Goal: Information Seeking & Learning: Learn about a topic

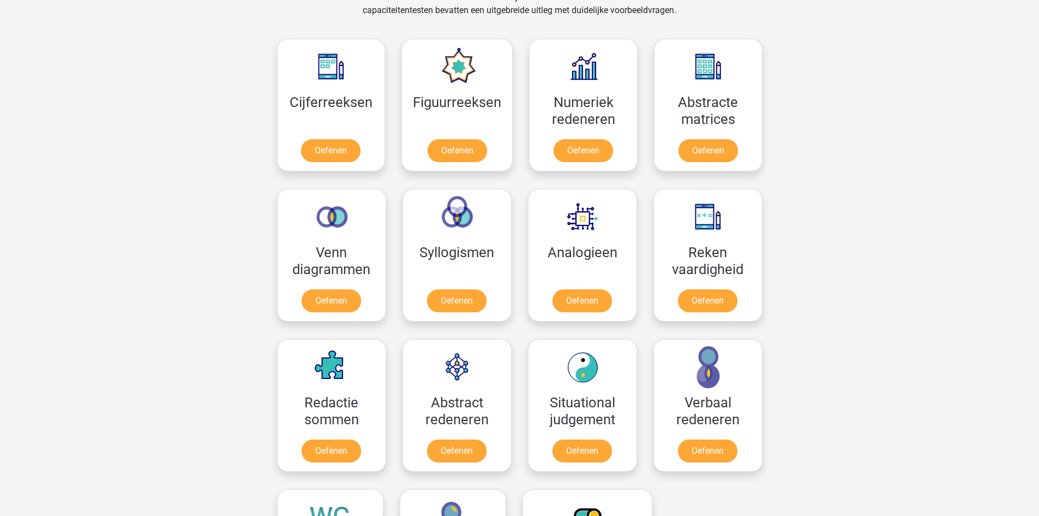
scroll to position [273, 0]
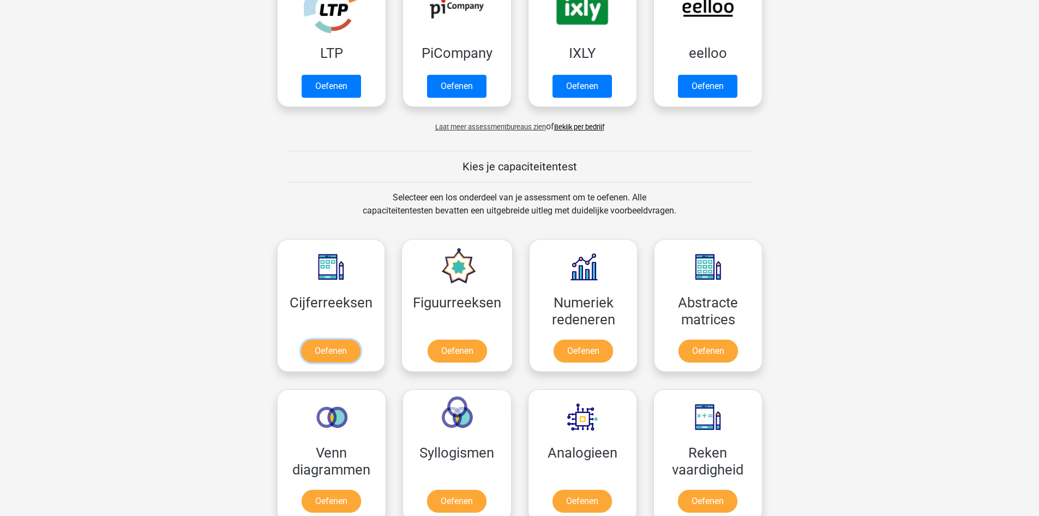
click at [328, 359] on link "Oefenen" at bounding box center [330, 350] width 59 height 23
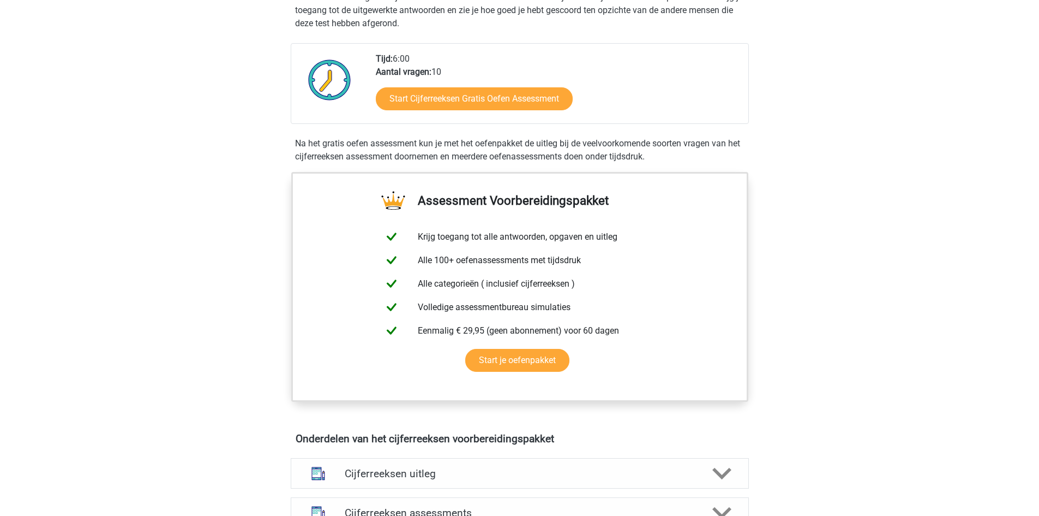
scroll to position [327, 0]
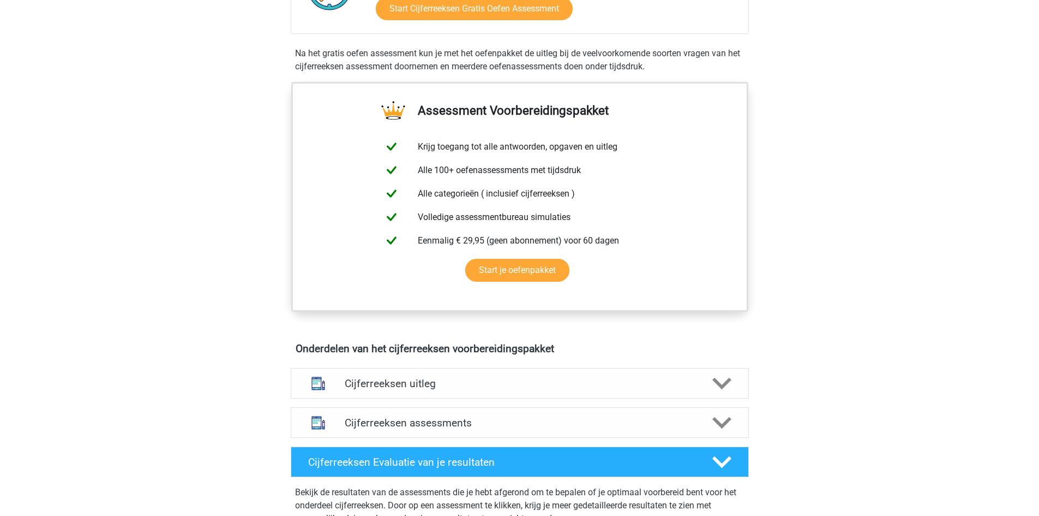
click at [408, 390] on h4 "Cijferreeksen uitleg" at bounding box center [520, 383] width 350 height 13
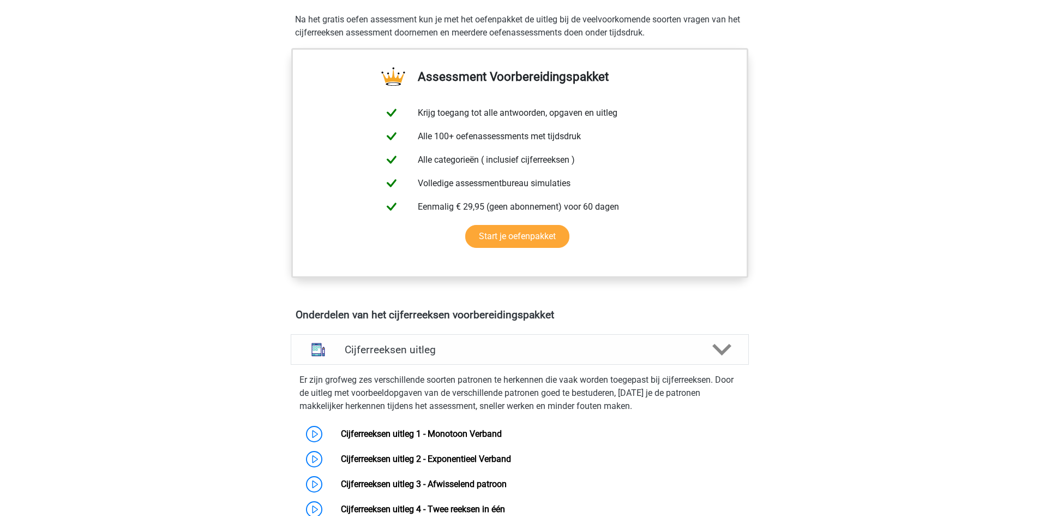
scroll to position [491, 0]
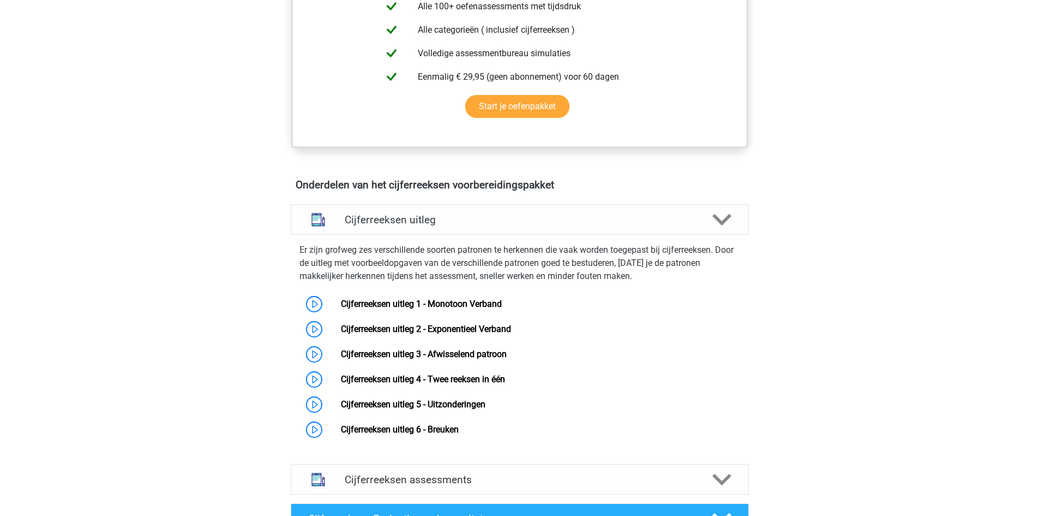
click at [341, 359] on link "Cijferreeksen uitleg 3 - Afwisselend patroon" at bounding box center [424, 354] width 166 height 10
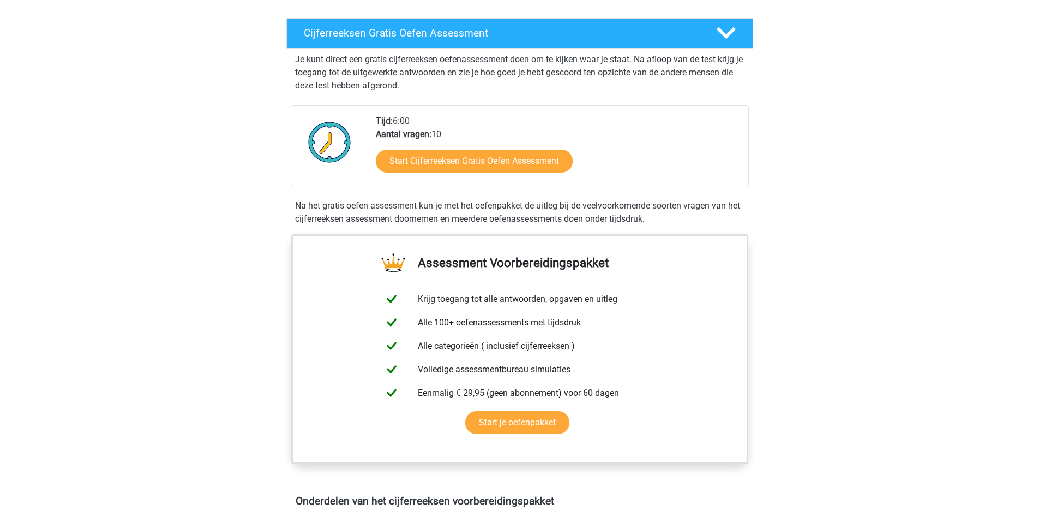
scroll to position [164, 0]
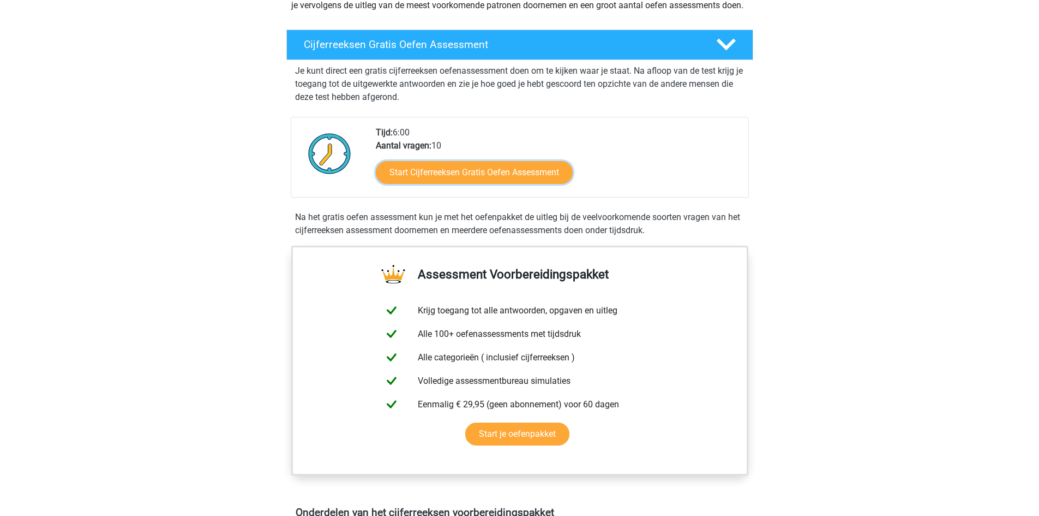
click at [475, 184] on link "Start Cijferreeksen Gratis Oefen Assessment" at bounding box center [474, 172] width 197 height 23
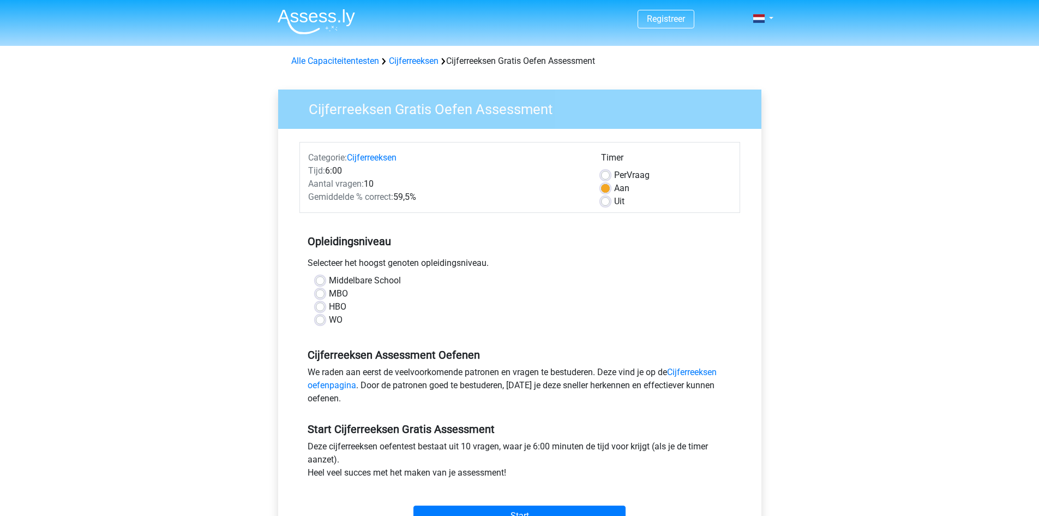
click at [329, 309] on label "HBO" at bounding box center [337, 306] width 17 height 13
click at [320, 309] on input "HBO" at bounding box center [320, 305] width 9 height 11
radio input "true"
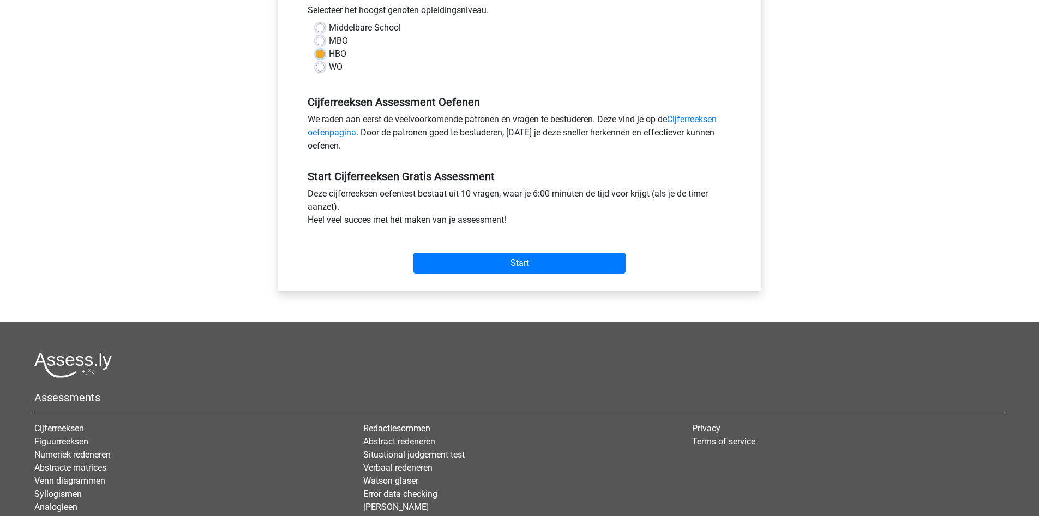
scroll to position [273, 0]
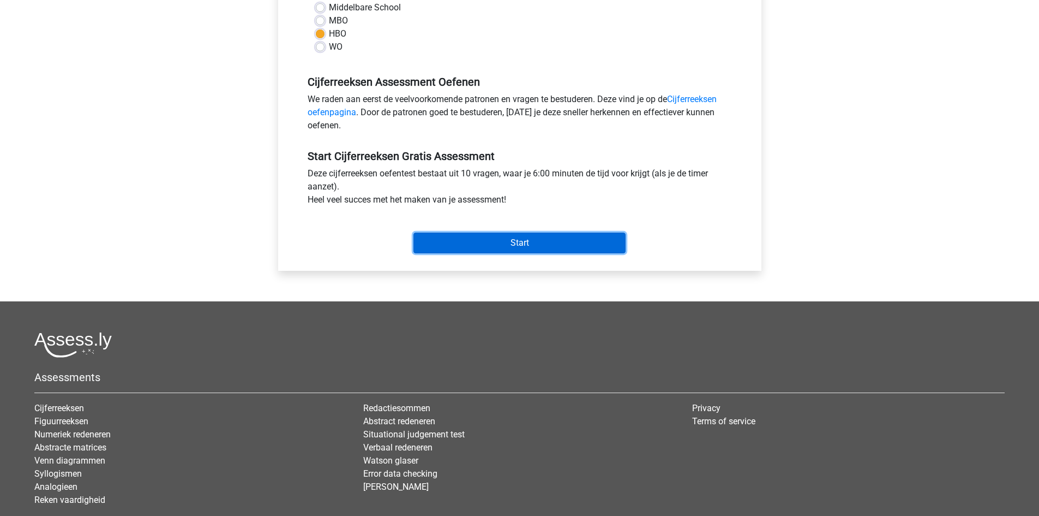
click at [508, 247] on input "Start" at bounding box center [520, 242] width 212 height 21
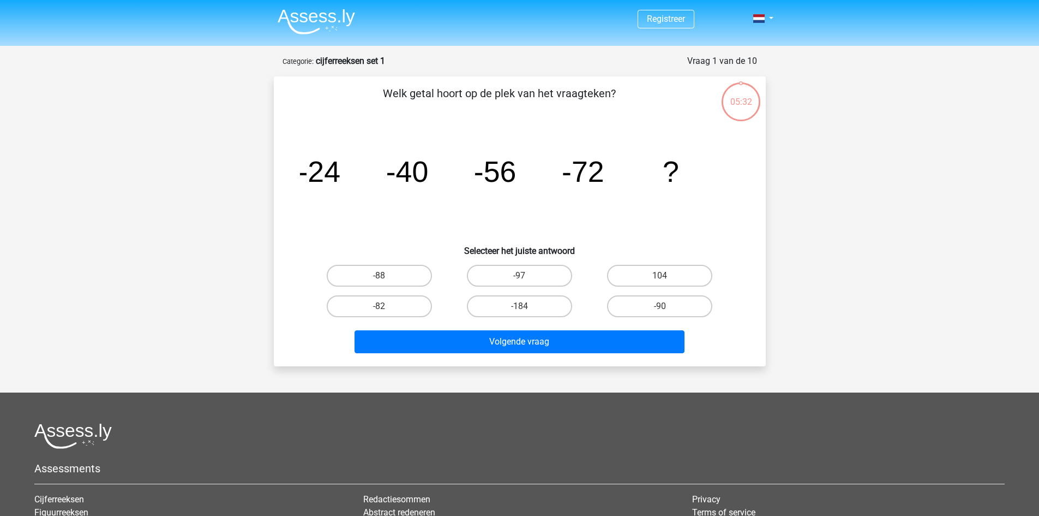
click at [395, 273] on label "-88" at bounding box center [379, 276] width 105 height 22
click at [386, 276] on input "-88" at bounding box center [382, 279] width 7 height 7
radio input "true"
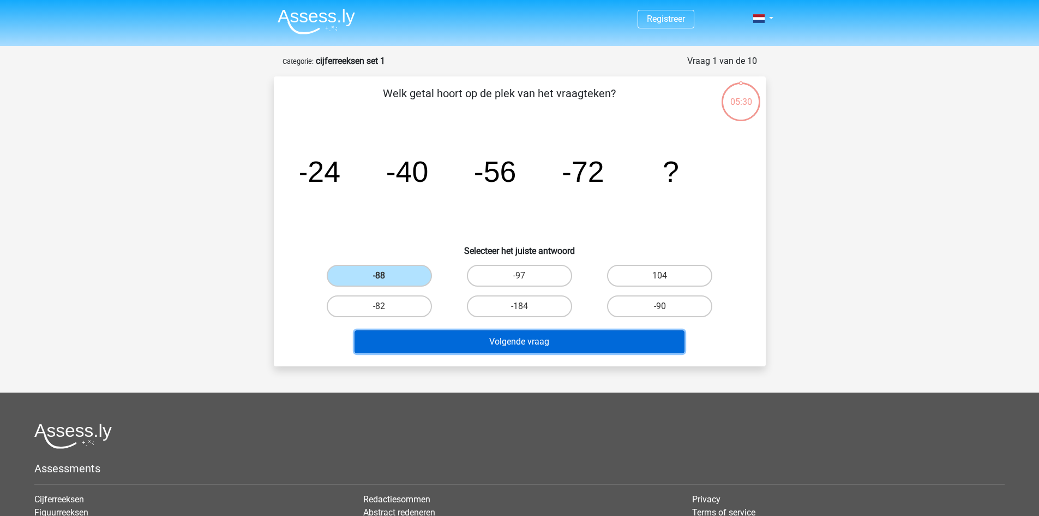
click at [541, 344] on button "Volgende vraag" at bounding box center [520, 341] width 330 height 23
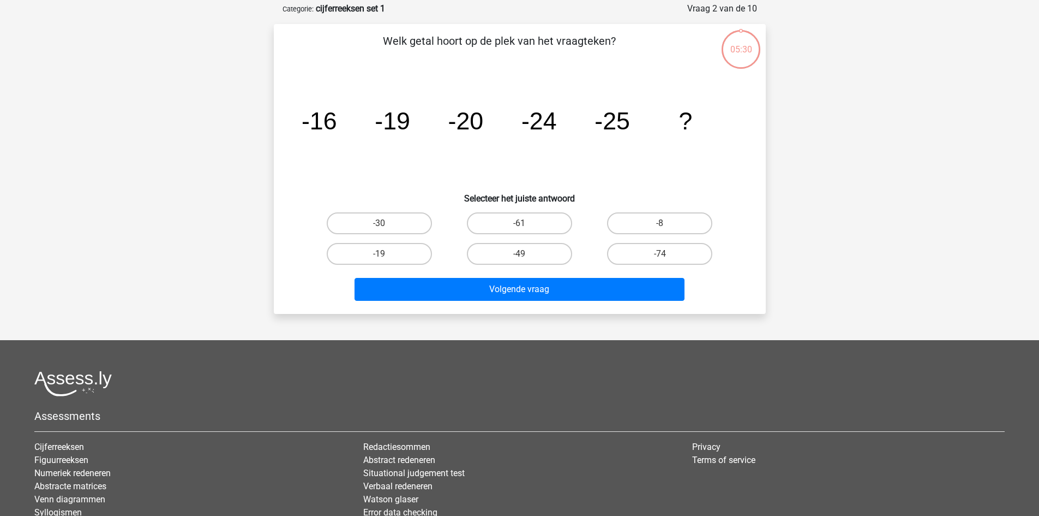
scroll to position [55, 0]
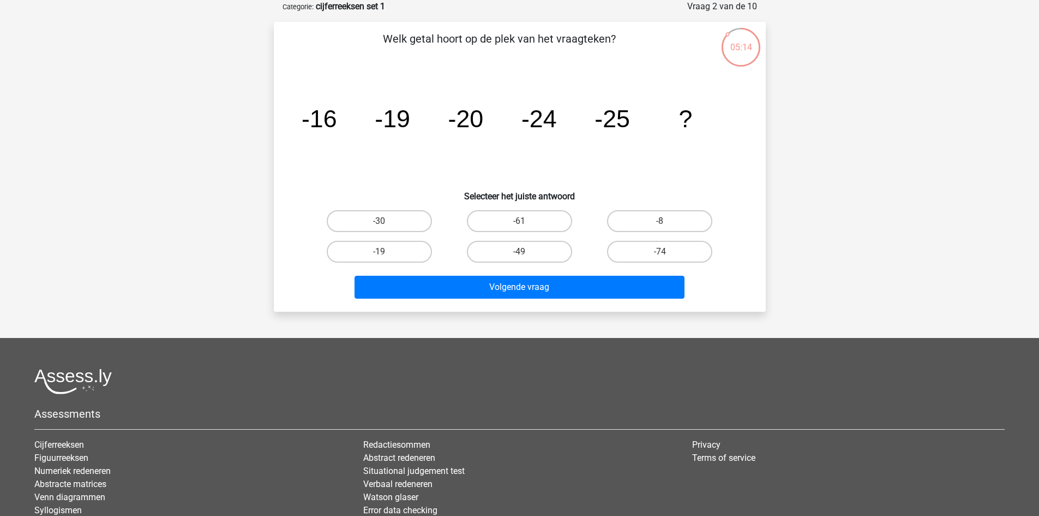
click at [402, 219] on label "-30" at bounding box center [379, 221] width 105 height 22
click at [386, 221] on input "-30" at bounding box center [382, 224] width 7 height 7
radio input "true"
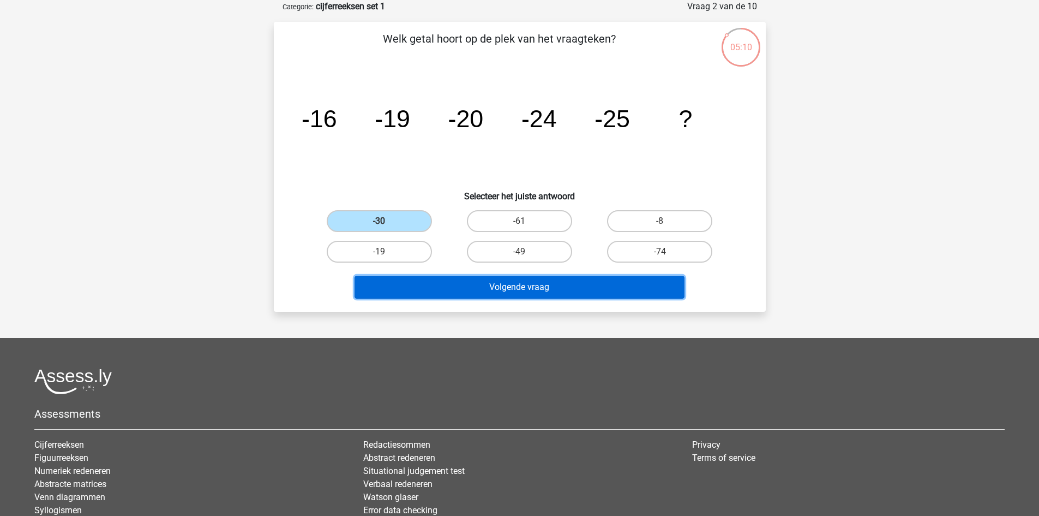
click at [510, 289] on button "Volgende vraag" at bounding box center [520, 287] width 330 height 23
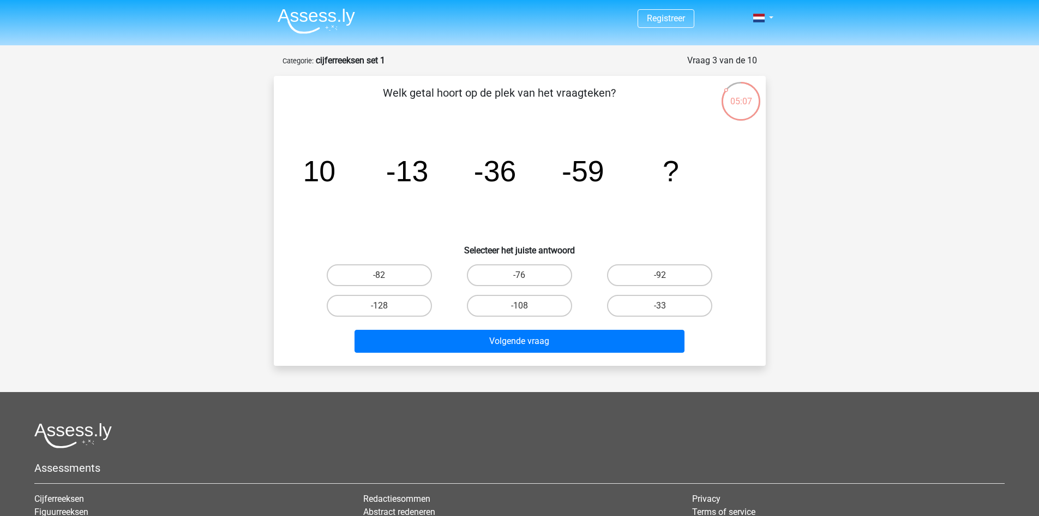
scroll to position [0, 0]
click at [394, 272] on label "-82" at bounding box center [379, 276] width 105 height 22
click at [386, 276] on input "-82" at bounding box center [382, 279] width 7 height 7
radio input "true"
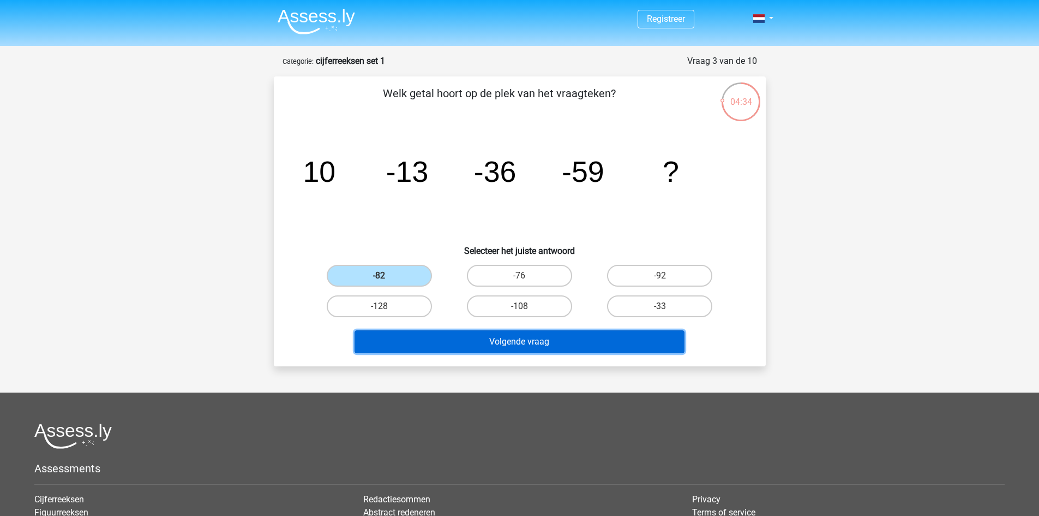
click at [515, 336] on button "Volgende vraag" at bounding box center [520, 341] width 330 height 23
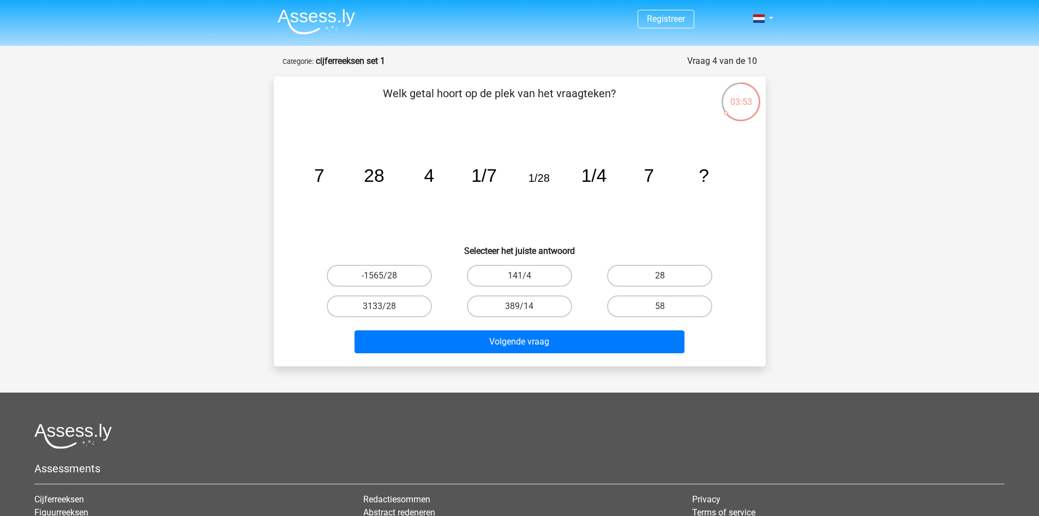
click at [675, 276] on label "28" at bounding box center [659, 276] width 105 height 22
click at [667, 276] on input "28" at bounding box center [663, 279] width 7 height 7
radio input "true"
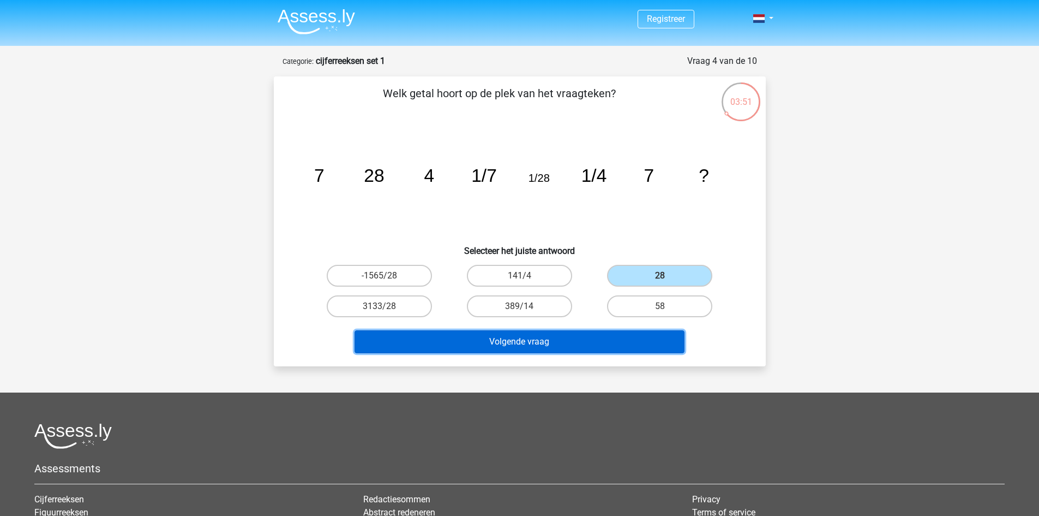
click at [569, 337] on button "Volgende vraag" at bounding box center [520, 341] width 330 height 23
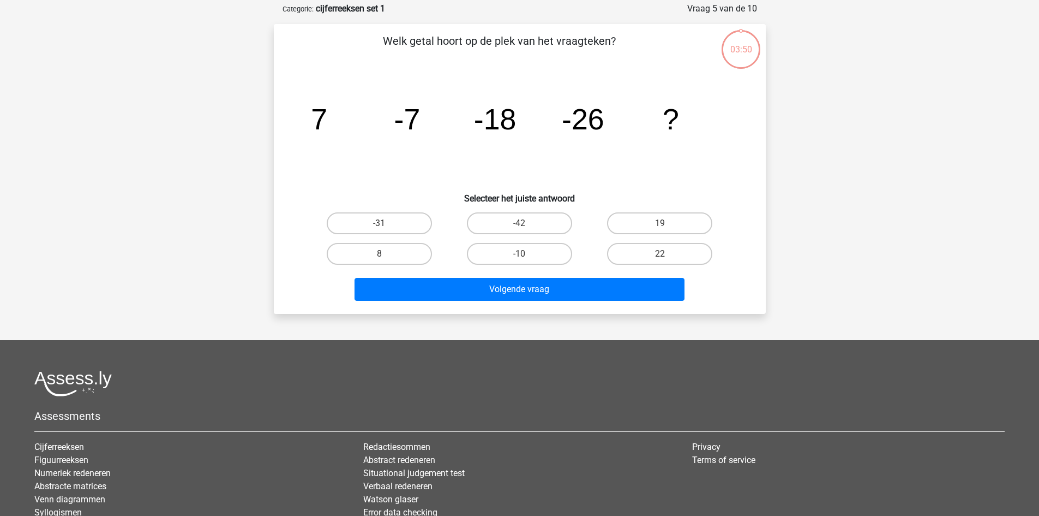
scroll to position [55, 0]
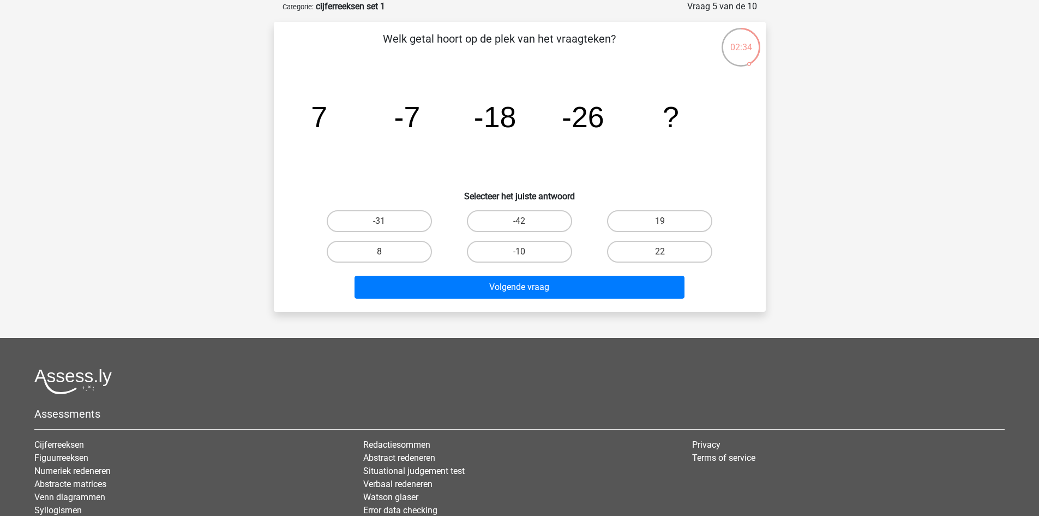
click at [386, 217] on label "-31" at bounding box center [379, 221] width 105 height 22
click at [386, 221] on input "-31" at bounding box center [382, 224] width 7 height 7
radio input "true"
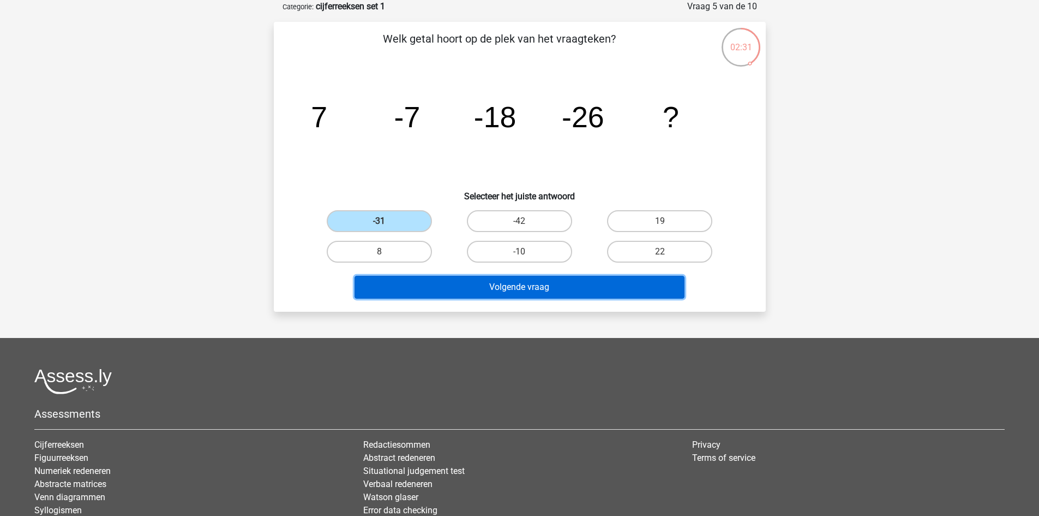
click at [542, 290] on button "Volgende vraag" at bounding box center [520, 287] width 330 height 23
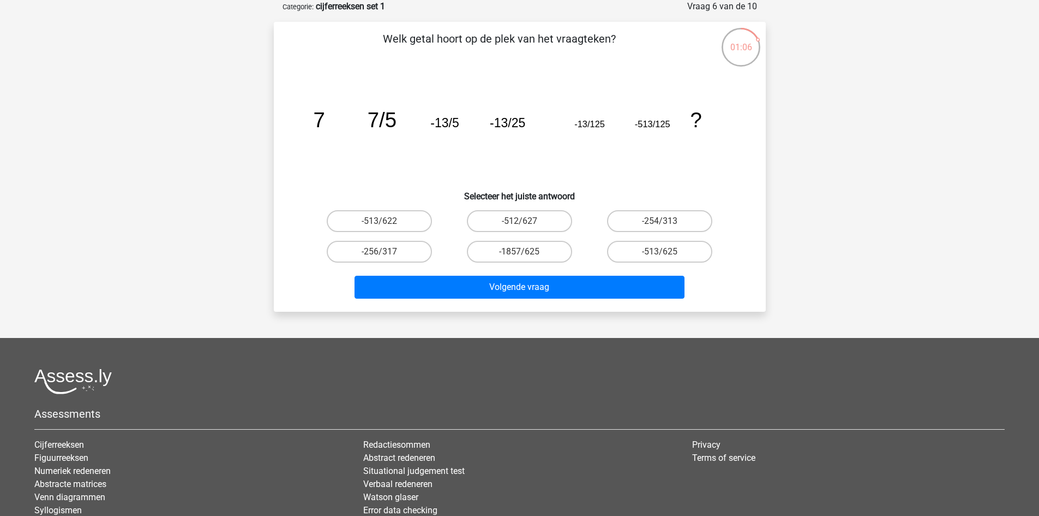
click at [688, 254] on label "-513/625" at bounding box center [659, 252] width 105 height 22
click at [667, 254] on input "-513/625" at bounding box center [663, 255] width 7 height 7
radio input "true"
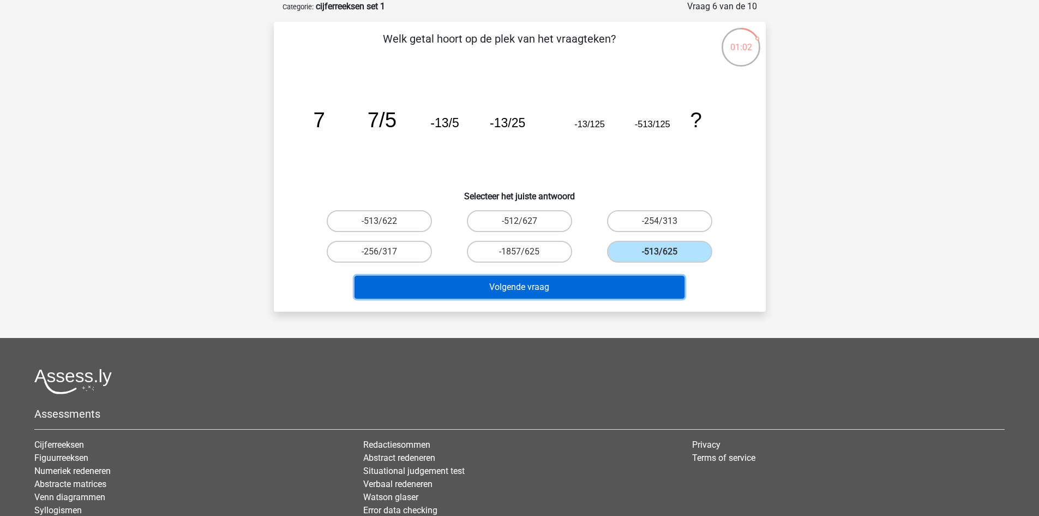
click at [596, 281] on button "Volgende vraag" at bounding box center [520, 287] width 330 height 23
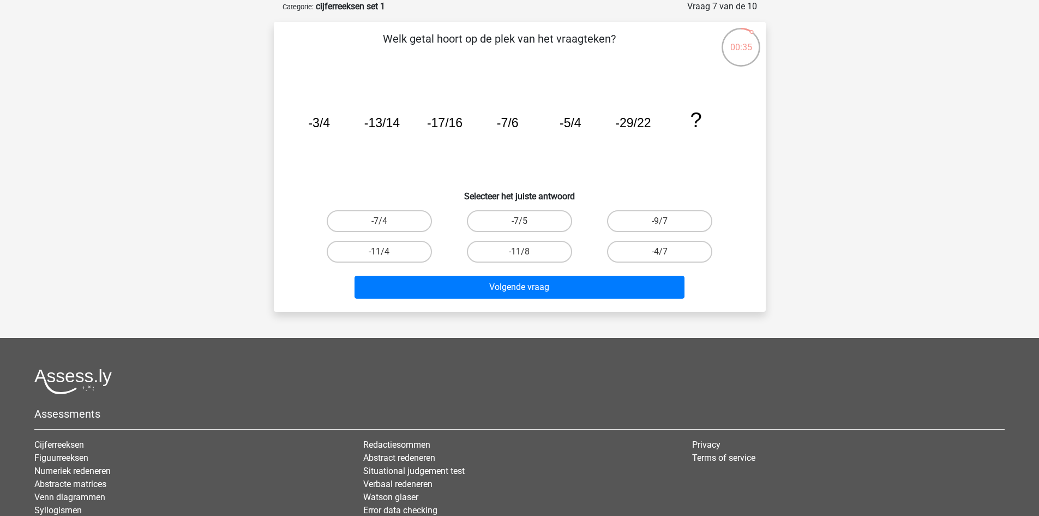
click at [668, 222] on label "-9/7" at bounding box center [659, 221] width 105 height 22
click at [667, 222] on input "-9/7" at bounding box center [663, 224] width 7 height 7
radio input "true"
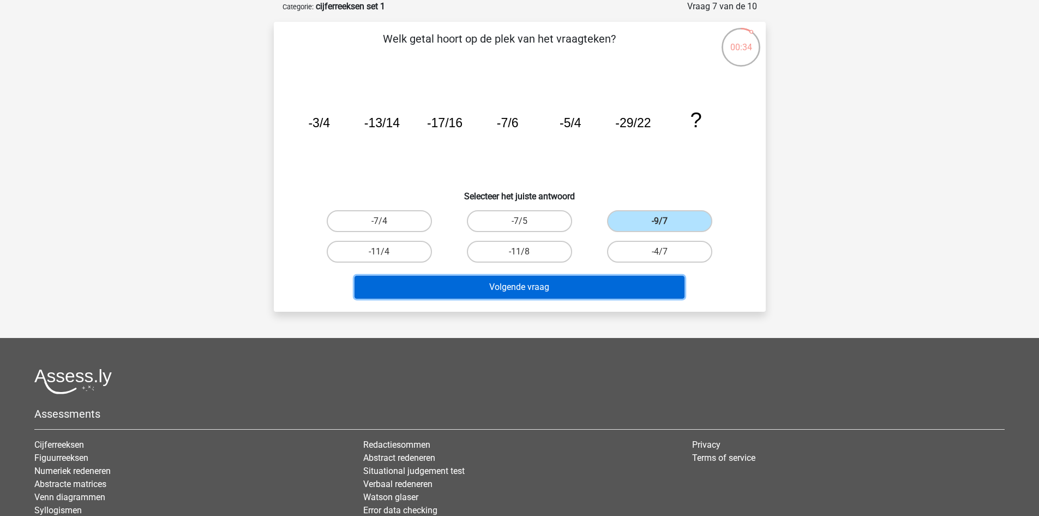
click at [609, 284] on button "Volgende vraag" at bounding box center [520, 287] width 330 height 23
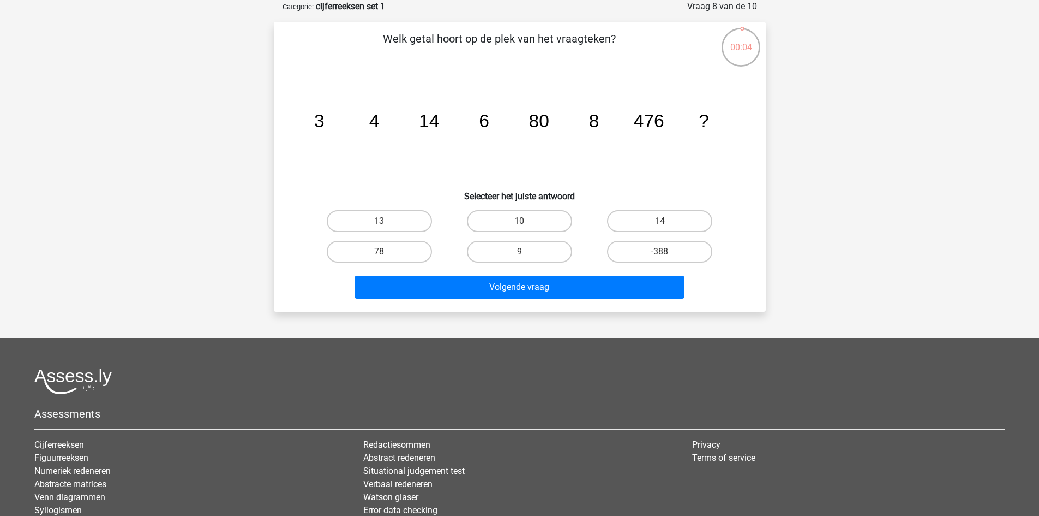
click at [404, 255] on label "78" at bounding box center [379, 252] width 105 height 22
click at [386, 255] on input "78" at bounding box center [382, 255] width 7 height 7
radio input "true"
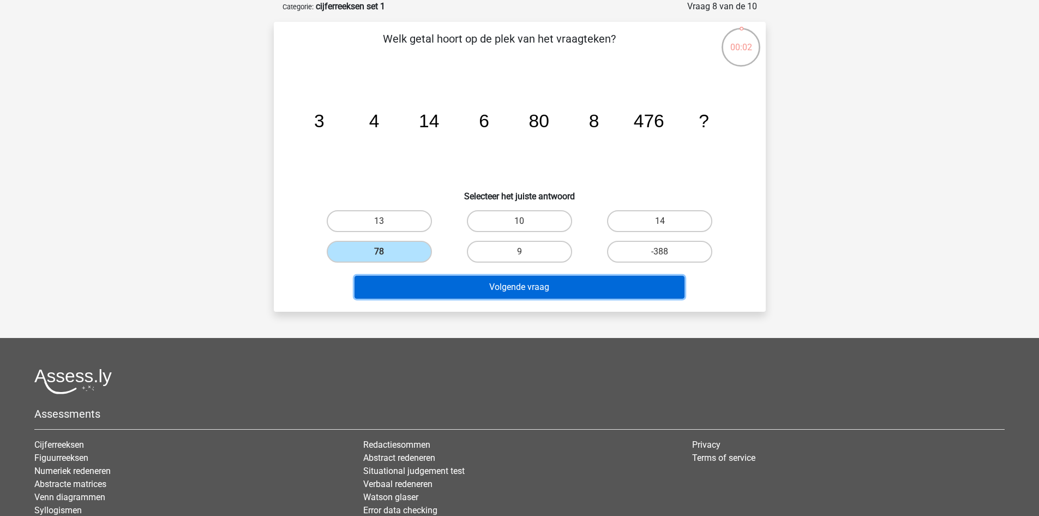
click at [576, 290] on button "Volgende vraag" at bounding box center [520, 287] width 330 height 23
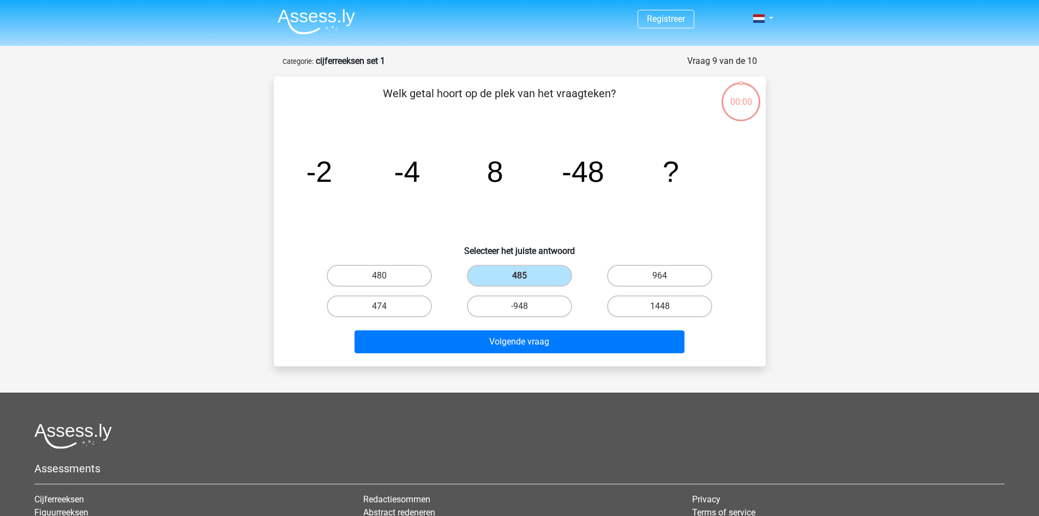
scroll to position [55, 0]
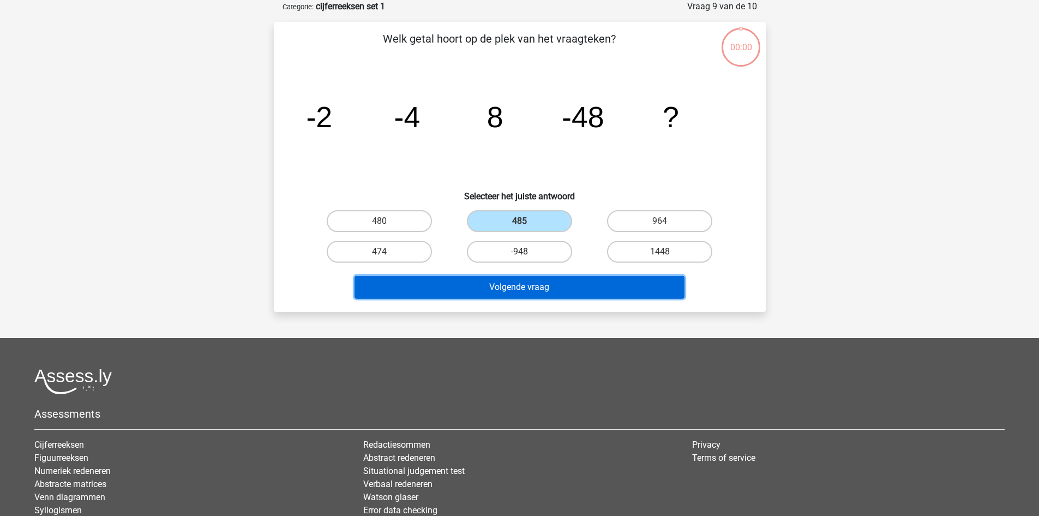
click at [534, 279] on button "Volgende vraag" at bounding box center [520, 287] width 330 height 23
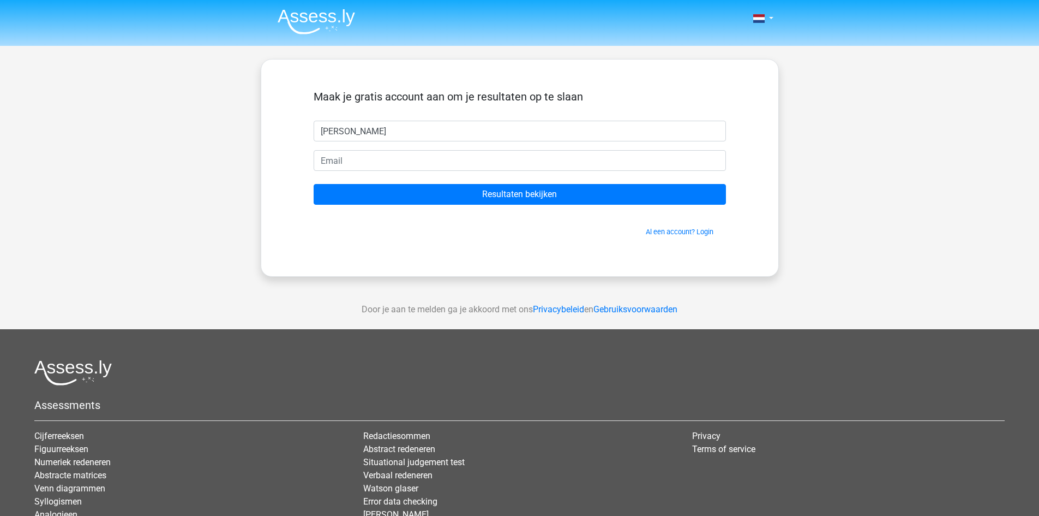
type input "[PERSON_NAME]"
click at [379, 163] on input "email" at bounding box center [520, 160] width 413 height 21
type input "dominique5risse@gmail.com"
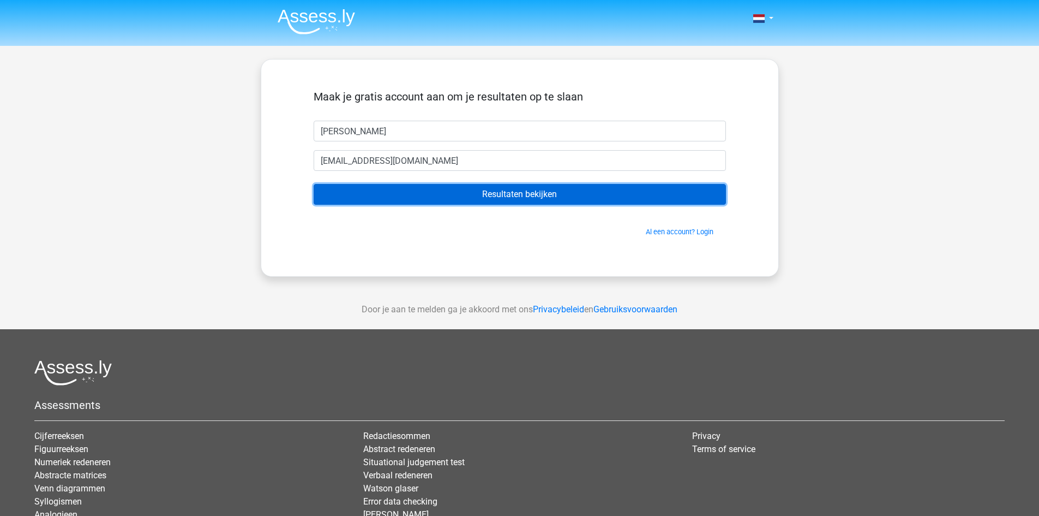
click at [440, 192] on input "Resultaten bekijken" at bounding box center [520, 194] width 413 height 21
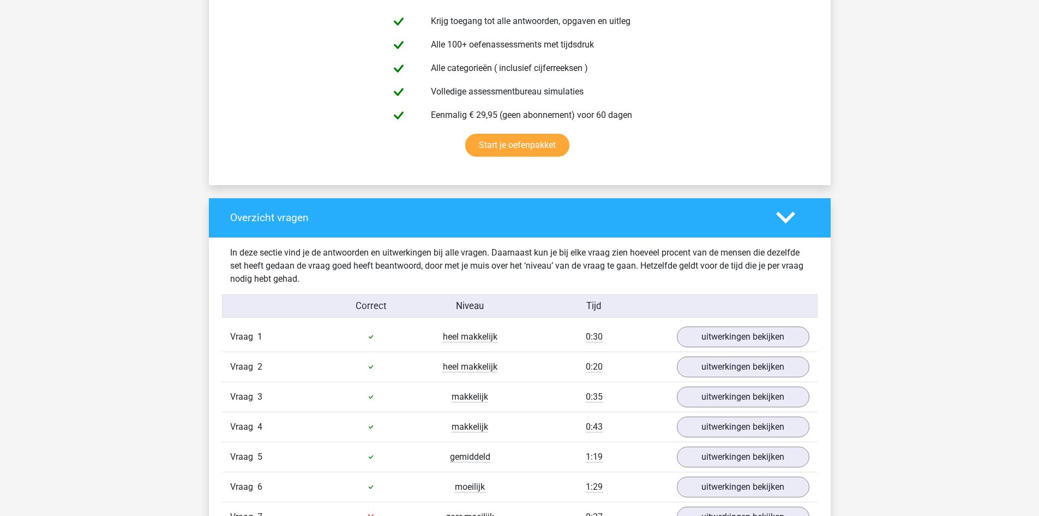
scroll to position [764, 0]
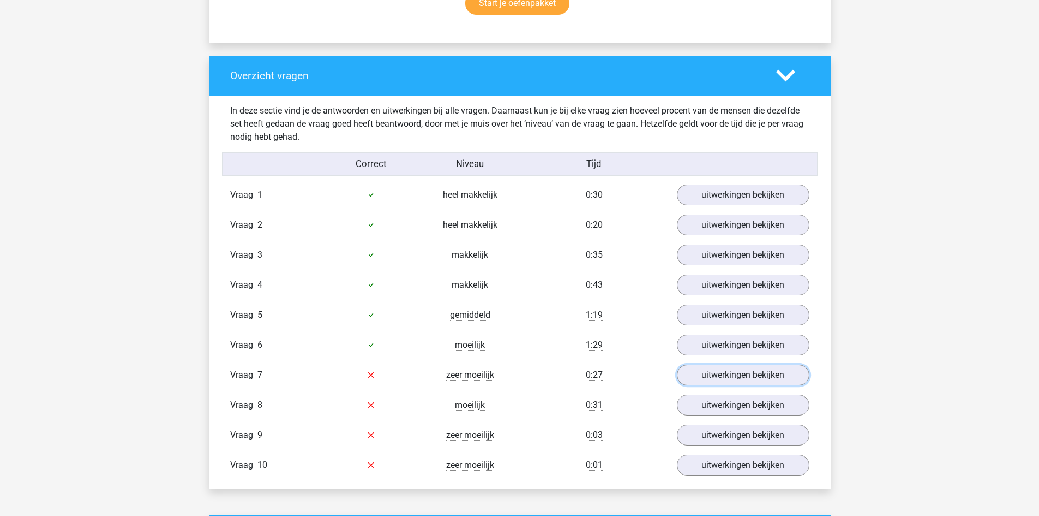
click at [725, 377] on link "uitwerkingen bekijken" at bounding box center [743, 375] width 133 height 21
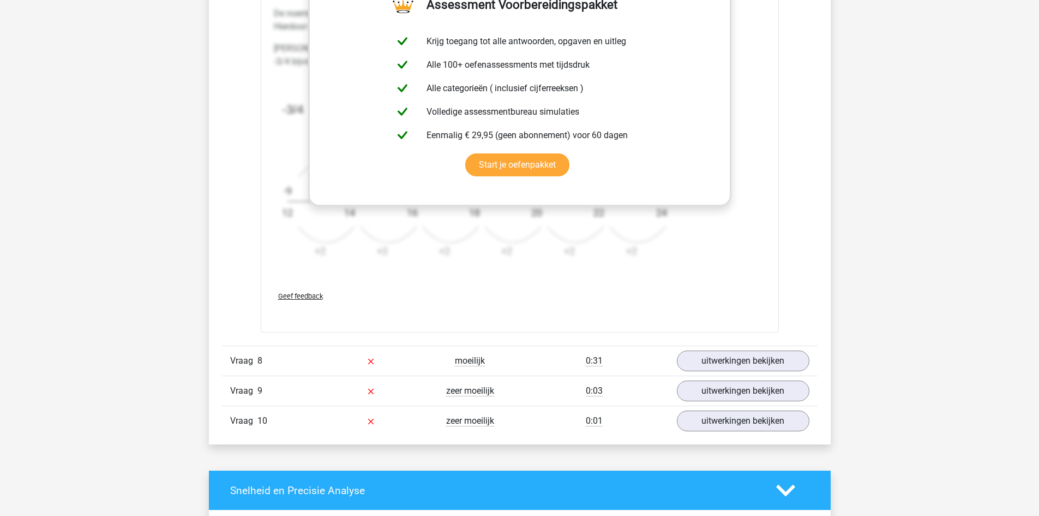
scroll to position [1528, 0]
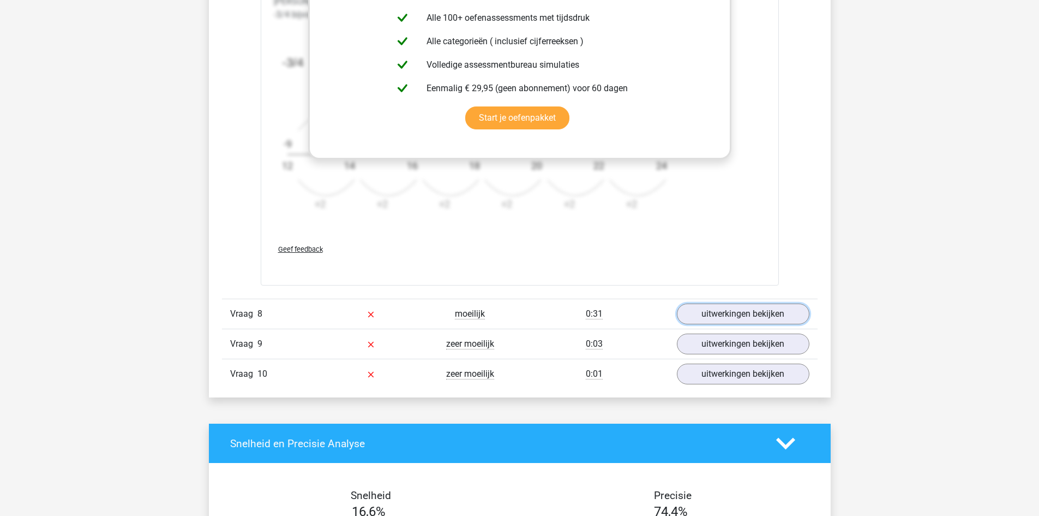
click at [750, 309] on link "uitwerkingen bekijken" at bounding box center [743, 313] width 133 height 21
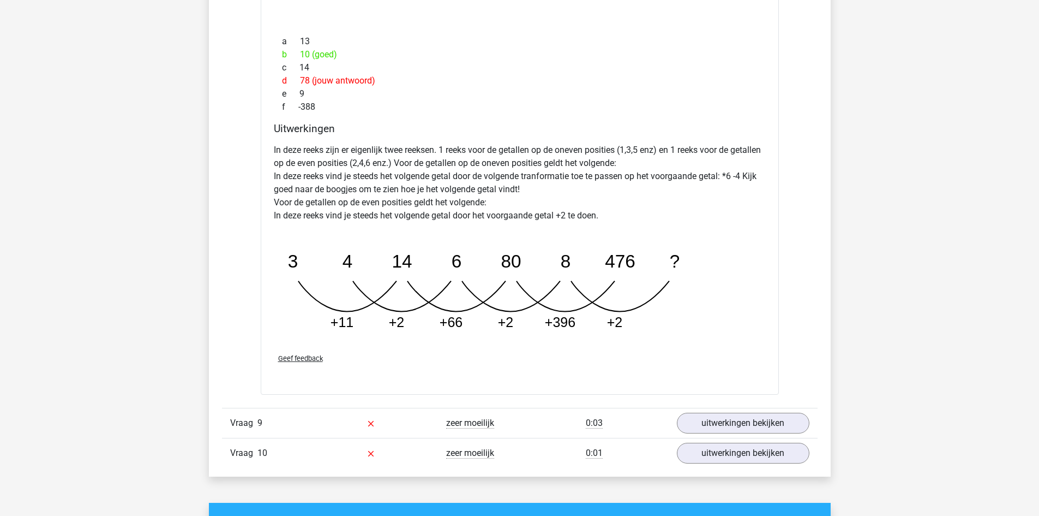
scroll to position [2019, 0]
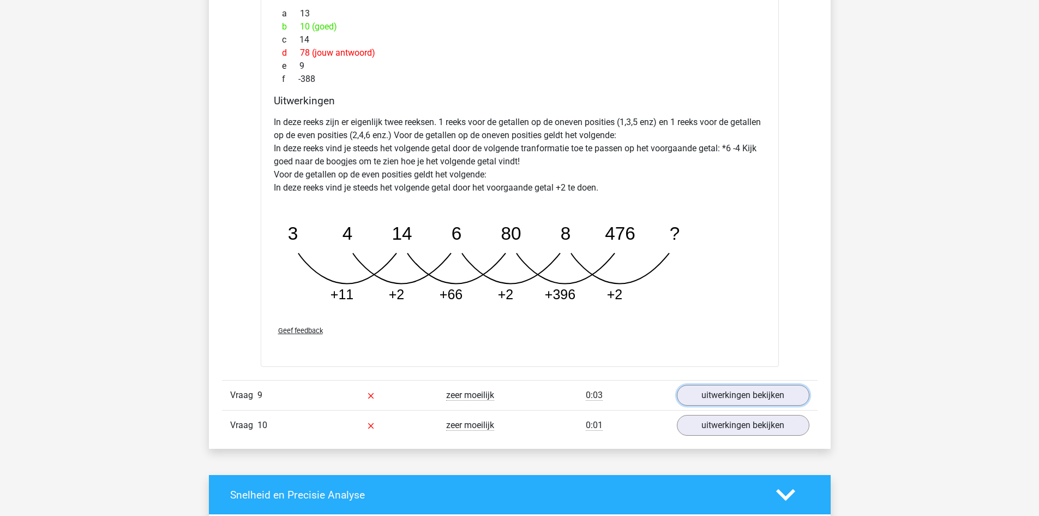
click at [732, 391] on link "uitwerkingen bekijken" at bounding box center [743, 395] width 133 height 21
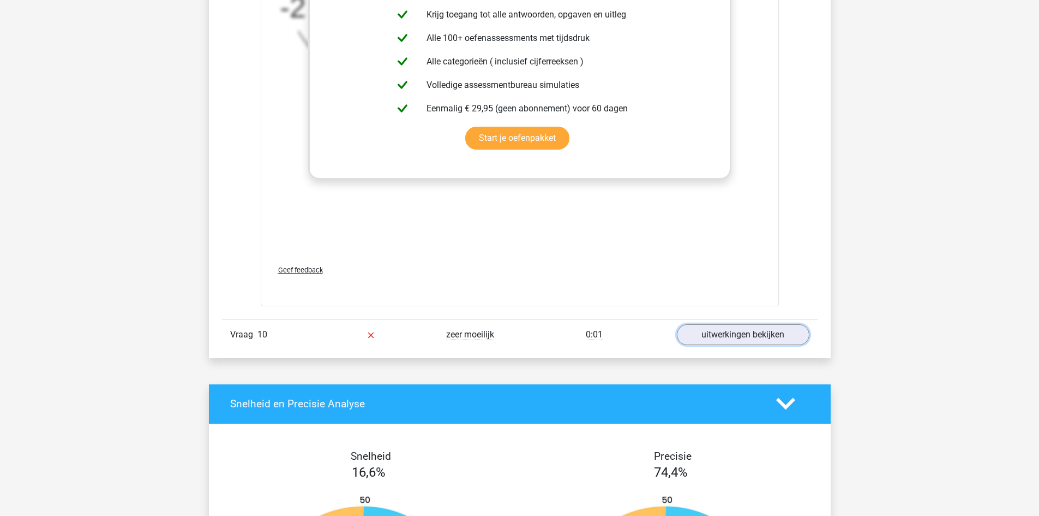
click at [703, 333] on link "uitwerkingen bekijken" at bounding box center [743, 334] width 133 height 21
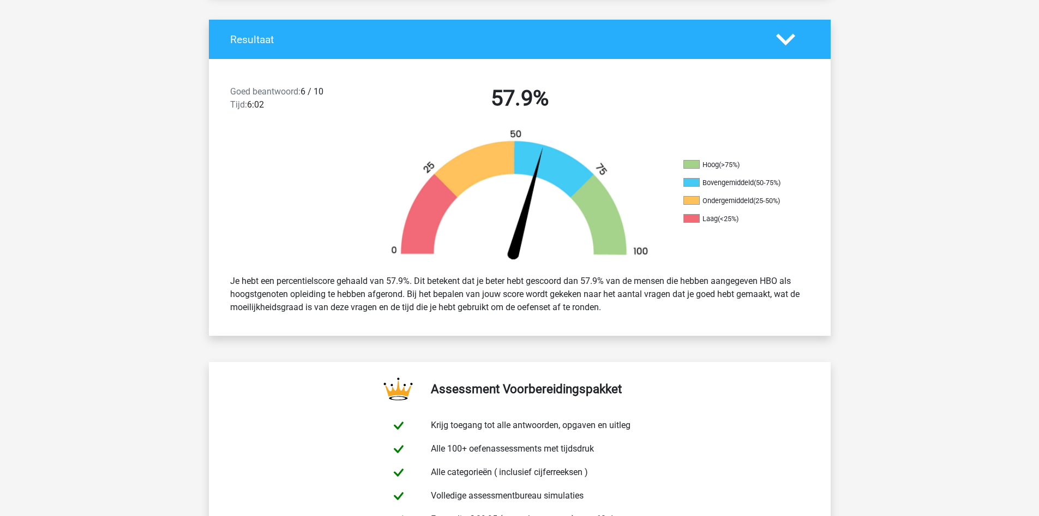
scroll to position [0, 0]
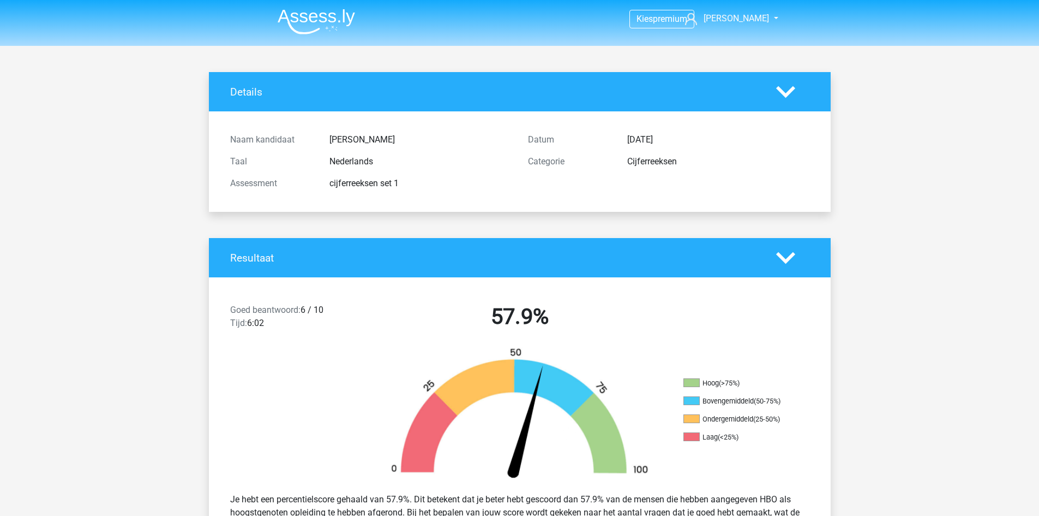
click at [310, 17] on img at bounding box center [316, 22] width 77 height 26
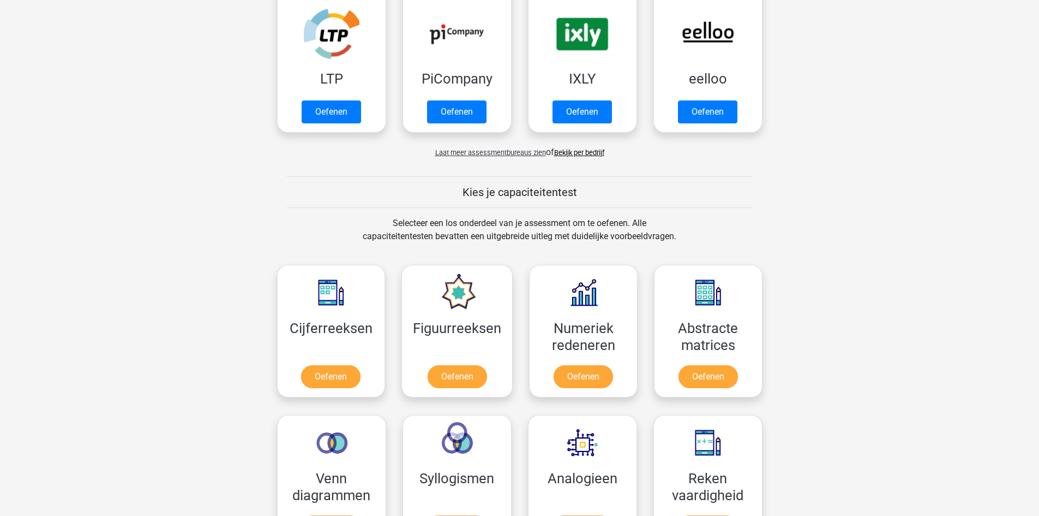
scroll to position [491, 0]
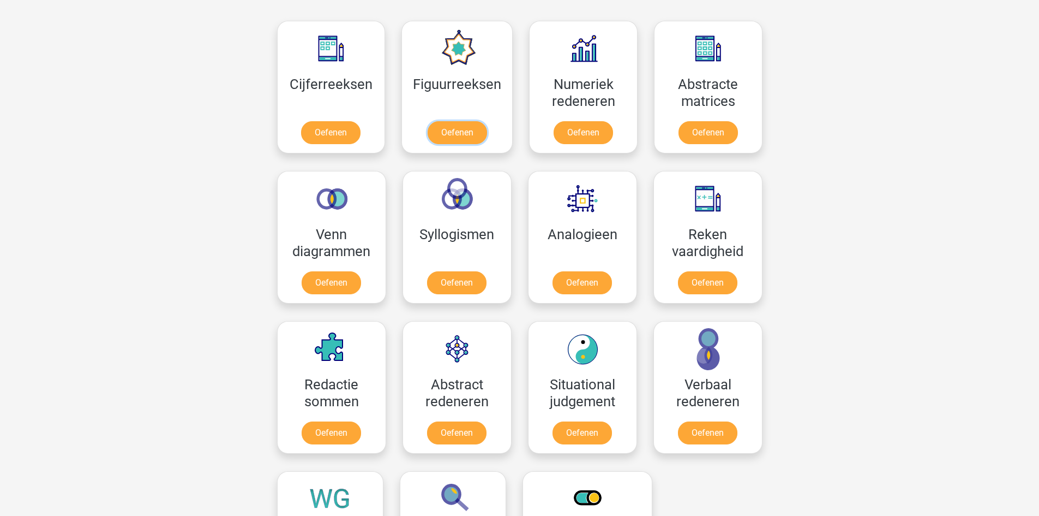
click at [465, 141] on link "Oefenen" at bounding box center [457, 132] width 59 height 23
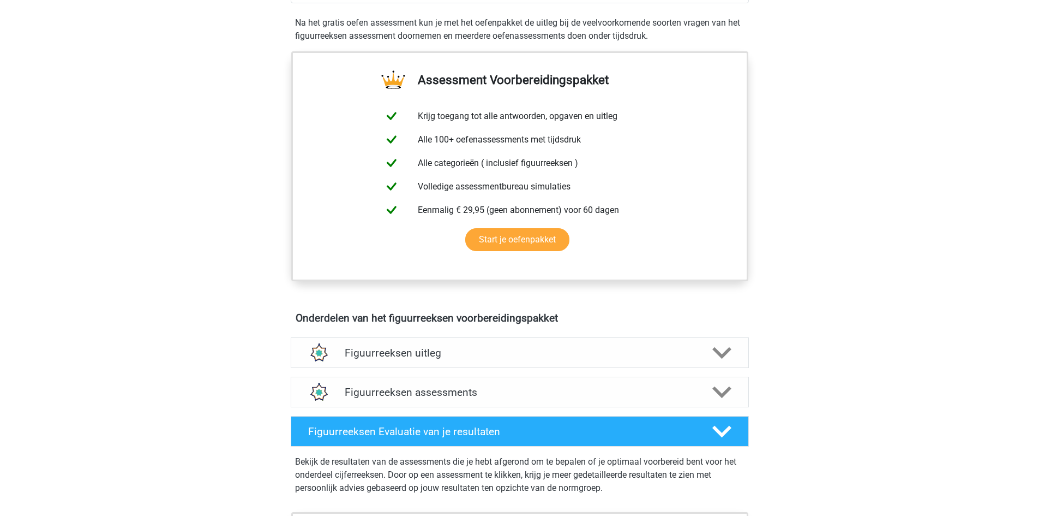
scroll to position [109, 0]
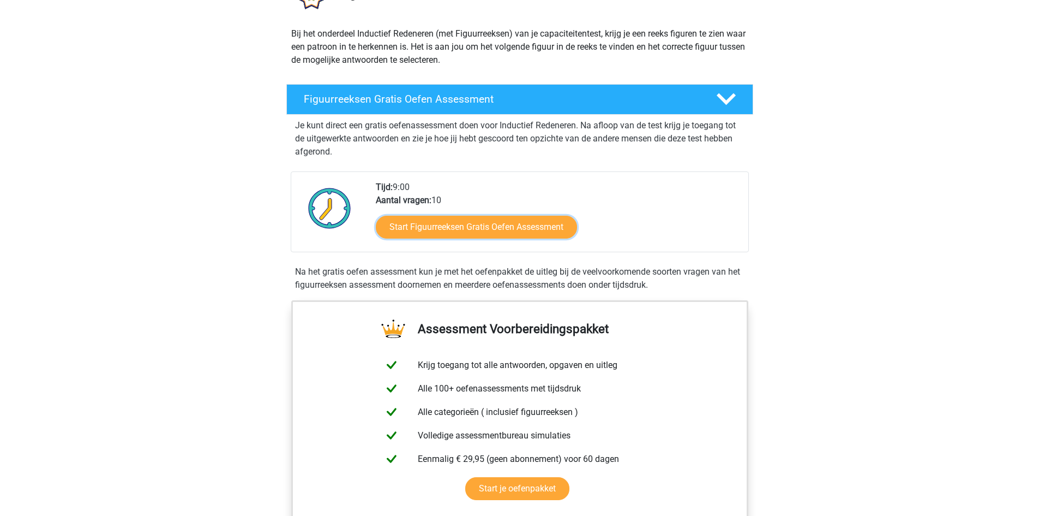
click at [462, 234] on link "Start Figuurreeksen Gratis Oefen Assessment" at bounding box center [476, 227] width 201 height 23
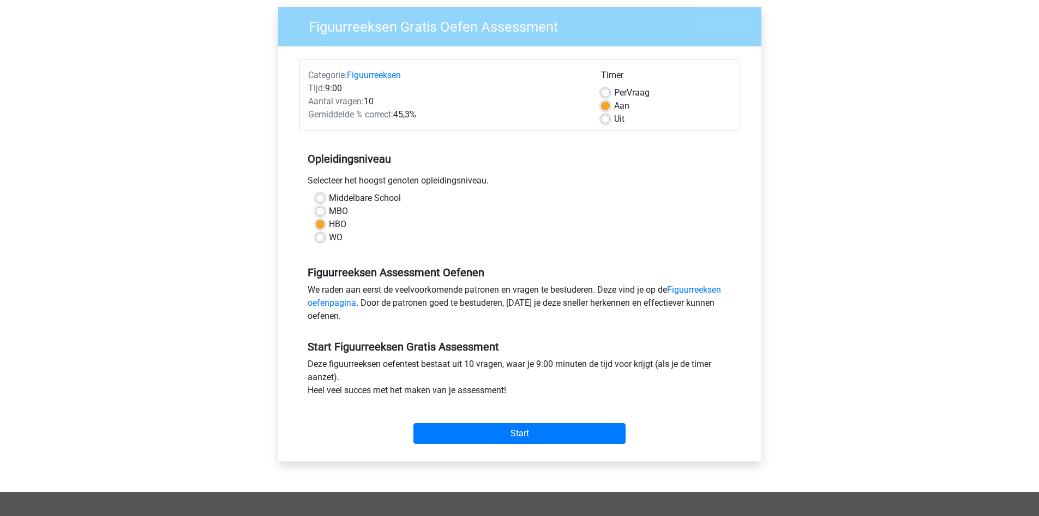
scroll to position [164, 0]
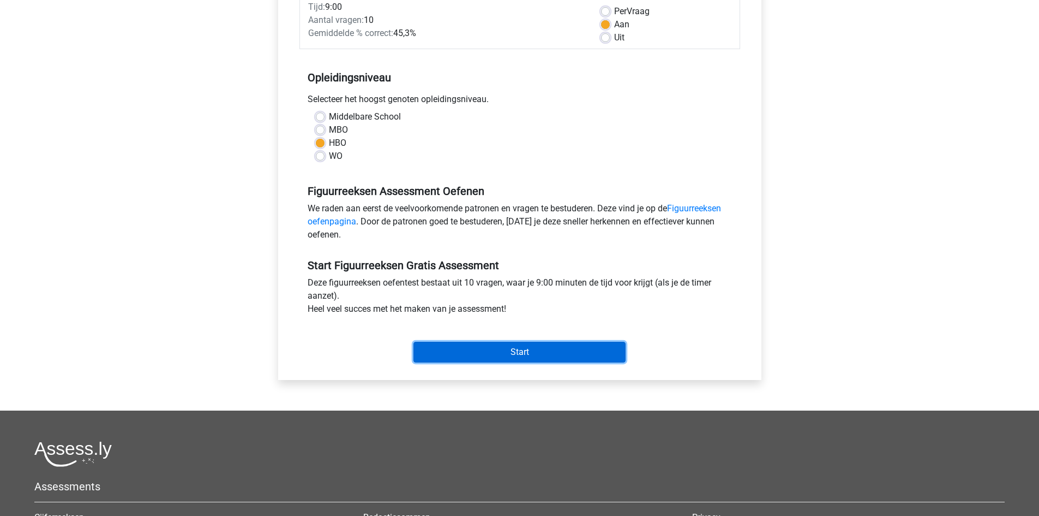
click at [517, 349] on input "Start" at bounding box center [520, 352] width 212 height 21
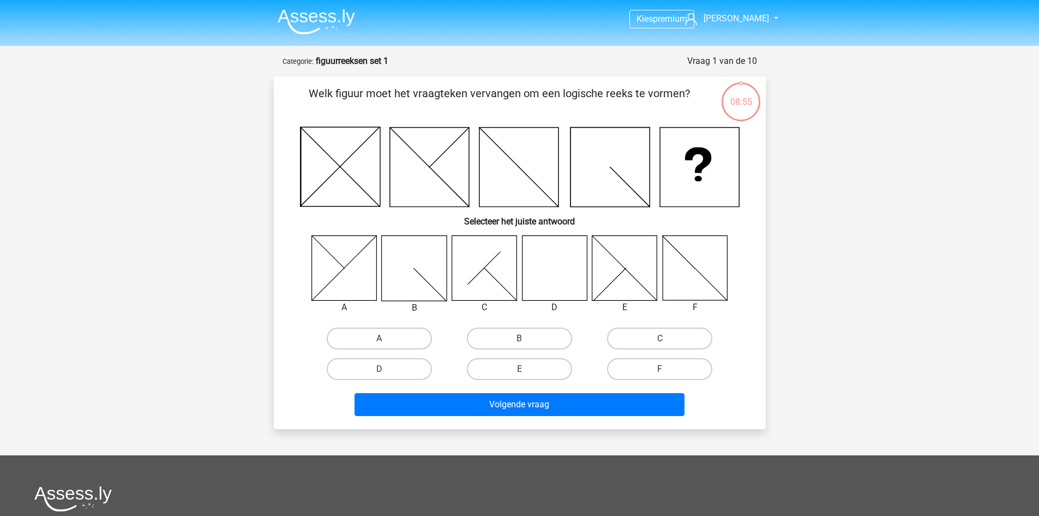
click at [323, 20] on img at bounding box center [316, 22] width 77 height 26
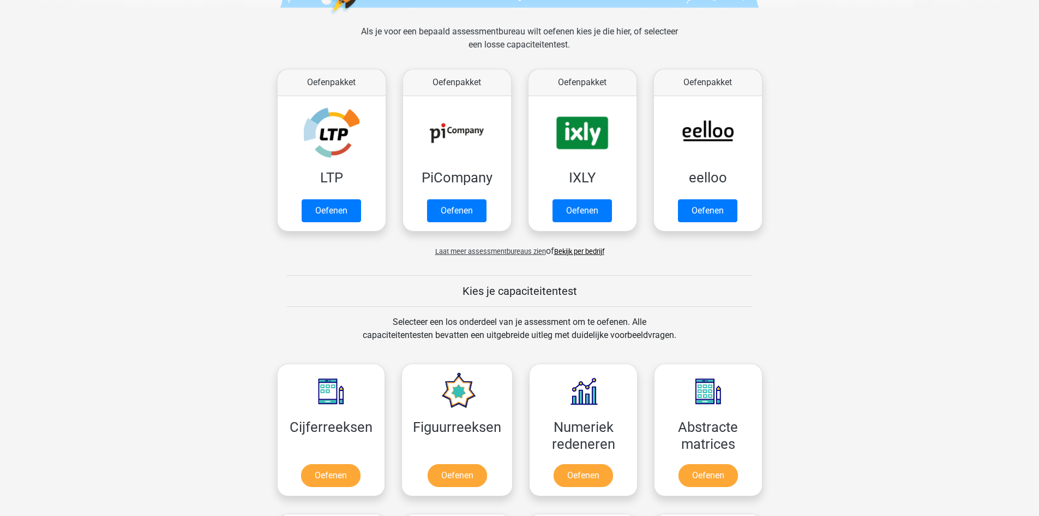
scroll to position [382, 0]
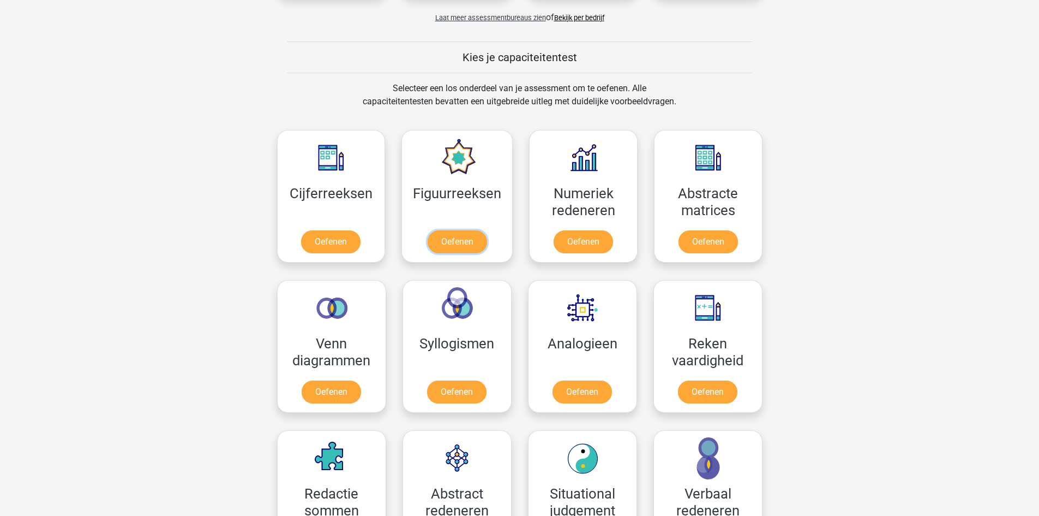
click at [464, 243] on link "Oefenen" at bounding box center [457, 241] width 59 height 23
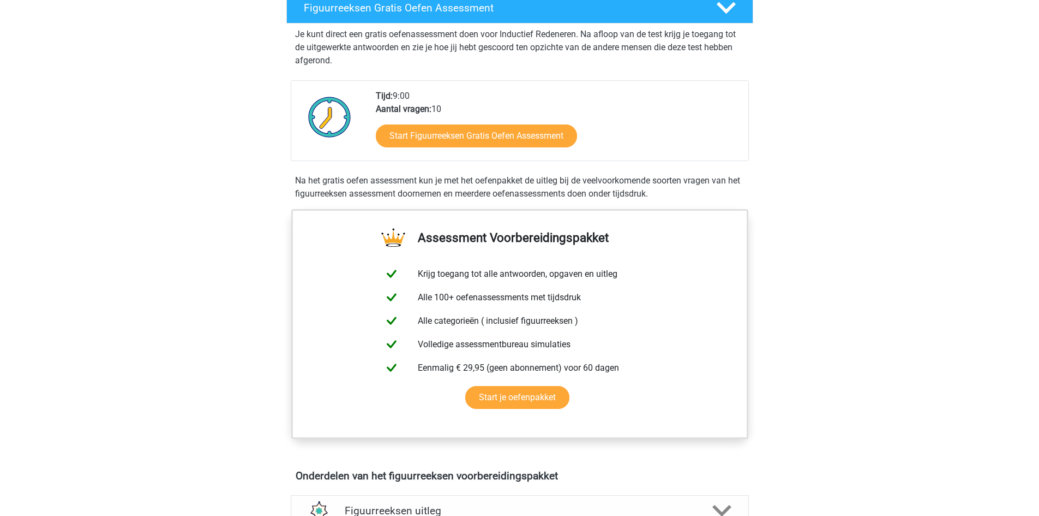
scroll to position [273, 0]
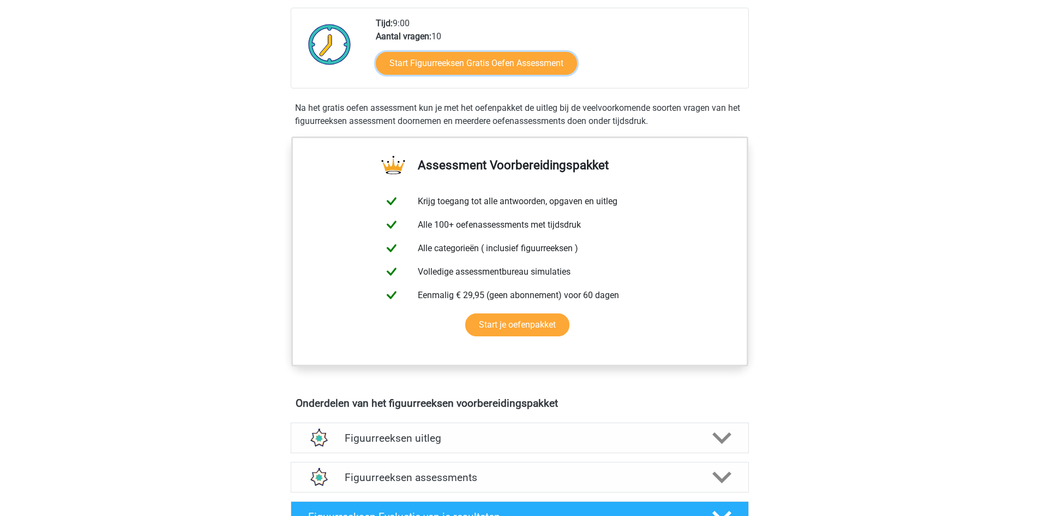
click at [488, 68] on link "Start Figuurreeksen Gratis Oefen Assessment" at bounding box center [476, 63] width 201 height 23
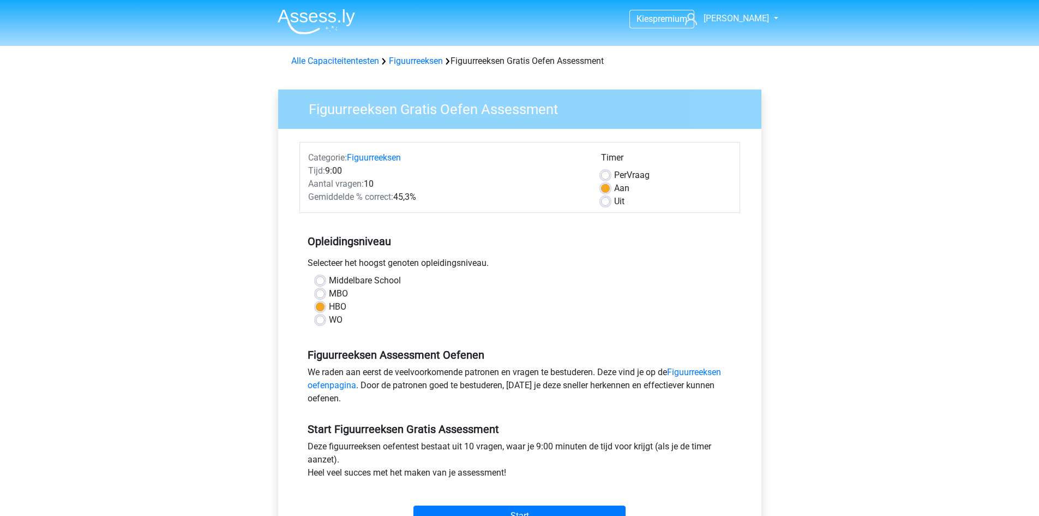
click at [614, 204] on label "Uit" at bounding box center [619, 201] width 10 height 13
click at [604, 204] on input "Uit" at bounding box center [605, 200] width 9 height 11
radio input "true"
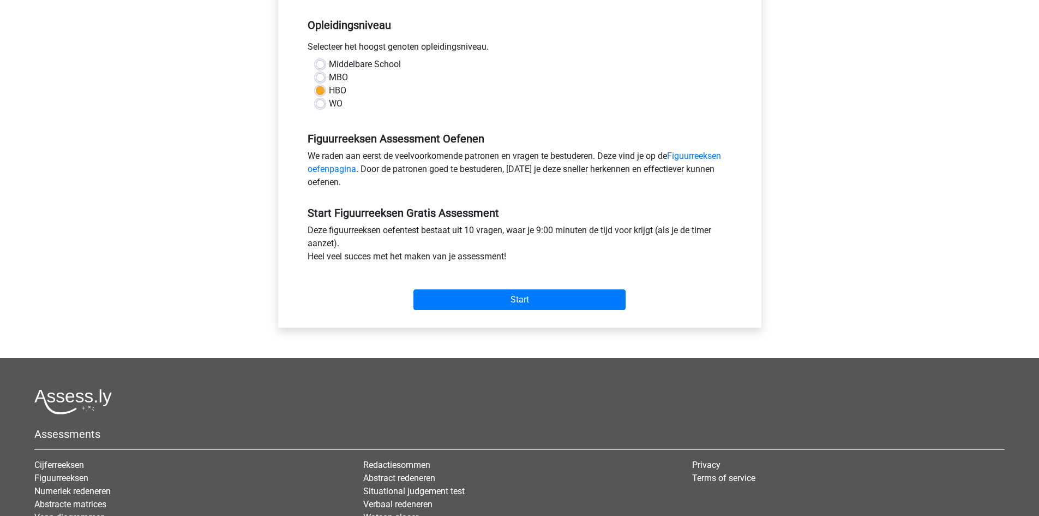
scroll to position [218, 0]
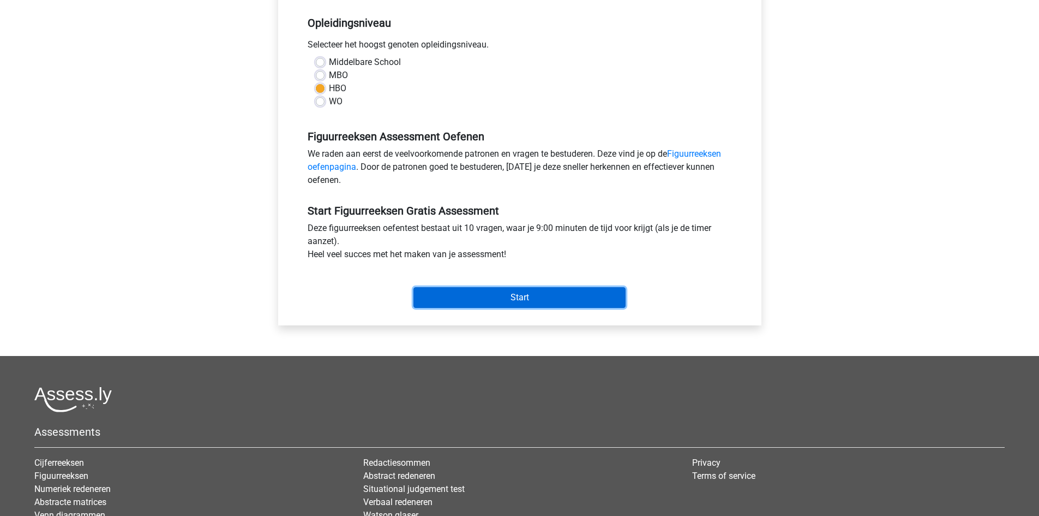
click at [535, 296] on input "Start" at bounding box center [520, 297] width 212 height 21
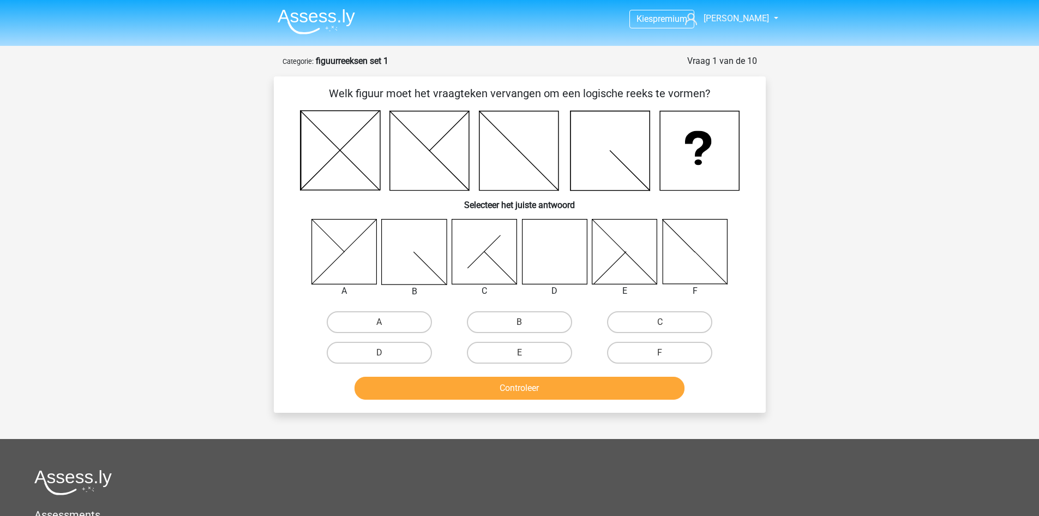
click at [399, 349] on label "D" at bounding box center [379, 353] width 105 height 22
click at [386, 353] on input "D" at bounding box center [382, 356] width 7 height 7
radio input "true"
click at [554, 389] on button "Controleer" at bounding box center [520, 388] width 330 height 23
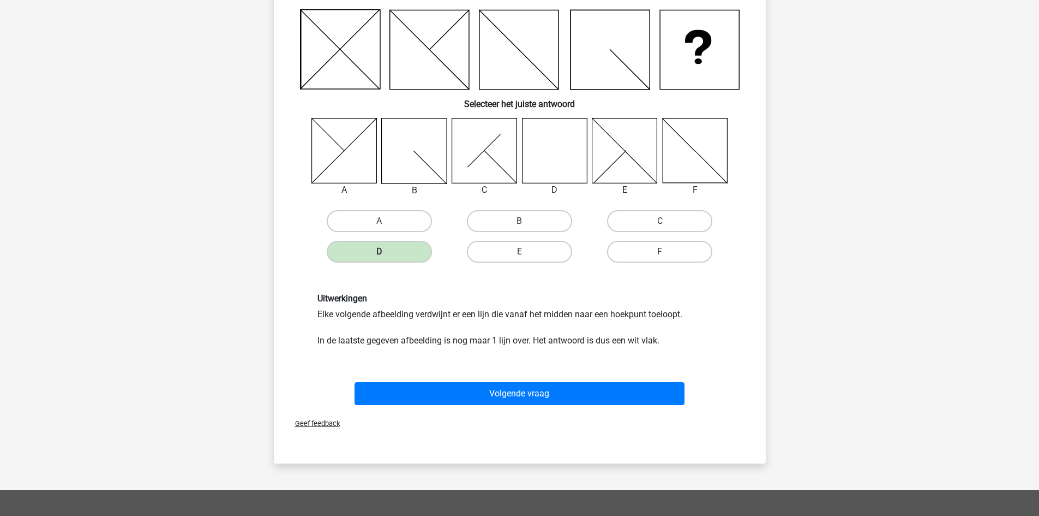
scroll to position [55, 0]
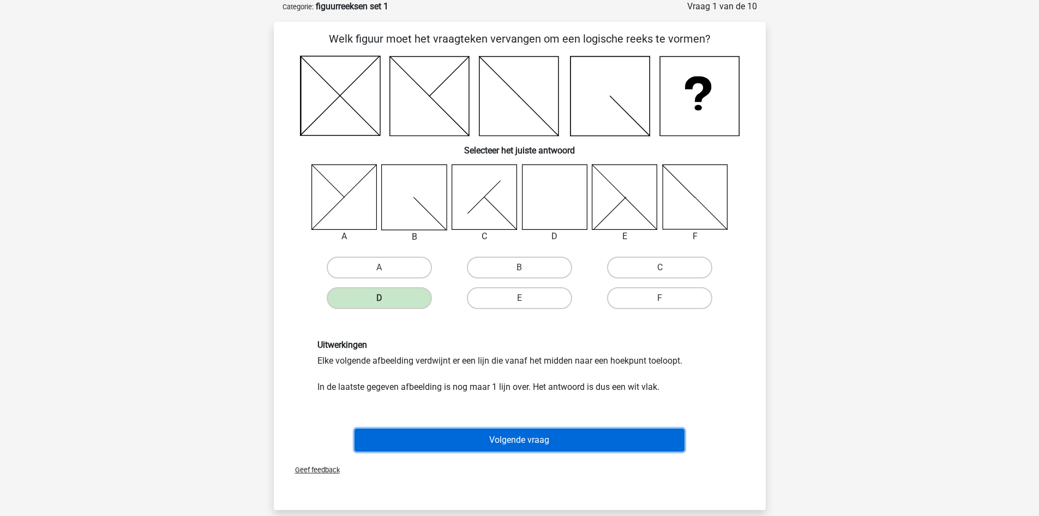
click at [535, 445] on button "Volgende vraag" at bounding box center [520, 439] width 330 height 23
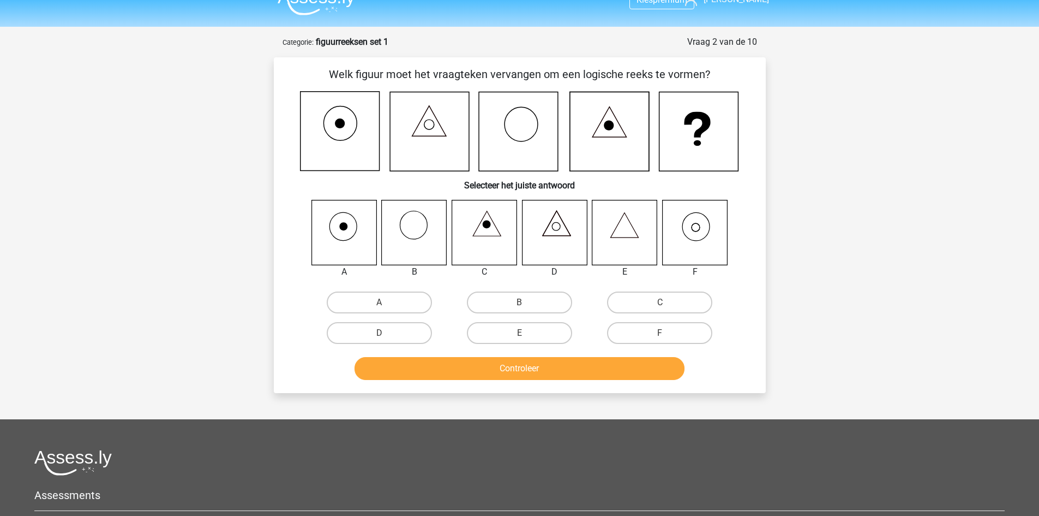
scroll to position [0, 0]
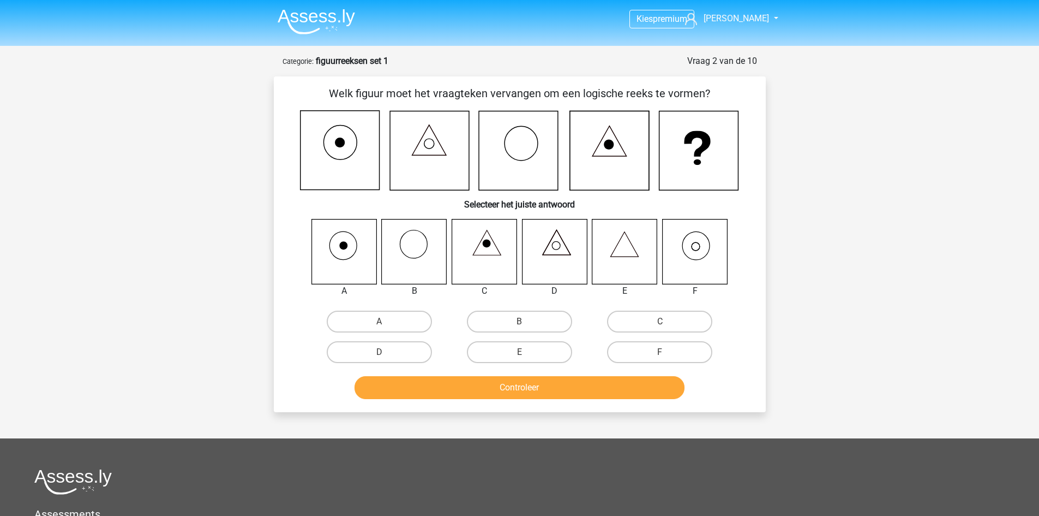
click at [663, 354] on input "F" at bounding box center [663, 355] width 7 height 7
radio input "true"
click at [629, 390] on button "Controleer" at bounding box center [520, 387] width 330 height 23
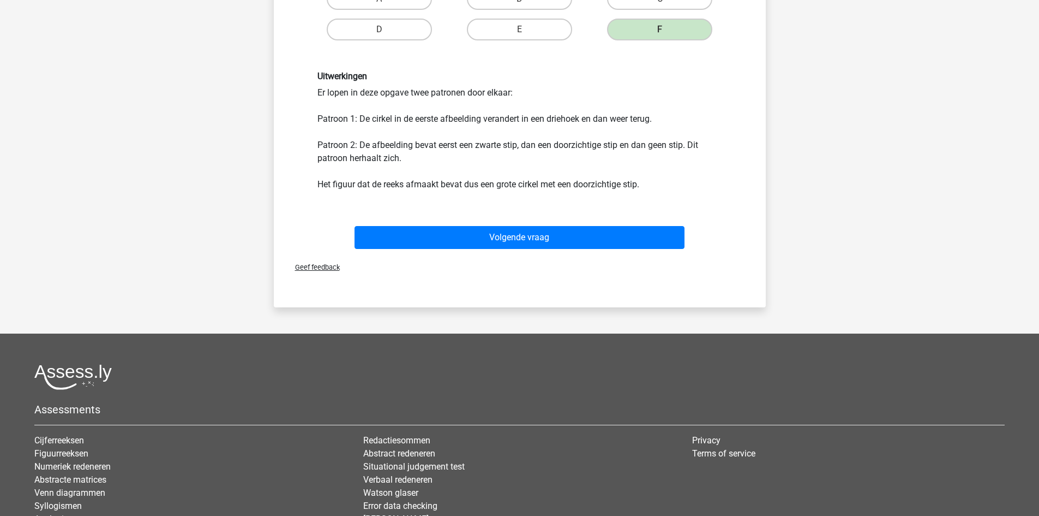
scroll to position [327, 0]
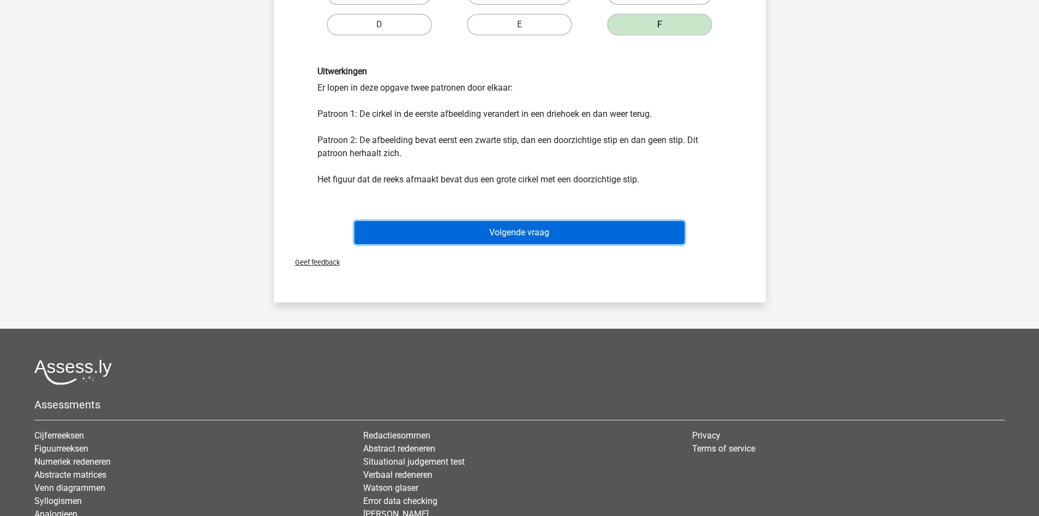
click at [487, 225] on button "Volgende vraag" at bounding box center [520, 232] width 330 height 23
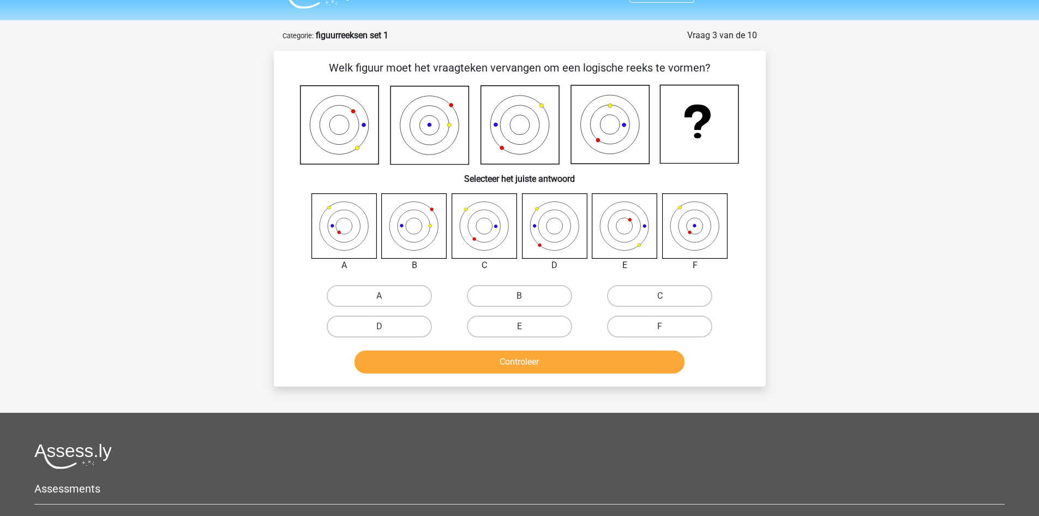
scroll to position [0, 0]
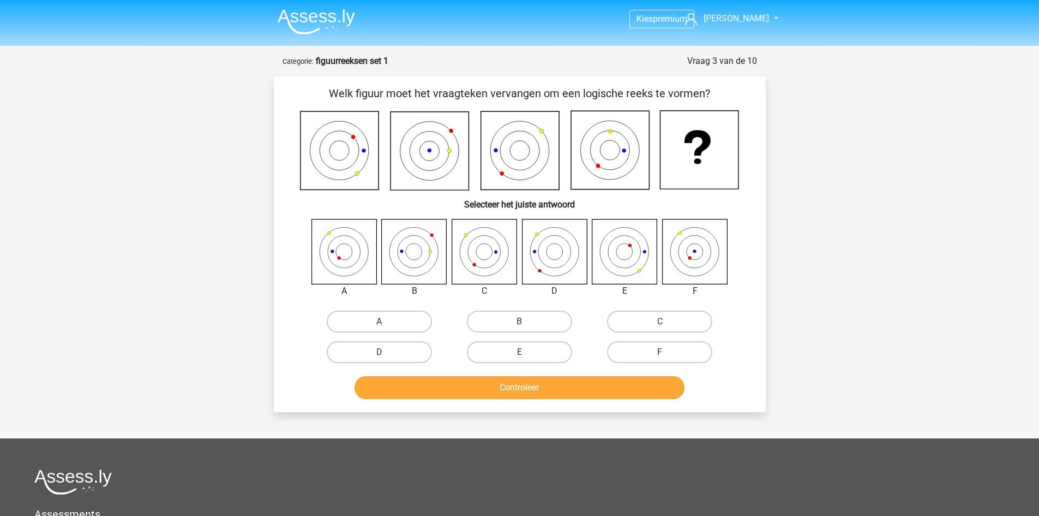
click at [375, 351] on label "D" at bounding box center [379, 352] width 105 height 22
click at [379, 352] on input "D" at bounding box center [382, 355] width 7 height 7
radio input "true"
click at [551, 392] on button "Controleer" at bounding box center [520, 387] width 330 height 23
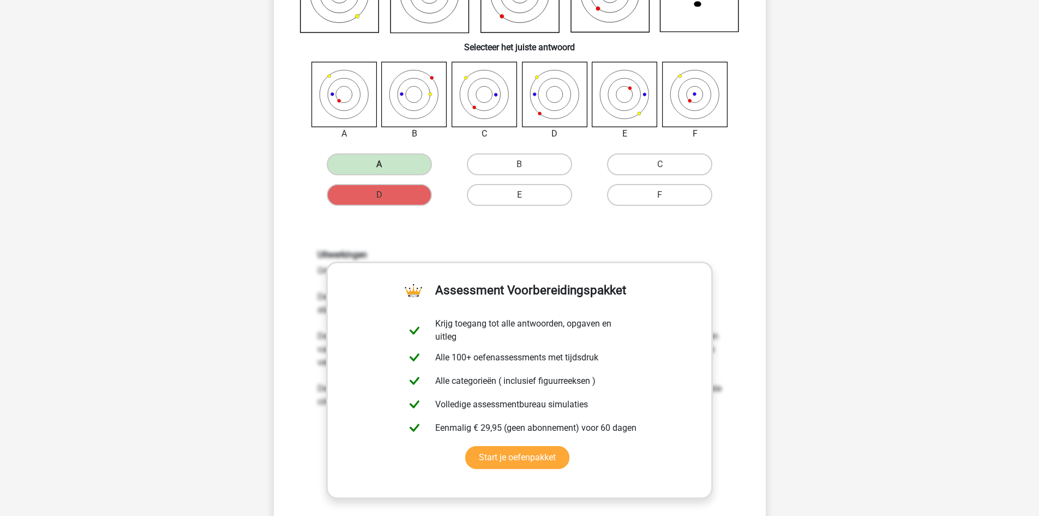
scroll to position [382, 0]
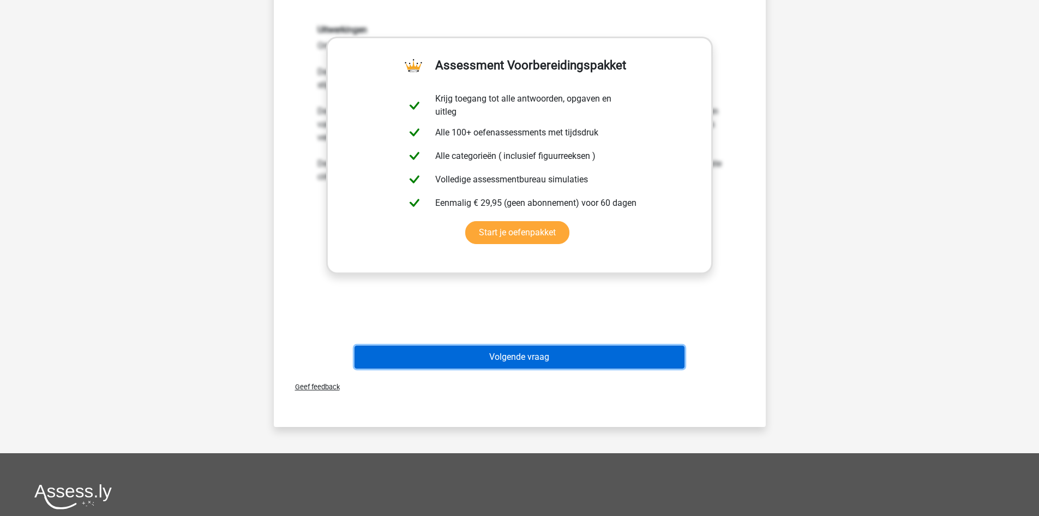
click at [542, 351] on button "Volgende vraag" at bounding box center [520, 356] width 330 height 23
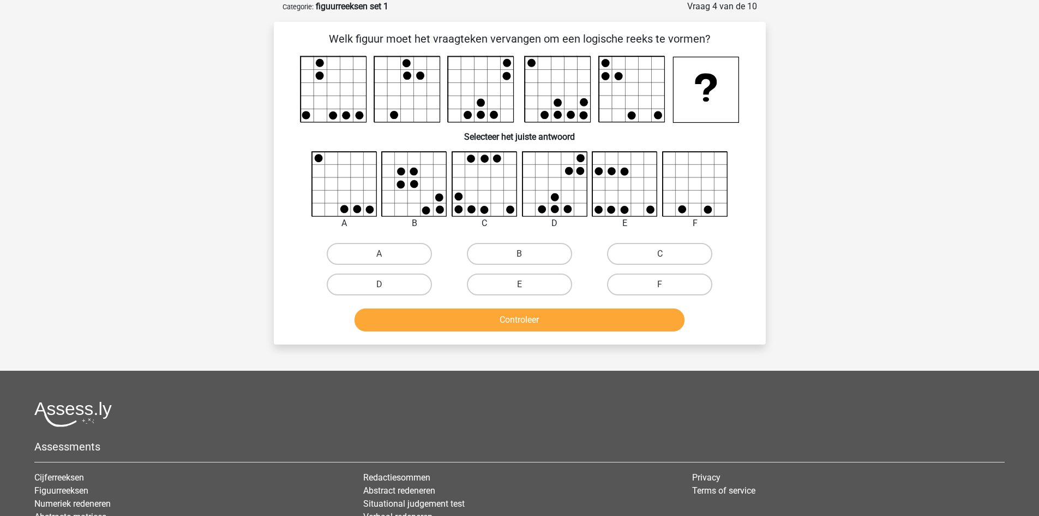
scroll to position [0, 0]
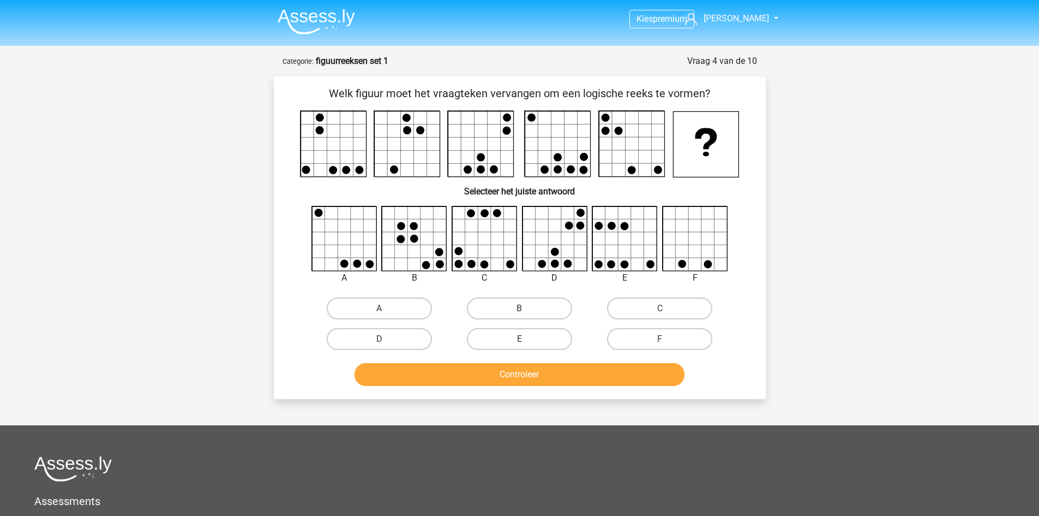
click at [651, 309] on label "C" at bounding box center [659, 308] width 105 height 22
click at [660, 309] on input "C" at bounding box center [663, 311] width 7 height 7
radio input "true"
click at [573, 377] on button "Controleer" at bounding box center [520, 374] width 330 height 23
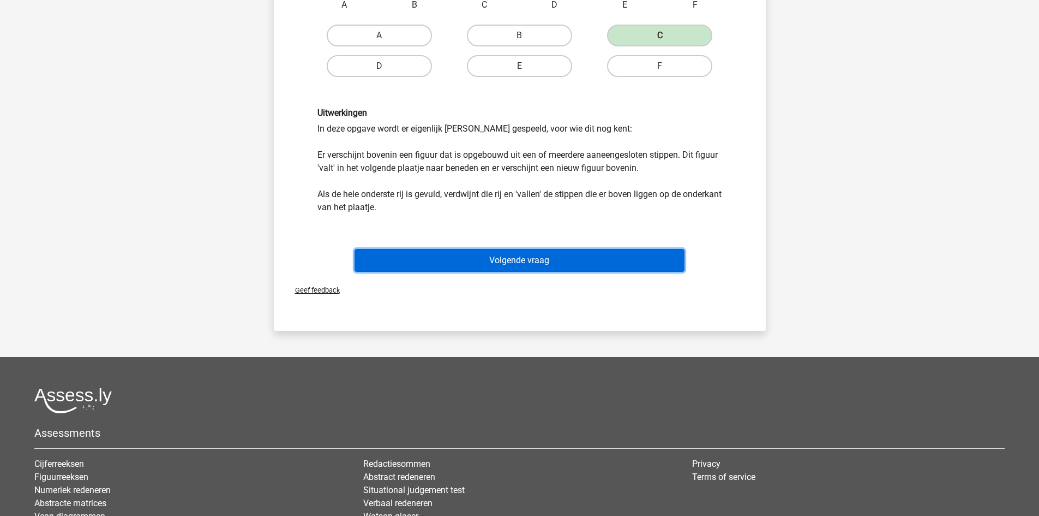
click at [543, 253] on button "Volgende vraag" at bounding box center [520, 260] width 330 height 23
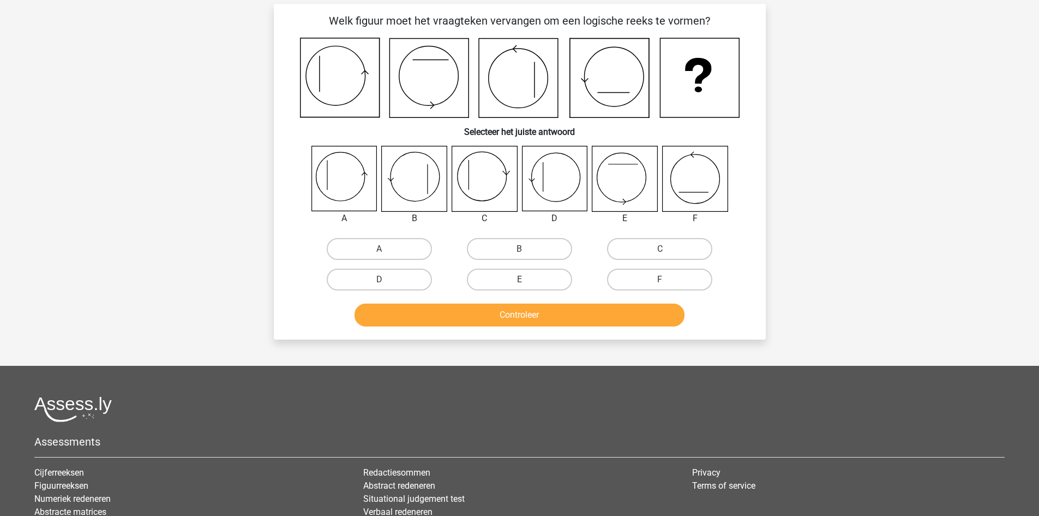
scroll to position [55, 0]
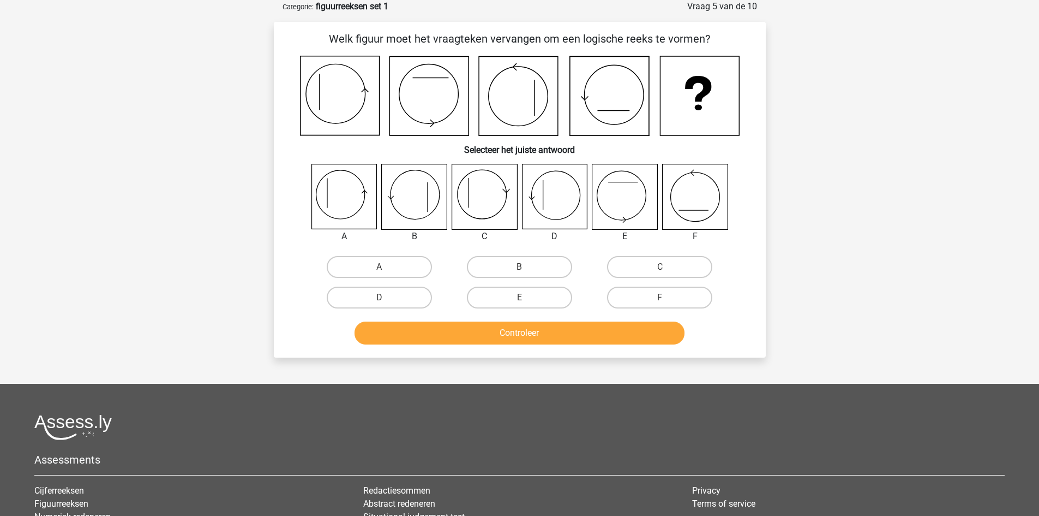
click at [364, 270] on label "A" at bounding box center [379, 267] width 105 height 22
click at [379, 270] on input "A" at bounding box center [382, 270] width 7 height 7
radio input "true"
click at [491, 333] on button "Controleer" at bounding box center [520, 332] width 330 height 23
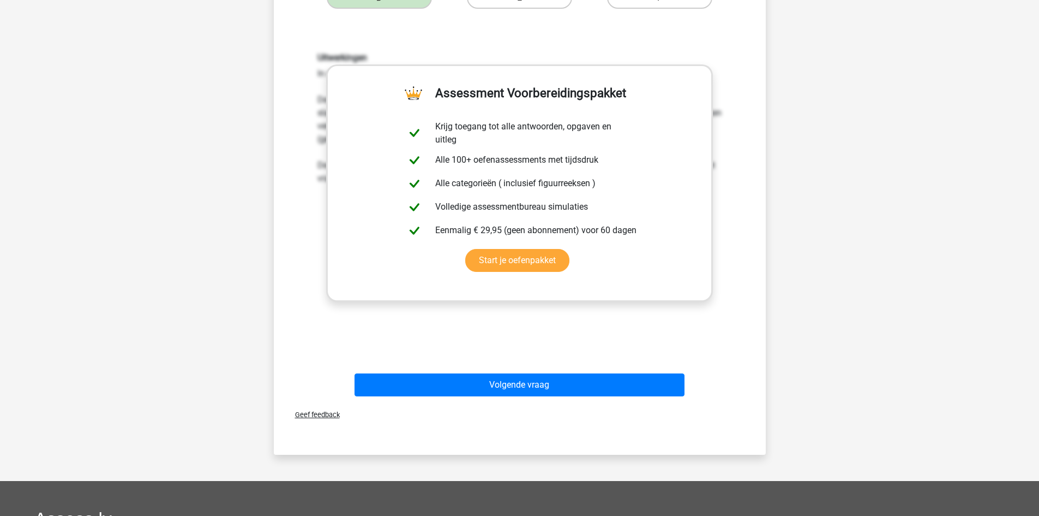
scroll to position [382, 0]
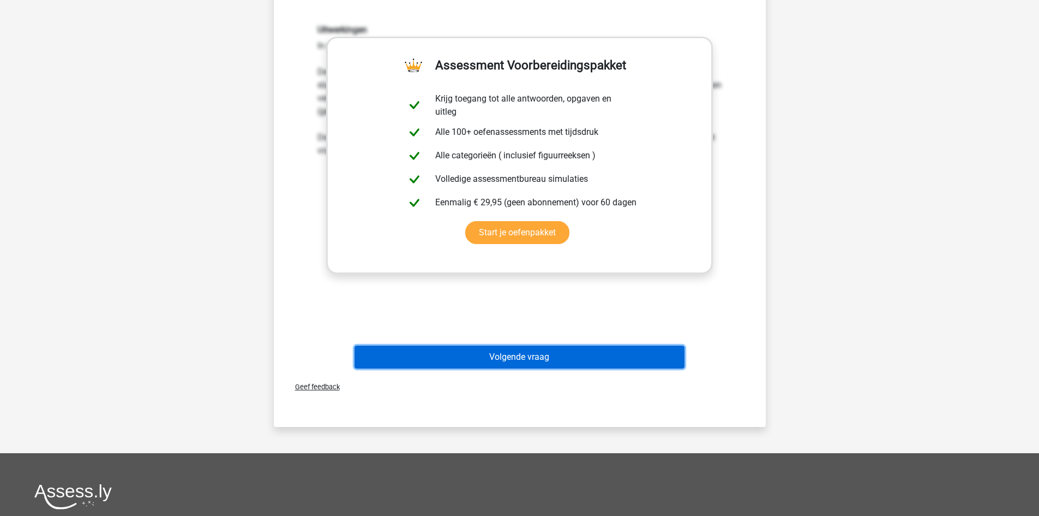
click at [524, 356] on button "Volgende vraag" at bounding box center [520, 356] width 330 height 23
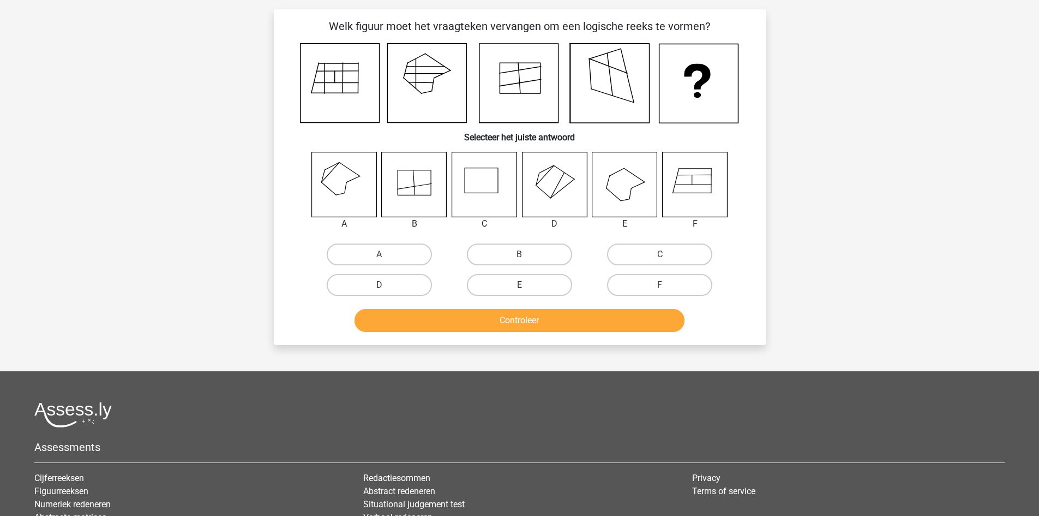
scroll to position [55, 0]
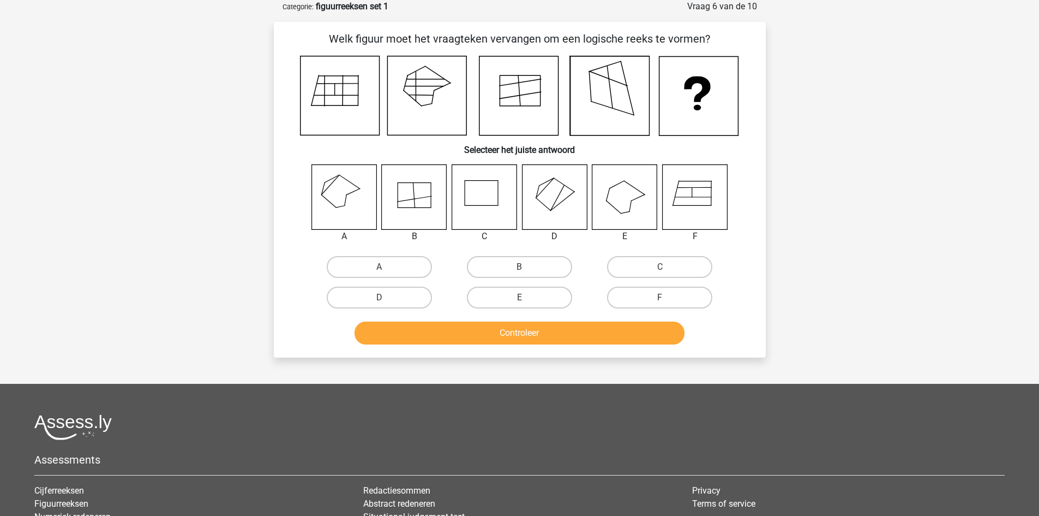
click at [367, 262] on label "A" at bounding box center [379, 267] width 105 height 22
click at [379, 267] on input "A" at bounding box center [382, 270] width 7 height 7
radio input "true"
click at [522, 335] on button "Controleer" at bounding box center [520, 332] width 330 height 23
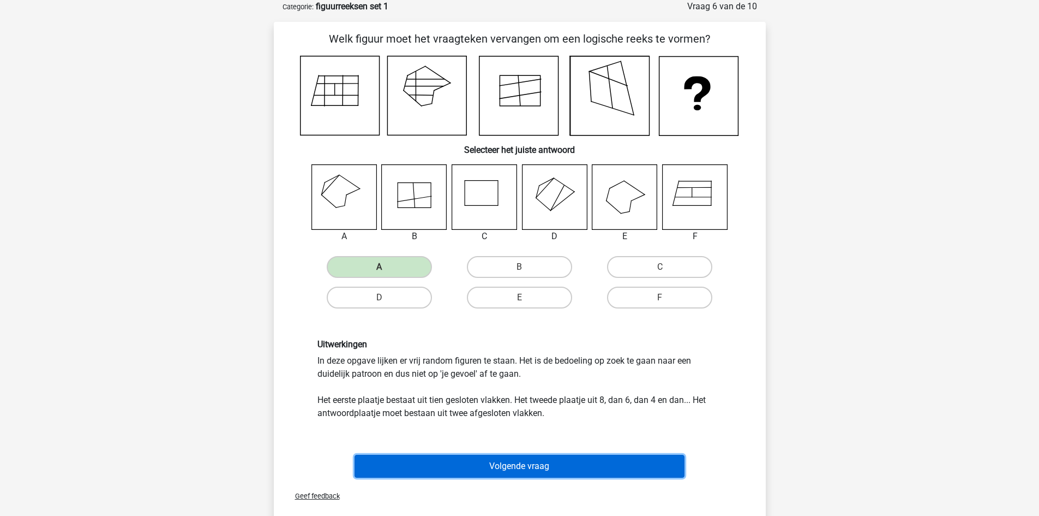
click at [517, 466] on button "Volgende vraag" at bounding box center [520, 466] width 330 height 23
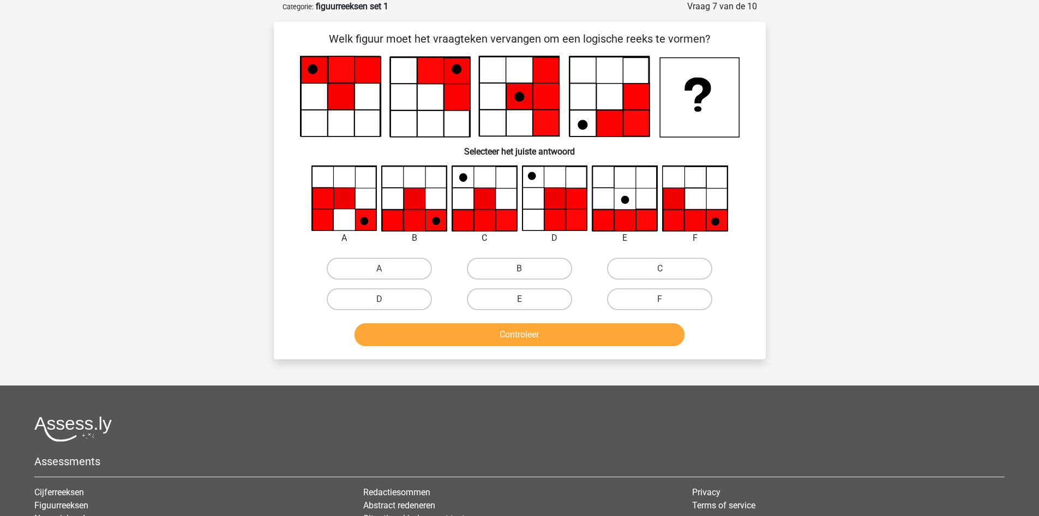
click at [530, 270] on label "B" at bounding box center [519, 269] width 105 height 22
click at [527, 270] on input "B" at bounding box center [522, 271] width 7 height 7
radio input "true"
click at [535, 331] on button "Controleer" at bounding box center [520, 334] width 330 height 23
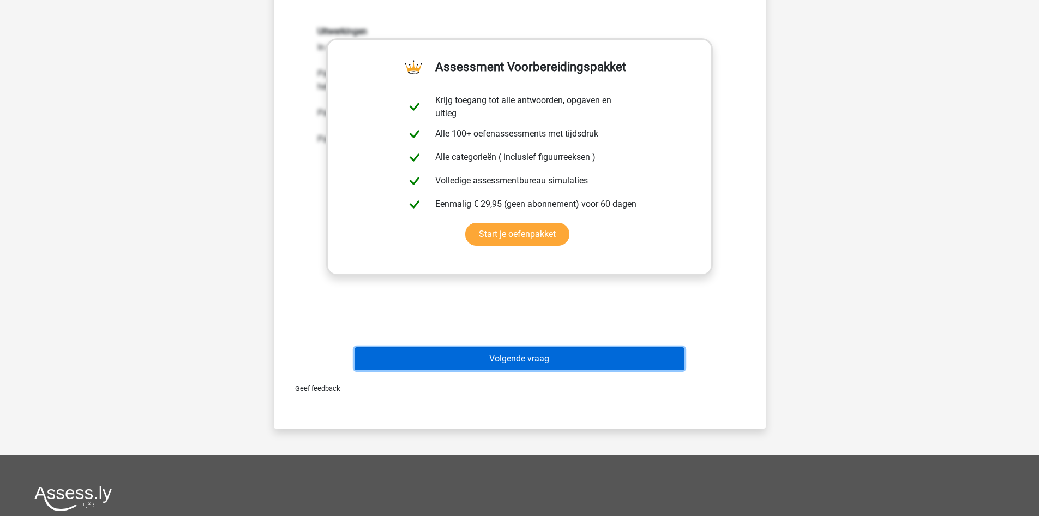
click at [520, 360] on button "Volgende vraag" at bounding box center [520, 358] width 330 height 23
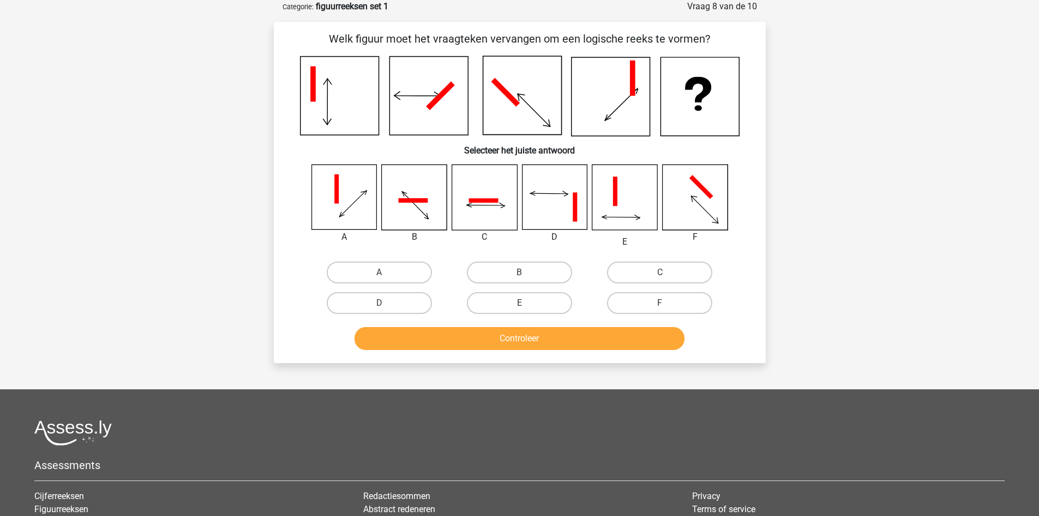
click at [670, 300] on label "F" at bounding box center [659, 303] width 105 height 22
click at [667, 303] on input "F" at bounding box center [663, 306] width 7 height 7
radio input "true"
click at [573, 324] on div "Controleer" at bounding box center [519, 336] width 457 height 36
click at [654, 271] on label "C" at bounding box center [659, 272] width 105 height 22
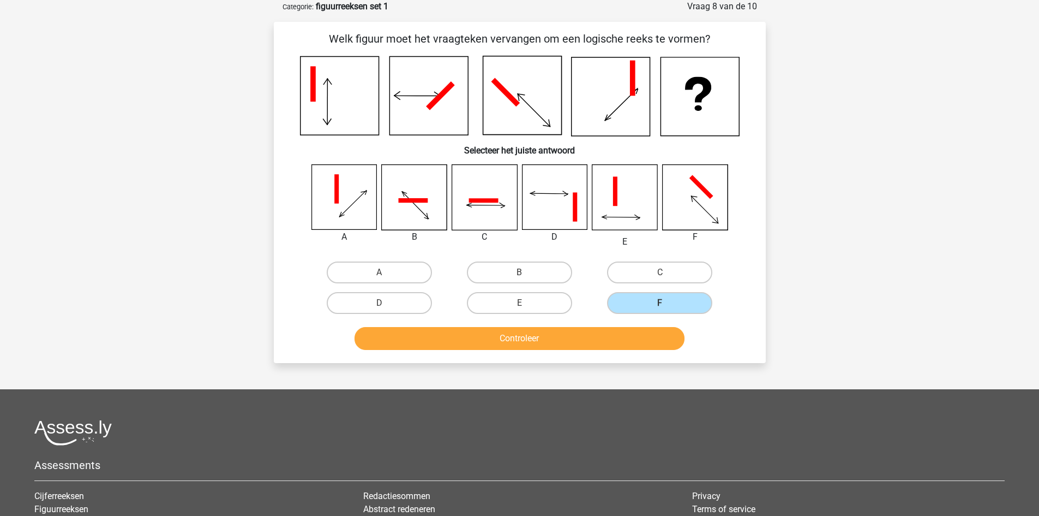
click at [660, 272] on input "C" at bounding box center [663, 275] width 7 height 7
radio input "true"
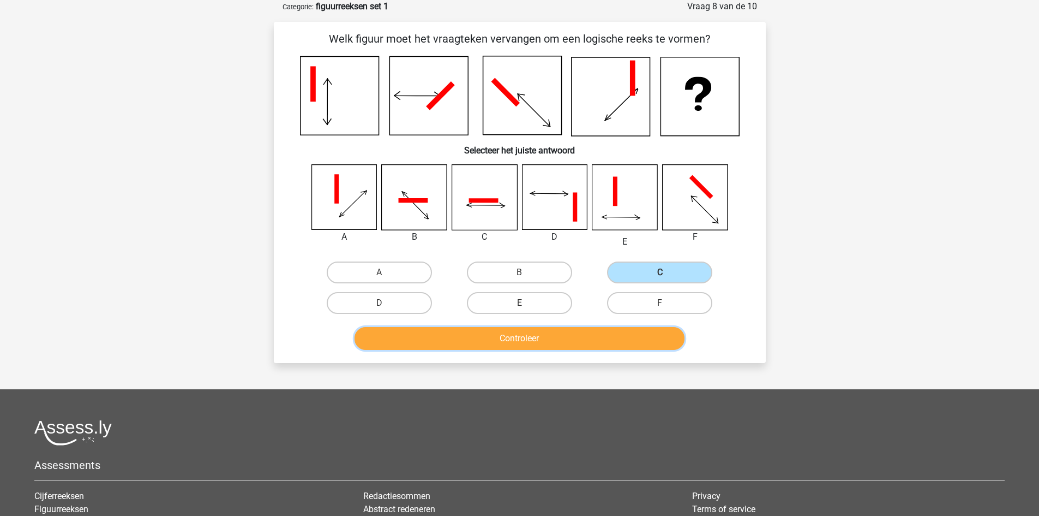
click at [486, 333] on button "Controleer" at bounding box center [520, 338] width 330 height 23
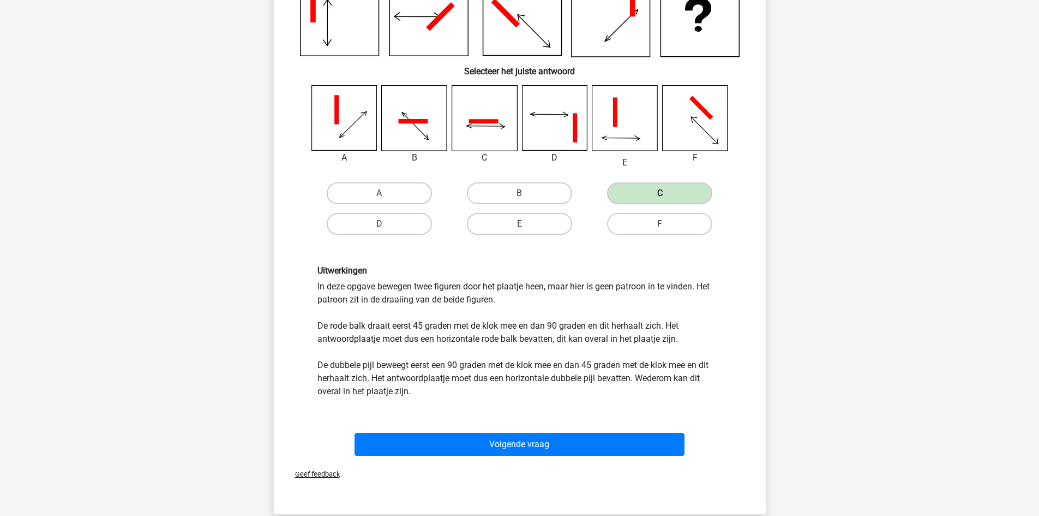
scroll to position [273, 0]
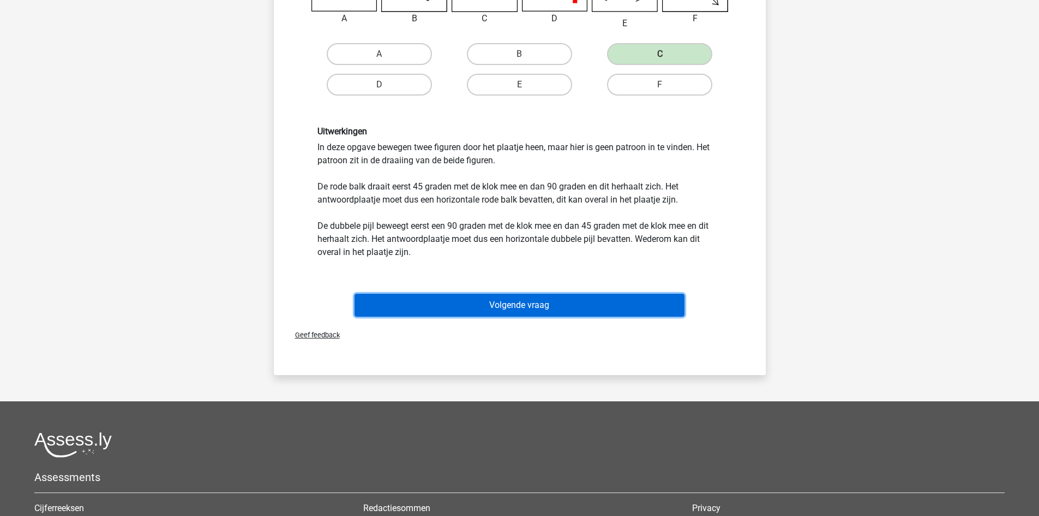
click at [524, 310] on button "Volgende vraag" at bounding box center [520, 305] width 330 height 23
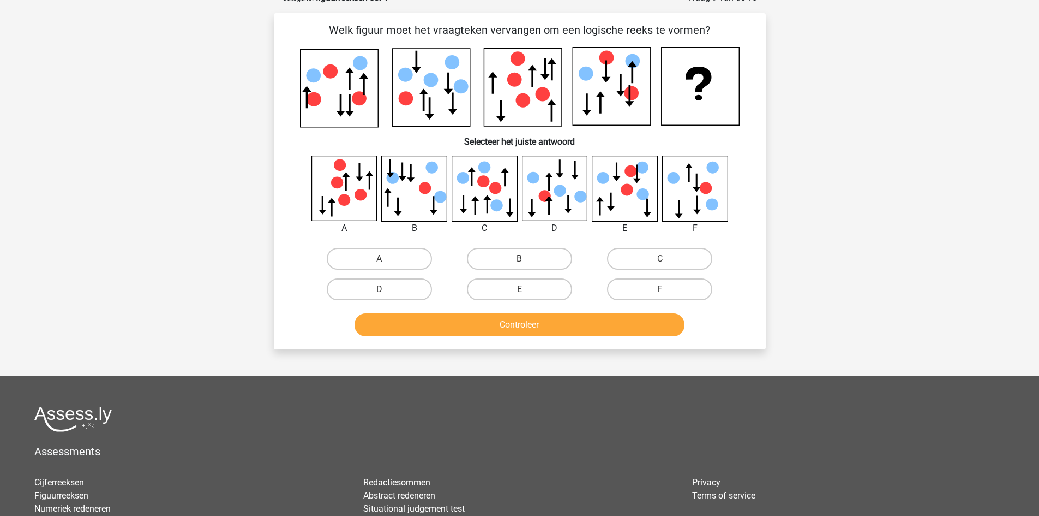
scroll to position [55, 0]
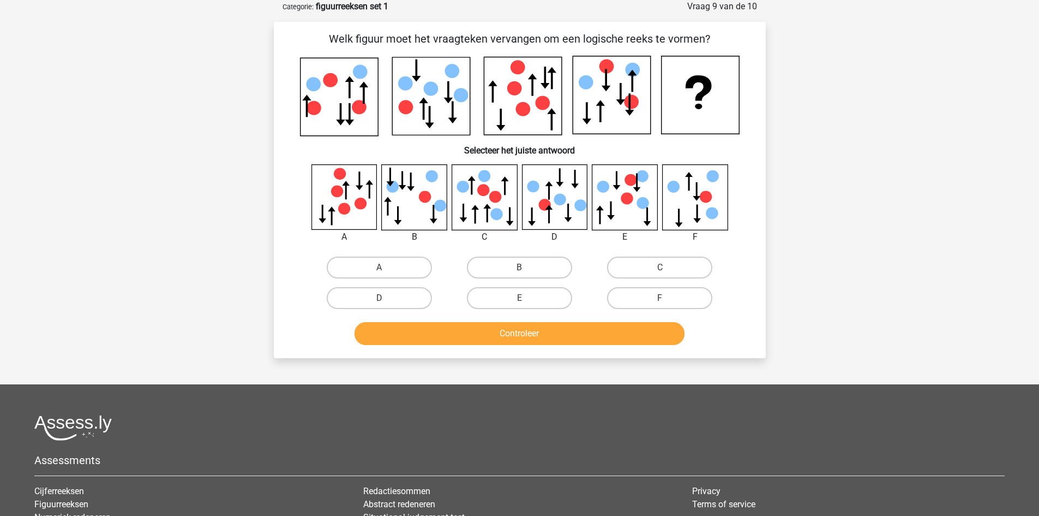
click at [379, 306] on label "D" at bounding box center [379, 298] width 105 height 22
click at [379, 305] on input "D" at bounding box center [382, 301] width 7 height 7
radio input "true"
click at [492, 337] on button "Controleer" at bounding box center [520, 333] width 330 height 23
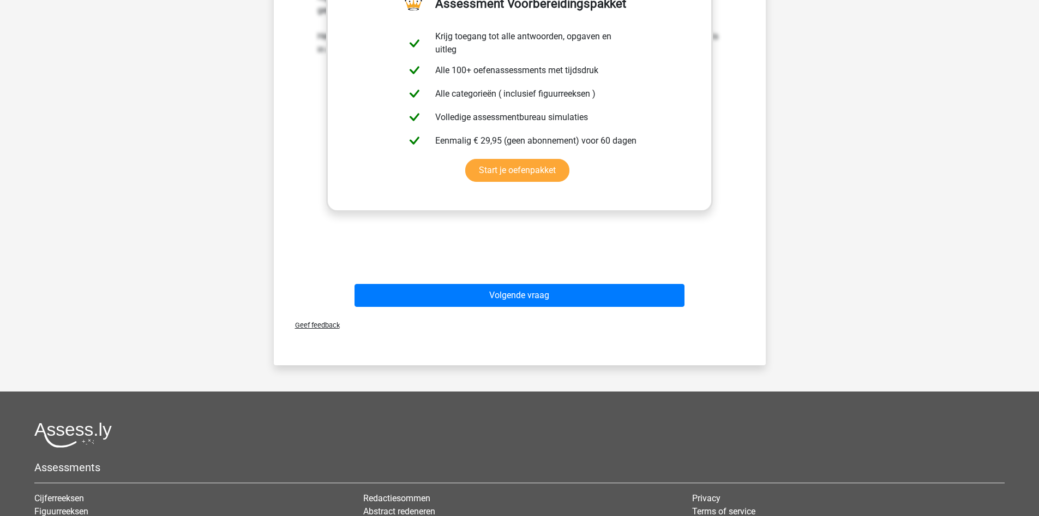
scroll to position [491, 0]
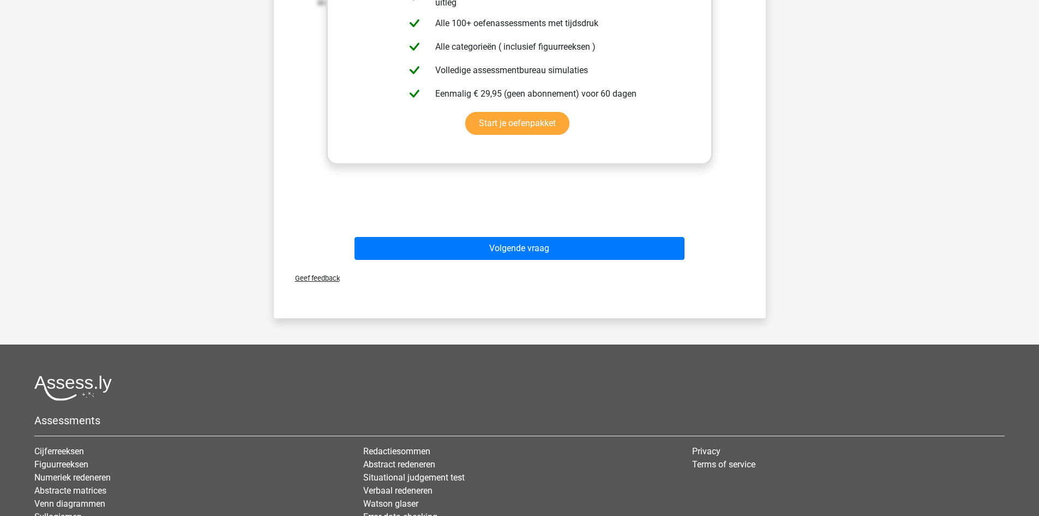
click at [566, 225] on div "Uitwerkingen Het gaat in deze opgave om een statische reeks. Dit betekent dat n…" at bounding box center [519, 59] width 457 height 338
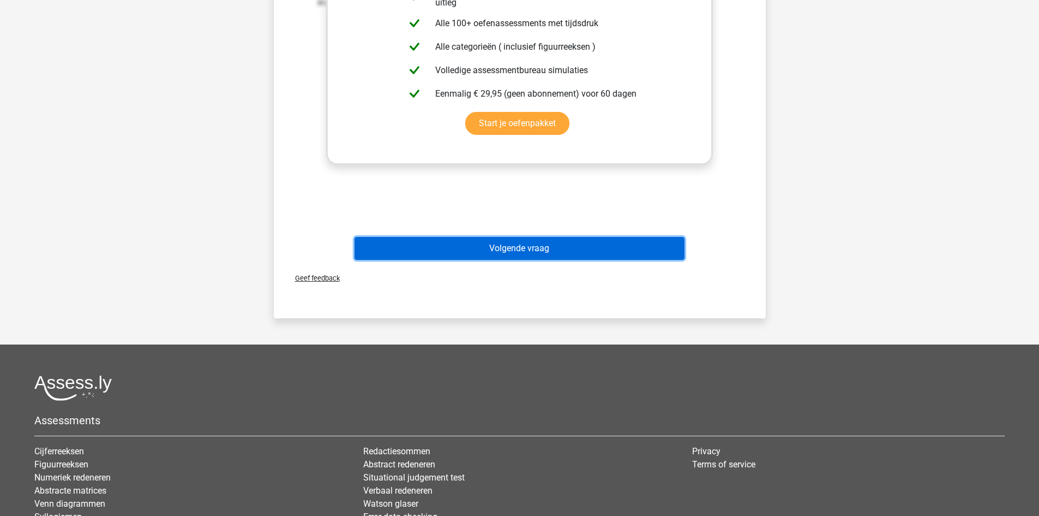
click at [563, 244] on button "Volgende vraag" at bounding box center [520, 248] width 330 height 23
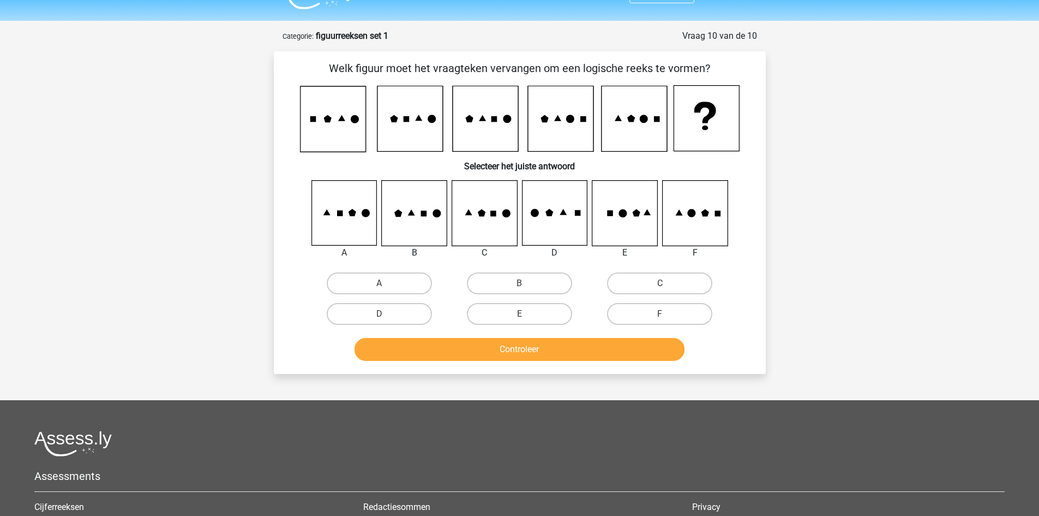
scroll to position [0, 0]
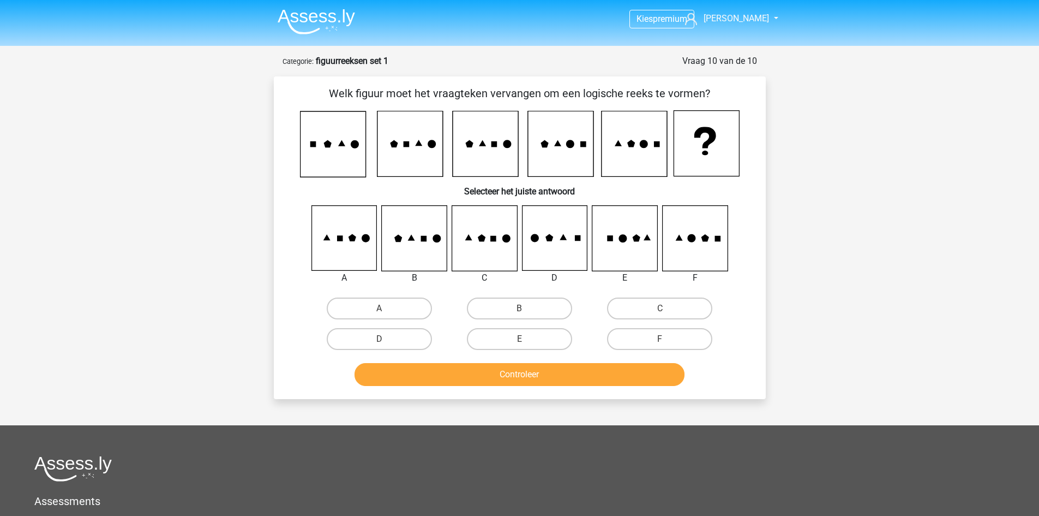
drag, startPoint x: 580, startPoint y: 144, endPoint x: 832, endPoint y: 142, distance: 252.1
click at [831, 142] on div "Kies premium Dominique dominique5risse@gmail.com" at bounding box center [519, 356] width 1039 height 713
drag, startPoint x: 681, startPoint y: 219, endPoint x: 683, endPoint y: 230, distance: 11.1
click at [683, 228] on icon at bounding box center [694, 238] width 65 height 65
click at [685, 338] on label "F" at bounding box center [659, 339] width 105 height 22
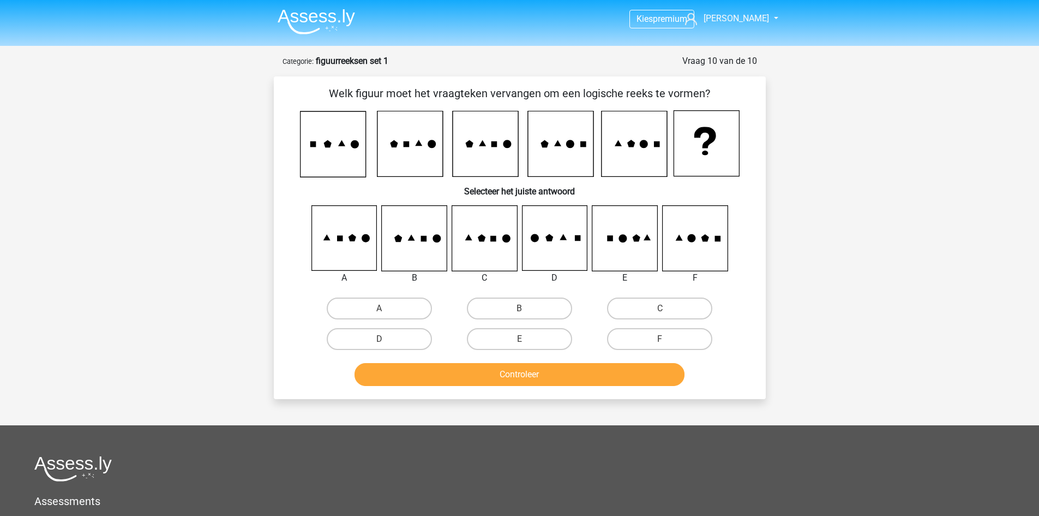
click at [667, 339] on input "F" at bounding box center [663, 342] width 7 height 7
radio input "true"
click at [650, 371] on button "Controleer" at bounding box center [520, 374] width 330 height 23
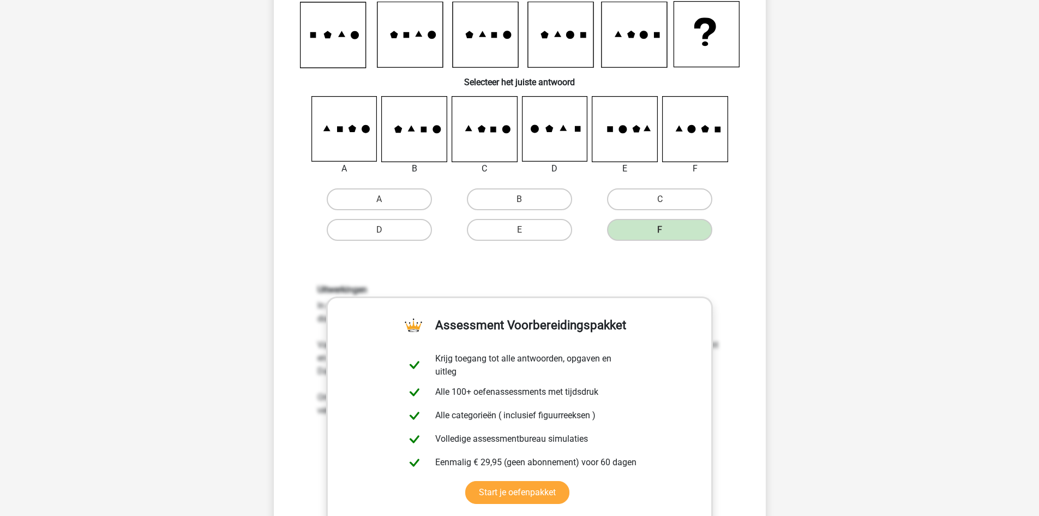
scroll to position [491, 0]
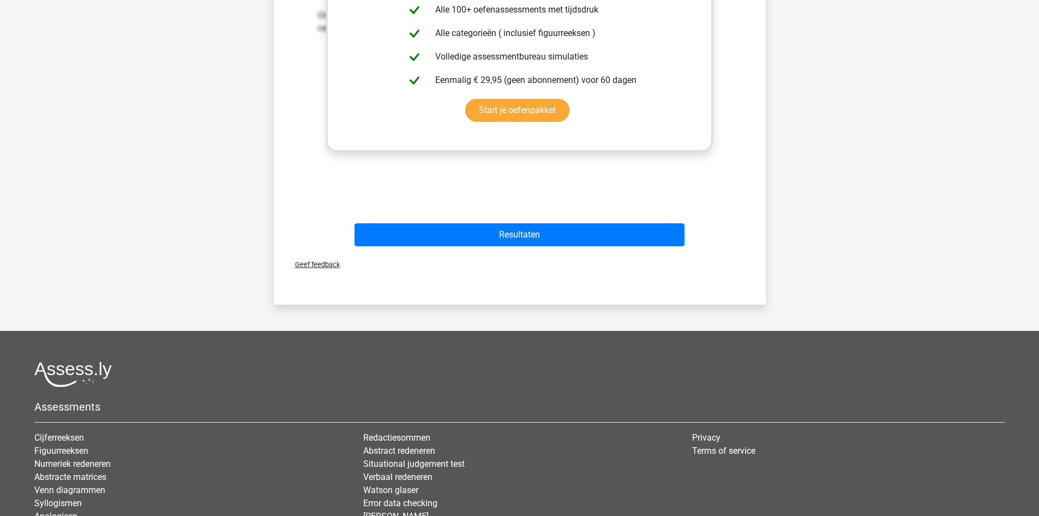
click at [492, 221] on div "Resultaten" at bounding box center [519, 232] width 457 height 36
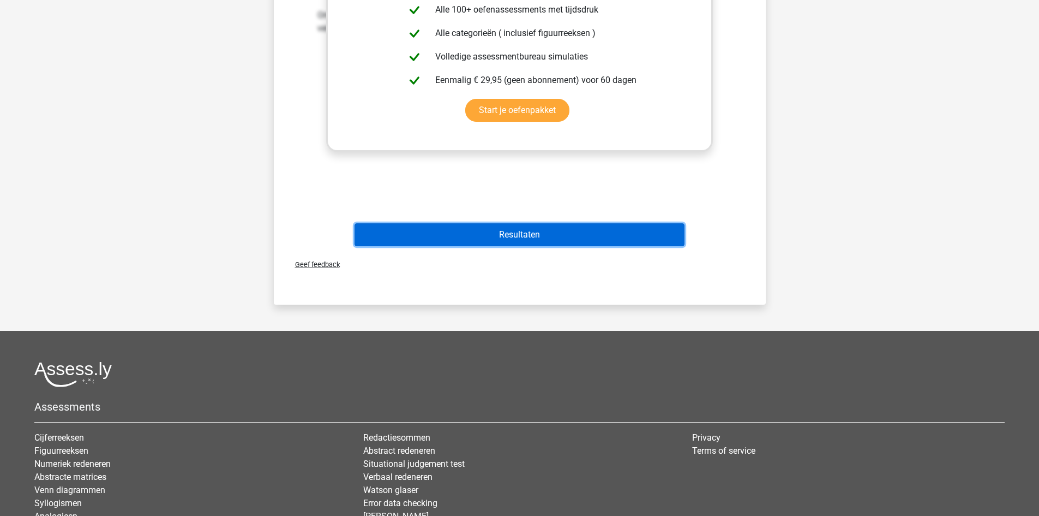
click at [499, 228] on button "Resultaten" at bounding box center [520, 234] width 330 height 23
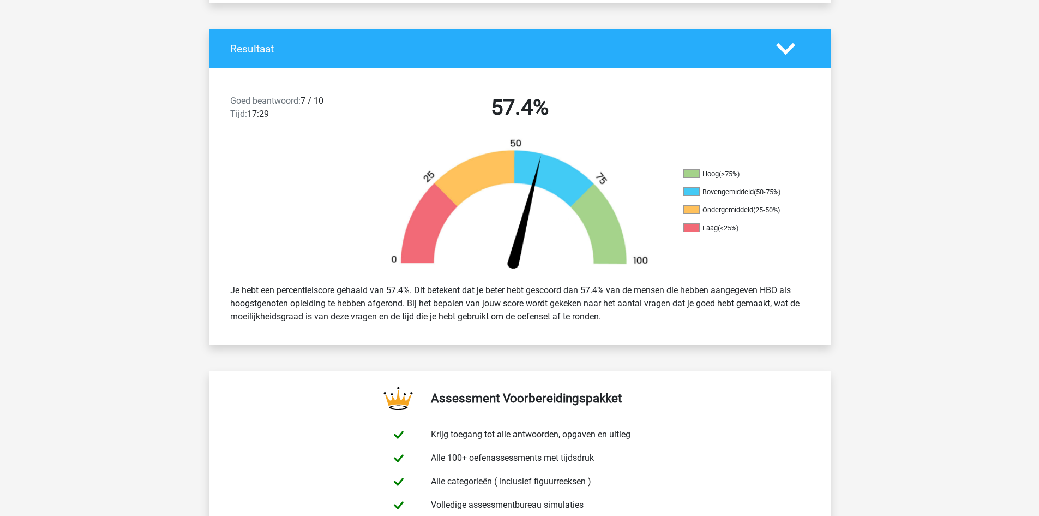
scroll to position [218, 0]
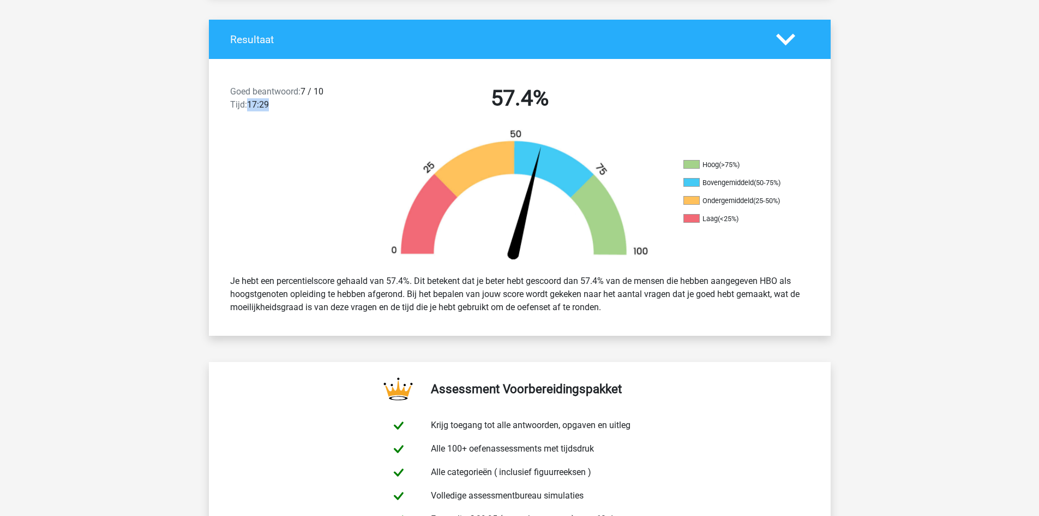
drag, startPoint x: 249, startPoint y: 106, endPoint x: 276, endPoint y: 101, distance: 27.3
click at [276, 101] on div "Goed beantwoord: 7 / 10 Tijd: 17:29" at bounding box center [296, 100] width 149 height 31
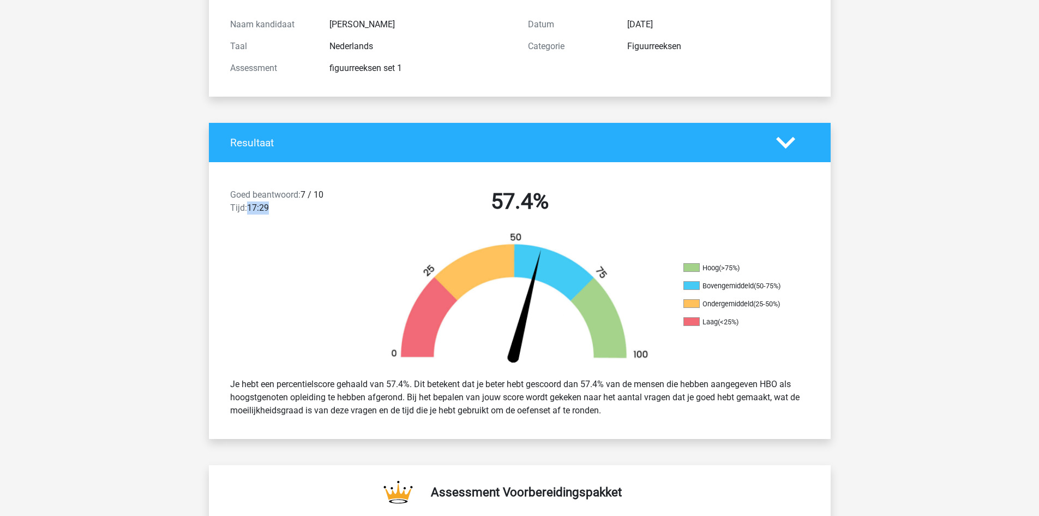
scroll to position [0, 0]
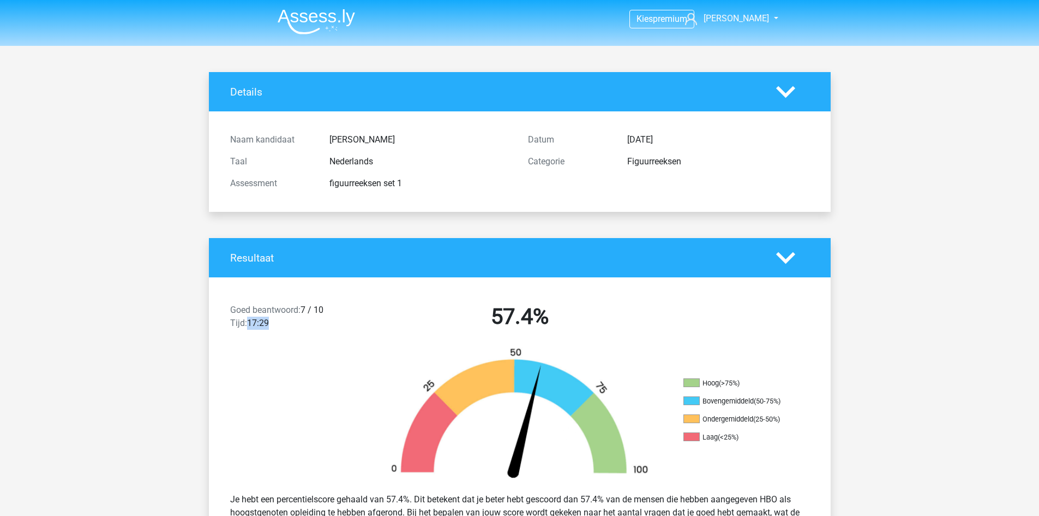
click at [306, 22] on img at bounding box center [316, 22] width 77 height 26
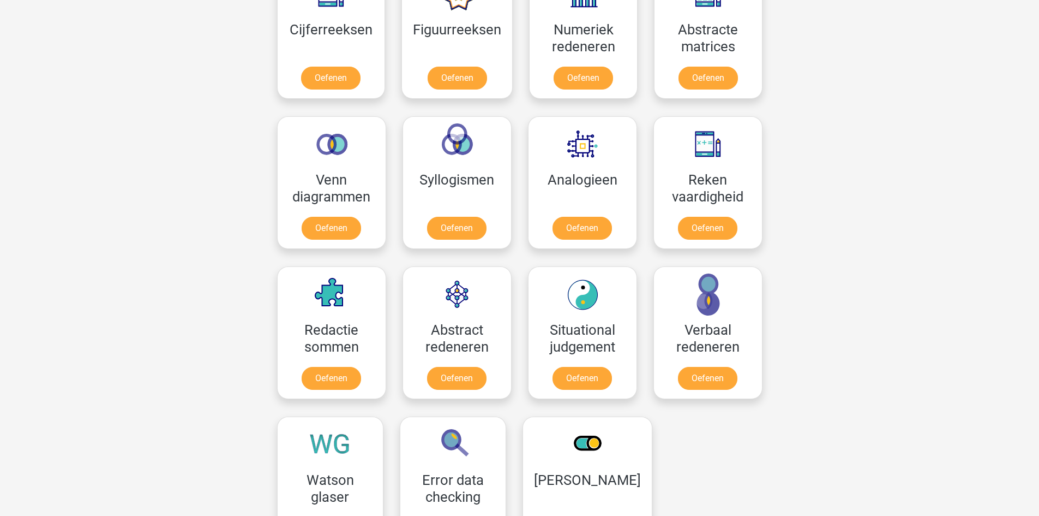
scroll to position [491, 0]
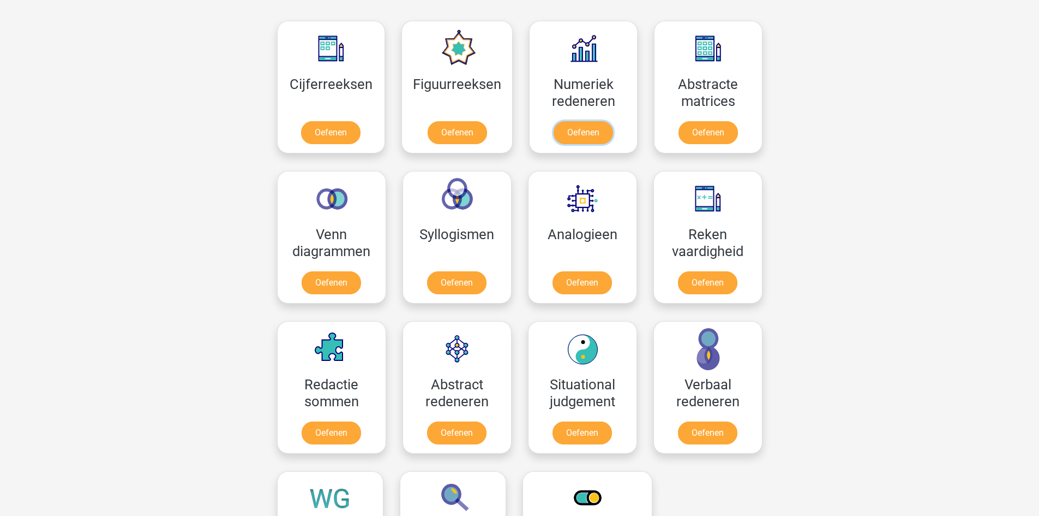
click at [593, 136] on link "Oefenen" at bounding box center [583, 132] width 59 height 23
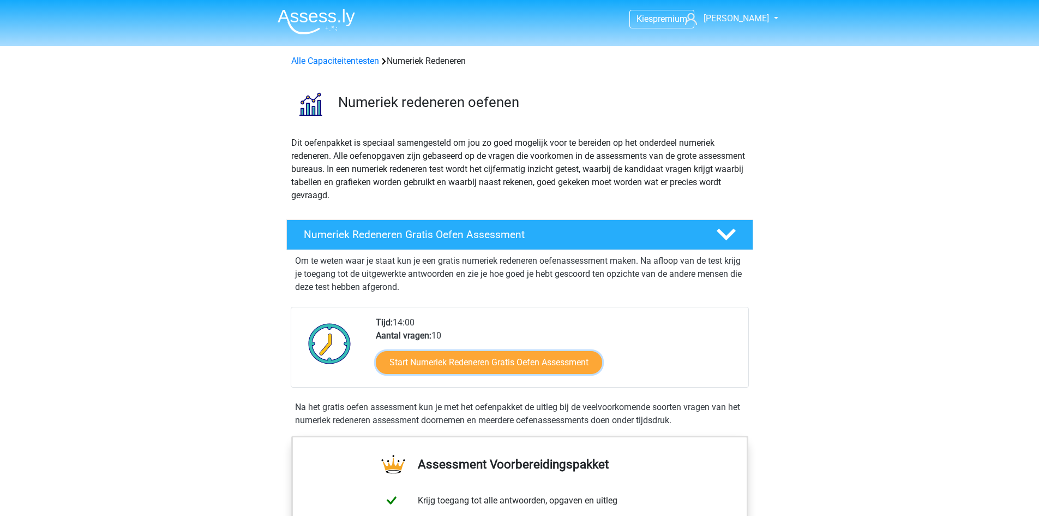
click at [488, 366] on link "Start Numeriek Redeneren Gratis Oefen Assessment" at bounding box center [489, 362] width 226 height 23
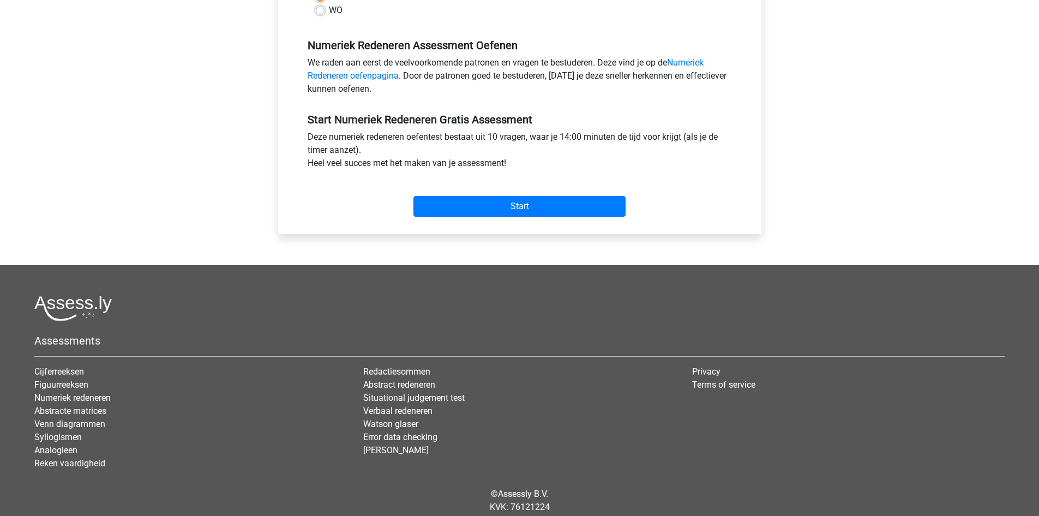
scroll to position [346, 0]
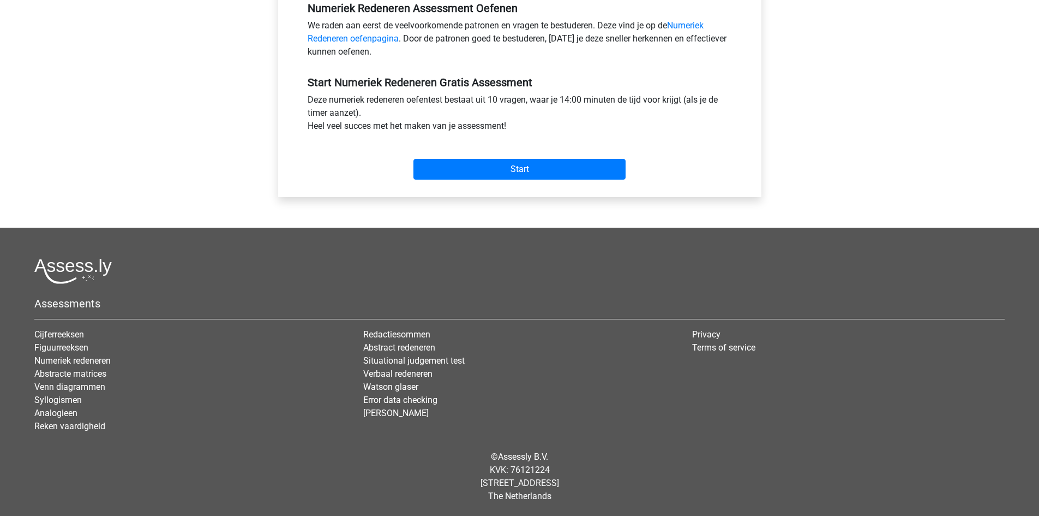
click at [693, 29] on link "Numeriek Redeneren oefenpagina" at bounding box center [506, 31] width 396 height 23
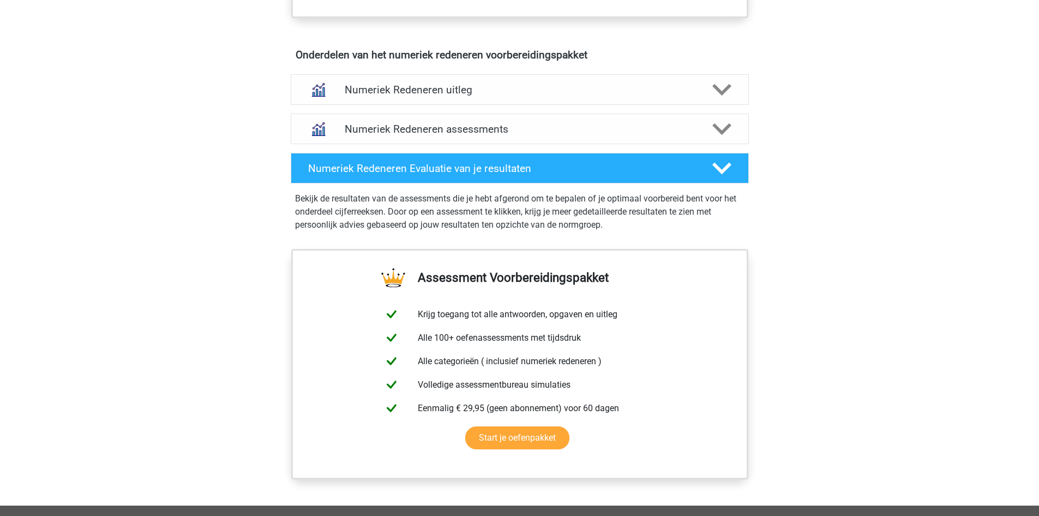
scroll to position [655, 0]
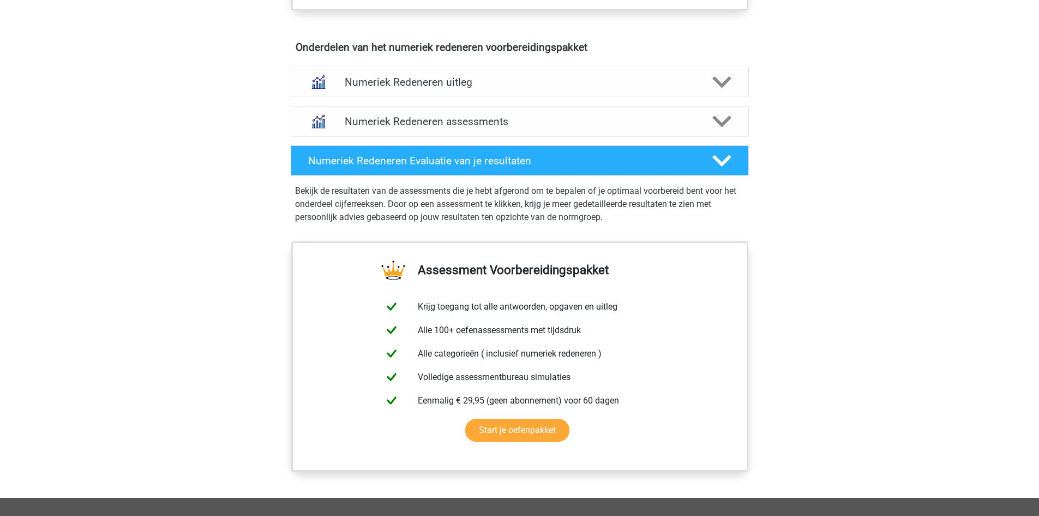
click at [536, 165] on h4 "Numeriek Redeneren Evaluatie van je resultaten" at bounding box center [501, 160] width 387 height 13
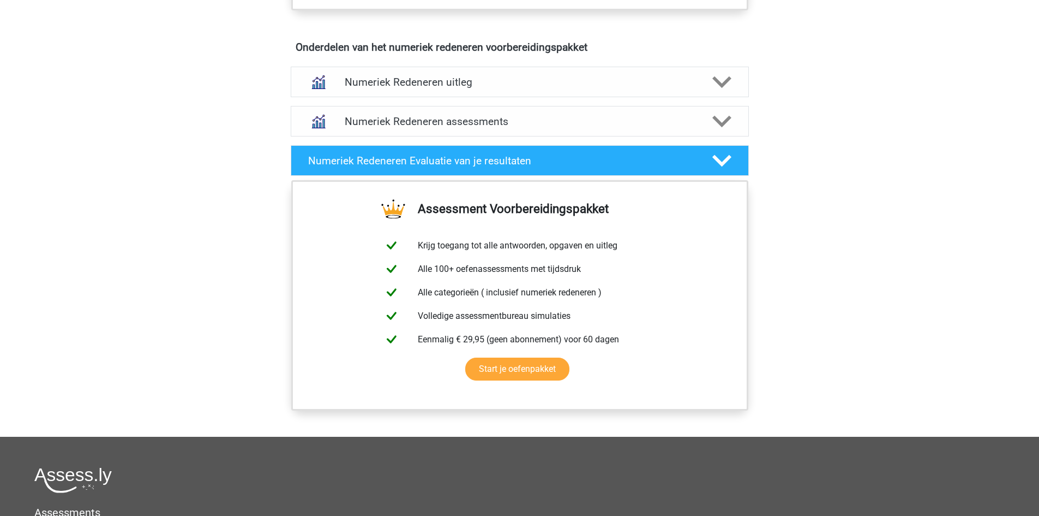
click at [536, 165] on h4 "Numeriek Redeneren Evaluatie van je resultaten" at bounding box center [501, 160] width 387 height 13
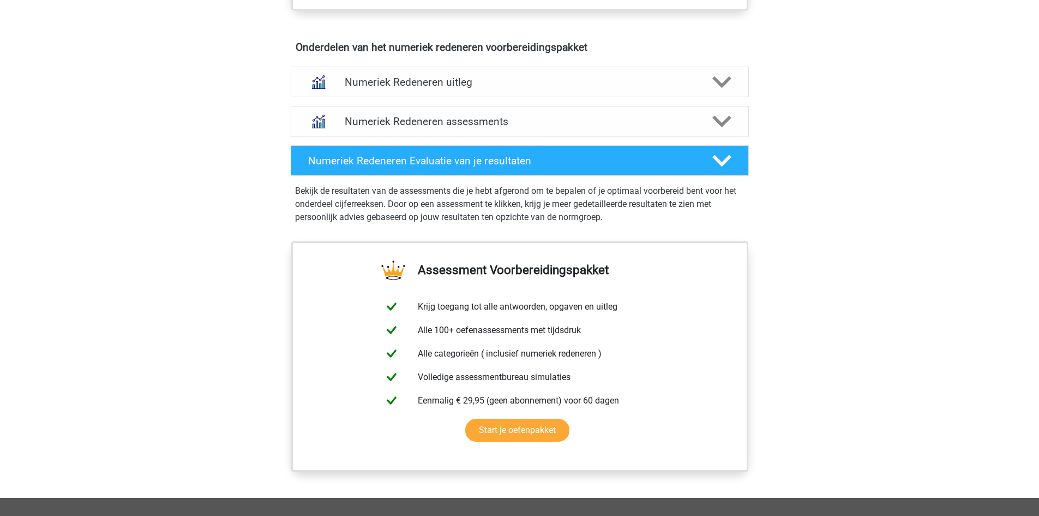
click at [459, 86] on h4 "Numeriek Redeneren uitleg" at bounding box center [520, 82] width 350 height 13
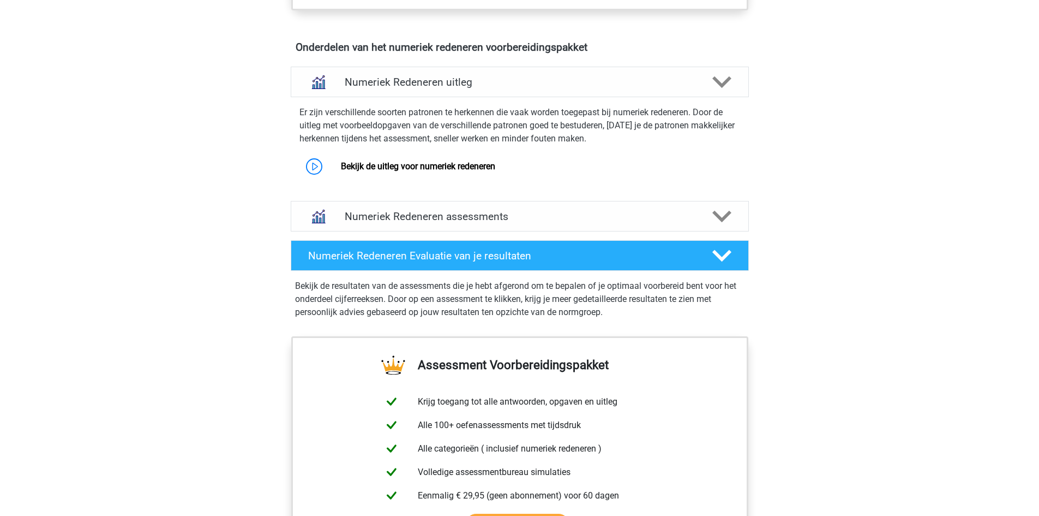
click at [522, 219] on h4 "Numeriek Redeneren assessments" at bounding box center [520, 216] width 350 height 13
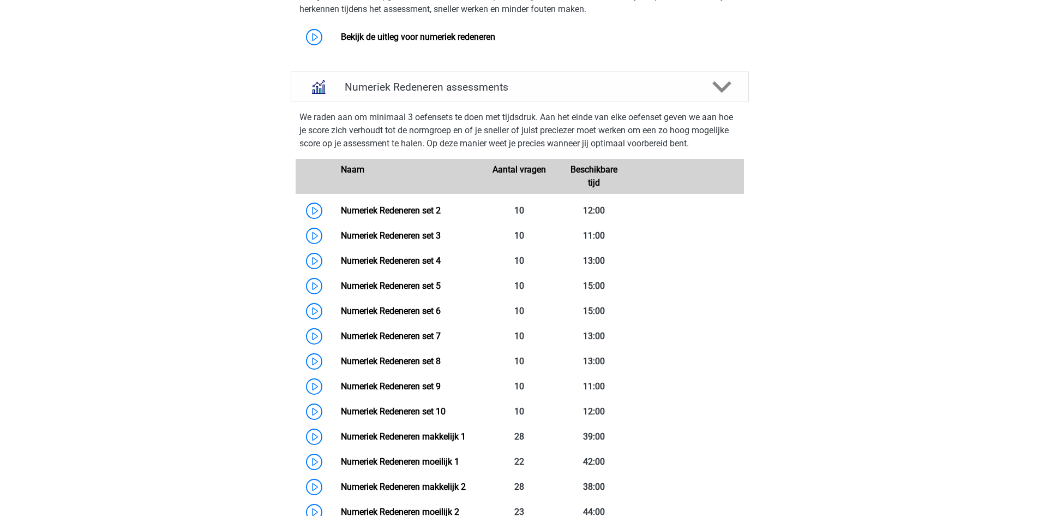
scroll to position [819, 0]
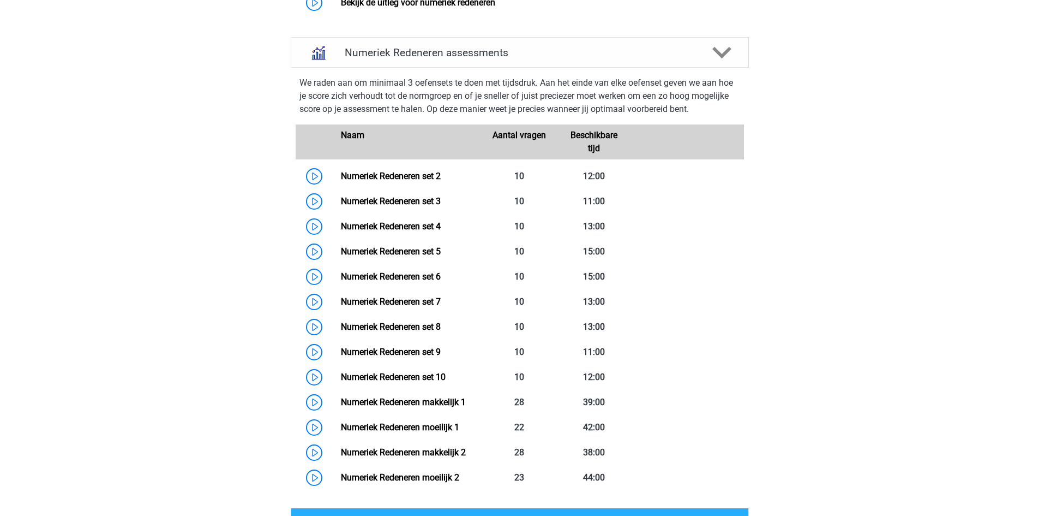
click at [353, 479] on link "Numeriek Redeneren moeilijk 2" at bounding box center [400, 477] width 118 height 10
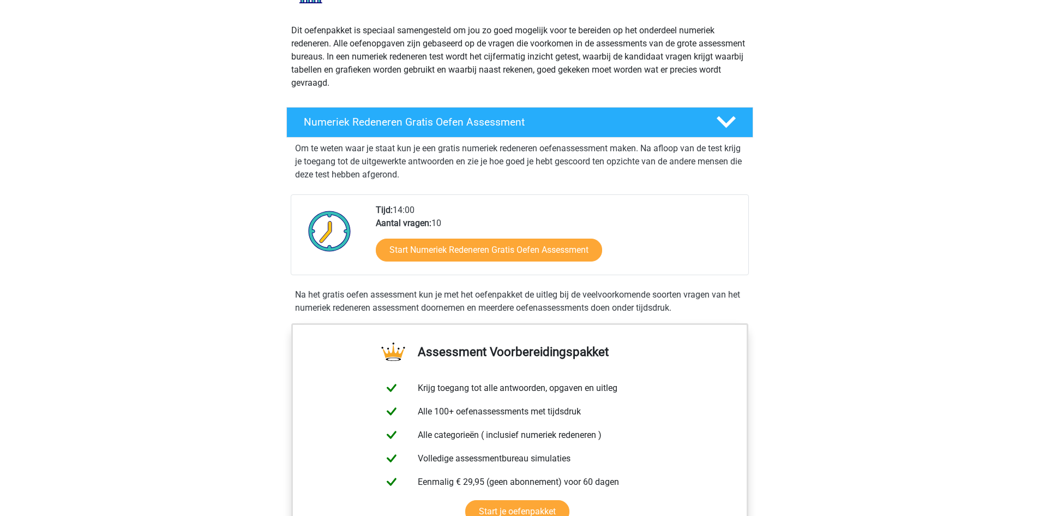
scroll to position [109, 0]
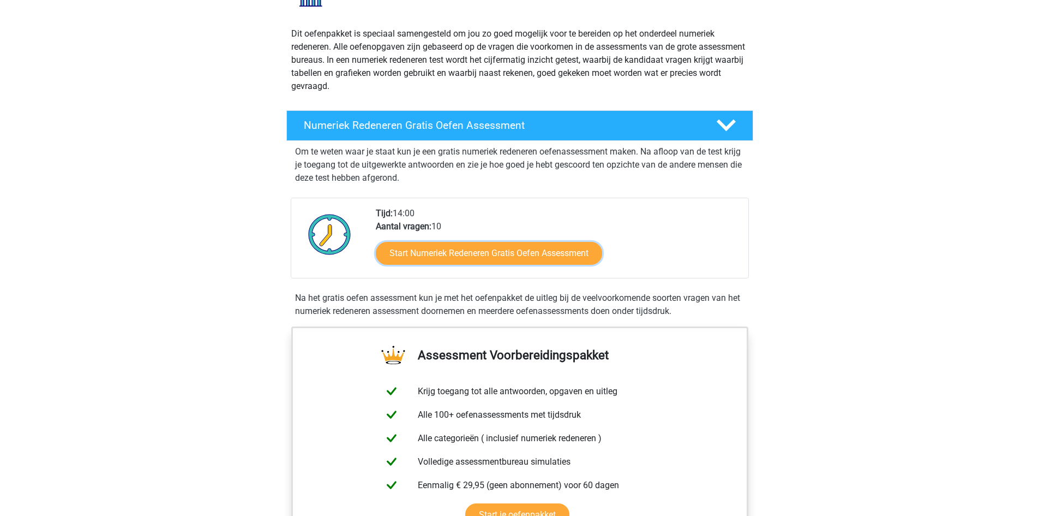
click at [517, 252] on link "Start Numeriek Redeneren Gratis Oefen Assessment" at bounding box center [489, 253] width 226 height 23
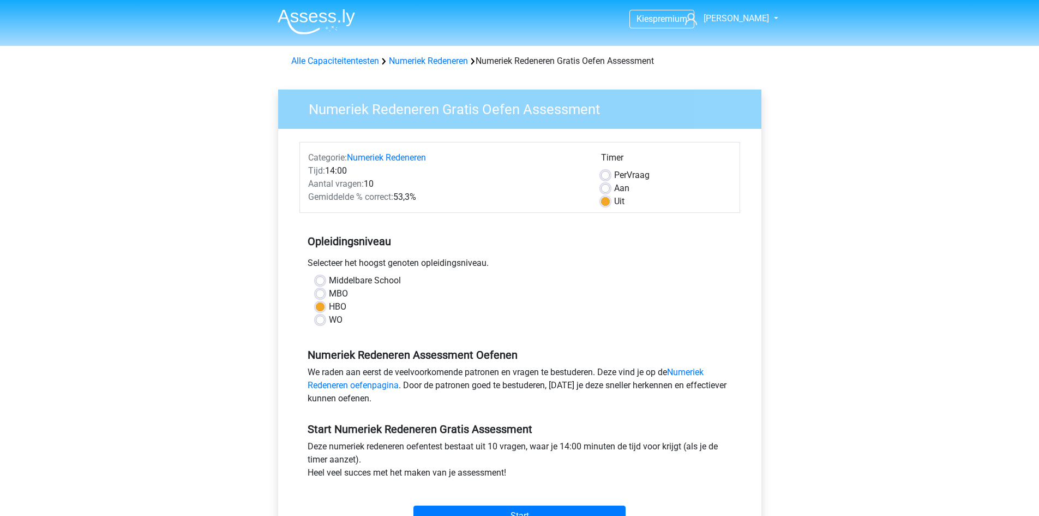
click at [614, 188] on label "Aan" at bounding box center [621, 188] width 15 height 13
click at [606, 188] on input "Aan" at bounding box center [605, 187] width 9 height 11
radio input "true"
click at [614, 177] on label "Per Vraag" at bounding box center [631, 175] width 35 height 13
click at [606, 177] on input "Per Vraag" at bounding box center [605, 174] width 9 height 11
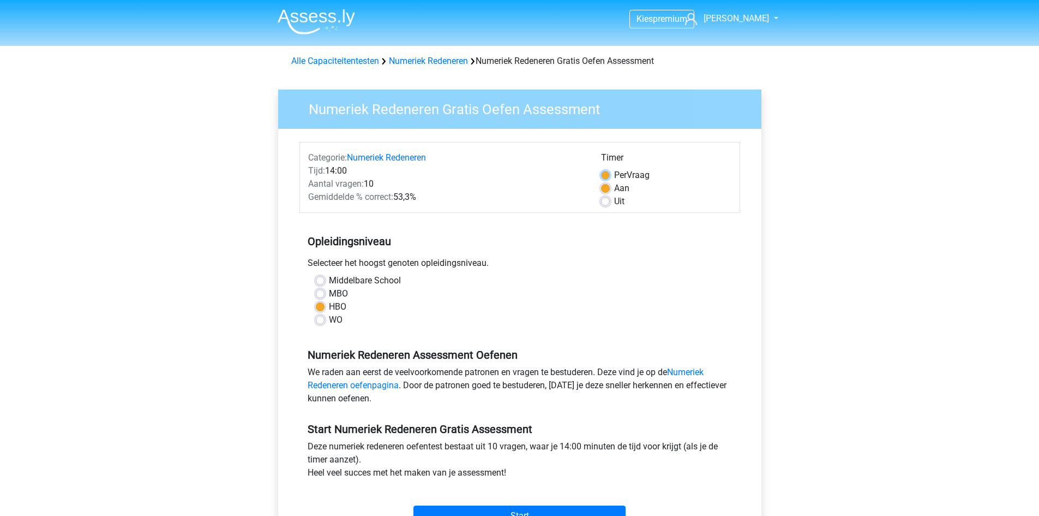
radio input "true"
click at [614, 190] on label "Aan" at bounding box center [621, 188] width 15 height 13
click at [605, 190] on input "Aan" at bounding box center [605, 187] width 9 height 11
radio input "true"
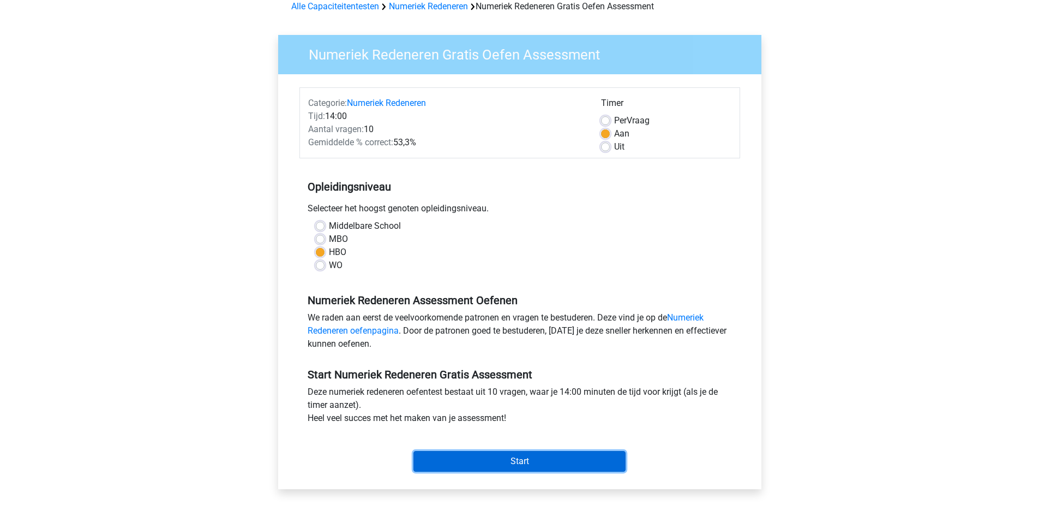
click at [488, 465] on input "Start" at bounding box center [520, 461] width 212 height 21
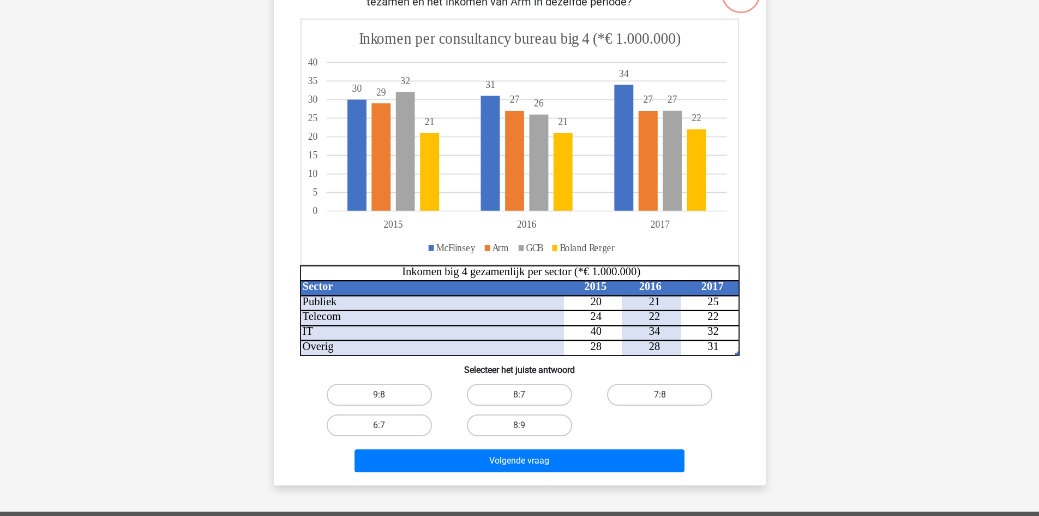
scroll to position [55, 0]
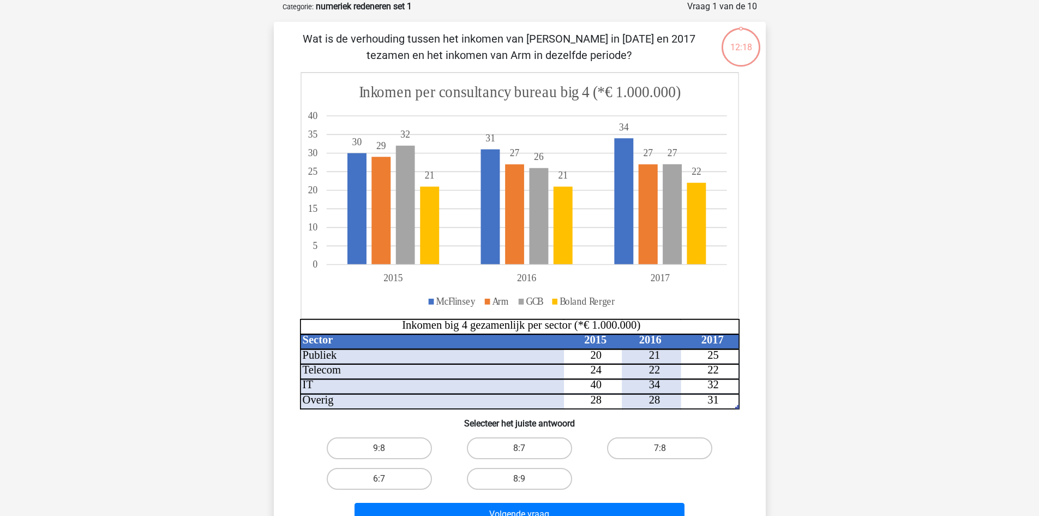
click at [525, 449] on input "8:7" at bounding box center [522, 451] width 7 height 7
radio input "true"
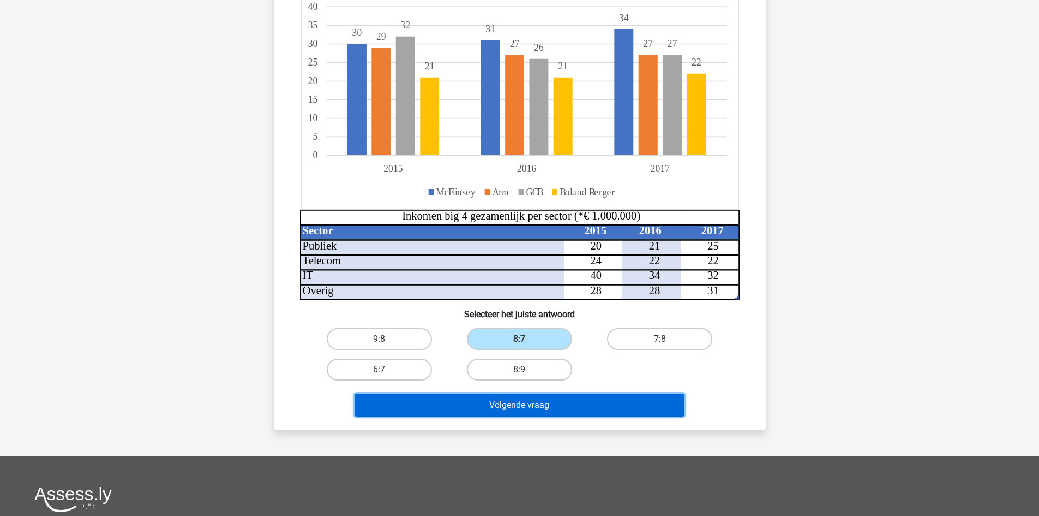
click at [546, 409] on button "Volgende vraag" at bounding box center [520, 404] width 330 height 23
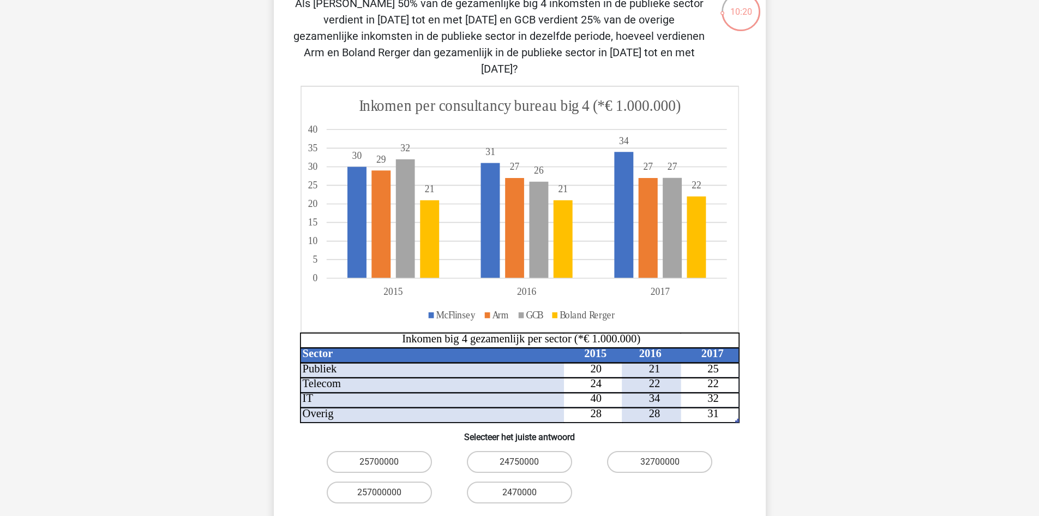
scroll to position [109, 0]
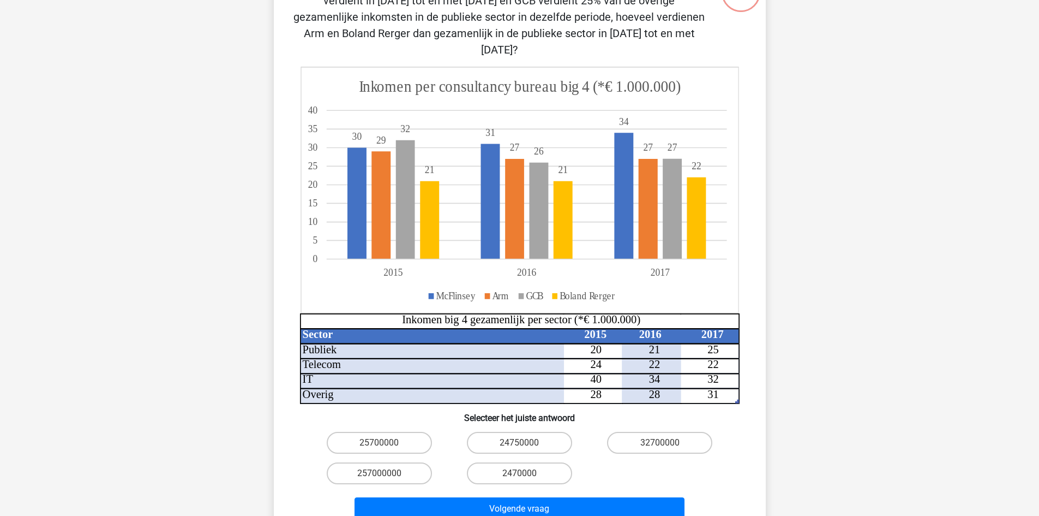
click at [524, 473] on input "2470000" at bounding box center [522, 476] width 7 height 7
radio input "true"
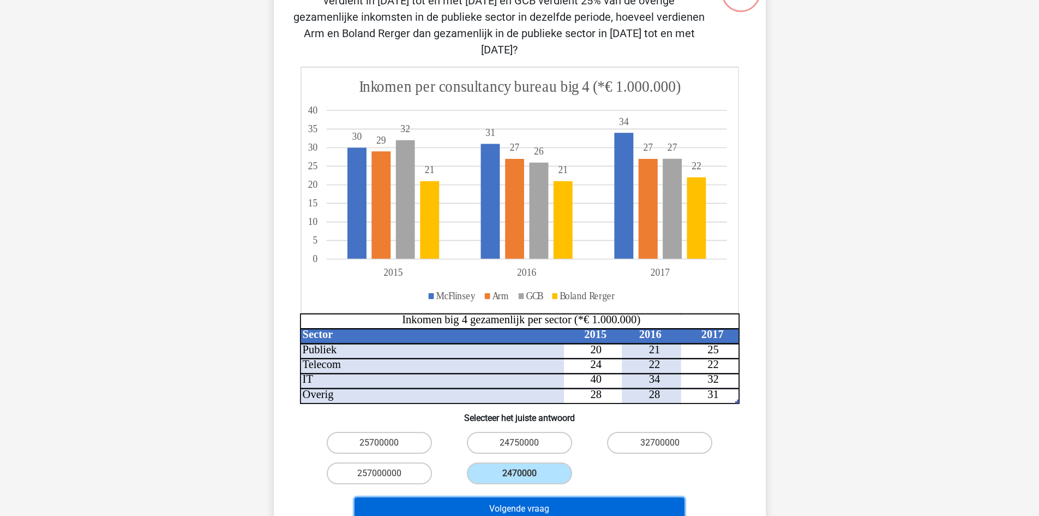
click at [539, 497] on button "Volgende vraag" at bounding box center [520, 508] width 330 height 23
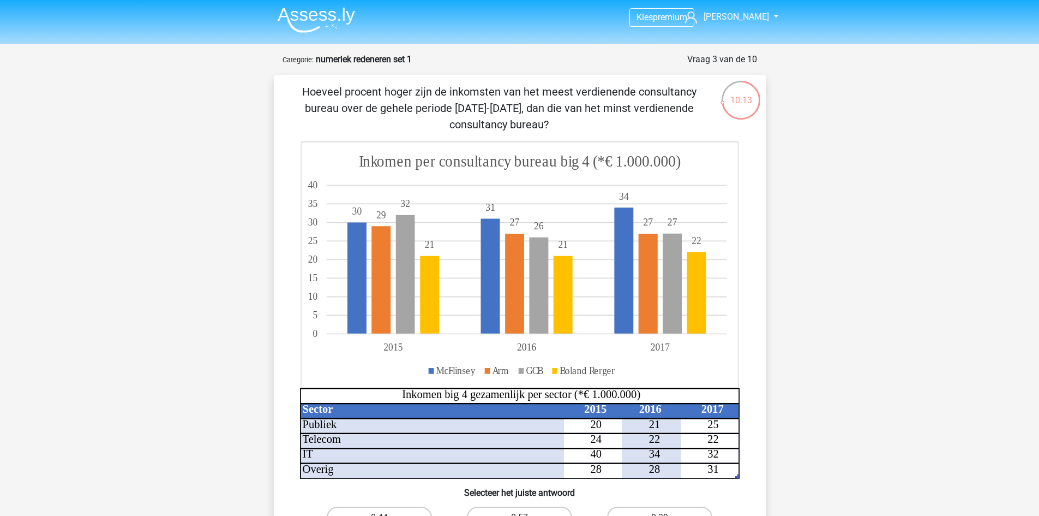
scroll to position [0, 0]
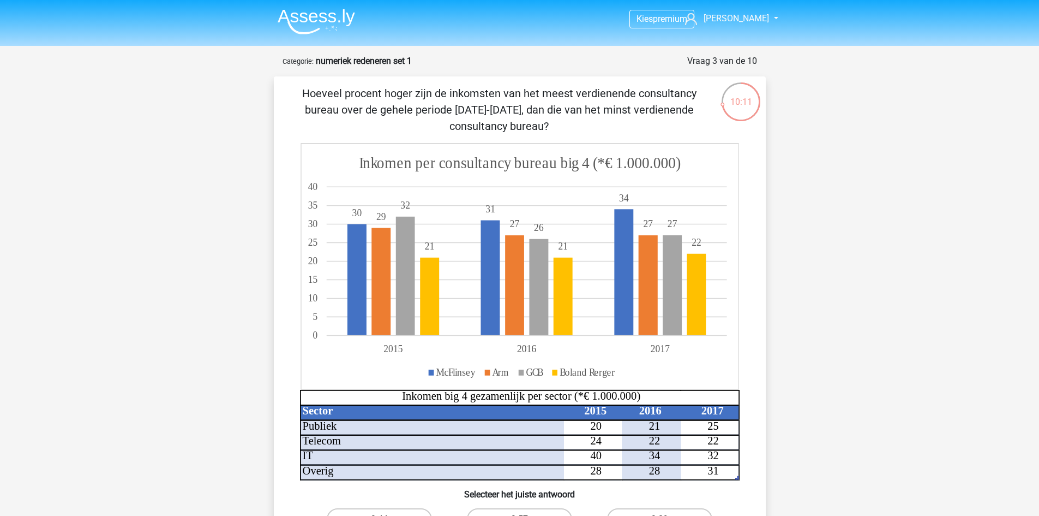
click at [316, 21] on img at bounding box center [316, 22] width 77 height 26
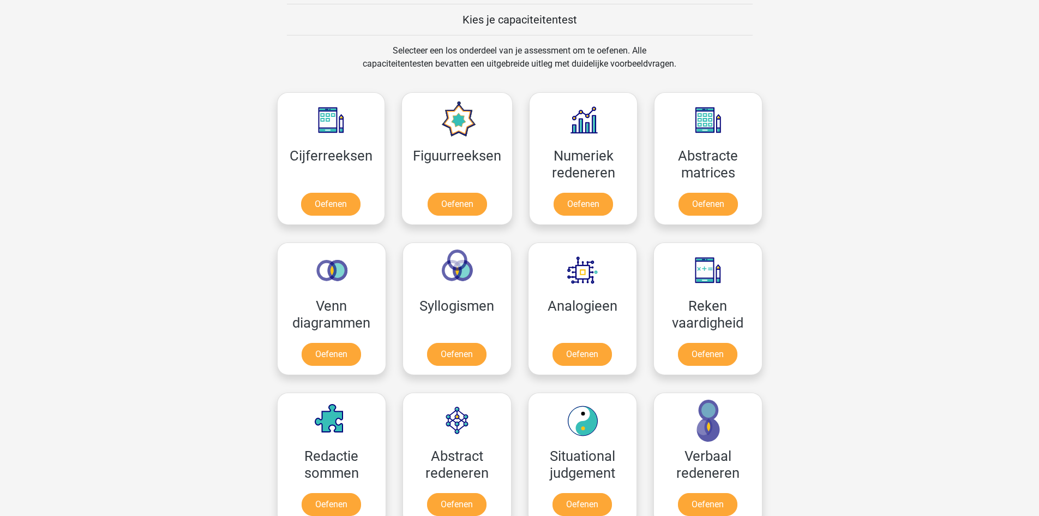
scroll to position [437, 0]
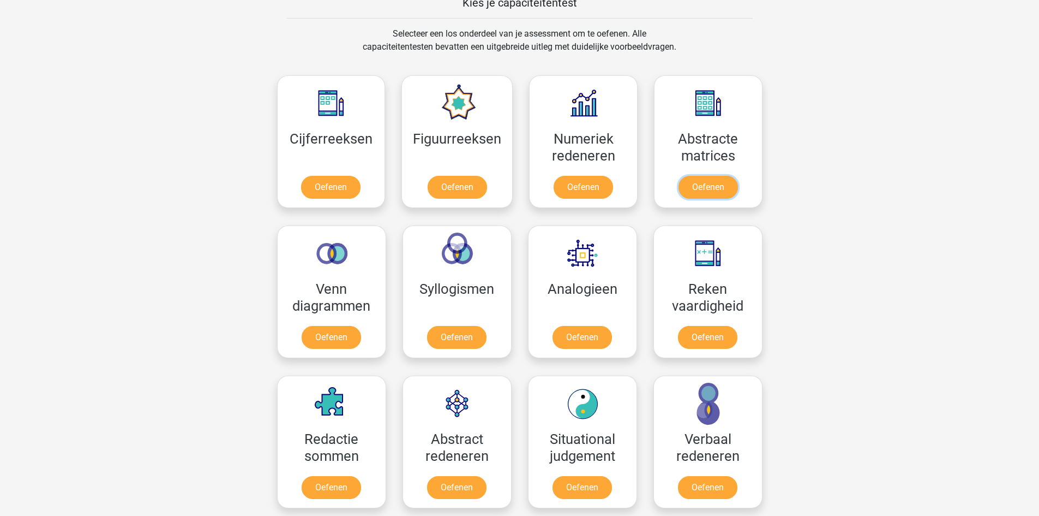
click at [714, 190] on link "Oefenen" at bounding box center [708, 187] width 59 height 23
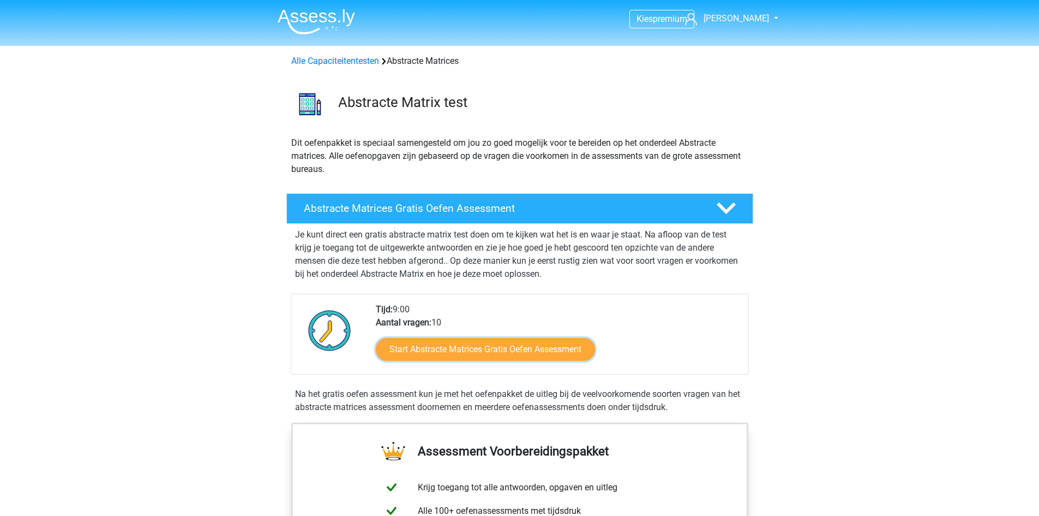
click at [451, 354] on link "Start Abstracte Matrices Gratis Oefen Assessment" at bounding box center [485, 349] width 219 height 23
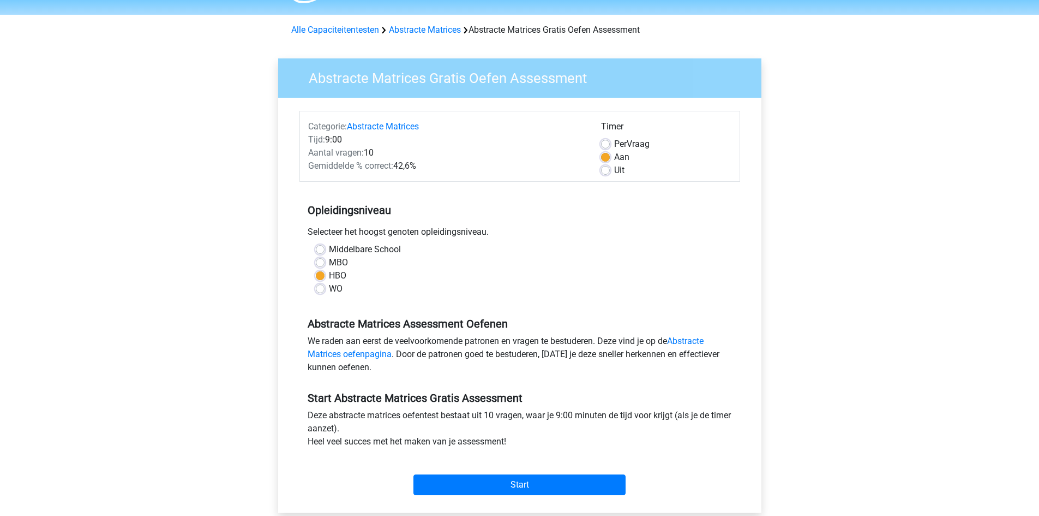
scroll to position [55, 0]
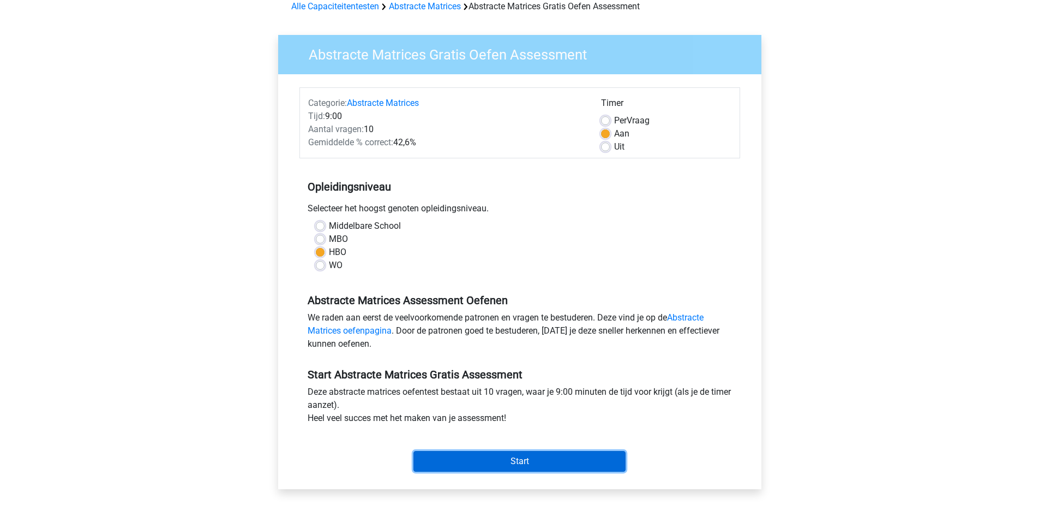
click at [518, 456] on input "Start" at bounding box center [520, 461] width 212 height 21
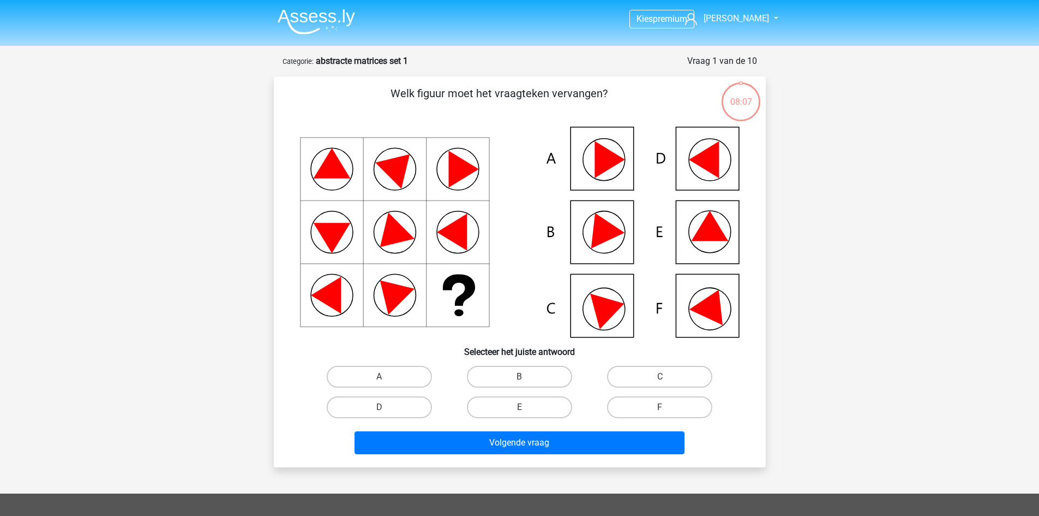
click at [516, 405] on label "E" at bounding box center [519, 407] width 105 height 22
click at [519, 407] on input "E" at bounding box center [522, 410] width 7 height 7
radio input "true"
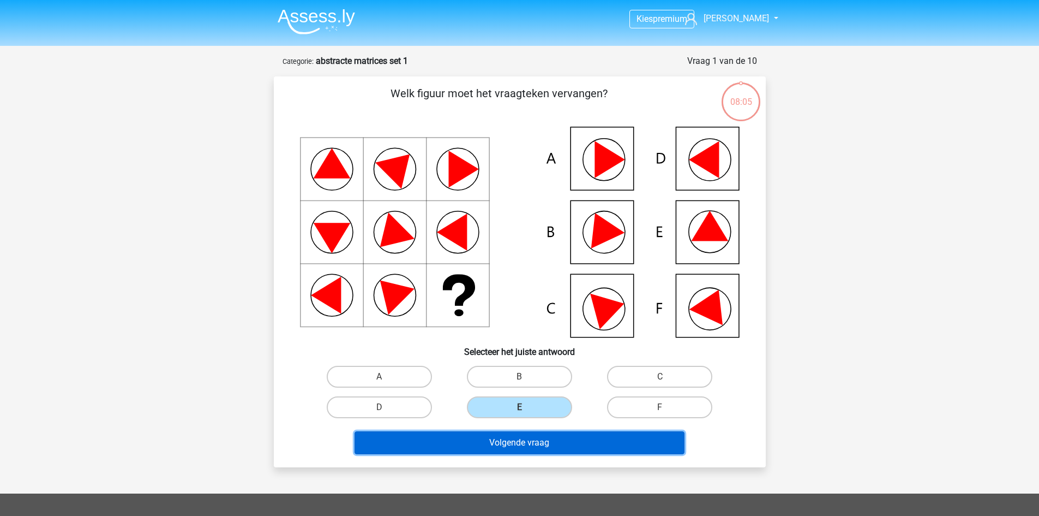
click at [539, 448] on button "Volgende vraag" at bounding box center [520, 442] width 330 height 23
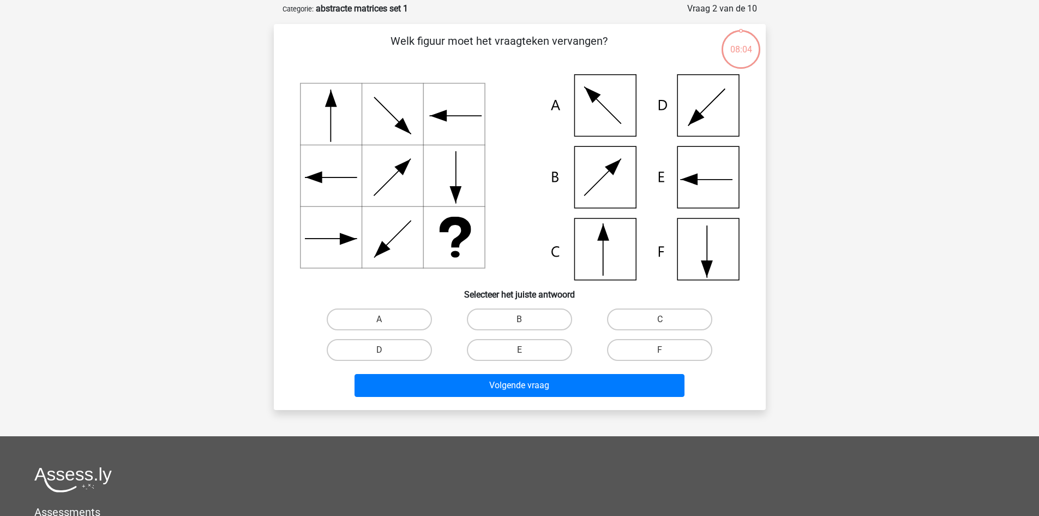
scroll to position [55, 0]
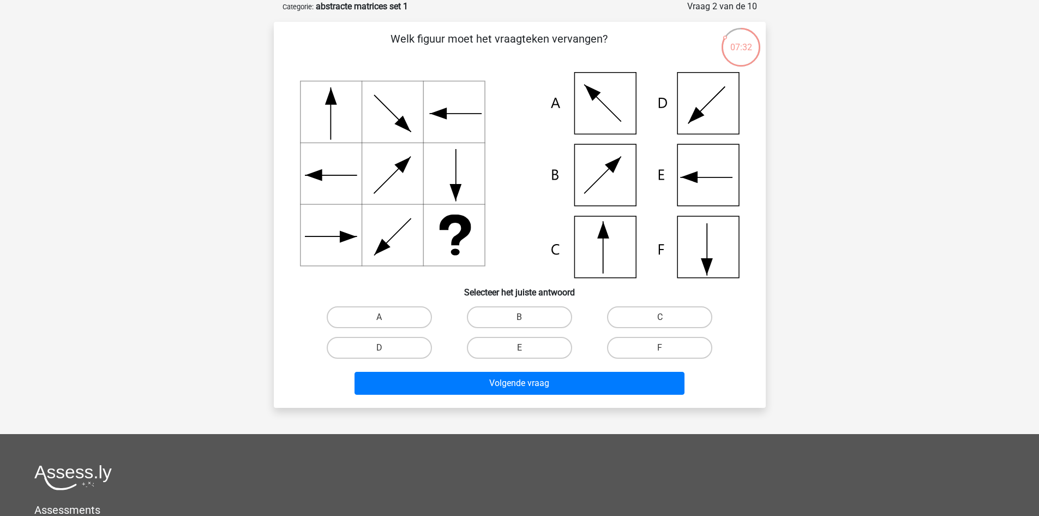
click at [657, 319] on label "C" at bounding box center [659, 317] width 105 height 22
click at [660, 319] on input "C" at bounding box center [663, 320] width 7 height 7
radio input "true"
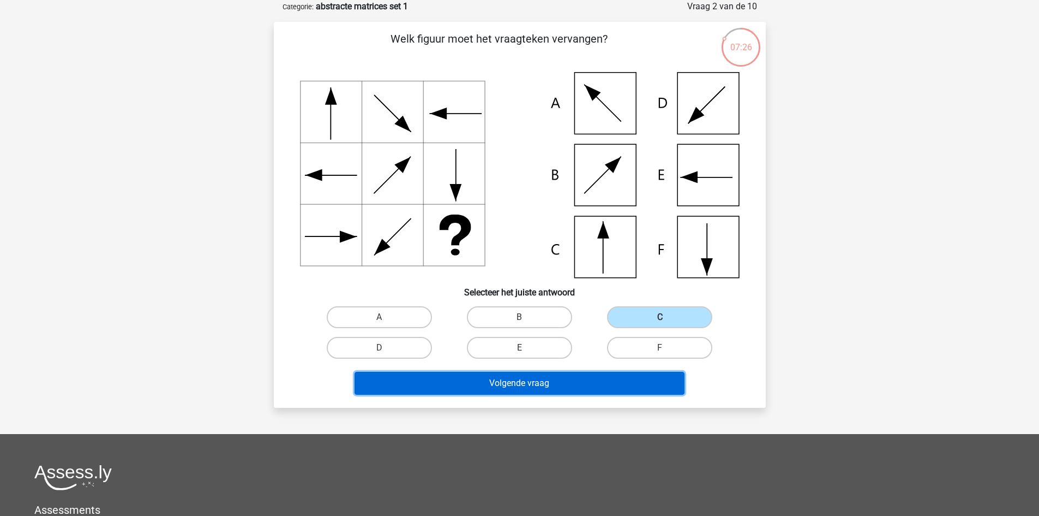
click at [539, 389] on button "Volgende vraag" at bounding box center [520, 383] width 330 height 23
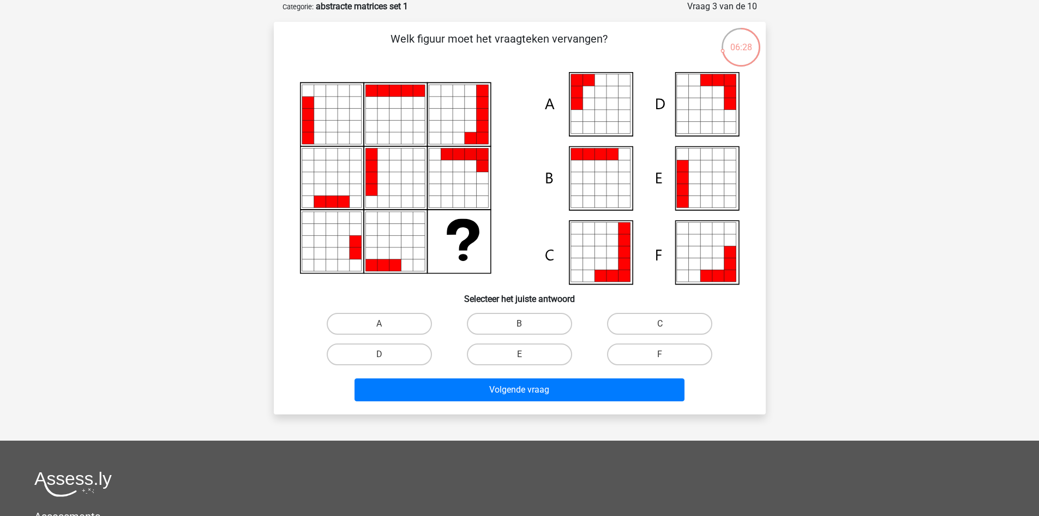
click at [656, 350] on label "F" at bounding box center [659, 354] width 105 height 22
click at [660, 354] on input "F" at bounding box center [663, 357] width 7 height 7
radio input "true"
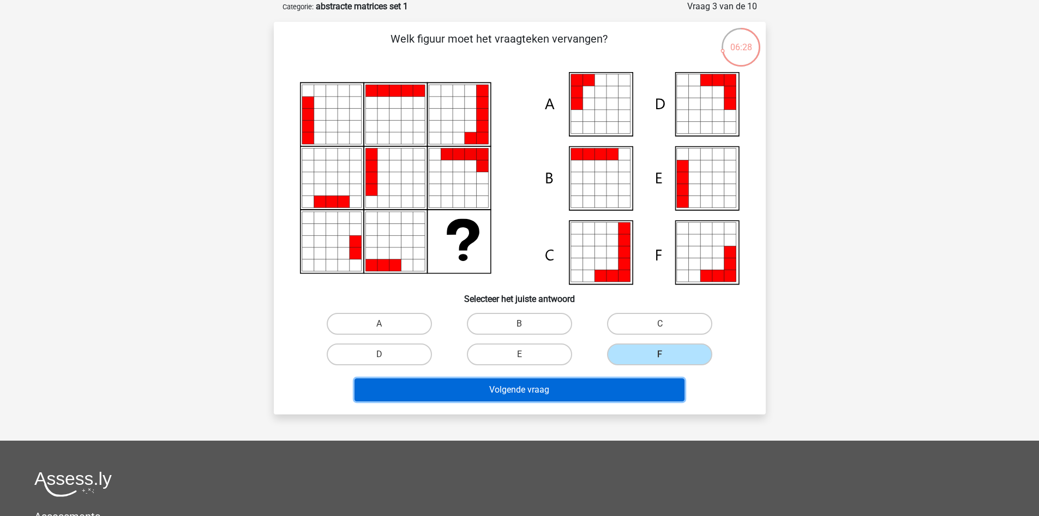
click at [605, 384] on button "Volgende vraag" at bounding box center [520, 389] width 330 height 23
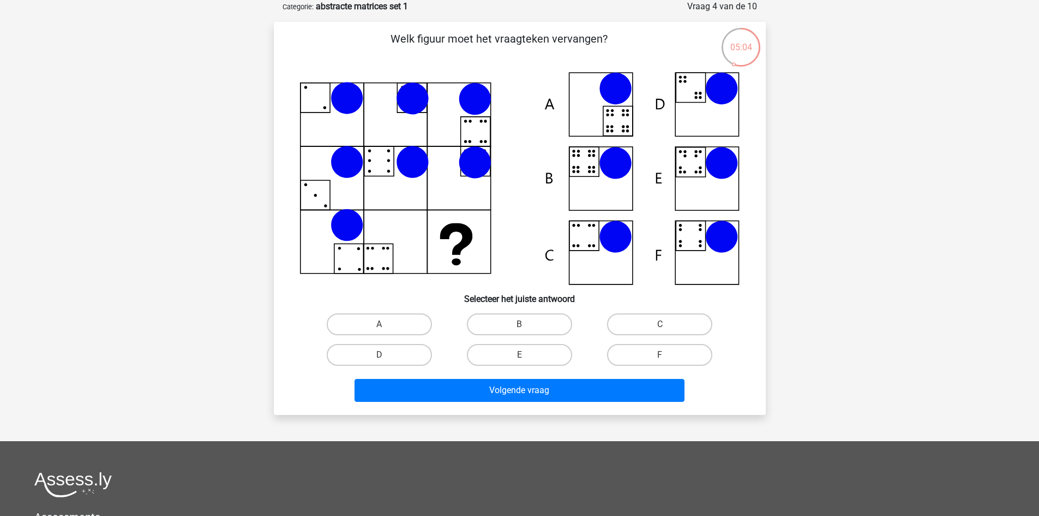
click at [539, 319] on label "B" at bounding box center [519, 324] width 105 height 22
click at [527, 324] on input "B" at bounding box center [522, 327] width 7 height 7
radio input "true"
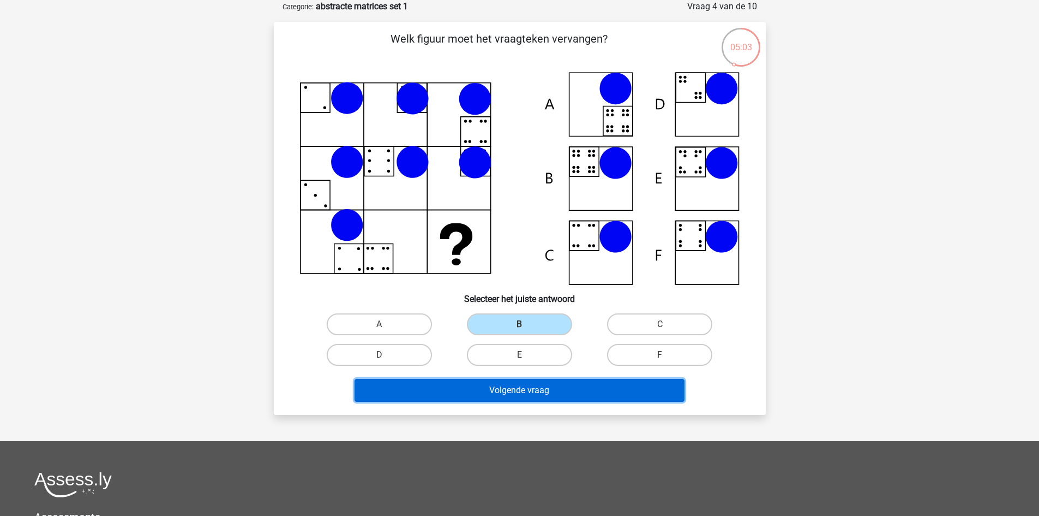
click at [553, 386] on button "Volgende vraag" at bounding box center [520, 390] width 330 height 23
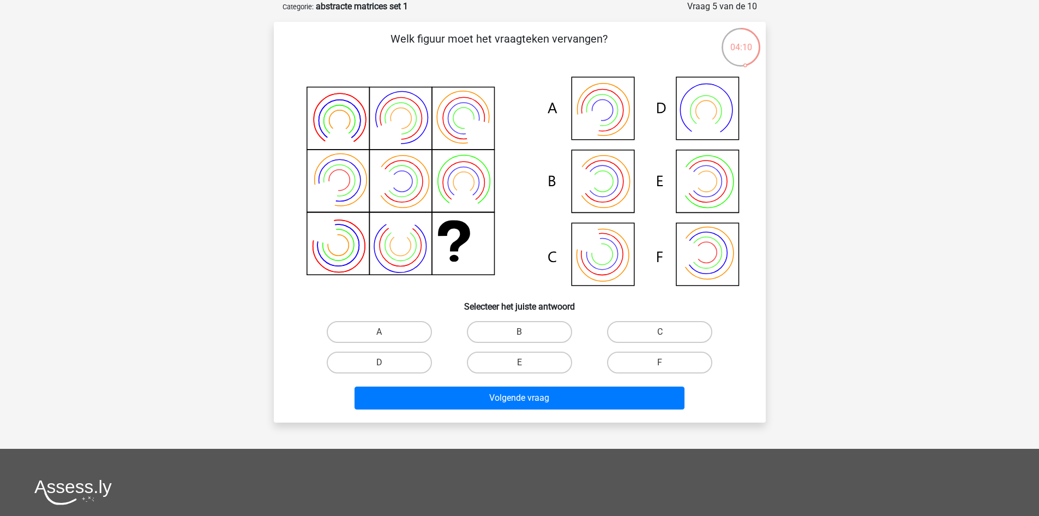
click at [647, 335] on label "C" at bounding box center [659, 332] width 105 height 22
click at [660, 335] on input "C" at bounding box center [663, 335] width 7 height 7
radio input "true"
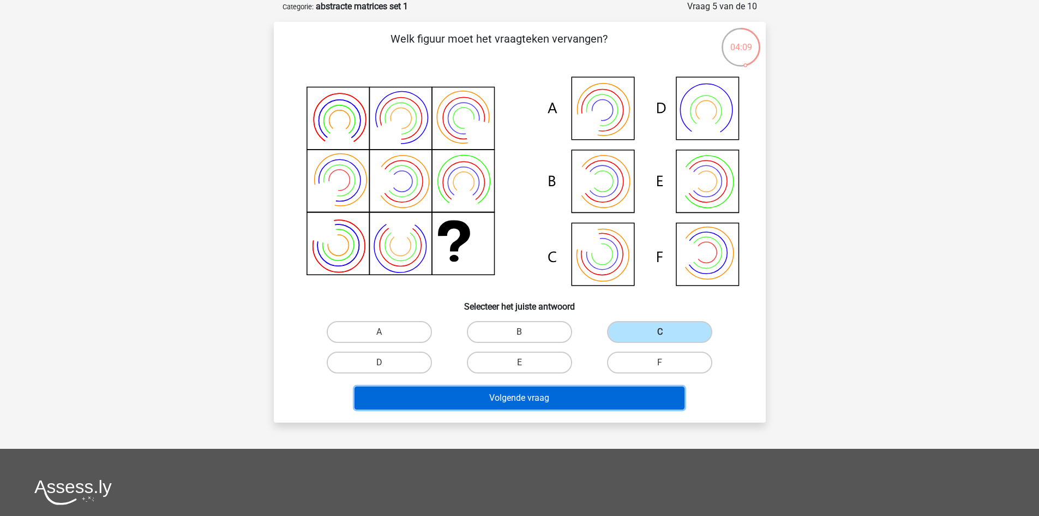
click at [588, 399] on button "Volgende vraag" at bounding box center [520, 397] width 330 height 23
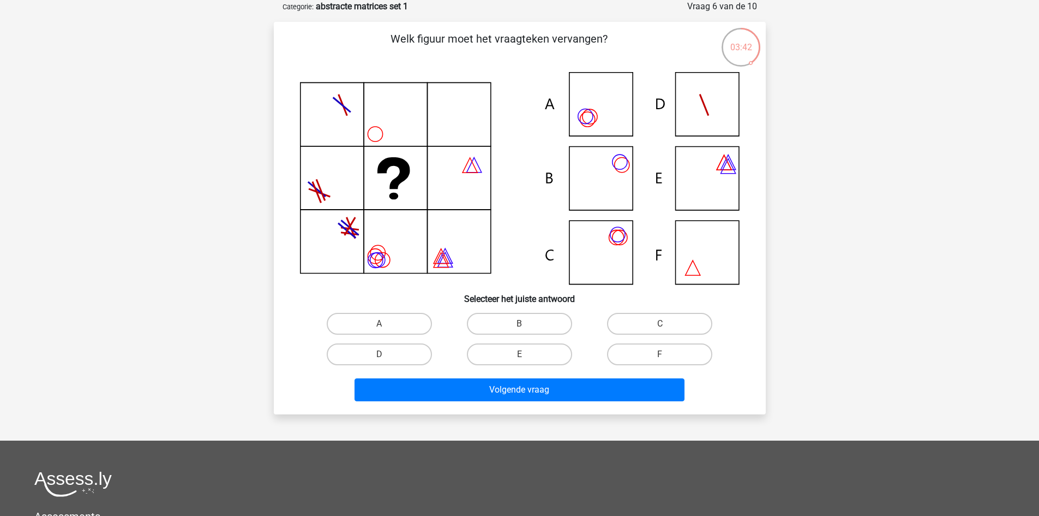
click at [404, 326] on label "A" at bounding box center [379, 324] width 105 height 22
click at [386, 326] on input "A" at bounding box center [382, 327] width 7 height 7
radio input "true"
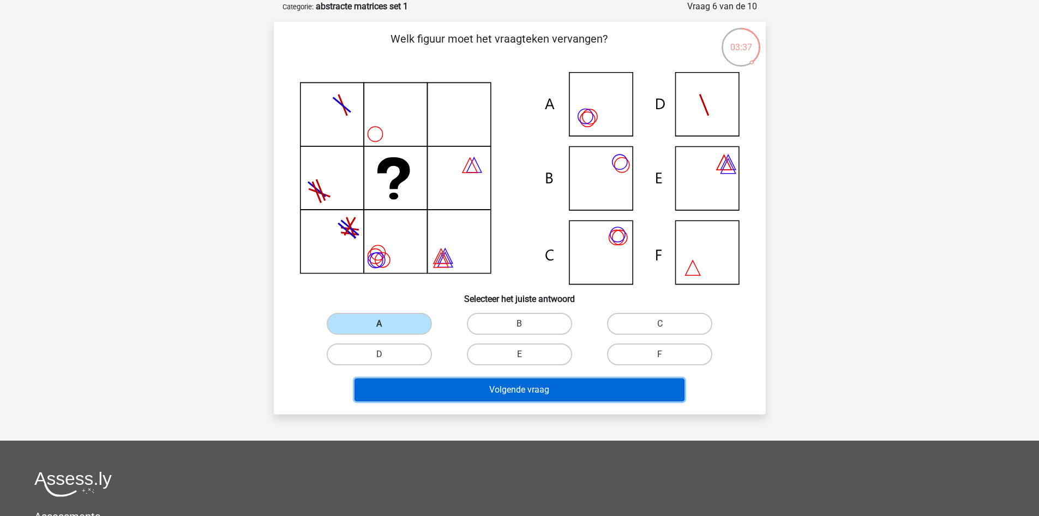
click at [545, 396] on button "Volgende vraag" at bounding box center [520, 389] width 330 height 23
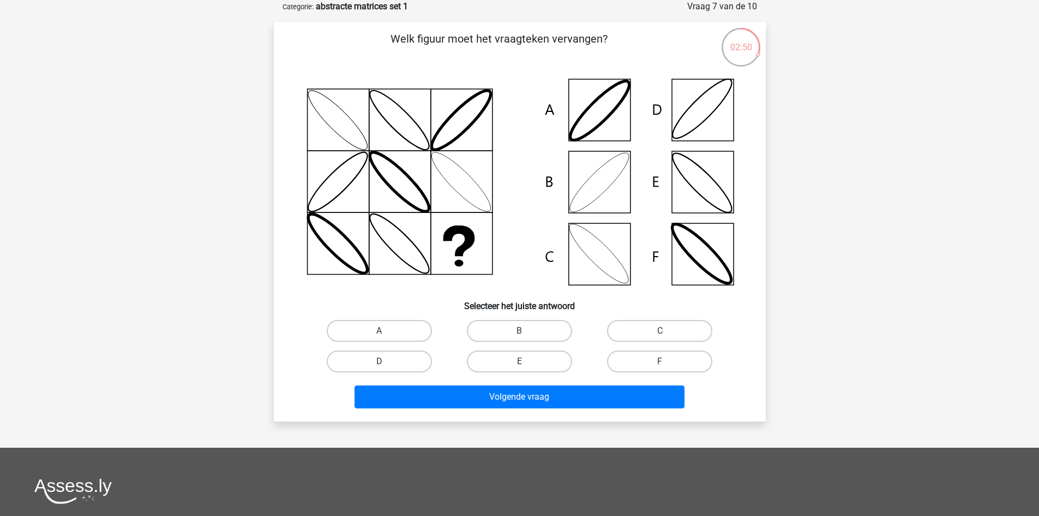
click at [377, 354] on label "D" at bounding box center [379, 361] width 105 height 22
click at [379, 361] on input "D" at bounding box center [382, 364] width 7 height 7
radio input "true"
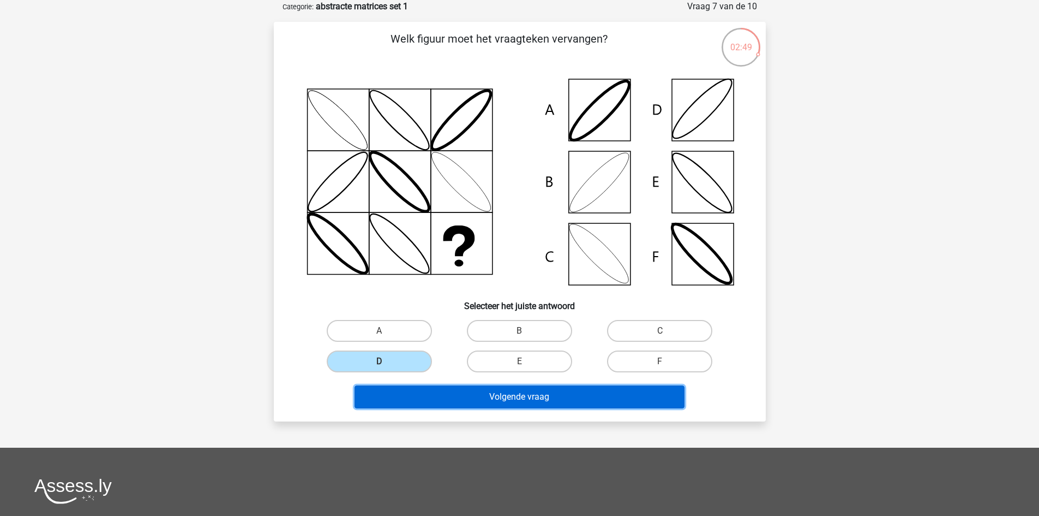
click at [534, 396] on button "Volgende vraag" at bounding box center [520, 396] width 330 height 23
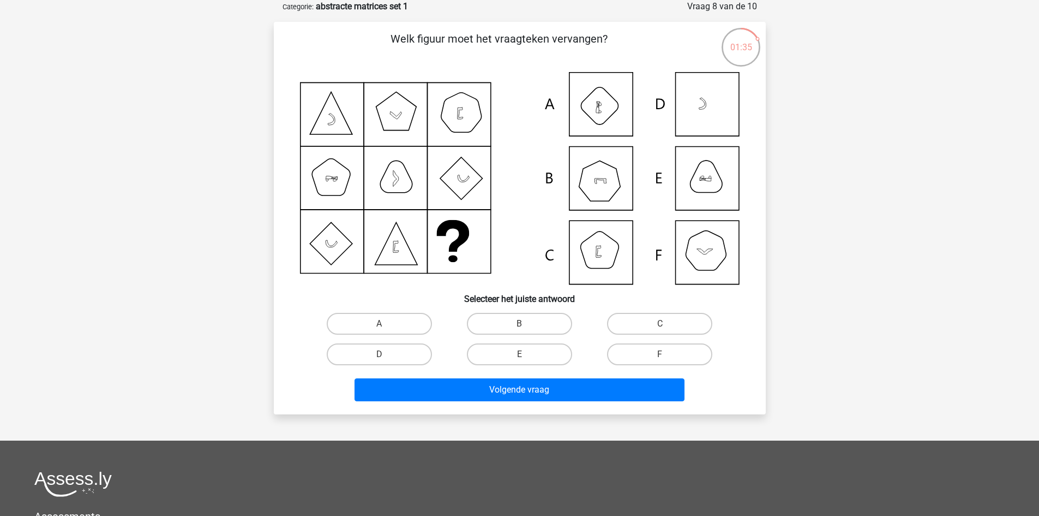
click at [494, 322] on label "B" at bounding box center [519, 324] width 105 height 22
click at [519, 324] on input "B" at bounding box center [522, 327] width 7 height 7
radio input "true"
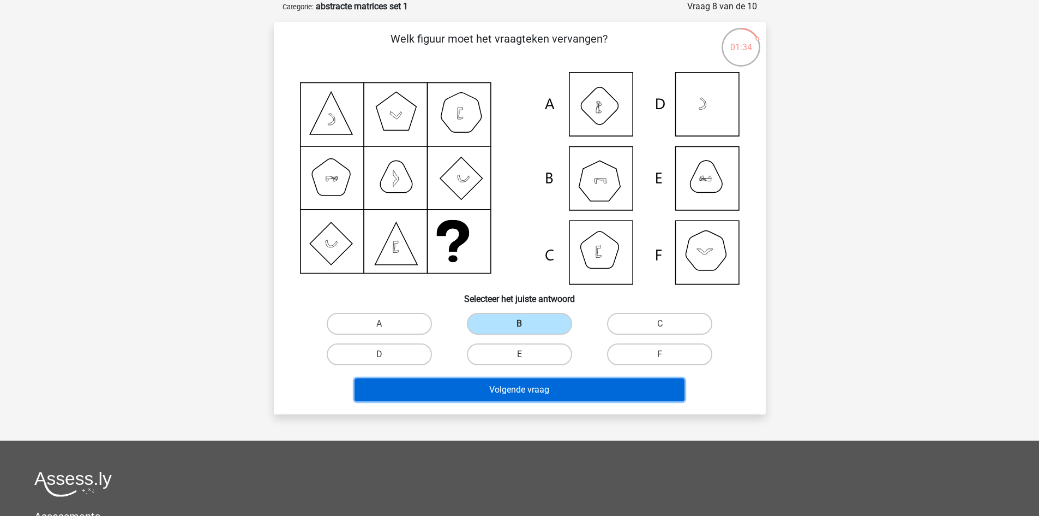
click at [546, 386] on button "Volgende vraag" at bounding box center [520, 389] width 330 height 23
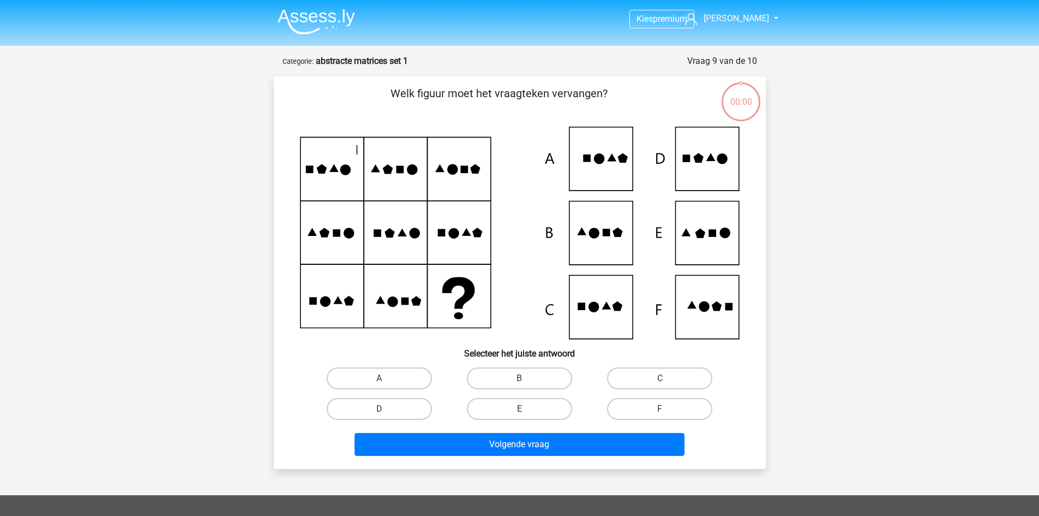
scroll to position [55, 0]
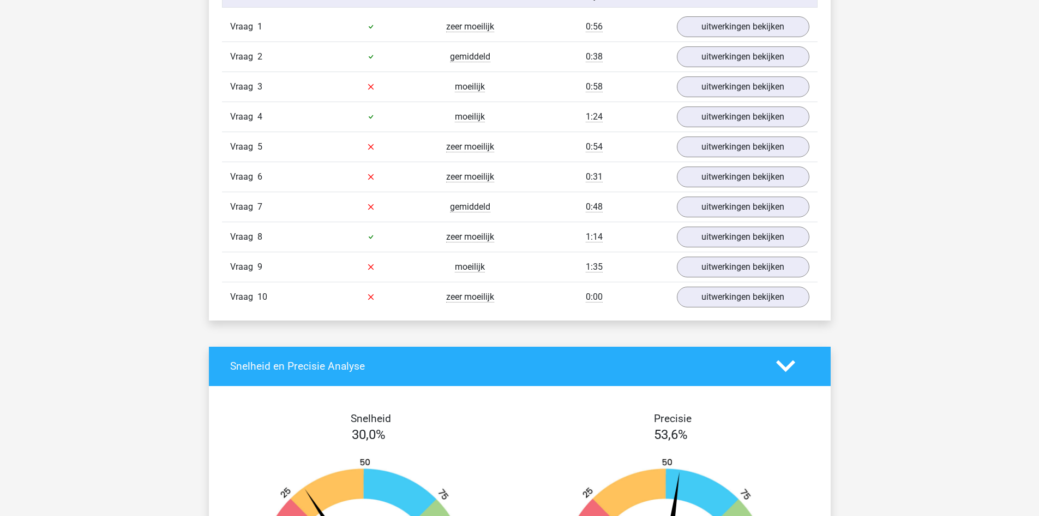
scroll to position [873, 0]
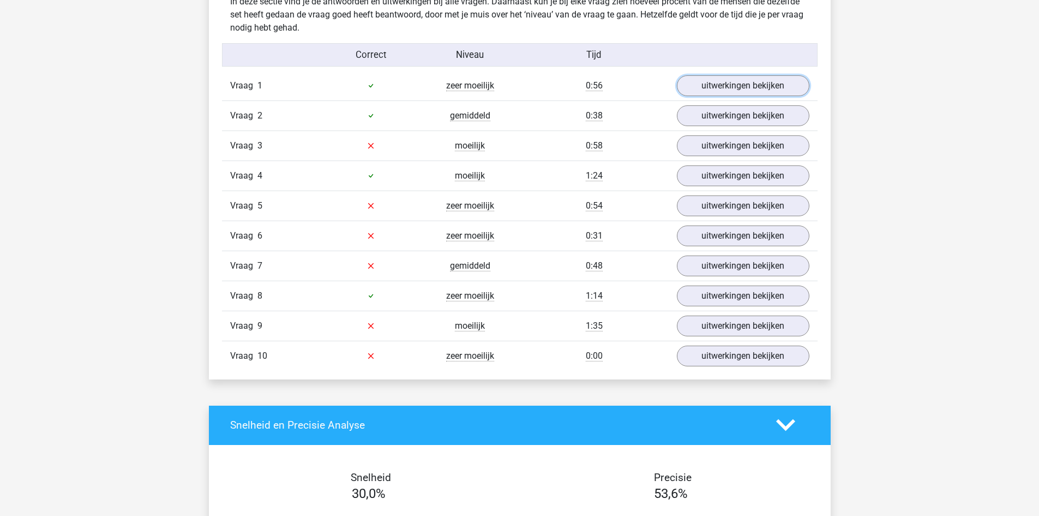
click at [719, 84] on link "uitwerkingen bekijken" at bounding box center [743, 85] width 133 height 21
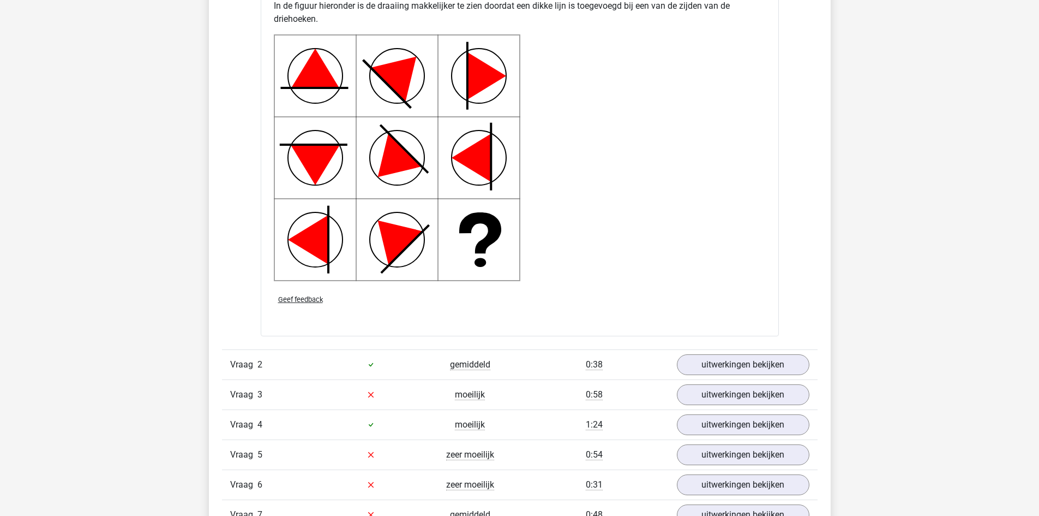
scroll to position [1473, 0]
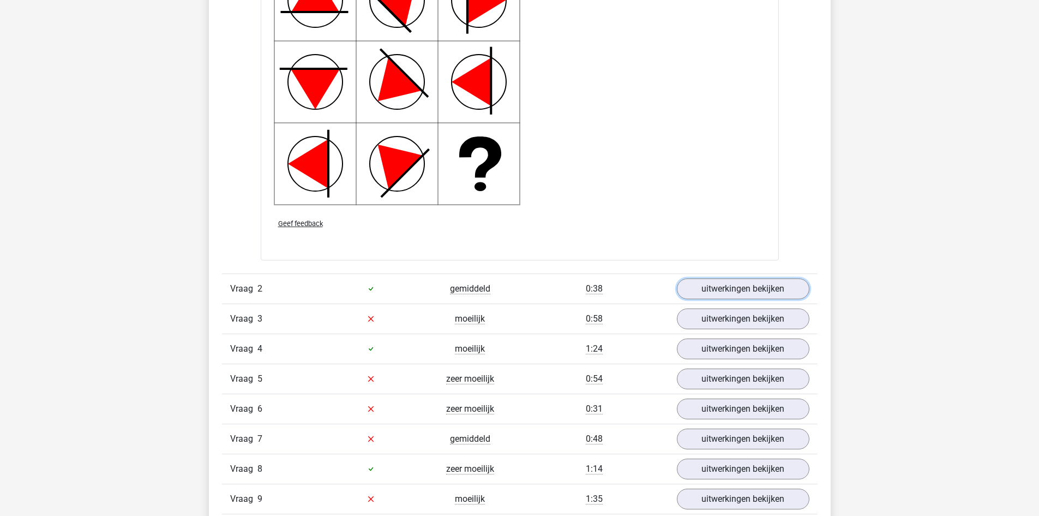
click at [727, 288] on link "uitwerkingen bekijken" at bounding box center [743, 288] width 133 height 21
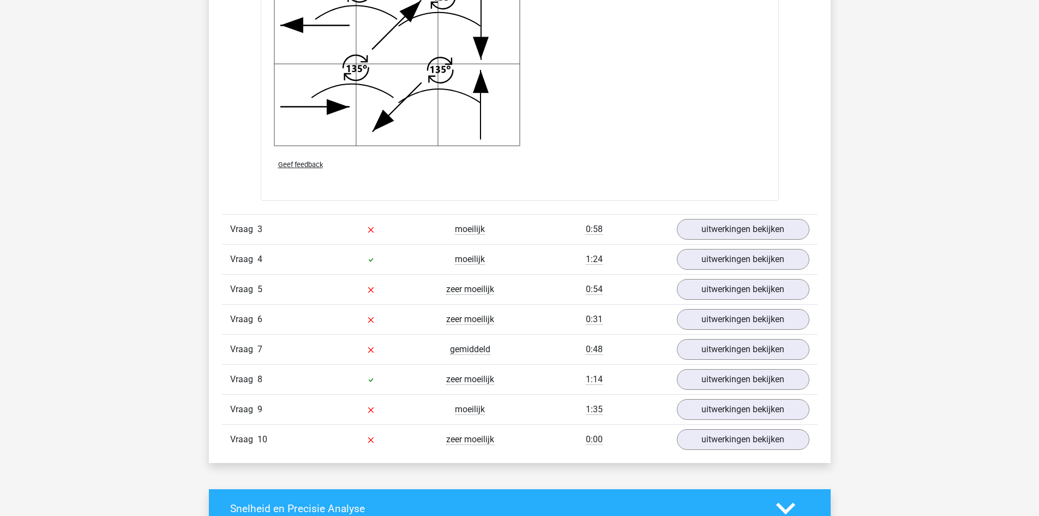
scroll to position [2346, 0]
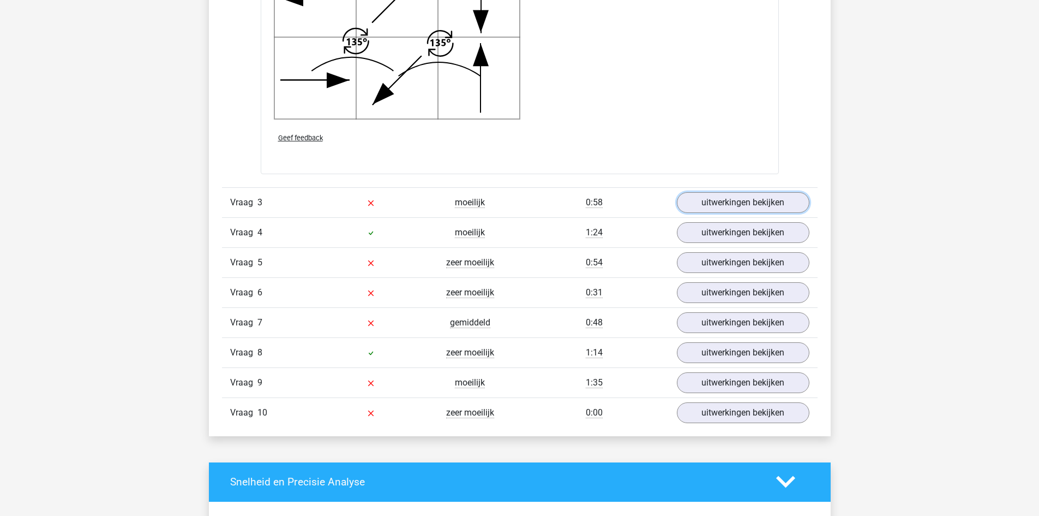
click at [743, 195] on link "uitwerkingen bekijken" at bounding box center [743, 202] width 133 height 21
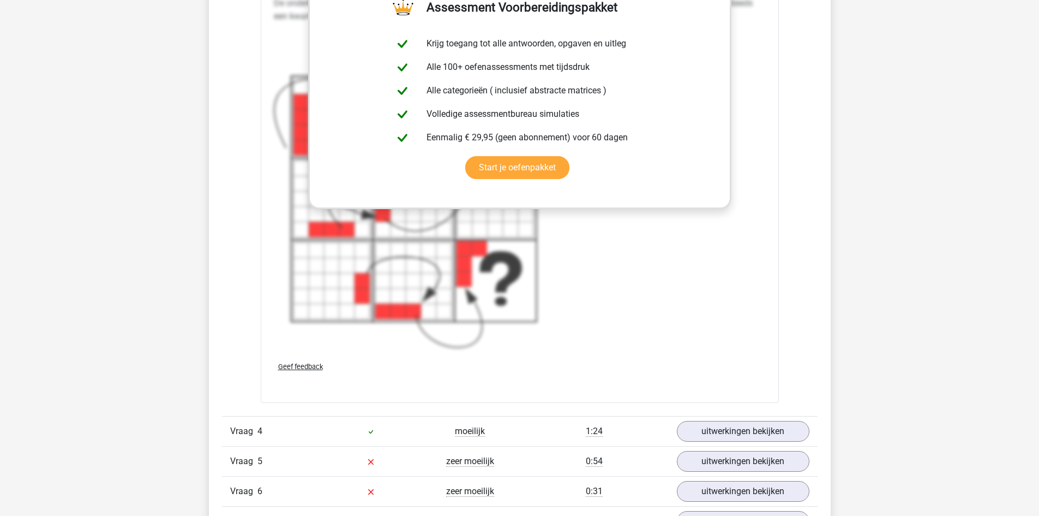
scroll to position [3110, 0]
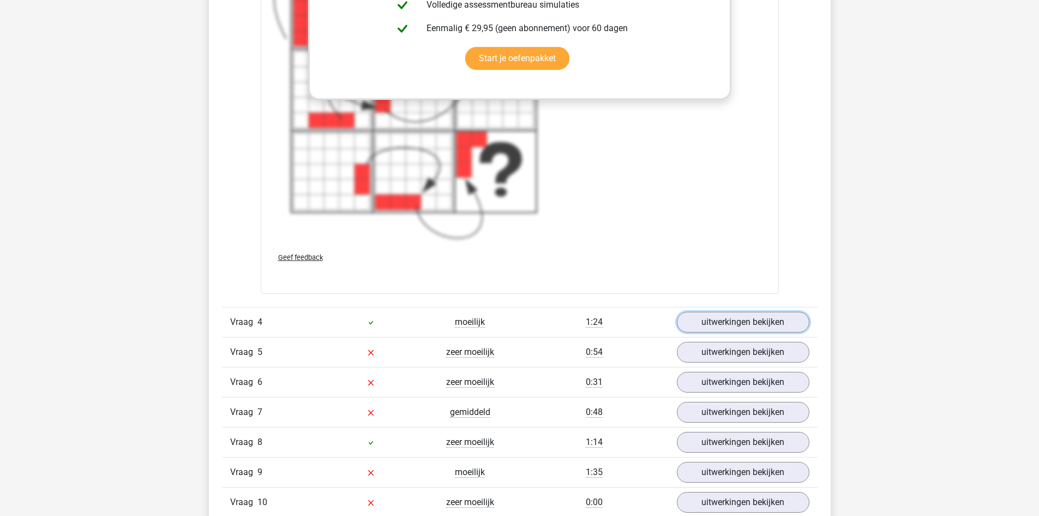
click at [702, 323] on link "uitwerkingen bekijken" at bounding box center [743, 322] width 133 height 21
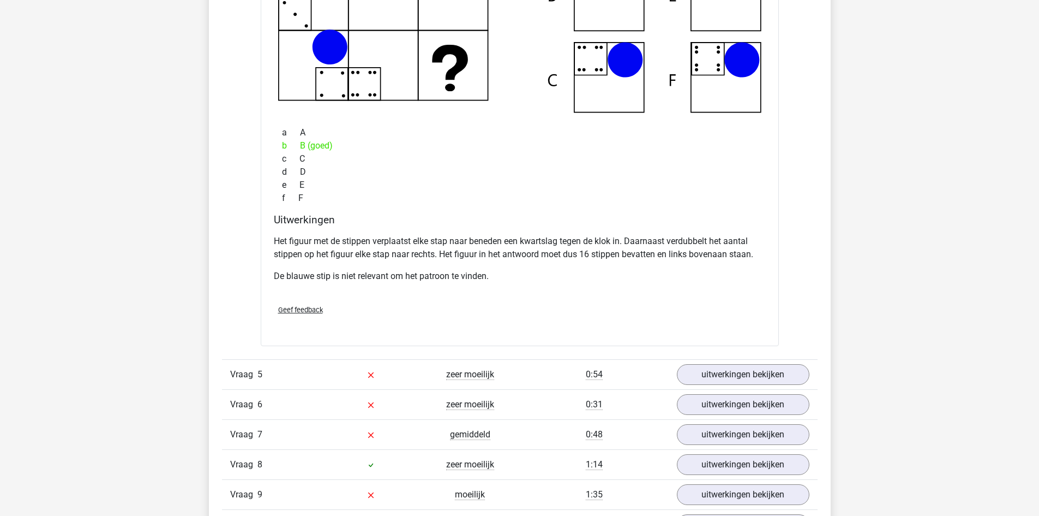
scroll to position [3711, 0]
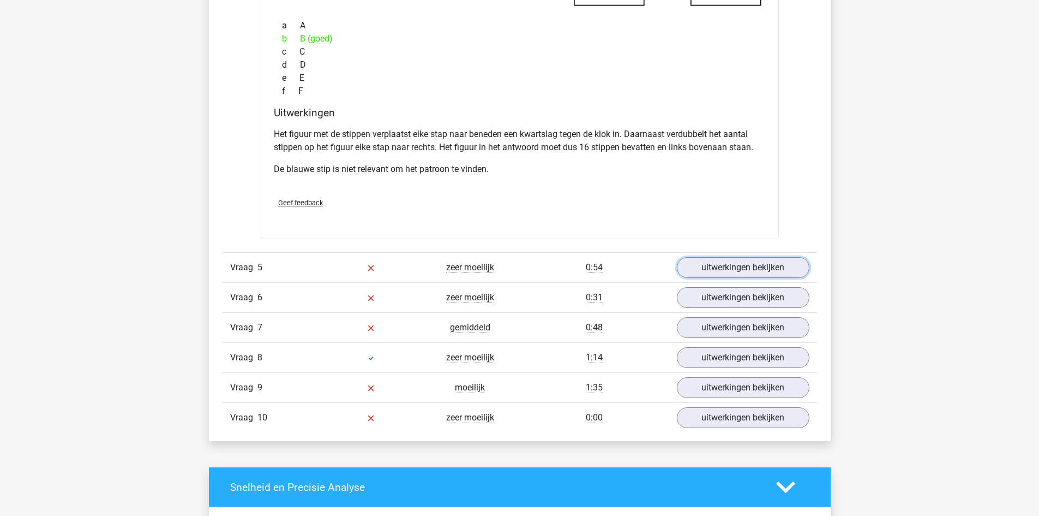
click at [734, 268] on link "uitwerkingen bekijken" at bounding box center [743, 267] width 133 height 21
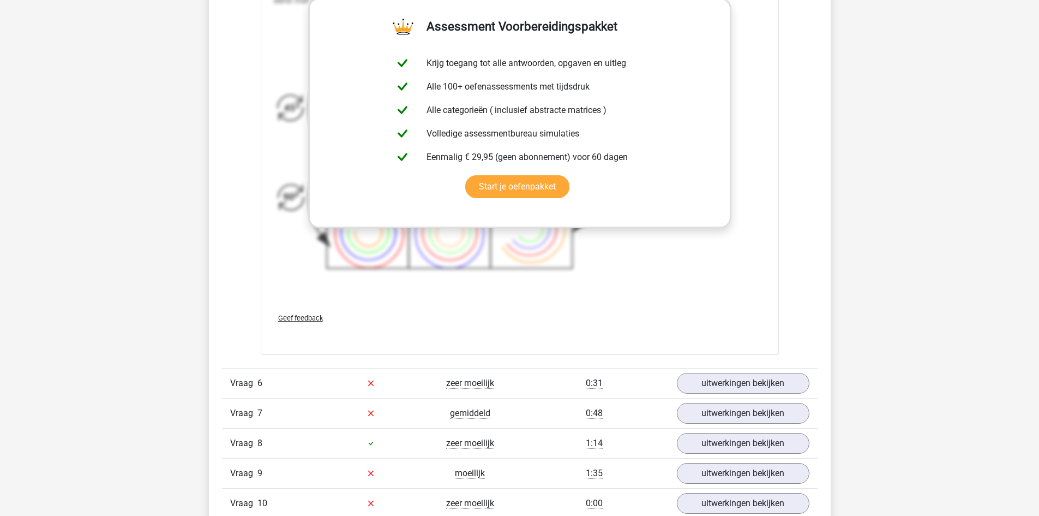
scroll to position [4474, 0]
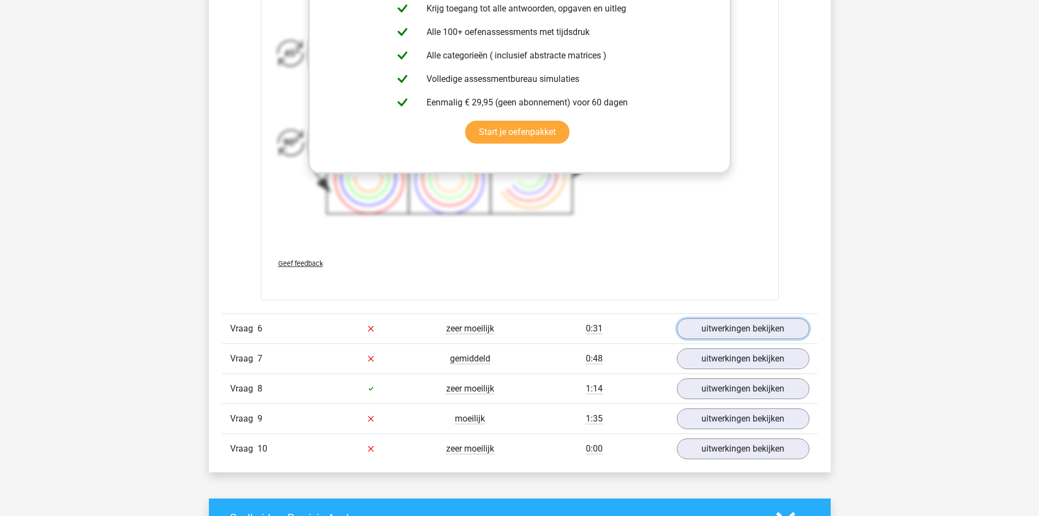
click at [744, 324] on link "uitwerkingen bekijken" at bounding box center [743, 328] width 133 height 21
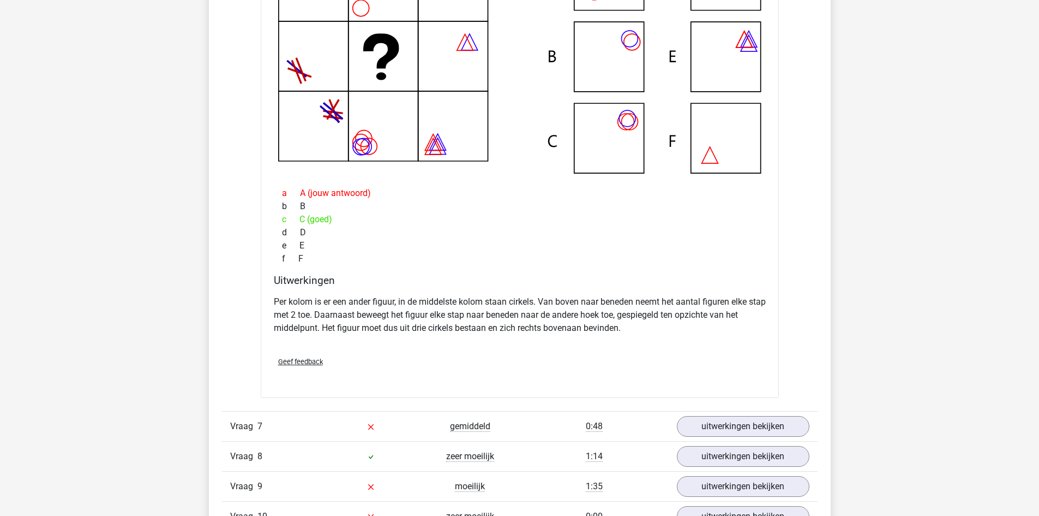
scroll to position [5075, 0]
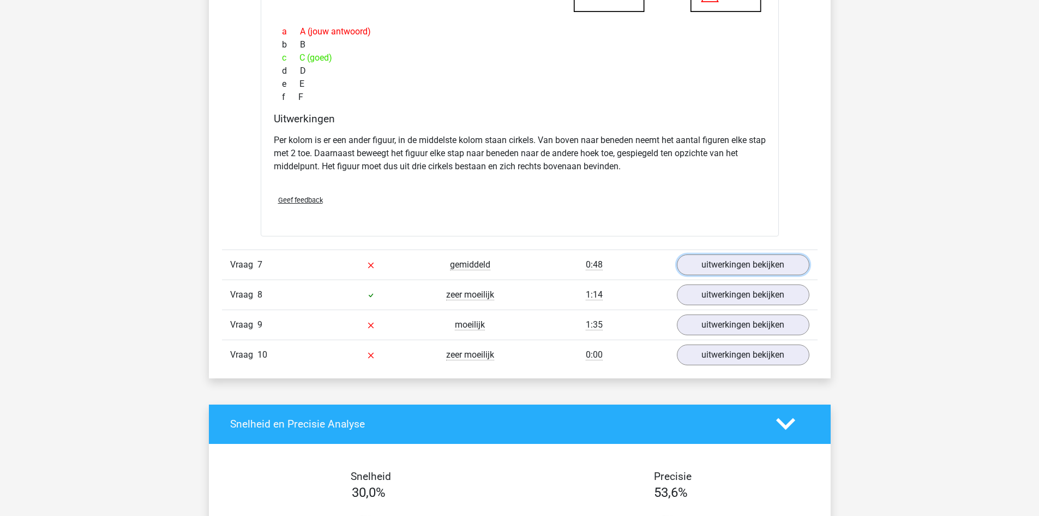
click at [752, 259] on link "uitwerkingen bekijken" at bounding box center [743, 264] width 133 height 21
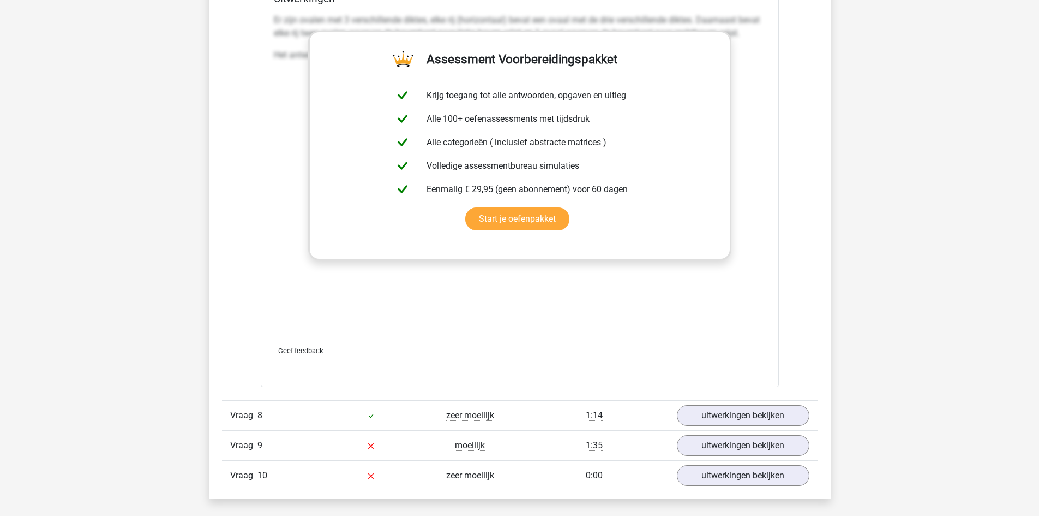
scroll to position [5893, 0]
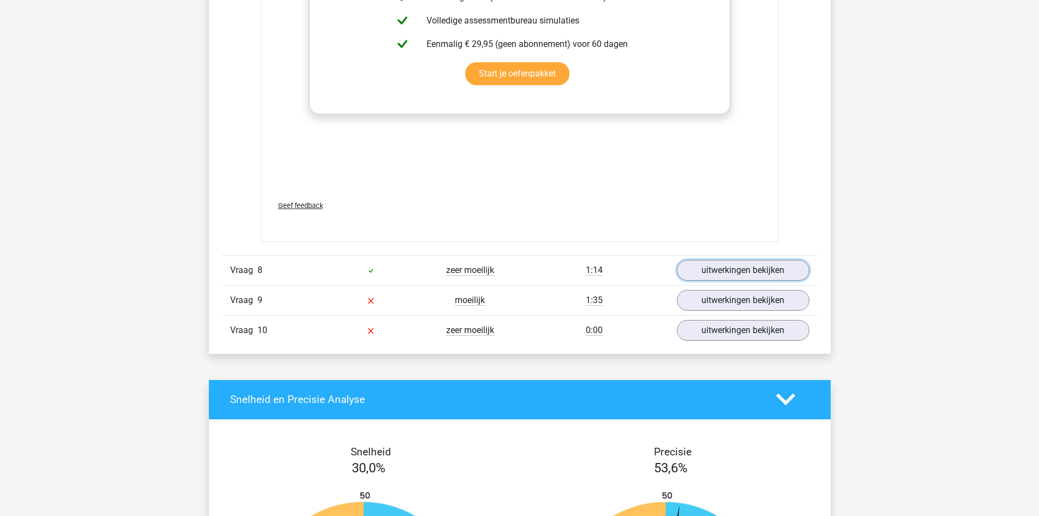
click at [729, 267] on link "uitwerkingen bekijken" at bounding box center [743, 270] width 133 height 21
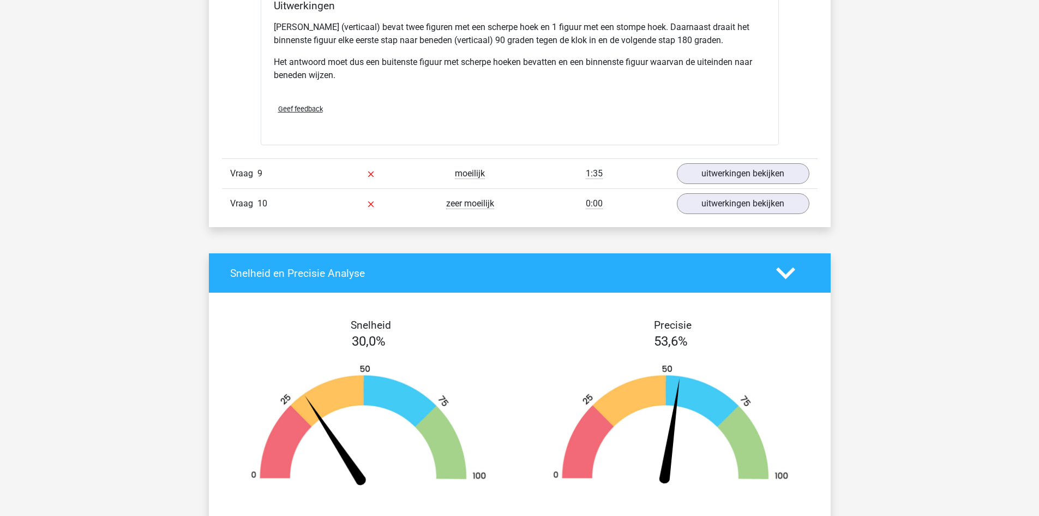
scroll to position [6712, 0]
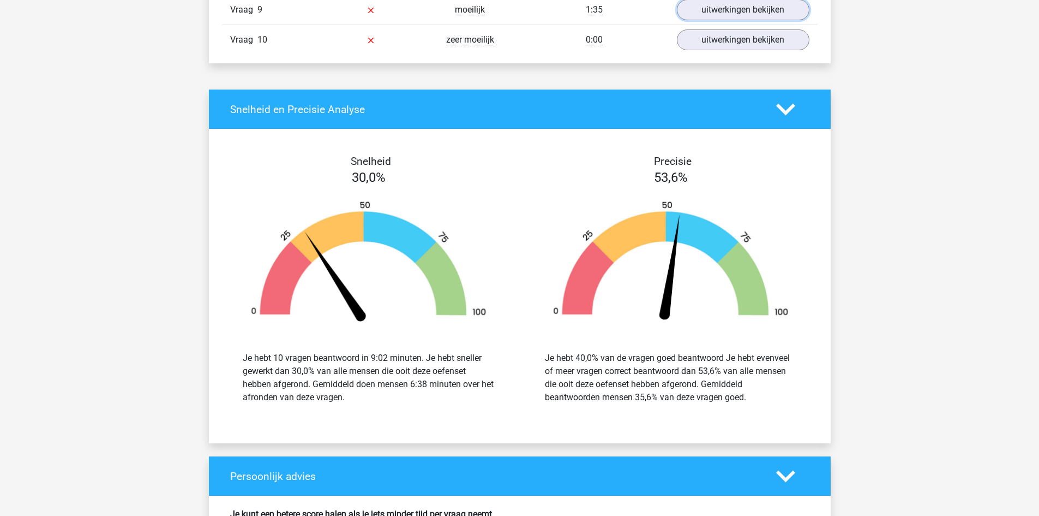
click at [728, 11] on link "uitwerkingen bekijken" at bounding box center [743, 9] width 133 height 21
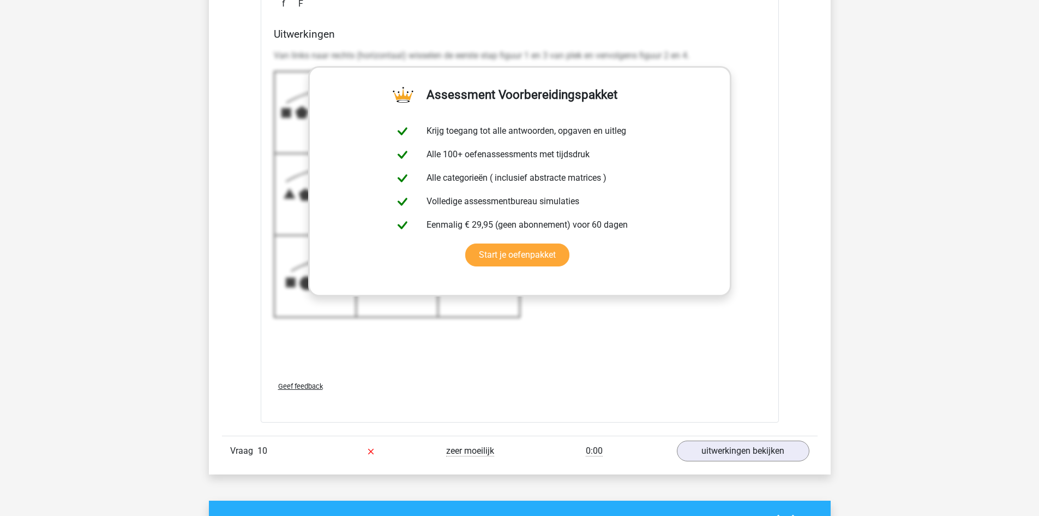
scroll to position [7148, 0]
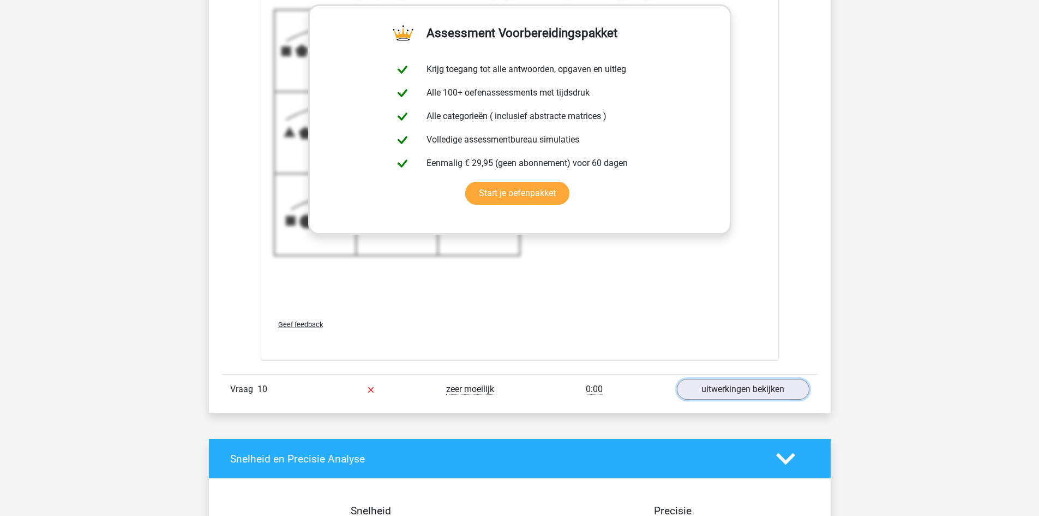
click at [738, 393] on link "uitwerkingen bekijken" at bounding box center [743, 389] width 133 height 21
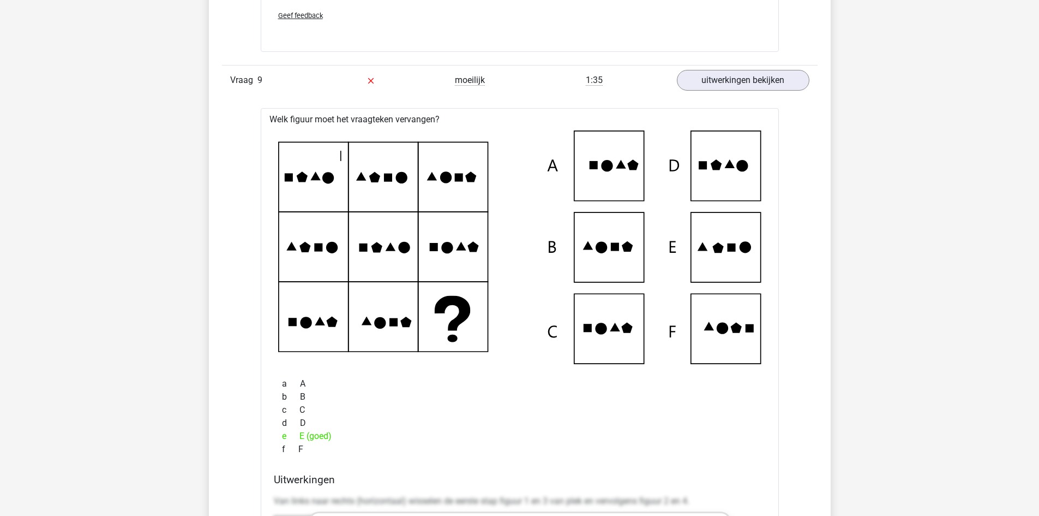
scroll to position [6493, 0]
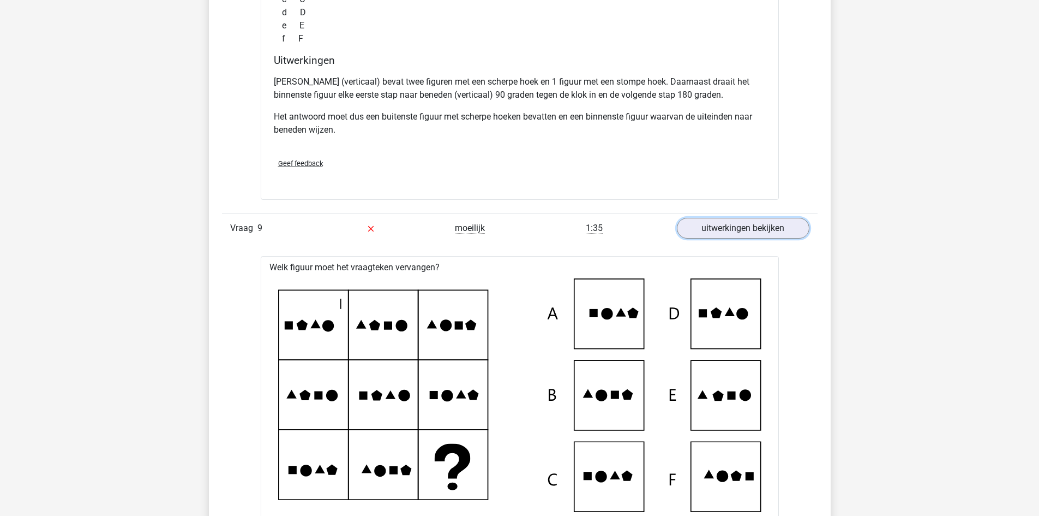
click at [777, 228] on link "uitwerkingen bekijken" at bounding box center [743, 228] width 133 height 21
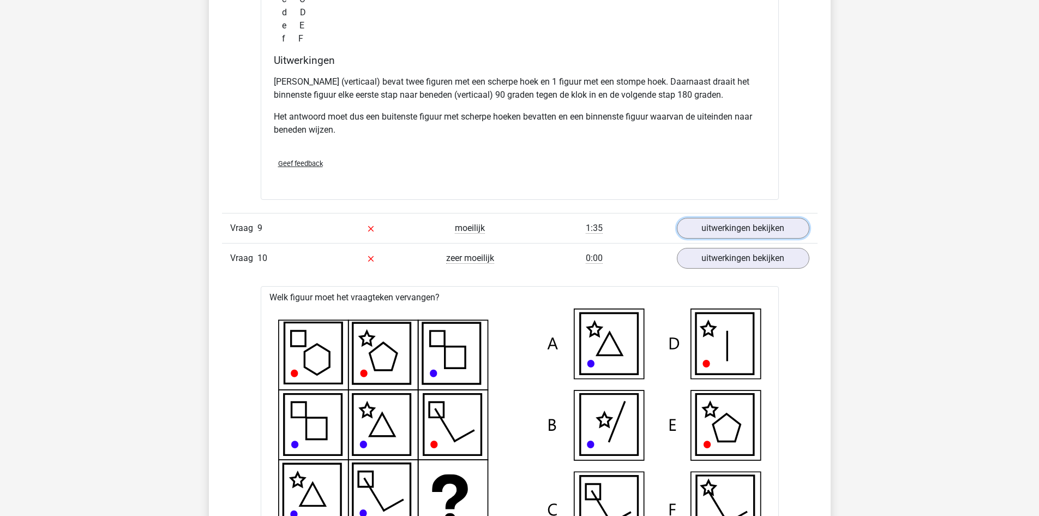
click at [777, 228] on link "uitwerkingen bekijken" at bounding box center [743, 228] width 133 height 21
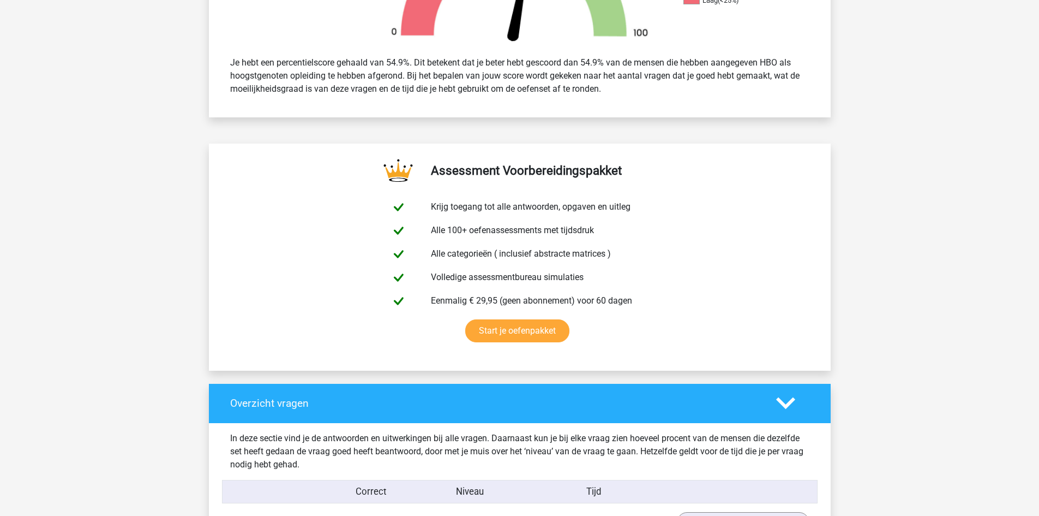
scroll to position [0, 0]
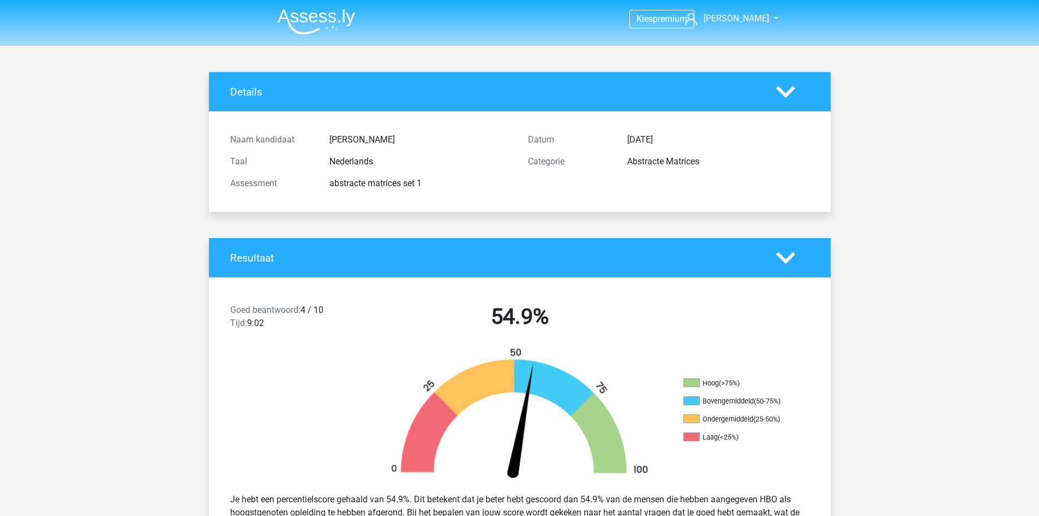
click at [317, 12] on img at bounding box center [316, 22] width 77 height 26
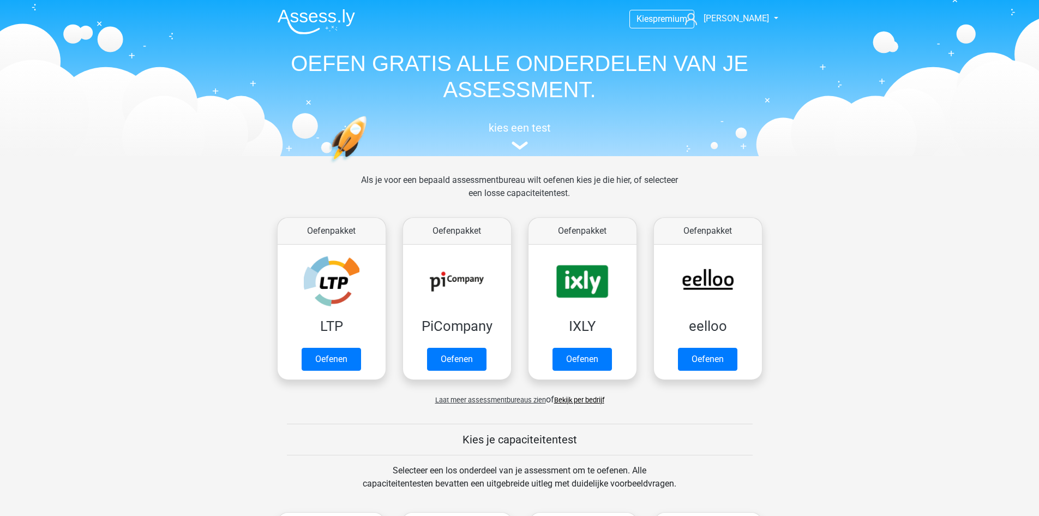
scroll to position [491, 0]
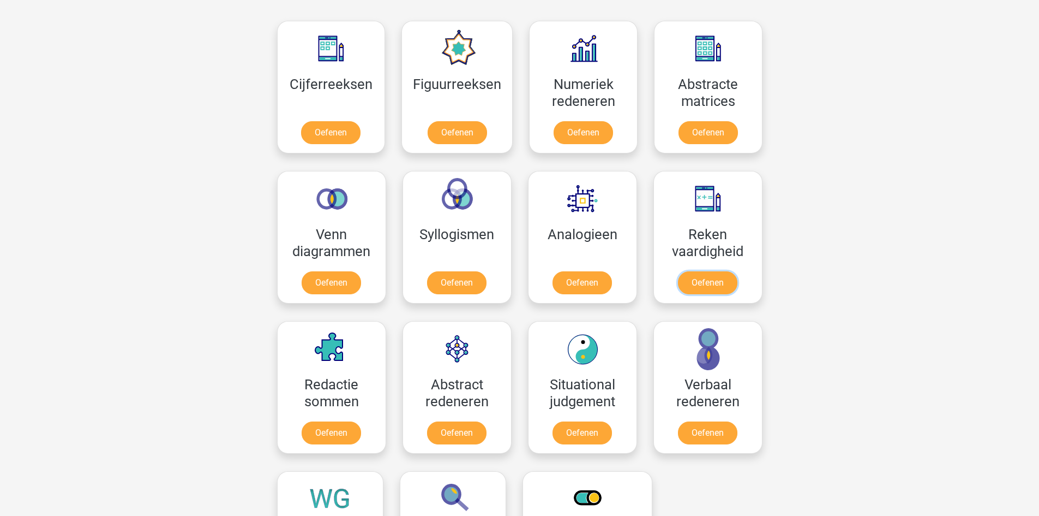
click at [710, 289] on link "Oefenen" at bounding box center [707, 282] width 59 height 23
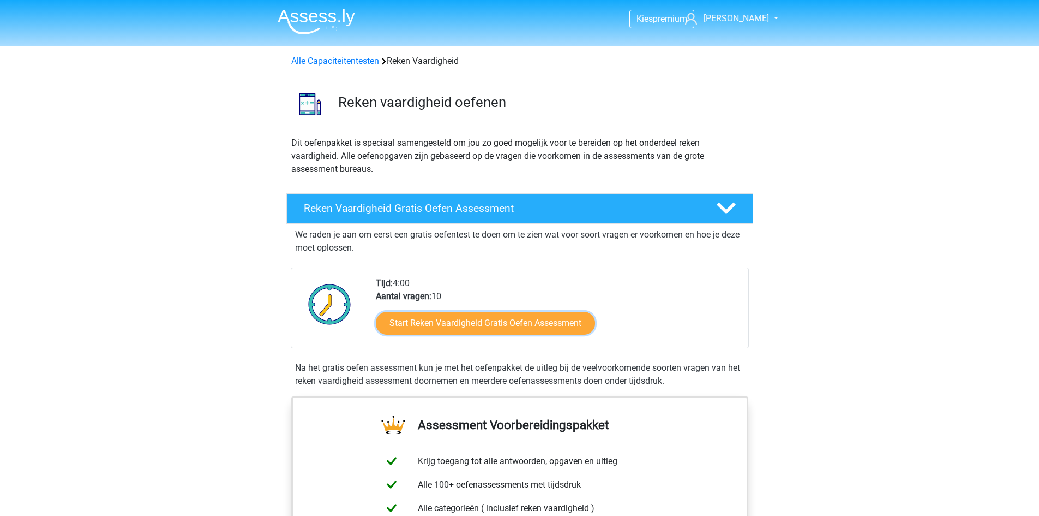
click at [509, 317] on link "Start Reken Vaardigheid Gratis Oefen Assessment" at bounding box center [485, 323] width 219 height 23
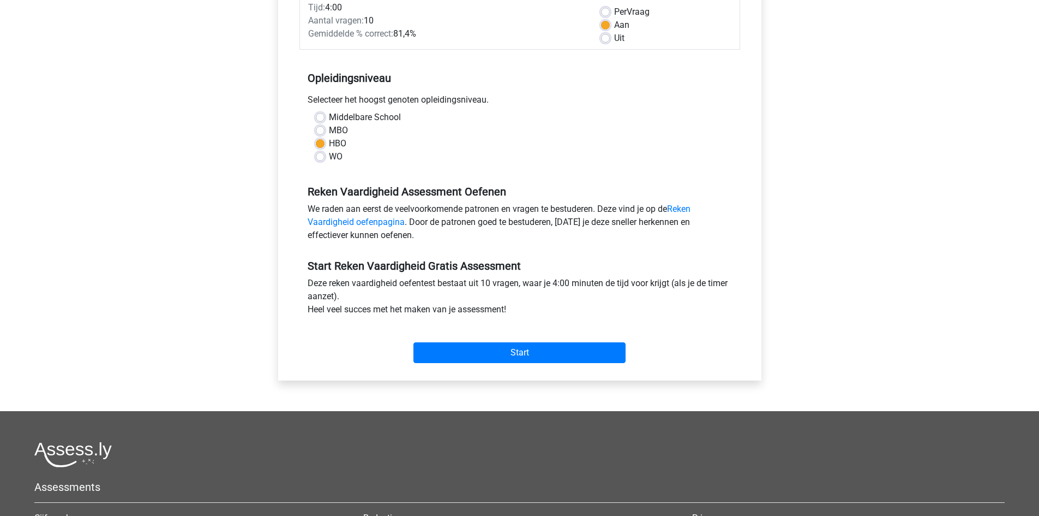
scroll to position [164, 0]
click at [519, 349] on input "Start" at bounding box center [520, 352] width 212 height 21
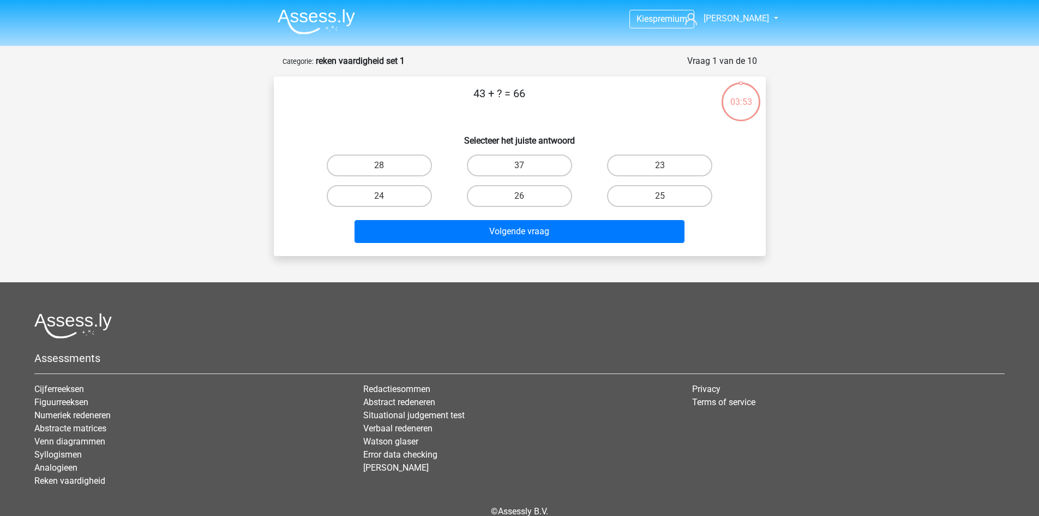
click at [670, 161] on label "23" at bounding box center [659, 165] width 105 height 22
click at [667, 165] on input "23" at bounding box center [663, 168] width 7 height 7
radio input "true"
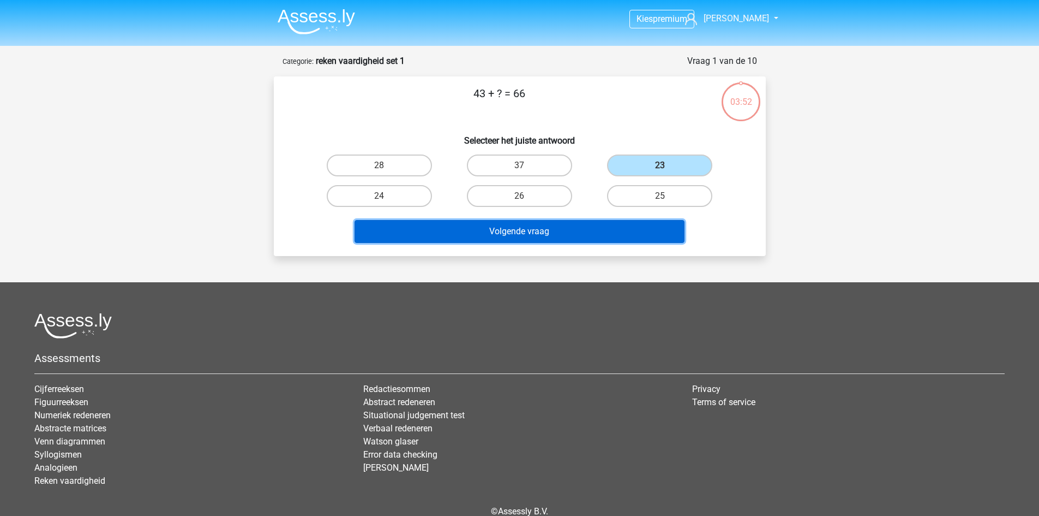
click at [507, 229] on button "Volgende vraag" at bounding box center [520, 231] width 330 height 23
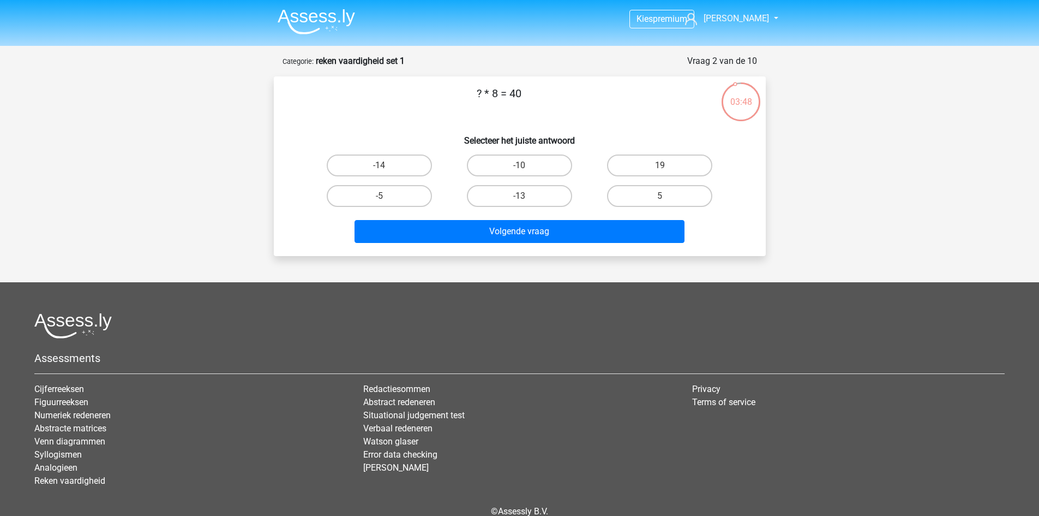
click at [674, 196] on label "5" at bounding box center [659, 196] width 105 height 22
click at [667, 196] on input "5" at bounding box center [663, 199] width 7 height 7
radio input "true"
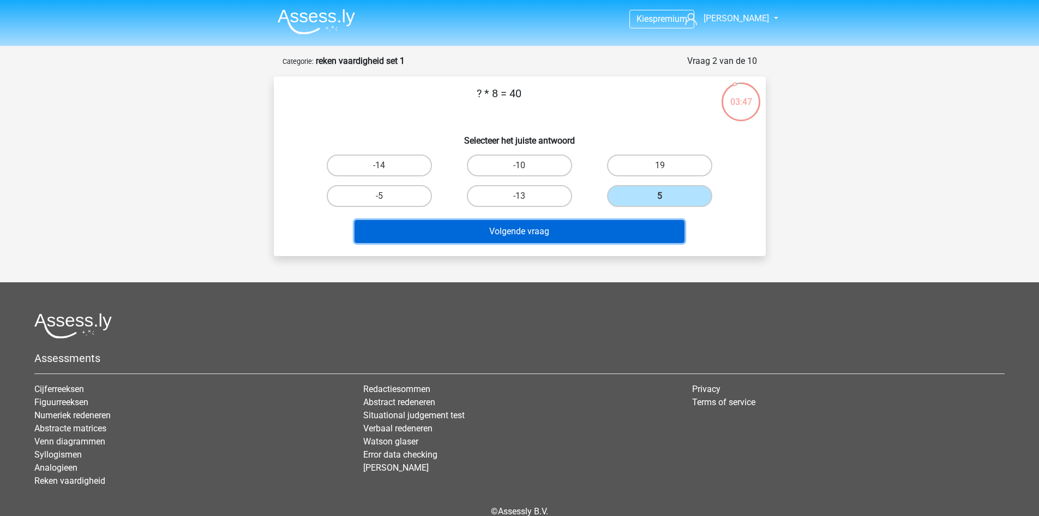
click at [590, 224] on button "Volgende vraag" at bounding box center [520, 231] width 330 height 23
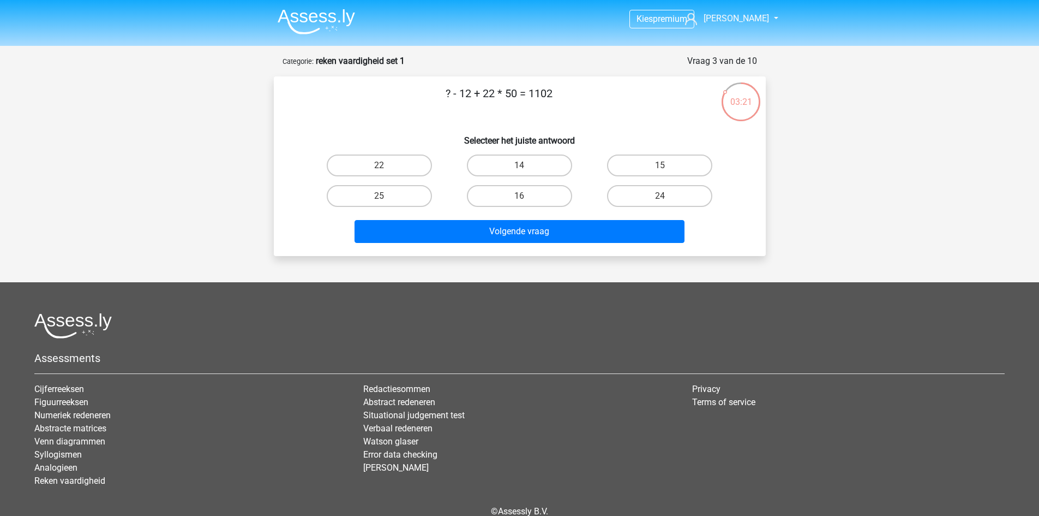
click at [515, 166] on label "14" at bounding box center [519, 165] width 105 height 22
click at [519, 166] on input "14" at bounding box center [522, 168] width 7 height 7
radio input "true"
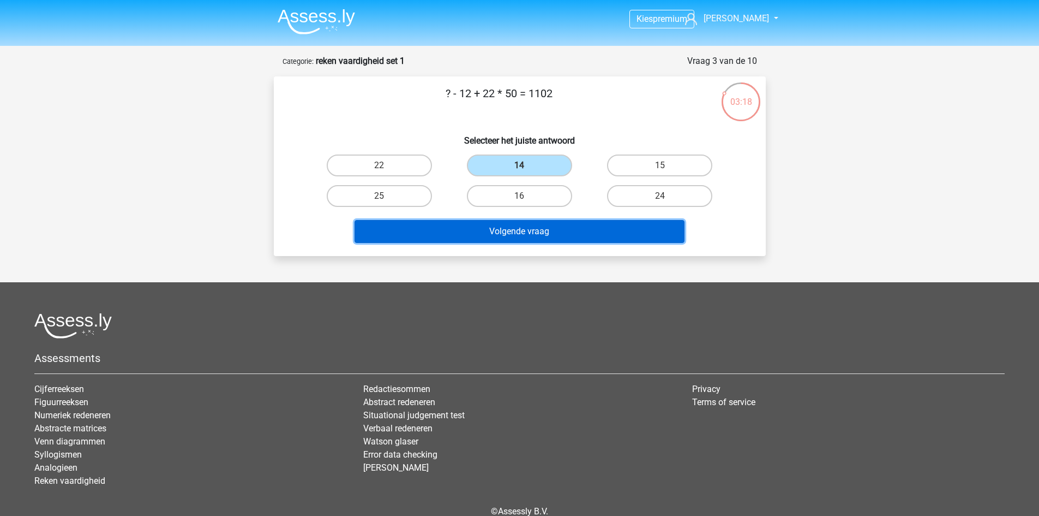
click at [536, 226] on button "Volgende vraag" at bounding box center [520, 231] width 330 height 23
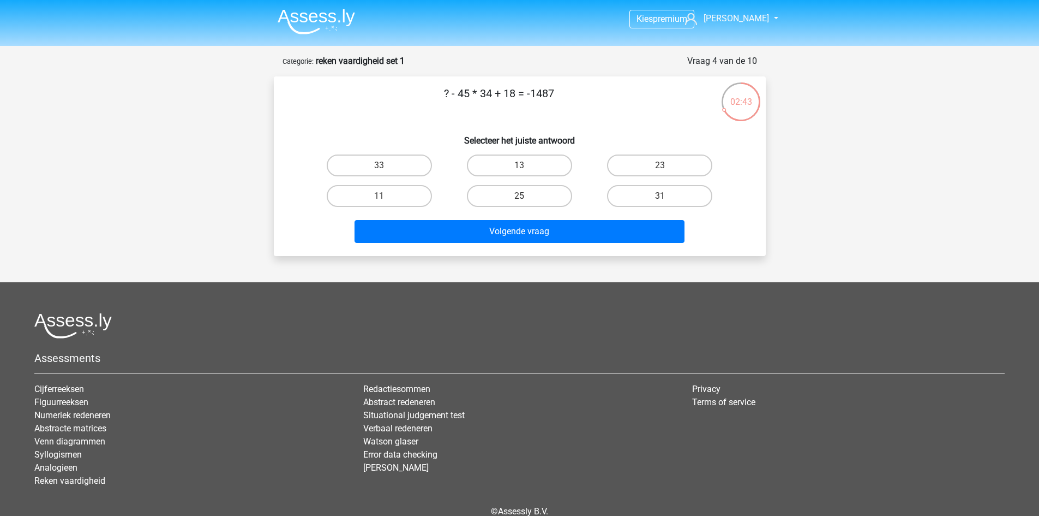
click at [659, 164] on label "23" at bounding box center [659, 165] width 105 height 22
click at [660, 165] on input "23" at bounding box center [663, 168] width 7 height 7
radio input "true"
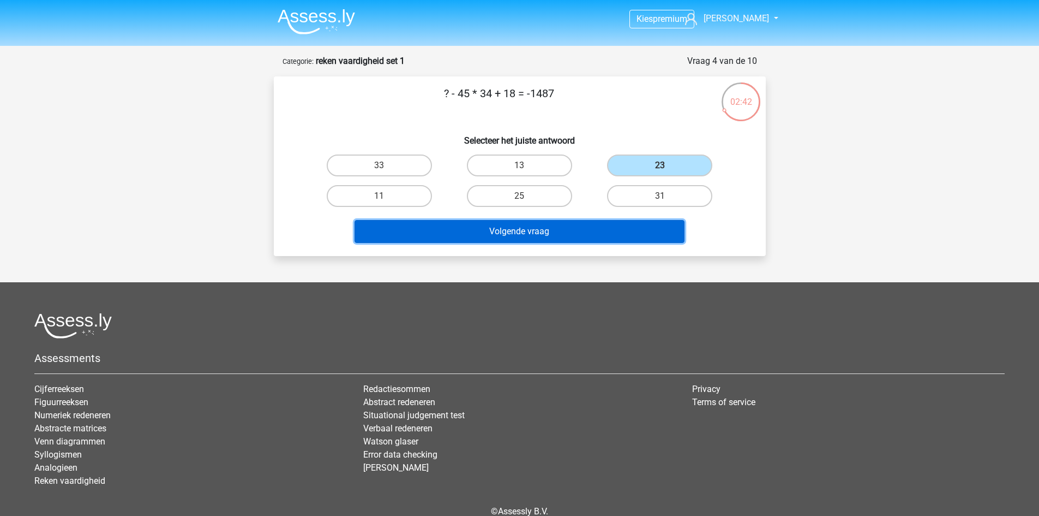
click at [543, 235] on button "Volgende vraag" at bounding box center [520, 231] width 330 height 23
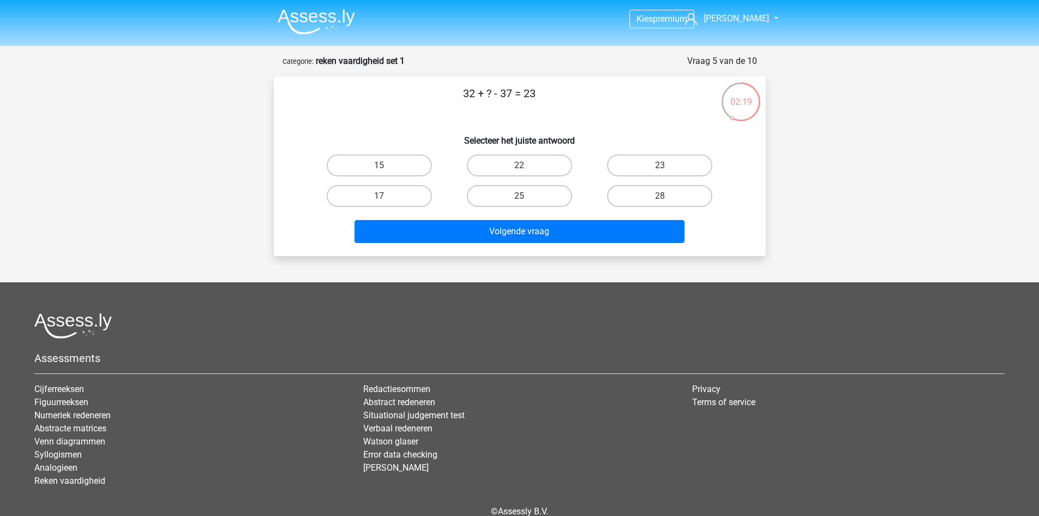
click at [666, 201] on input "28" at bounding box center [663, 199] width 7 height 7
radio input "true"
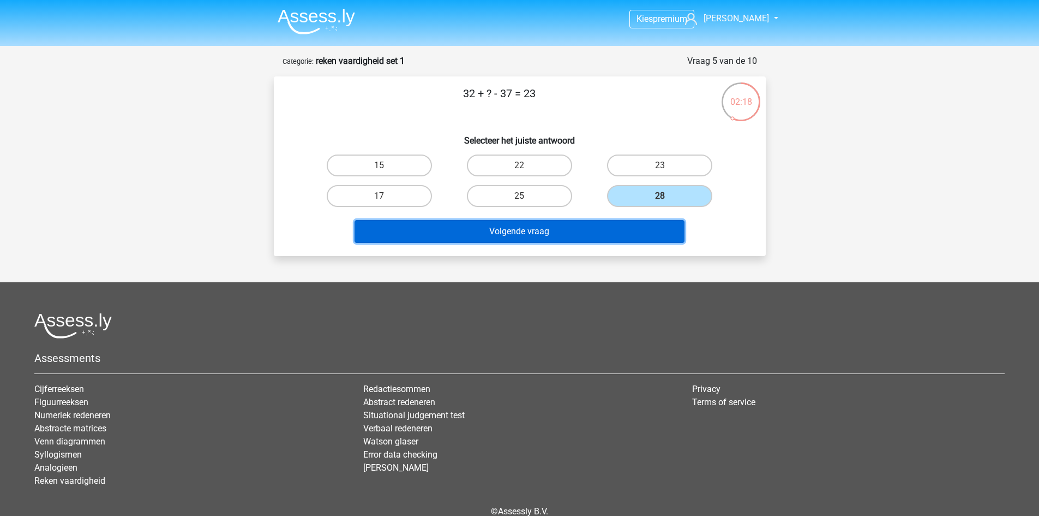
click at [581, 232] on button "Volgende vraag" at bounding box center [520, 231] width 330 height 23
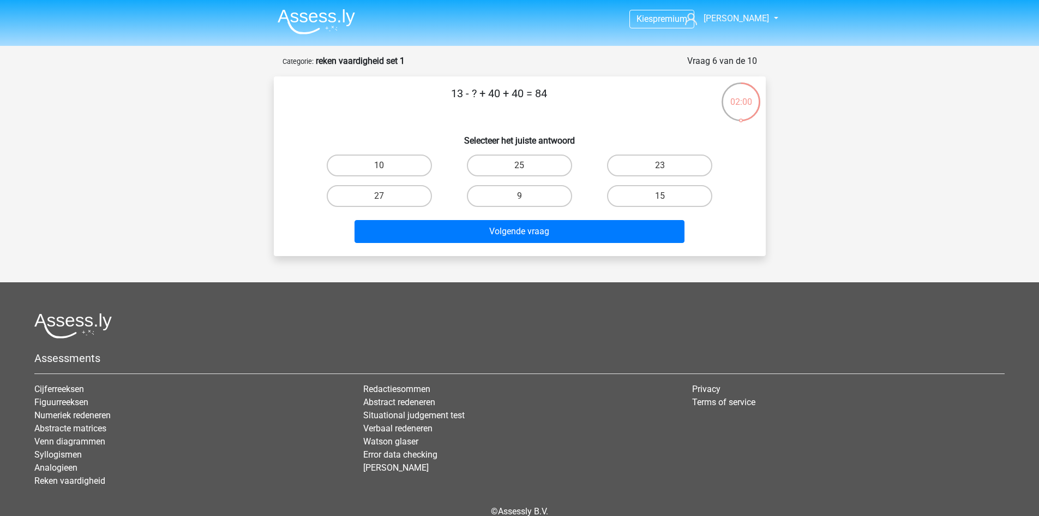
click at [531, 195] on label "9" at bounding box center [519, 196] width 105 height 22
click at [527, 196] on input "9" at bounding box center [522, 199] width 7 height 7
radio input "true"
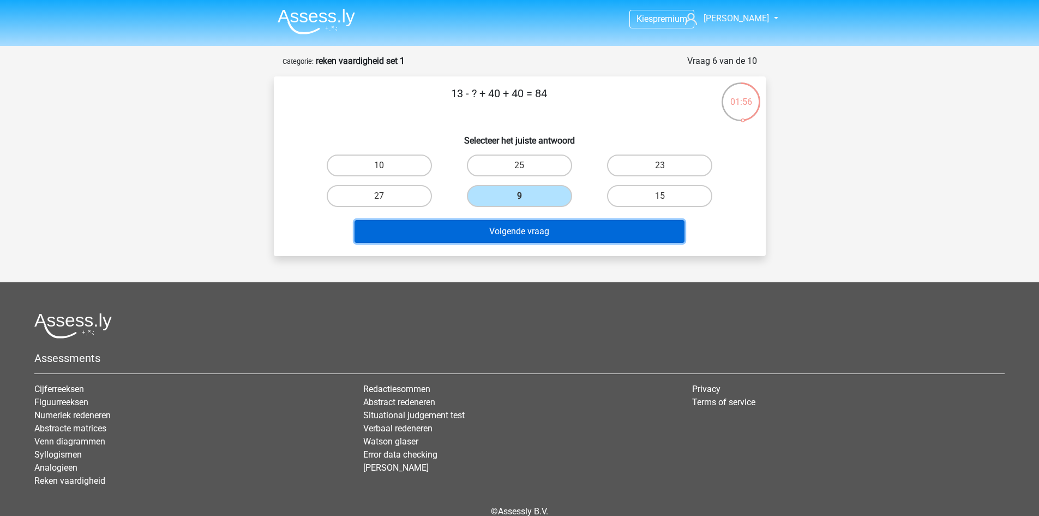
click at [559, 235] on button "Volgende vraag" at bounding box center [520, 231] width 330 height 23
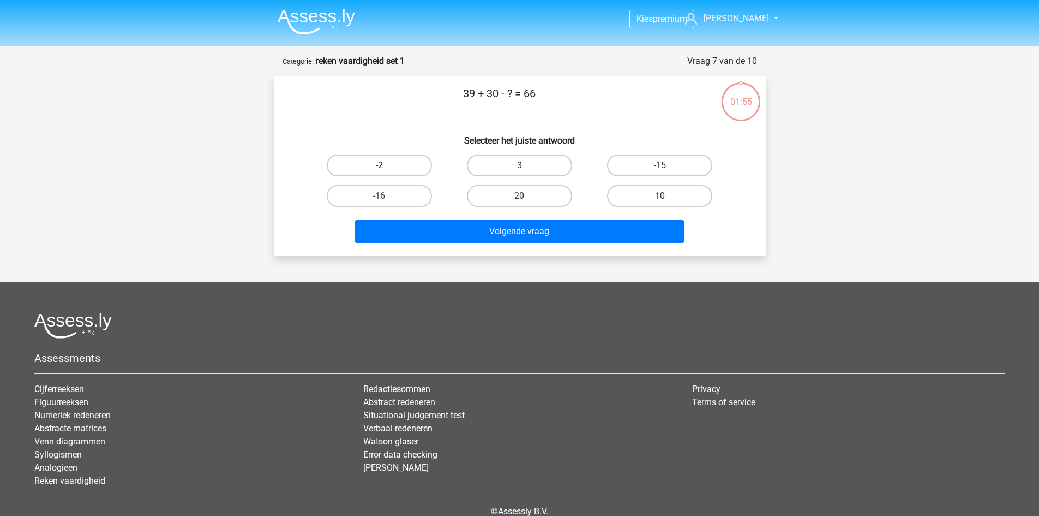
scroll to position [55, 0]
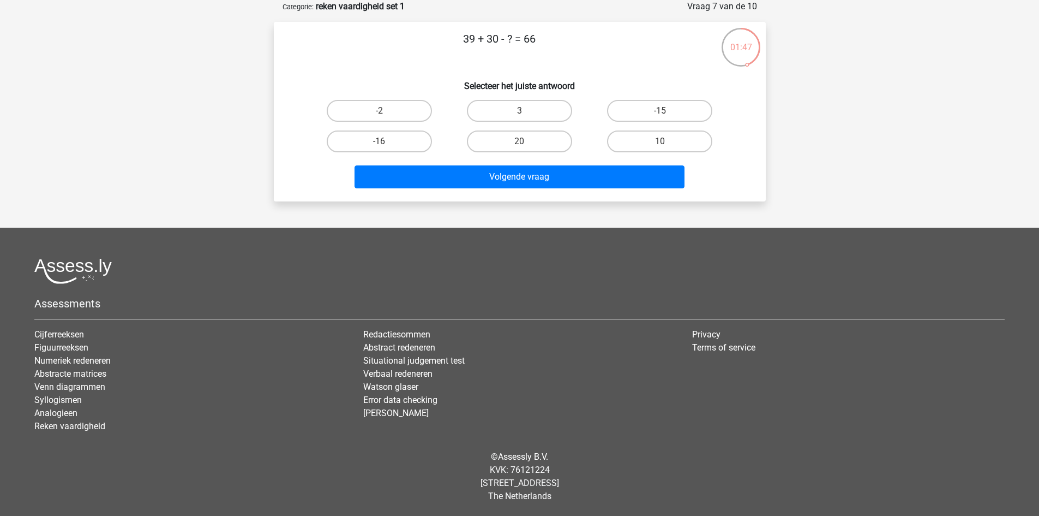
click at [555, 114] on label "3" at bounding box center [519, 111] width 105 height 22
click at [527, 114] on input "3" at bounding box center [522, 114] width 7 height 7
radio input "true"
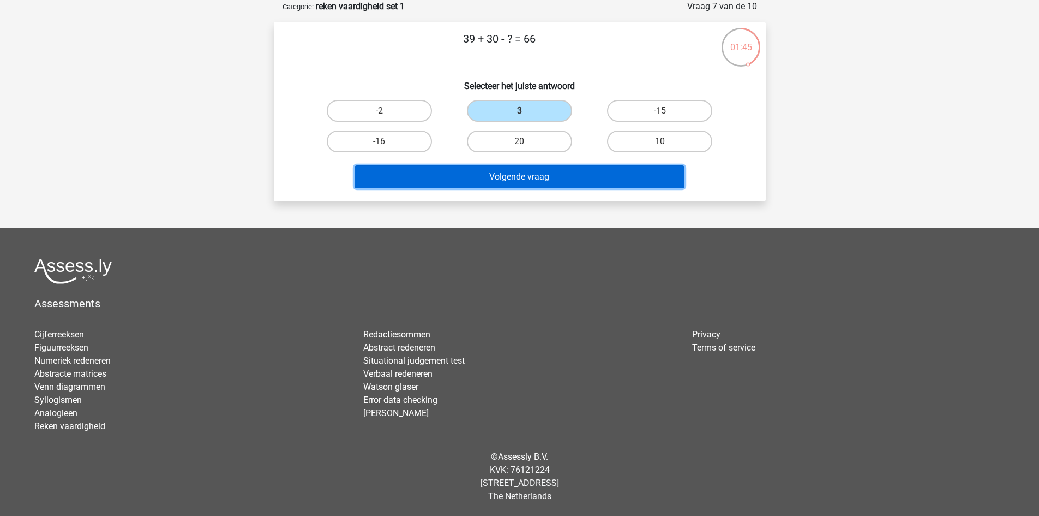
click at [560, 180] on button "Volgende vraag" at bounding box center [520, 176] width 330 height 23
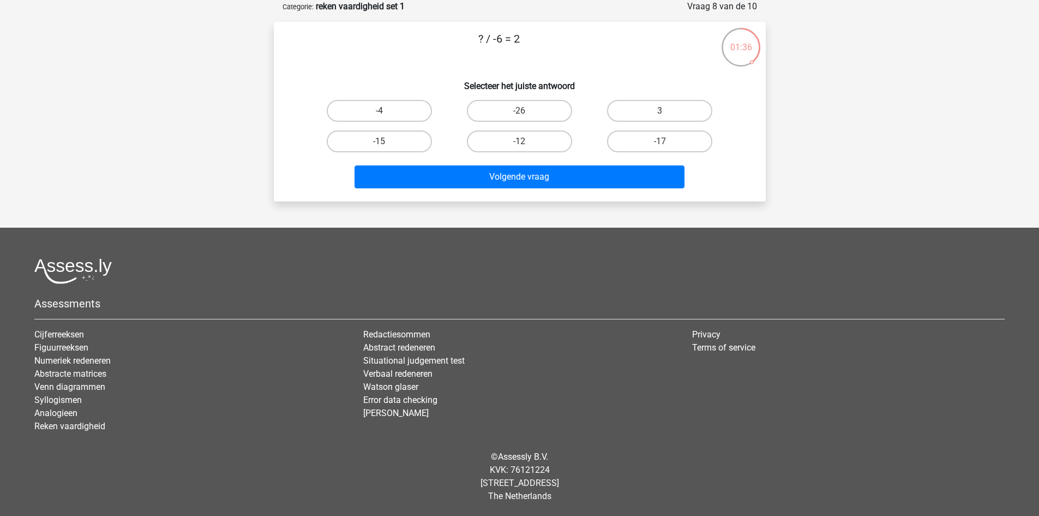
click at [537, 145] on label "-12" at bounding box center [519, 141] width 105 height 22
click at [527, 145] on input "-12" at bounding box center [522, 144] width 7 height 7
radio input "true"
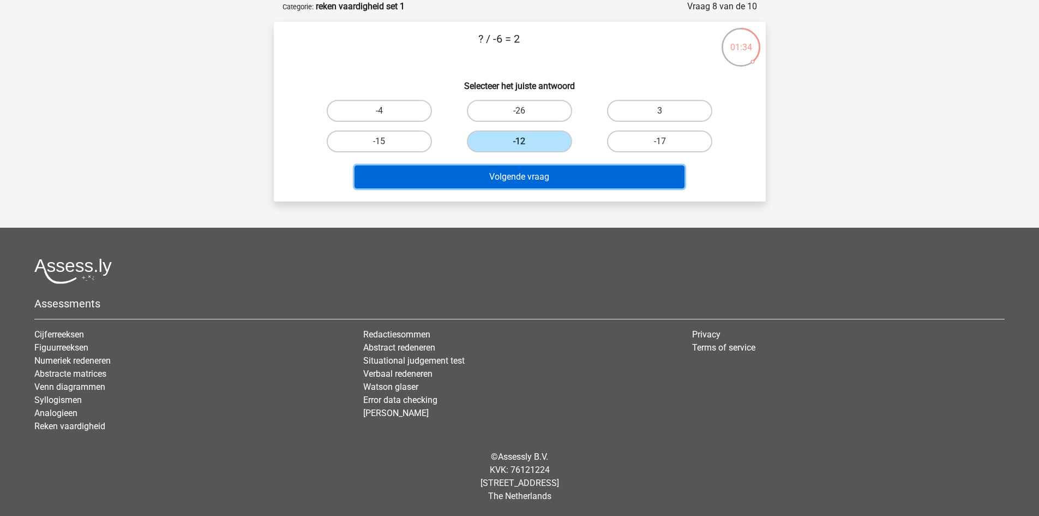
click at [537, 182] on button "Volgende vraag" at bounding box center [520, 176] width 330 height 23
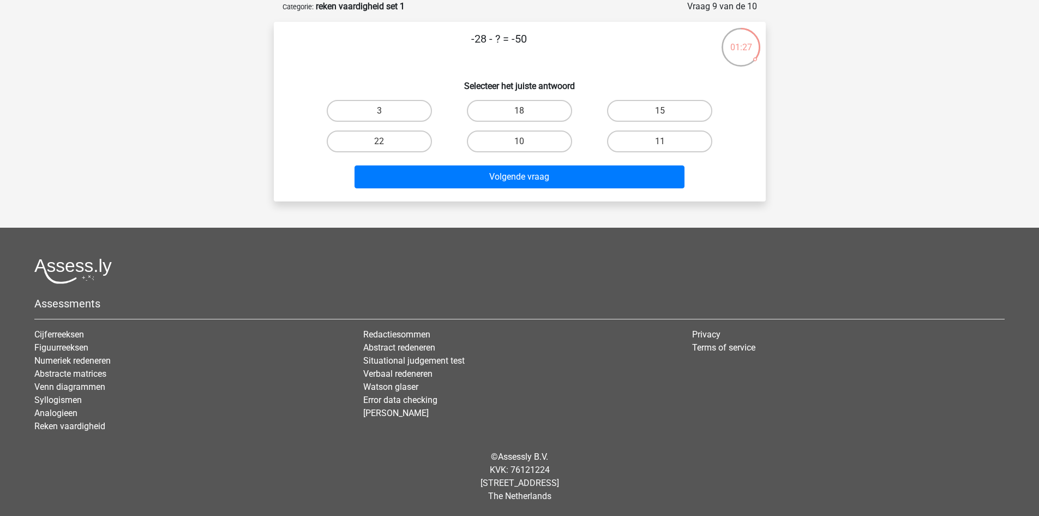
click at [385, 147] on input "22" at bounding box center [382, 144] width 7 height 7
radio input "true"
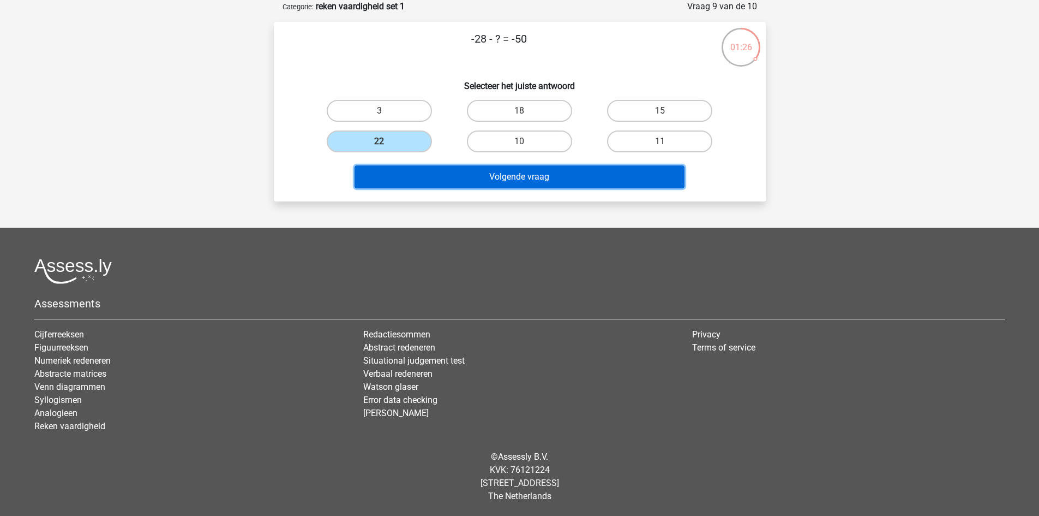
click at [553, 177] on button "Volgende vraag" at bounding box center [520, 176] width 330 height 23
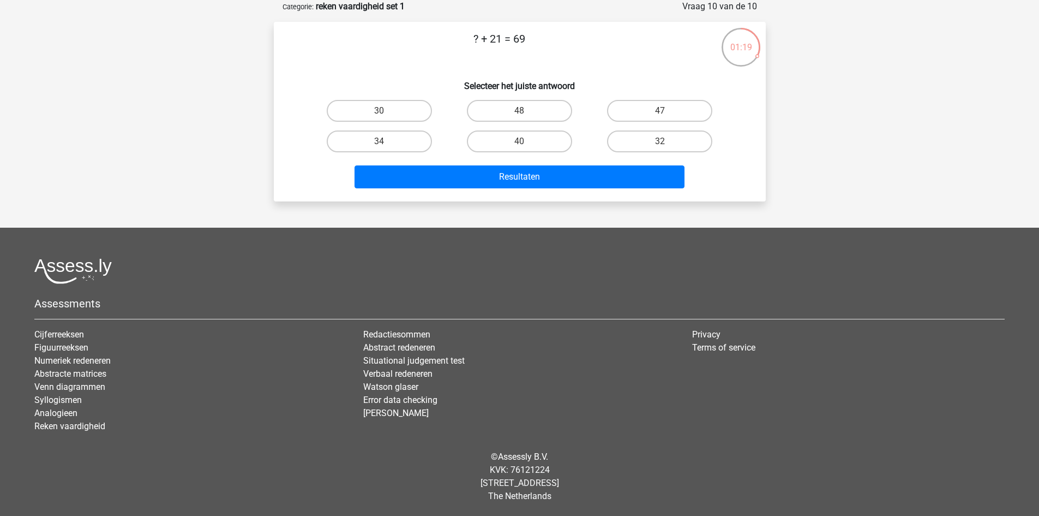
click at [539, 114] on label "48" at bounding box center [519, 111] width 105 height 22
click at [527, 114] on input "48" at bounding box center [522, 114] width 7 height 7
radio input "true"
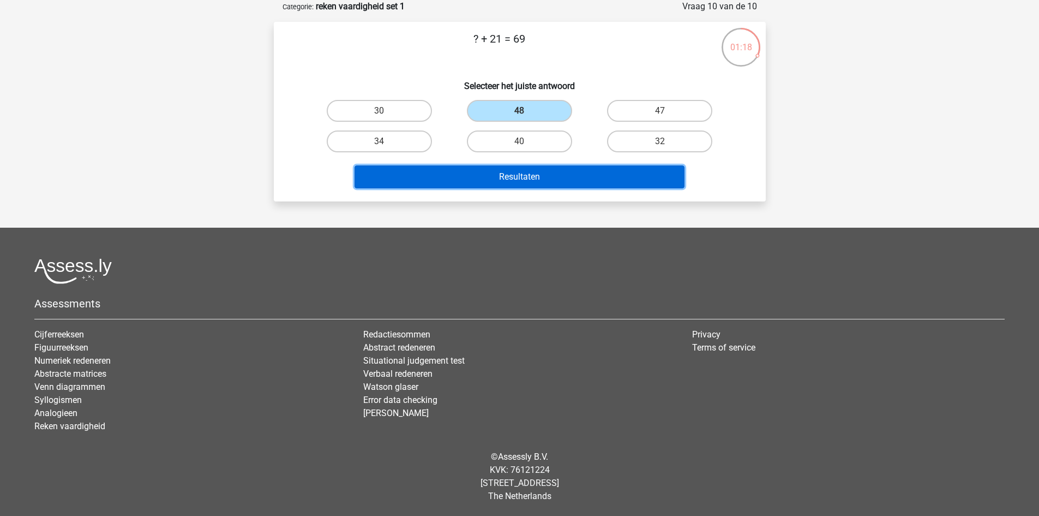
click at [559, 174] on button "Resultaten" at bounding box center [520, 176] width 330 height 23
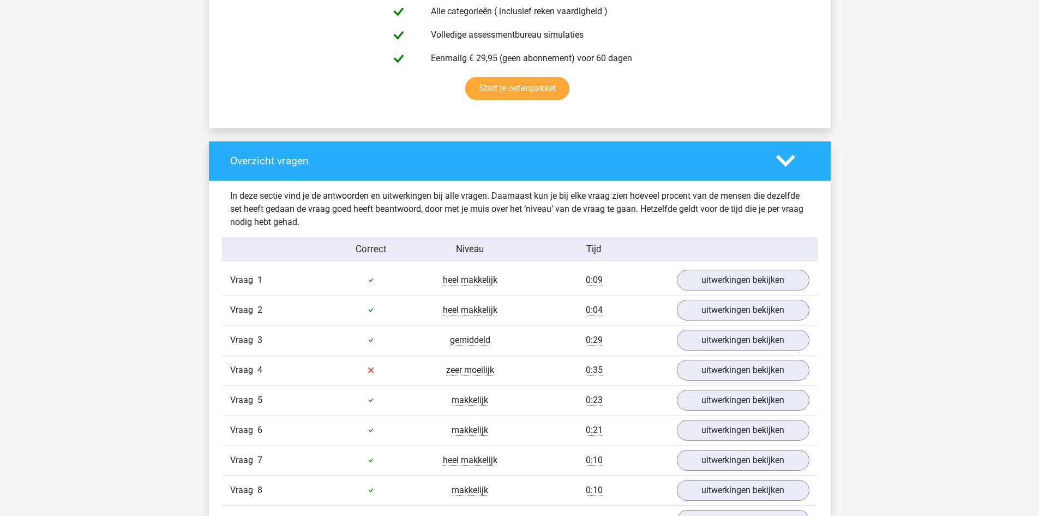
scroll to position [873, 0]
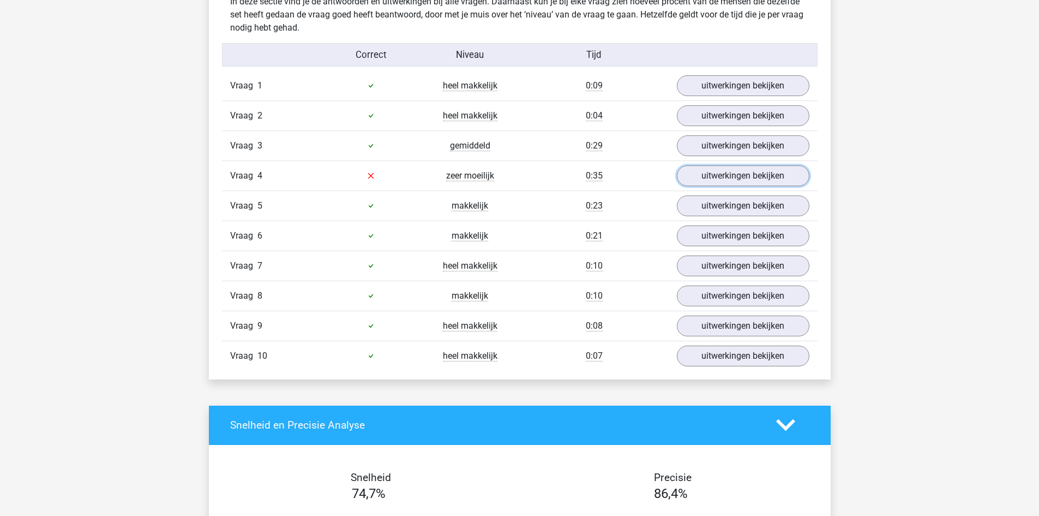
click at [697, 182] on link "uitwerkingen bekijken" at bounding box center [743, 175] width 133 height 21
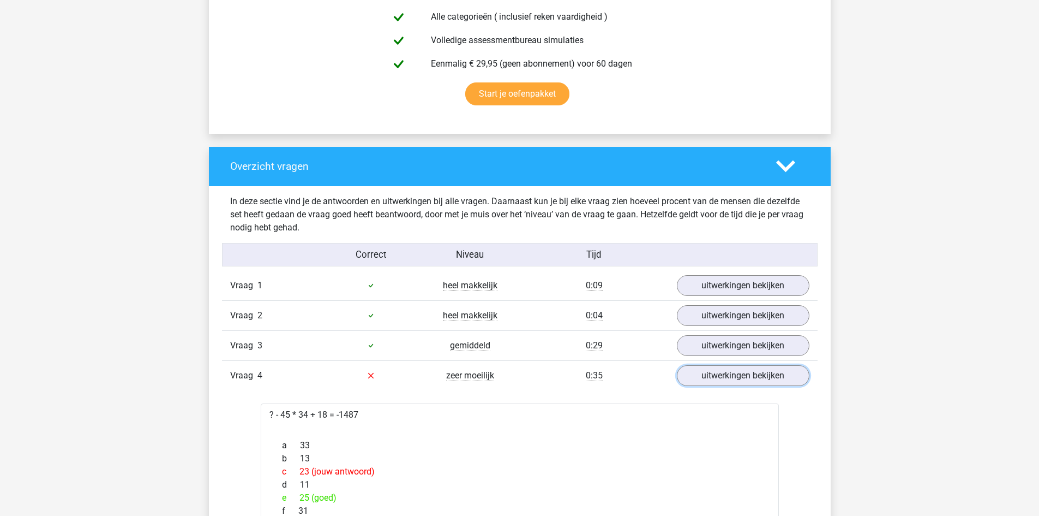
scroll to position [655, 0]
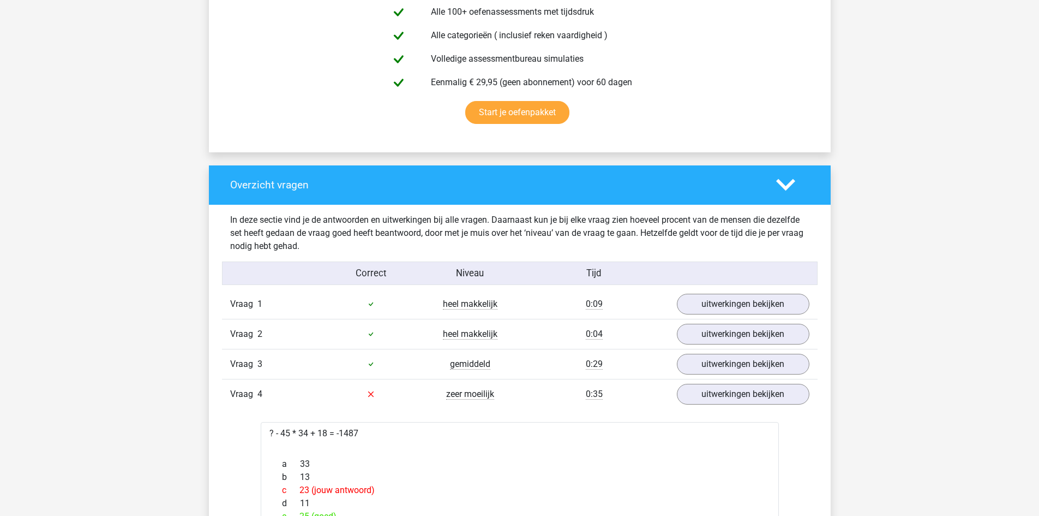
click at [782, 182] on icon at bounding box center [785, 184] width 19 height 19
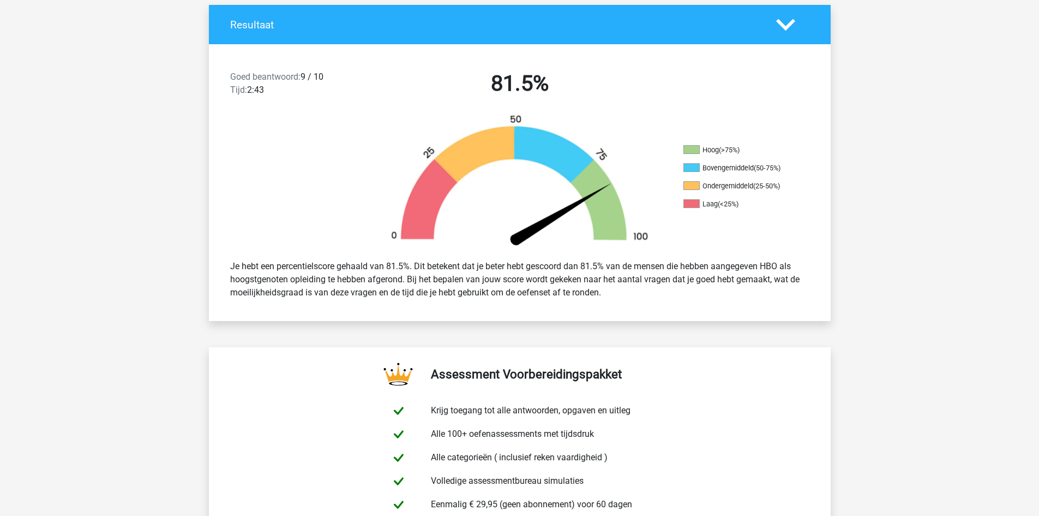
scroll to position [0, 0]
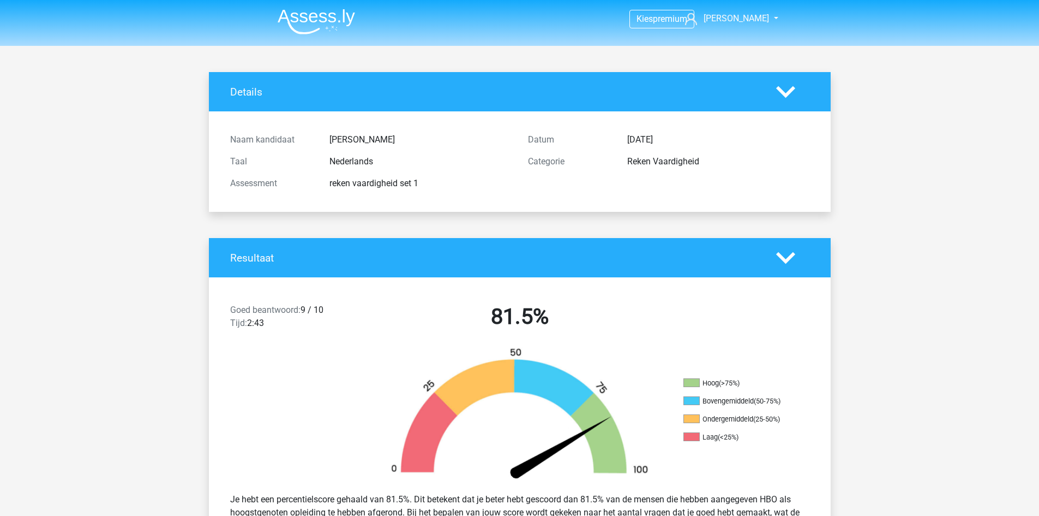
click at [324, 20] on img at bounding box center [316, 22] width 77 height 26
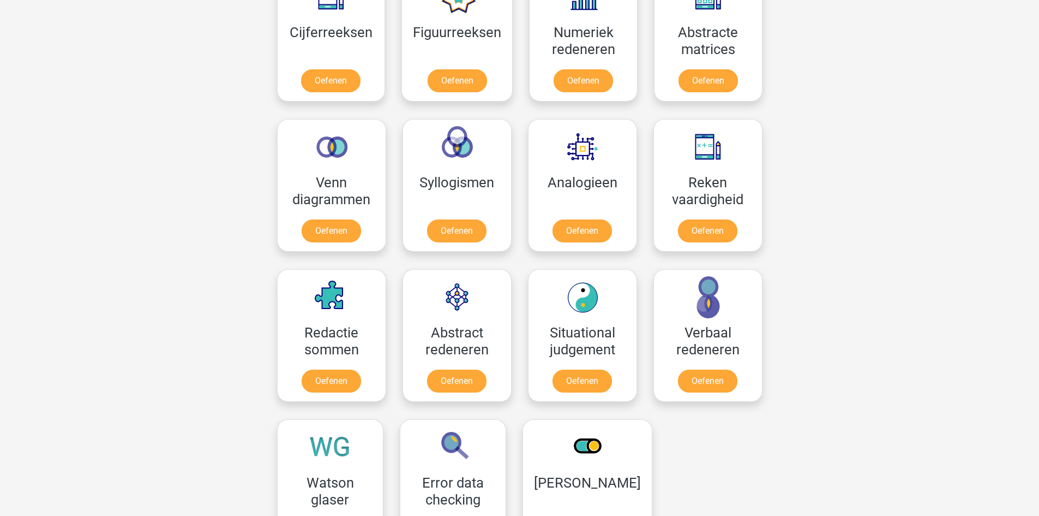
scroll to position [546, 0]
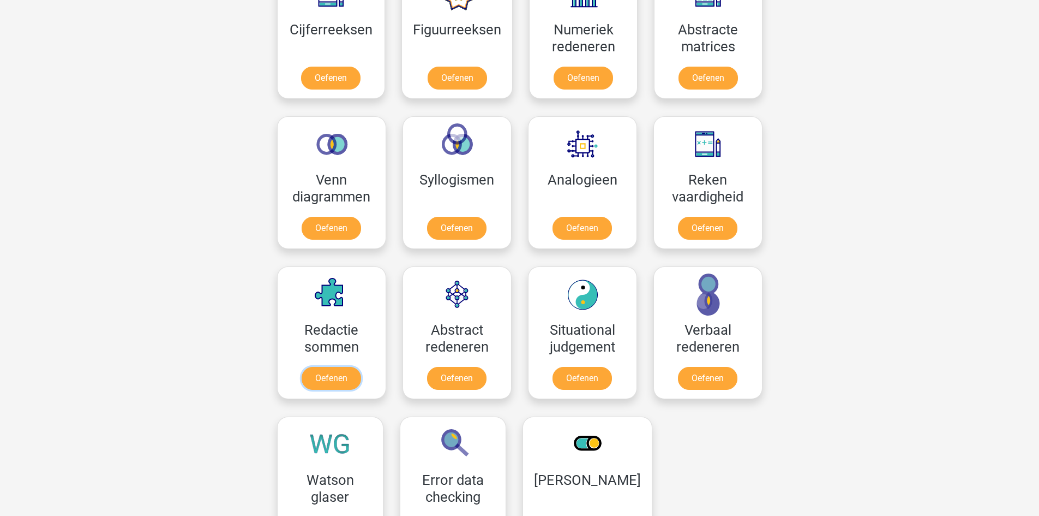
click at [329, 381] on link "Oefenen" at bounding box center [331, 378] width 59 height 23
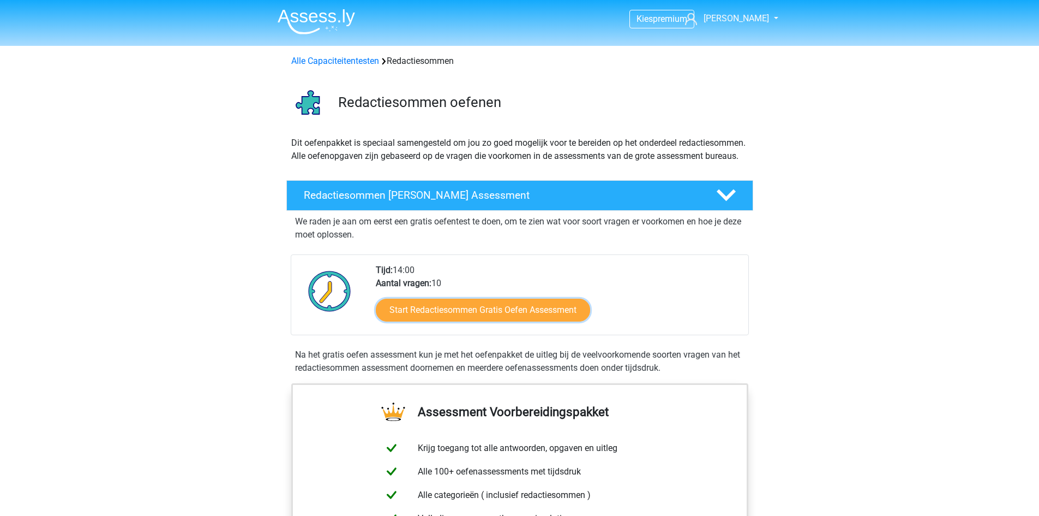
click at [452, 321] on link "Start Redactiesommen Gratis Oefen Assessment" at bounding box center [483, 309] width 214 height 23
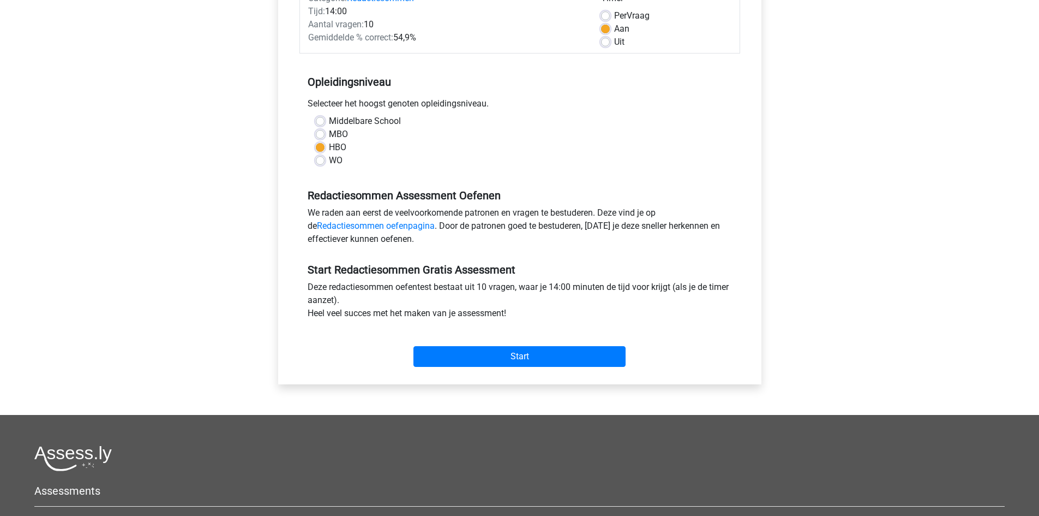
scroll to position [164, 0]
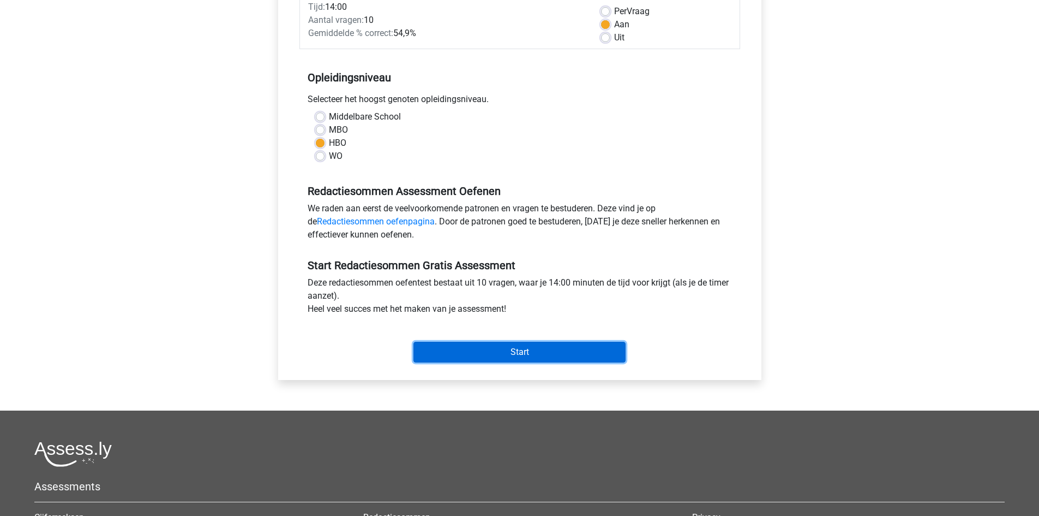
click at [530, 349] on input "Start" at bounding box center [520, 352] width 212 height 21
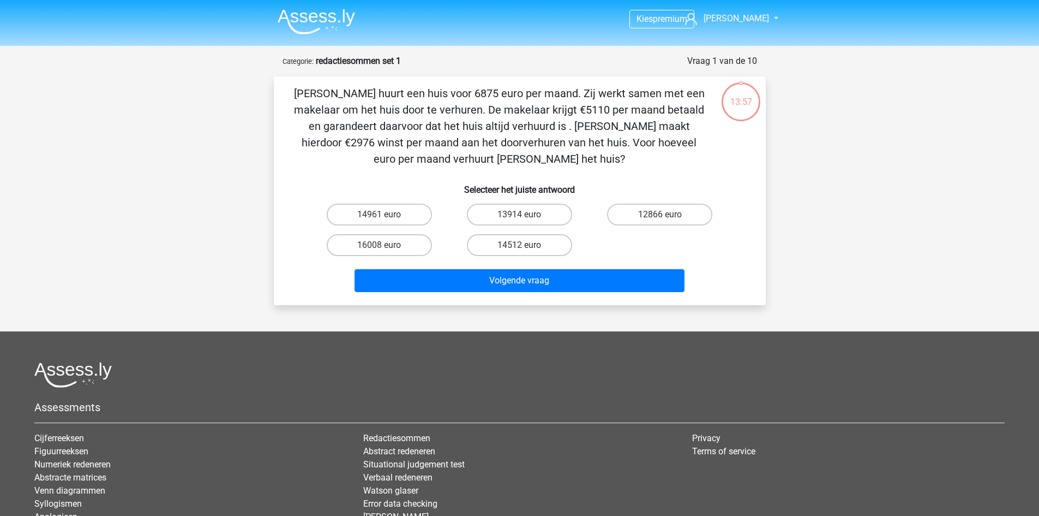
click at [535, 247] on label "14512 euro" at bounding box center [519, 245] width 105 height 22
click at [527, 247] on input "14512 euro" at bounding box center [522, 248] width 7 height 7
radio input "true"
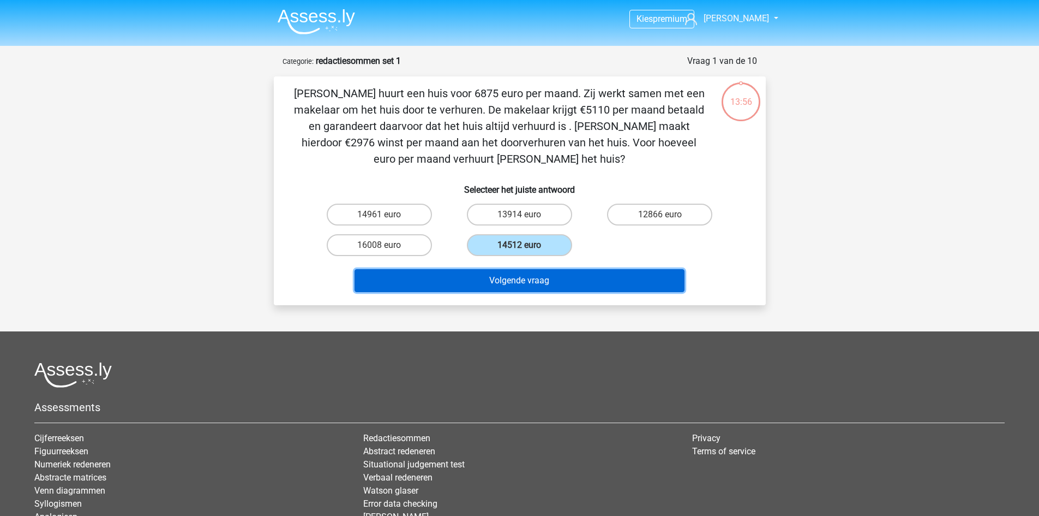
click at [564, 276] on button "Volgende vraag" at bounding box center [520, 280] width 330 height 23
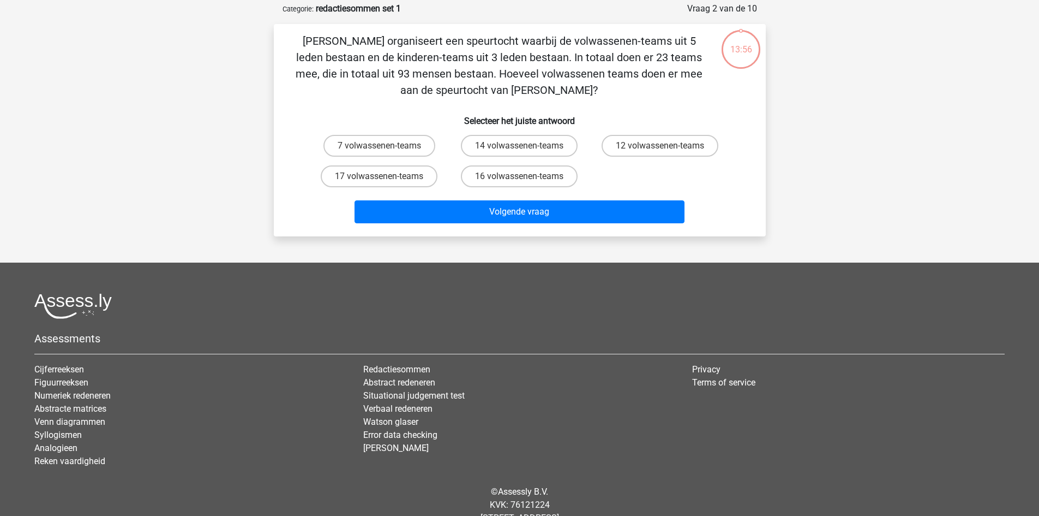
scroll to position [55, 0]
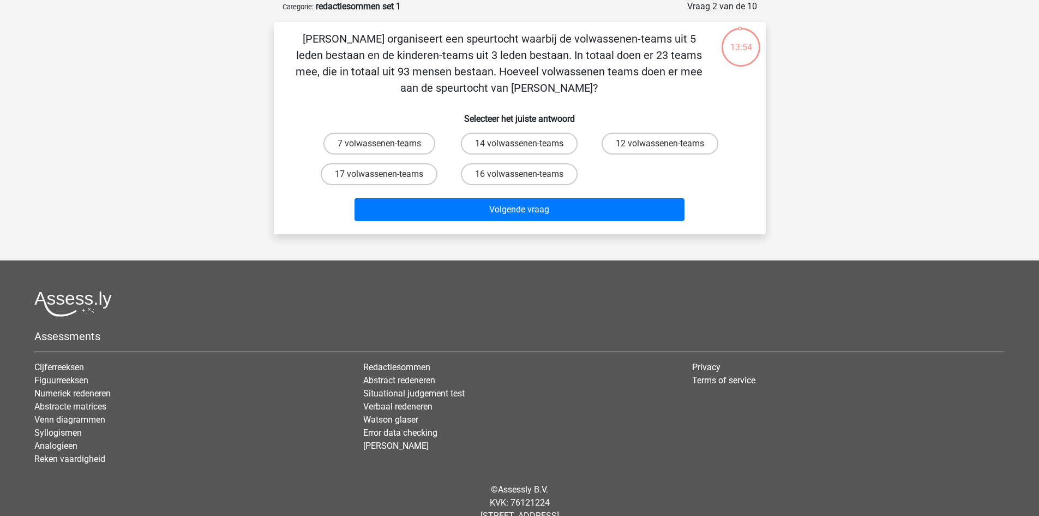
click at [526, 139] on label "14 volwassenen-teams" at bounding box center [519, 144] width 117 height 22
click at [526, 144] on input "14 volwassenen-teams" at bounding box center [522, 147] width 7 height 7
radio input "true"
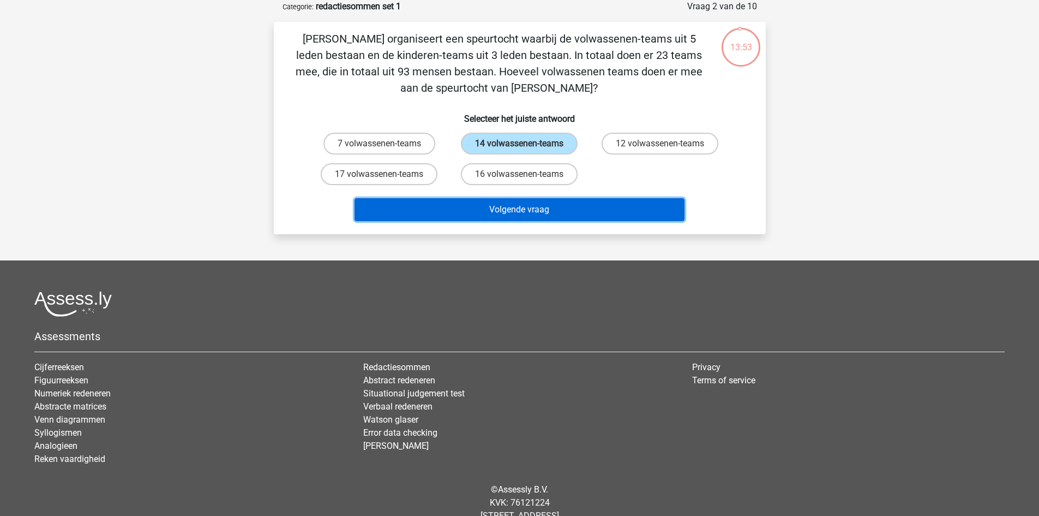
click at [563, 211] on button "Volgende vraag" at bounding box center [520, 209] width 330 height 23
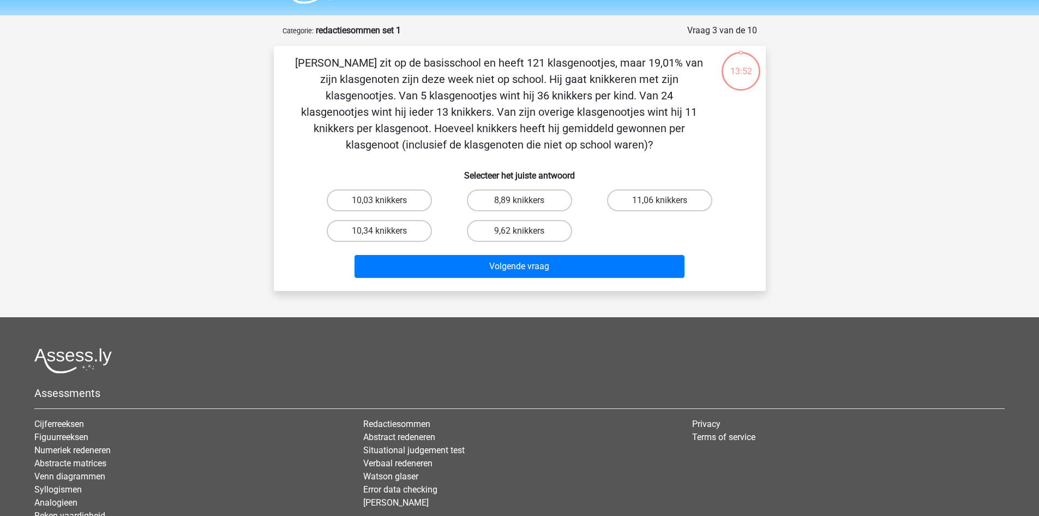
scroll to position [0, 0]
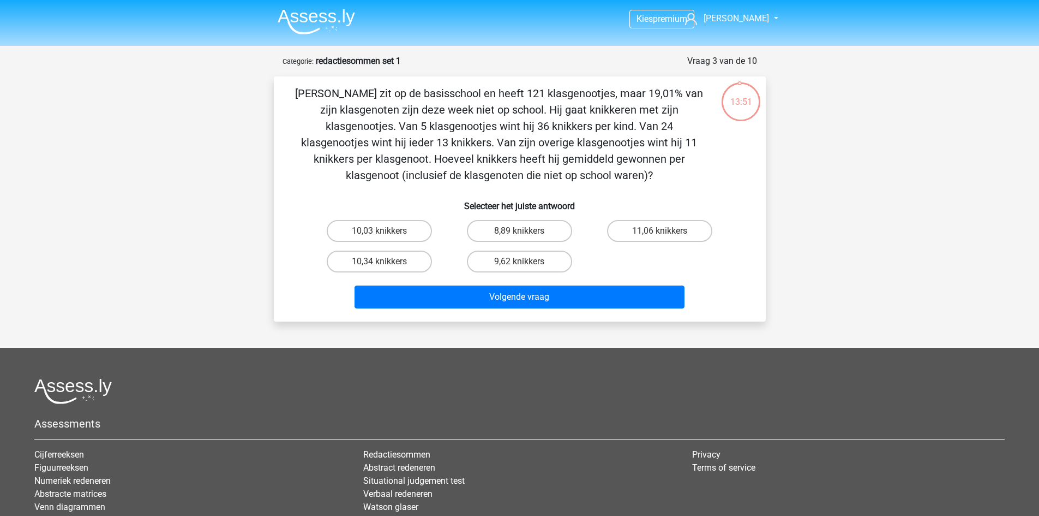
click at [308, 4] on nav "Kies premium [PERSON_NAME] [EMAIL_ADDRESS][DOMAIN_NAME]" at bounding box center [520, 19] width 502 height 35
click at [315, 11] on img at bounding box center [316, 22] width 77 height 26
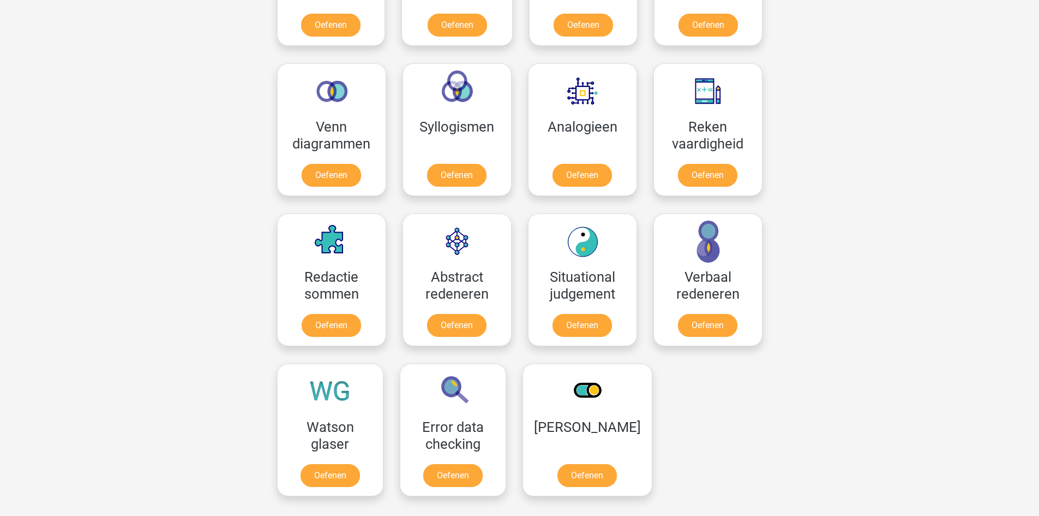
scroll to position [655, 0]
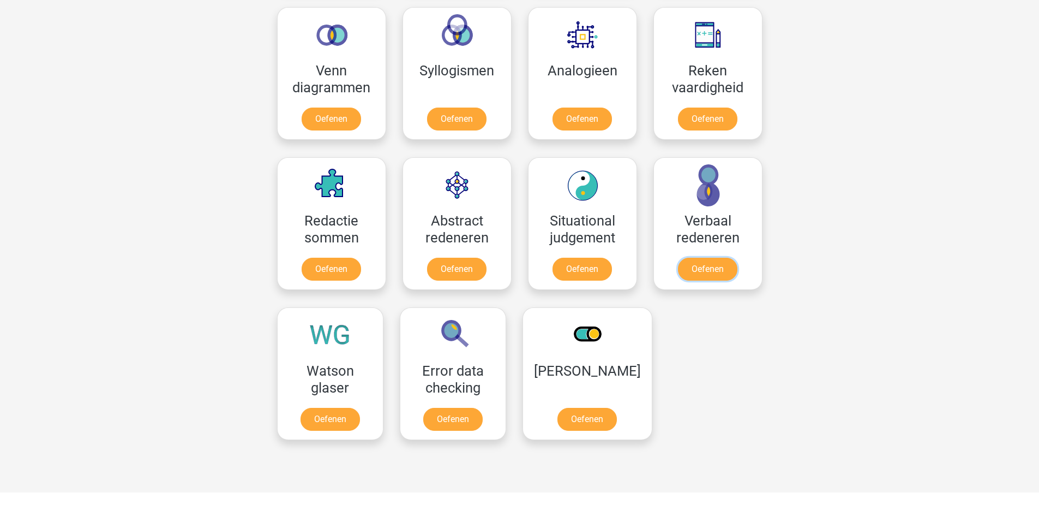
click at [710, 274] on link "Oefenen" at bounding box center [707, 269] width 59 height 23
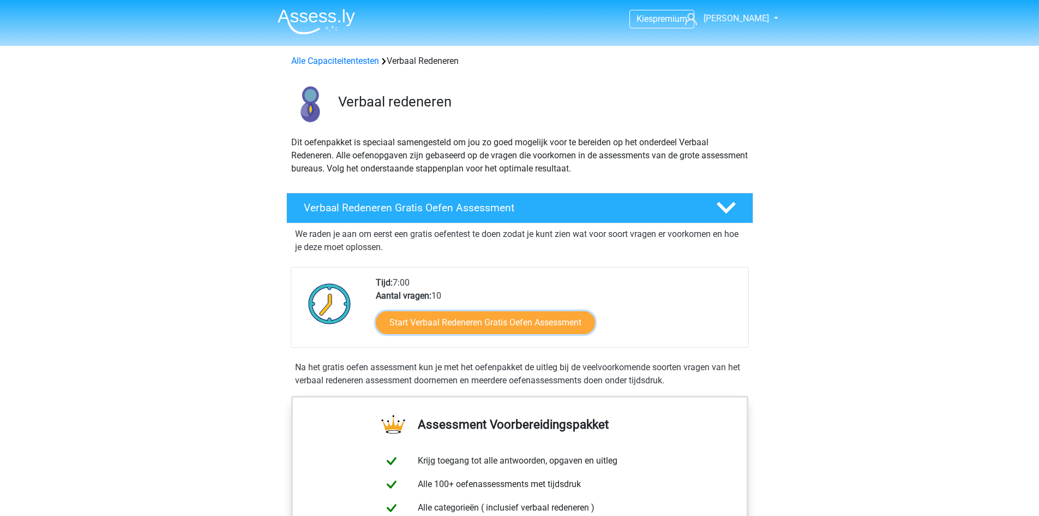
click at [479, 322] on link "Start Verbaal Redeneren Gratis Oefen Assessment" at bounding box center [485, 322] width 219 height 23
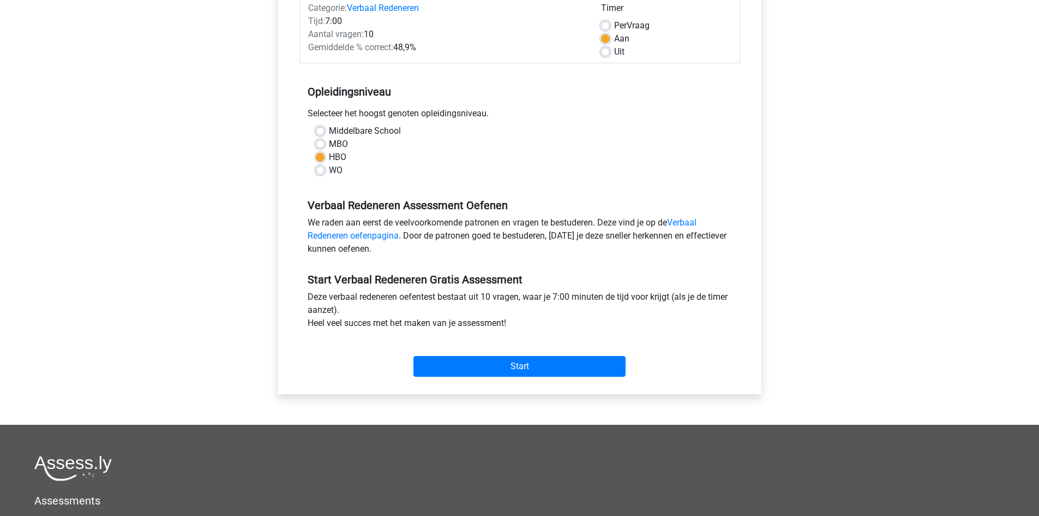
scroll to position [164, 0]
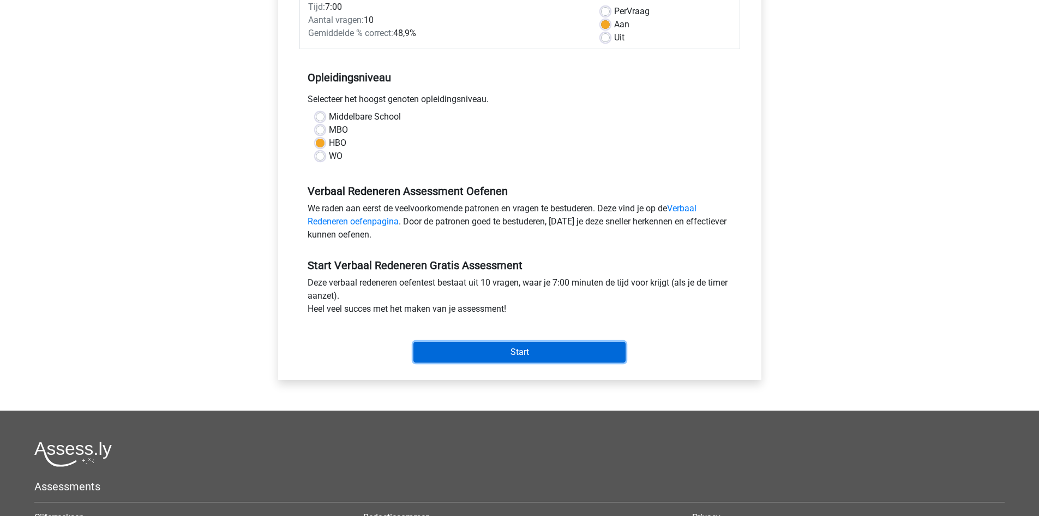
click at [528, 354] on input "Start" at bounding box center [520, 352] width 212 height 21
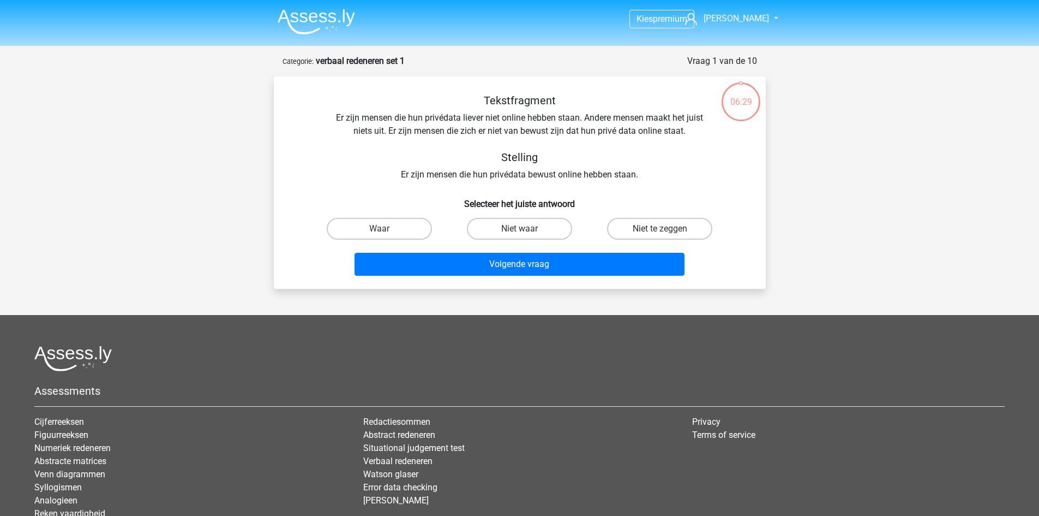
click at [655, 235] on label "Niet te zeggen" at bounding box center [659, 229] width 105 height 22
click at [660, 235] on input "Niet te zeggen" at bounding box center [663, 232] width 7 height 7
radio input "true"
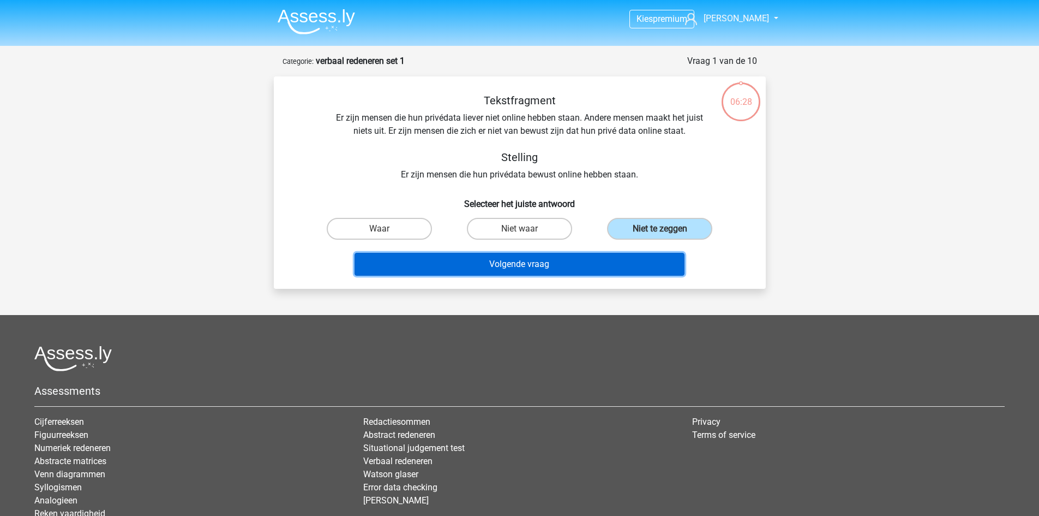
click at [624, 264] on button "Volgende vraag" at bounding box center [520, 264] width 330 height 23
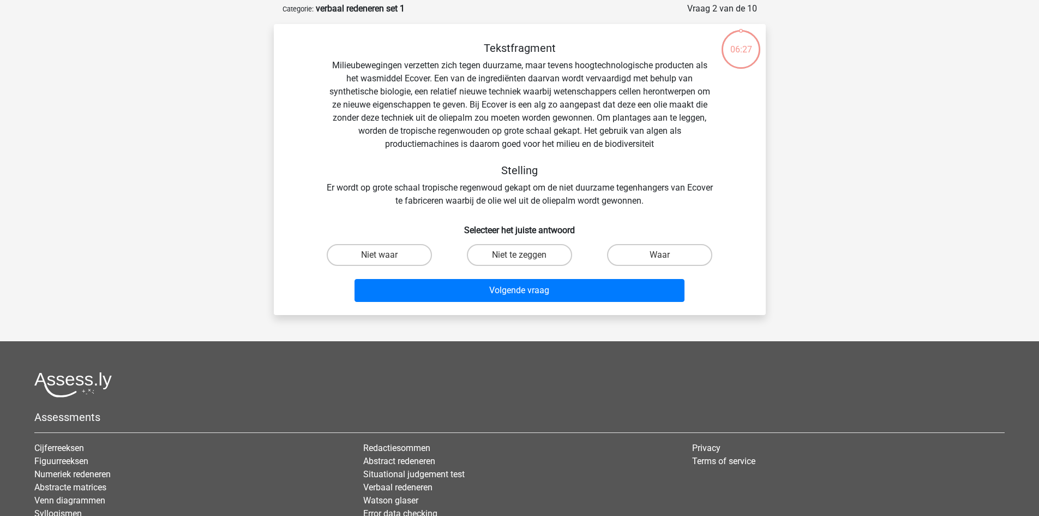
scroll to position [55, 0]
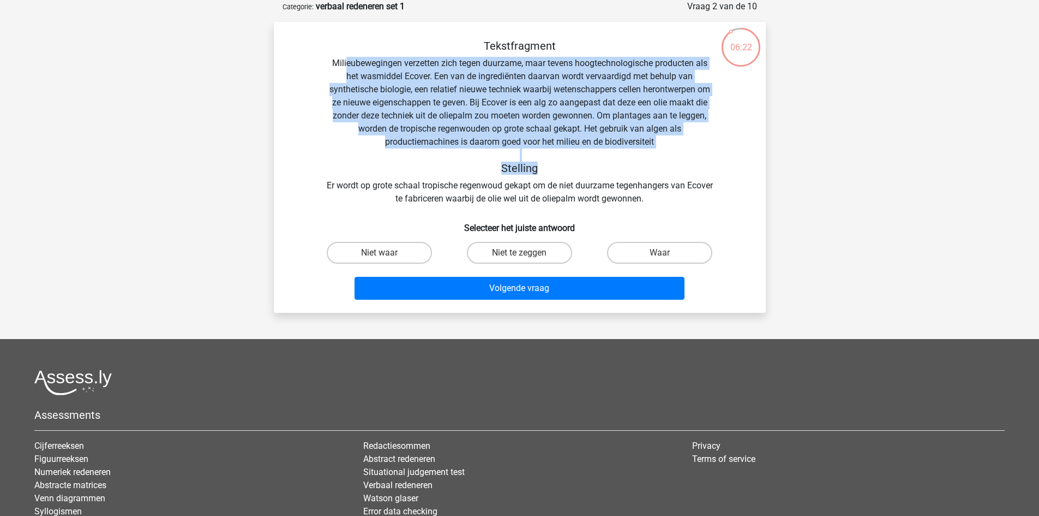
drag, startPoint x: 345, startPoint y: 64, endPoint x: 731, endPoint y: 170, distance: 399.7
click at [731, 170] on div "Tekstfragment Milieubewegingen verzetten zich tegen duurzame, maar tevens hoogt…" at bounding box center [519, 122] width 457 height 166
click at [727, 171] on div "Tekstfragment Milieubewegingen verzetten zich tegen duurzame, maar tevens hoogt…" at bounding box center [519, 122] width 457 height 166
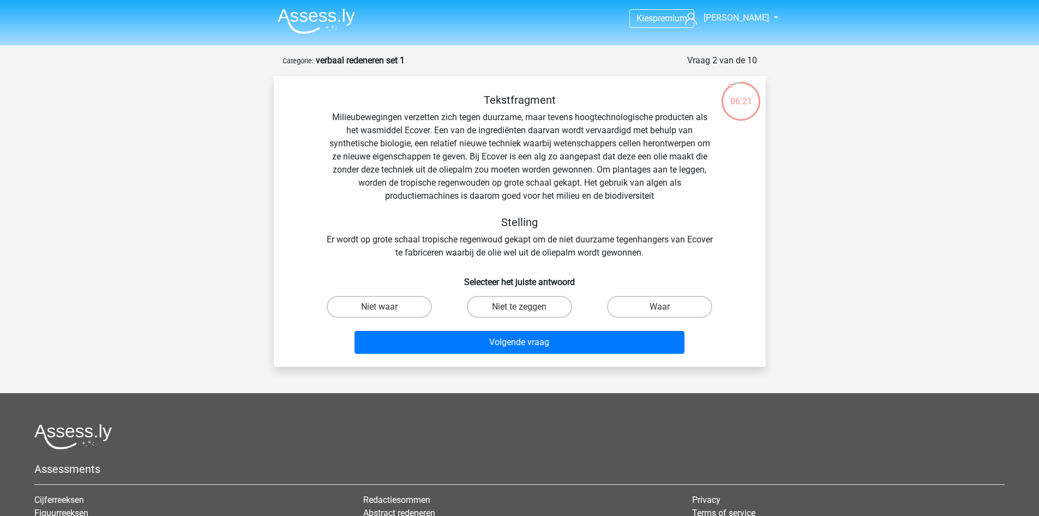
scroll to position [0, 0]
click at [505, 301] on label "Niet te zeggen" at bounding box center [519, 307] width 105 height 22
click at [519, 307] on input "Niet te zeggen" at bounding box center [522, 310] width 7 height 7
radio input "true"
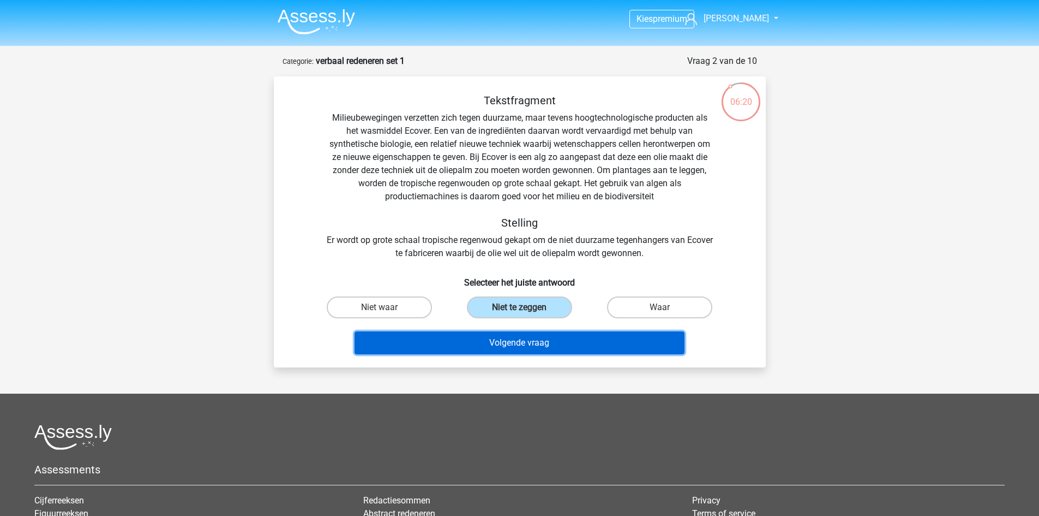
click at [544, 345] on button "Volgende vraag" at bounding box center [520, 342] width 330 height 23
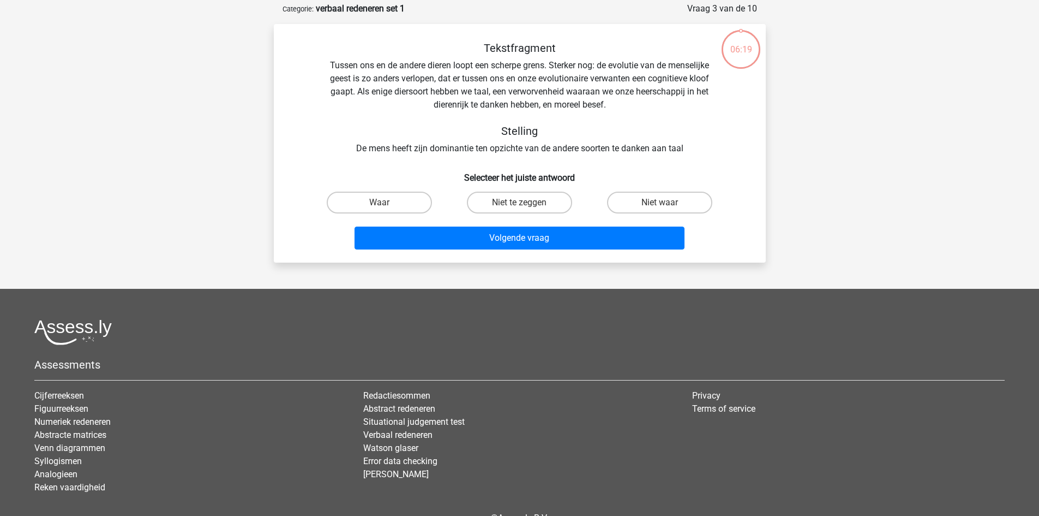
scroll to position [55, 0]
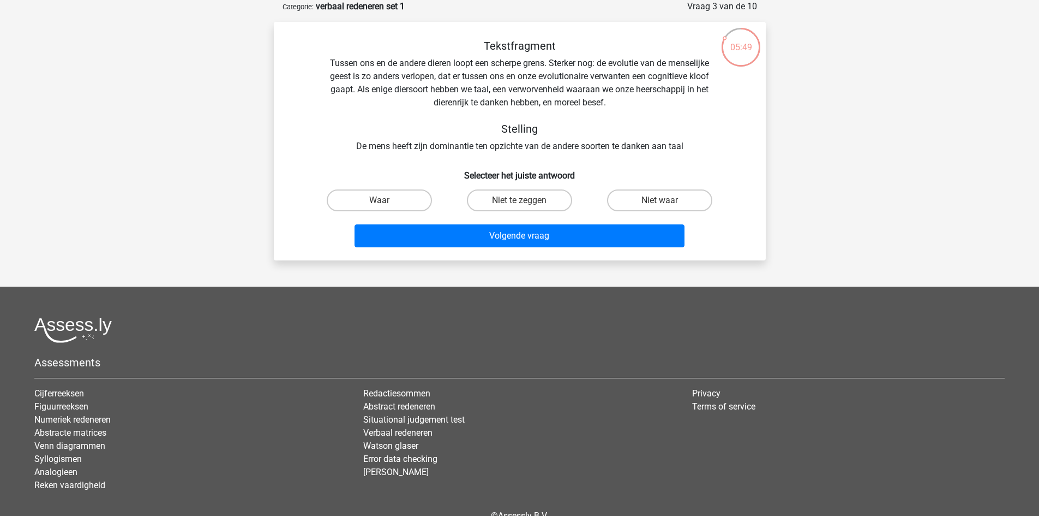
click at [539, 203] on label "Niet te zeggen" at bounding box center [519, 200] width 105 height 22
click at [527, 203] on input "Niet te zeggen" at bounding box center [522, 203] width 7 height 7
radio input "true"
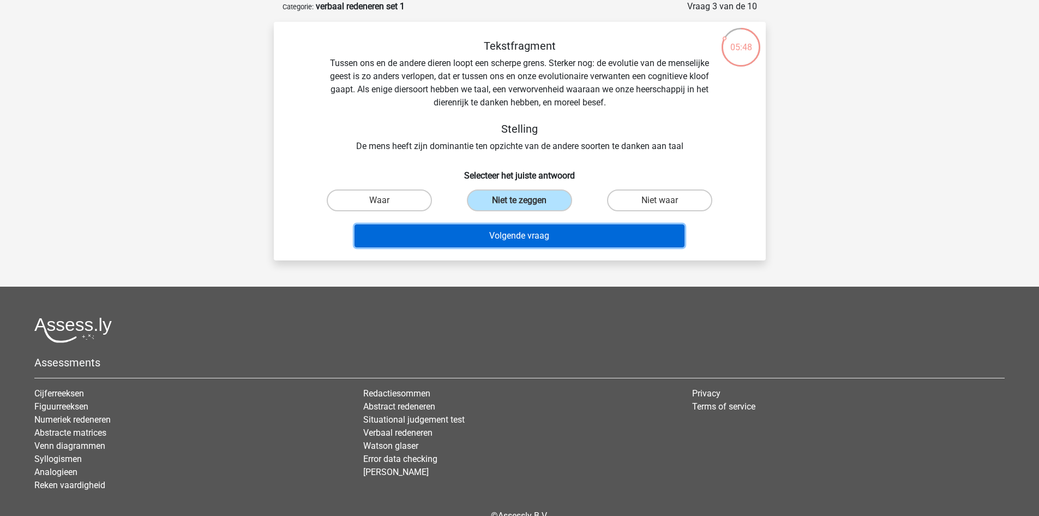
click at [566, 243] on button "Volgende vraag" at bounding box center [520, 235] width 330 height 23
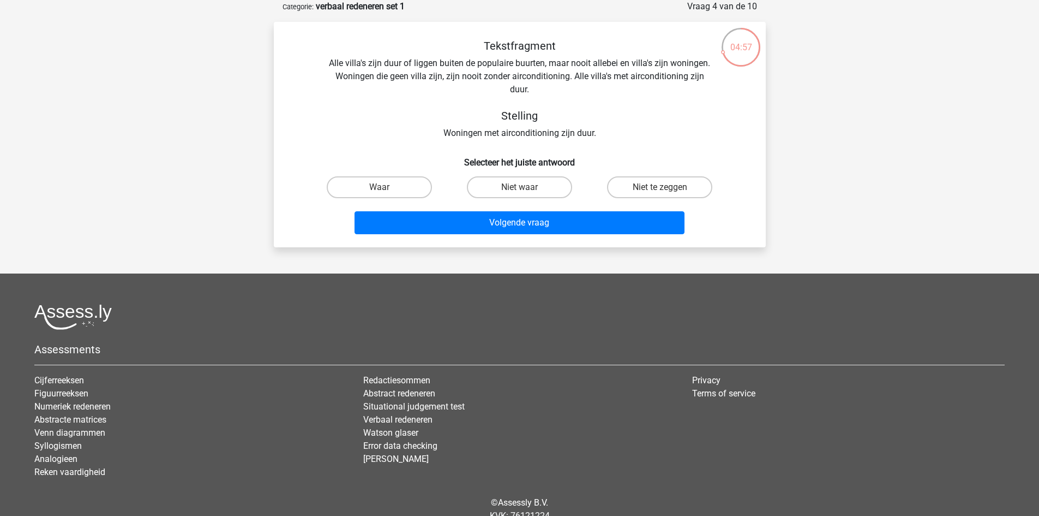
click at [544, 187] on label "Niet waar" at bounding box center [519, 187] width 105 height 22
click at [527, 187] on input "Niet waar" at bounding box center [522, 190] width 7 height 7
radio input "true"
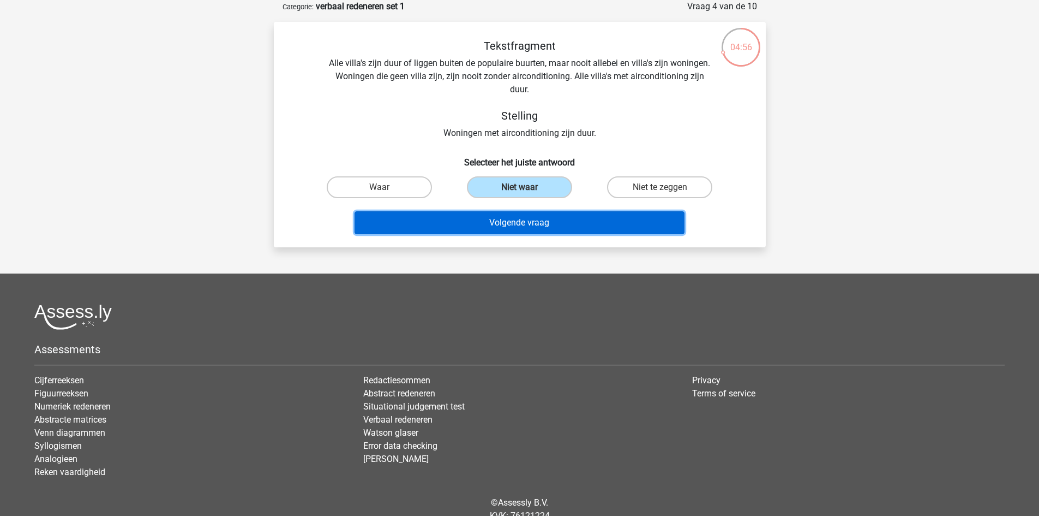
click at [540, 219] on button "Volgende vraag" at bounding box center [520, 222] width 330 height 23
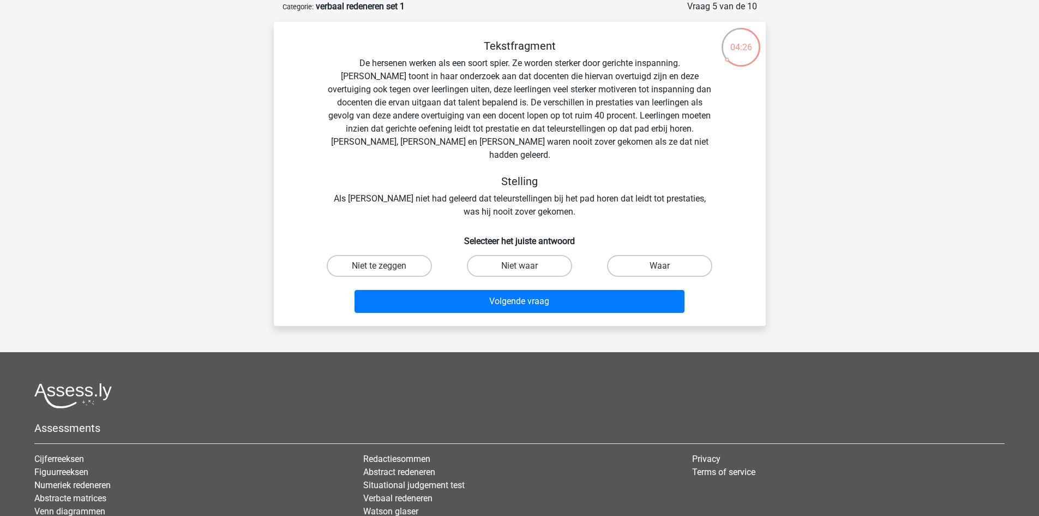
click at [668, 256] on label "Waar" at bounding box center [659, 266] width 105 height 22
click at [667, 266] on input "Waar" at bounding box center [663, 269] width 7 height 7
radio input "true"
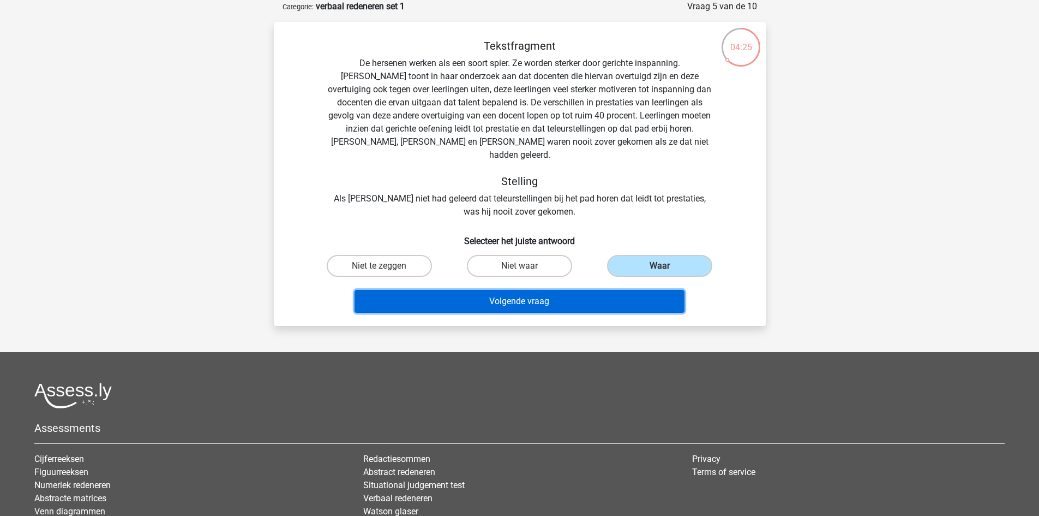
click at [562, 291] on button "Volgende vraag" at bounding box center [520, 301] width 330 height 23
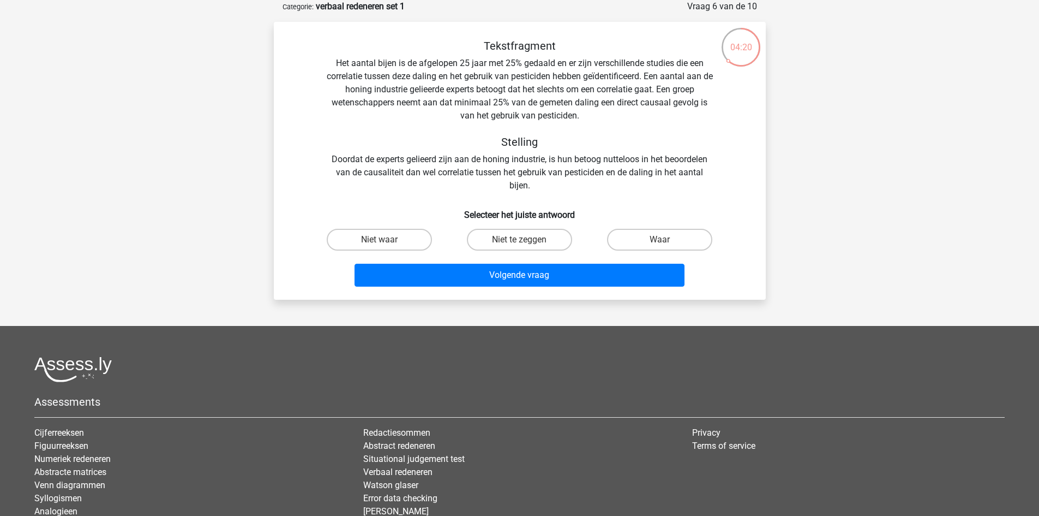
click at [534, 239] on label "Niet te zeggen" at bounding box center [519, 240] width 105 height 22
click at [527, 240] on input "Niet te zeggen" at bounding box center [522, 243] width 7 height 7
radio input "true"
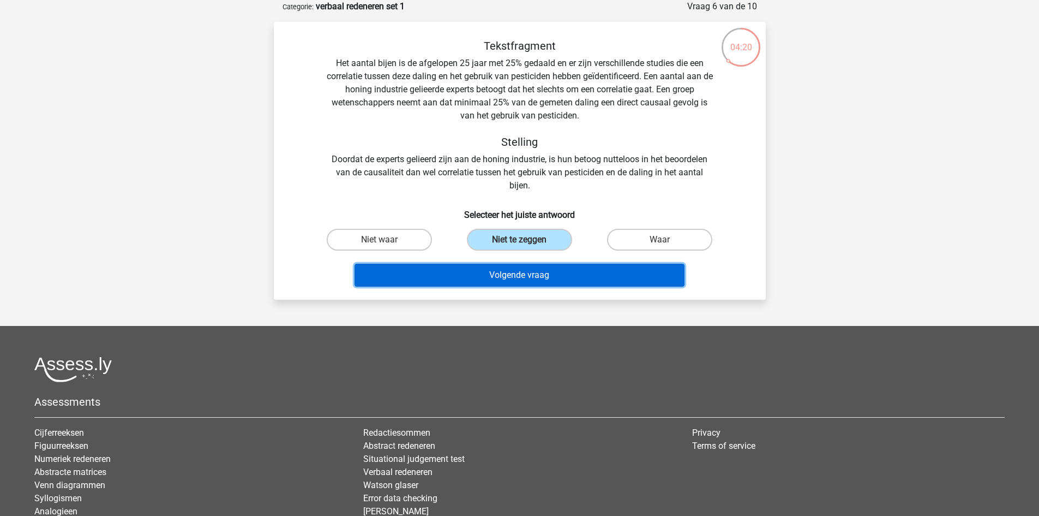
click at [581, 274] on button "Volgende vraag" at bounding box center [520, 275] width 330 height 23
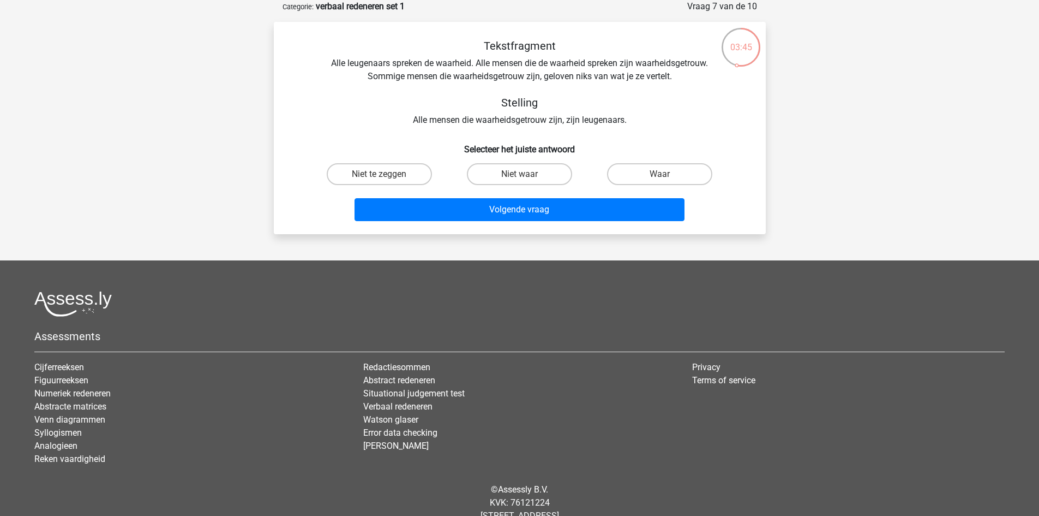
click at [664, 178] on input "Waar" at bounding box center [663, 177] width 7 height 7
radio input "true"
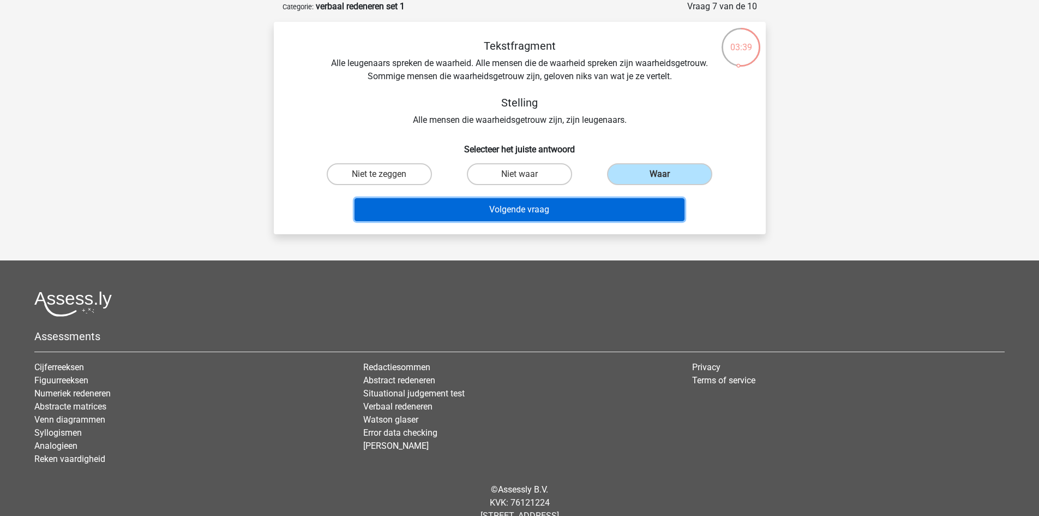
click at [593, 213] on button "Volgende vraag" at bounding box center [520, 209] width 330 height 23
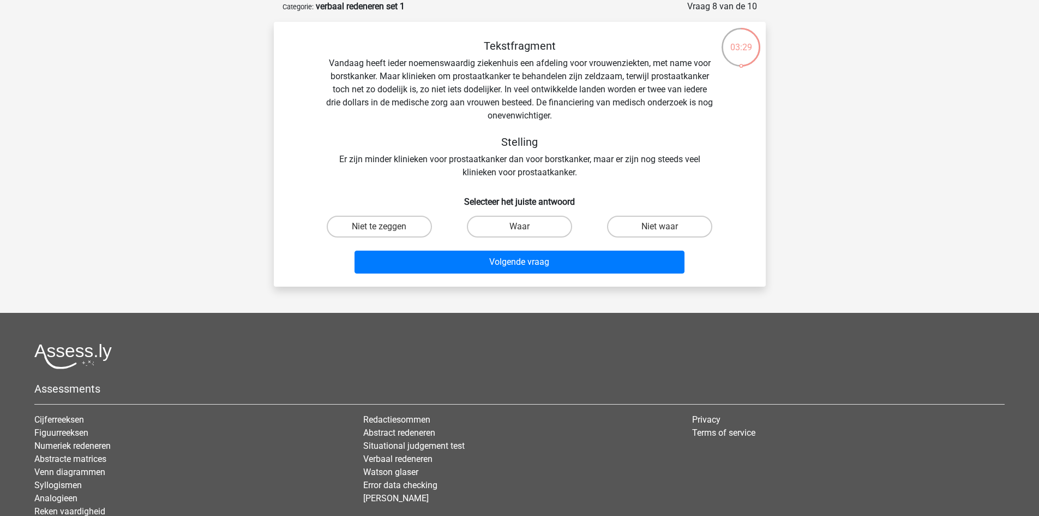
drag, startPoint x: 373, startPoint y: 221, endPoint x: 385, endPoint y: 227, distance: 13.4
click at [372, 222] on label "Niet te zeggen" at bounding box center [379, 227] width 105 height 22
click at [379, 226] on input "Niet te zeggen" at bounding box center [382, 229] width 7 height 7
radio input "true"
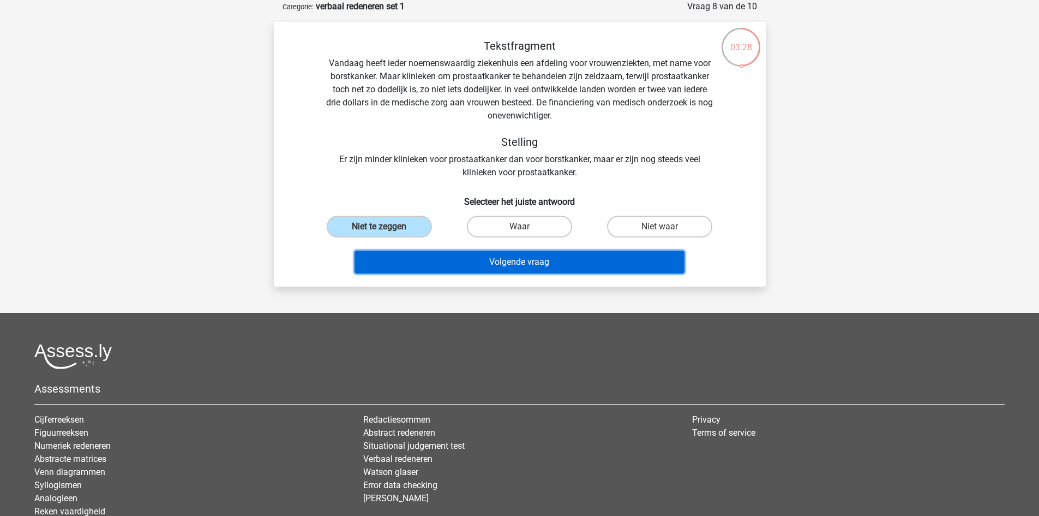
click at [595, 267] on button "Volgende vraag" at bounding box center [520, 261] width 330 height 23
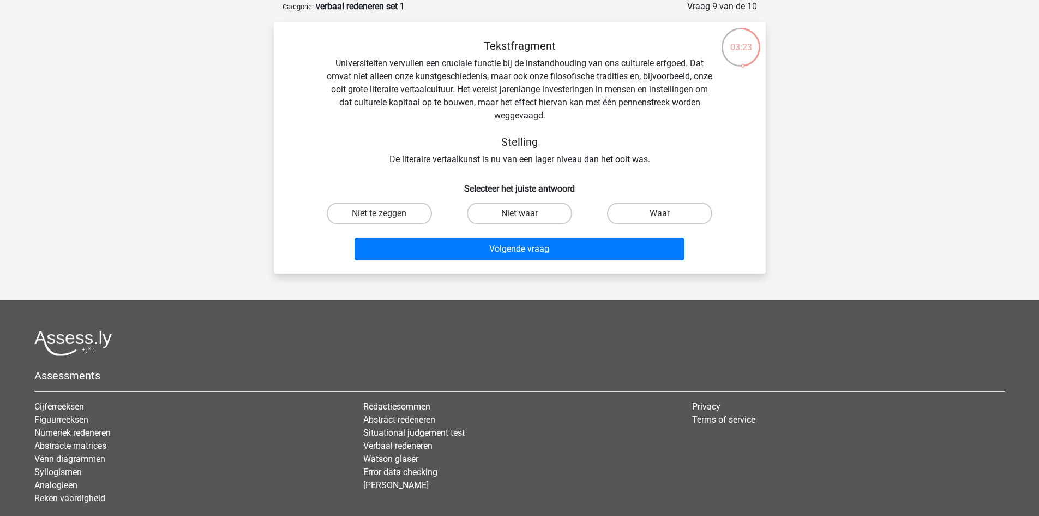
click at [655, 211] on label "Waar" at bounding box center [659, 213] width 105 height 22
click at [660, 213] on input "Waar" at bounding box center [663, 216] width 7 height 7
radio input "true"
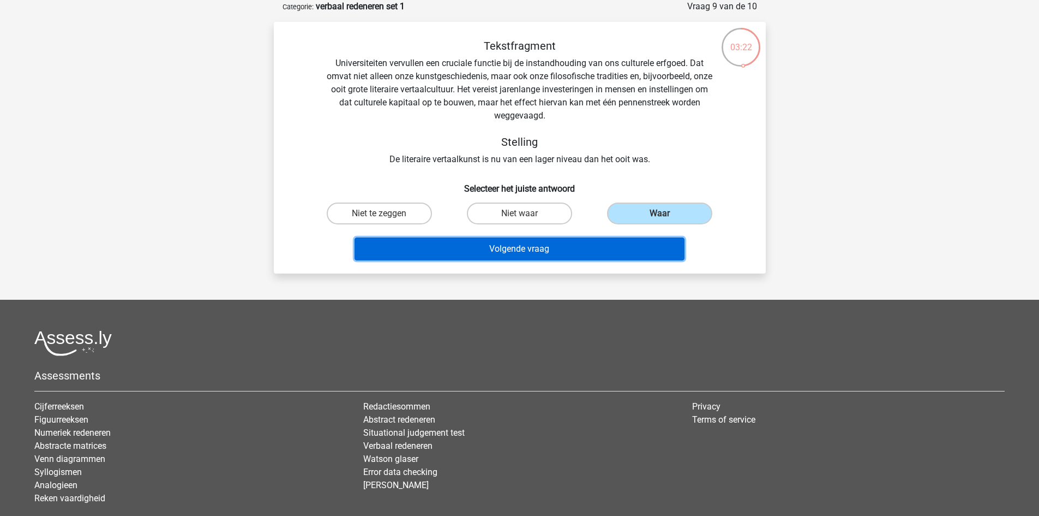
click at [640, 240] on button "Volgende vraag" at bounding box center [520, 248] width 330 height 23
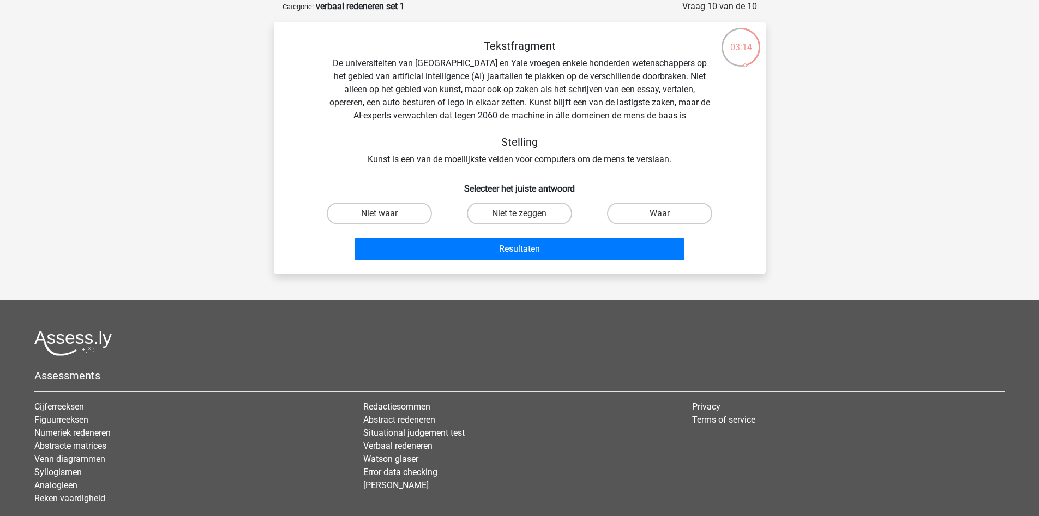
click at [643, 219] on label "Waar" at bounding box center [659, 213] width 105 height 22
click at [660, 219] on input "Waar" at bounding box center [663, 216] width 7 height 7
radio input "true"
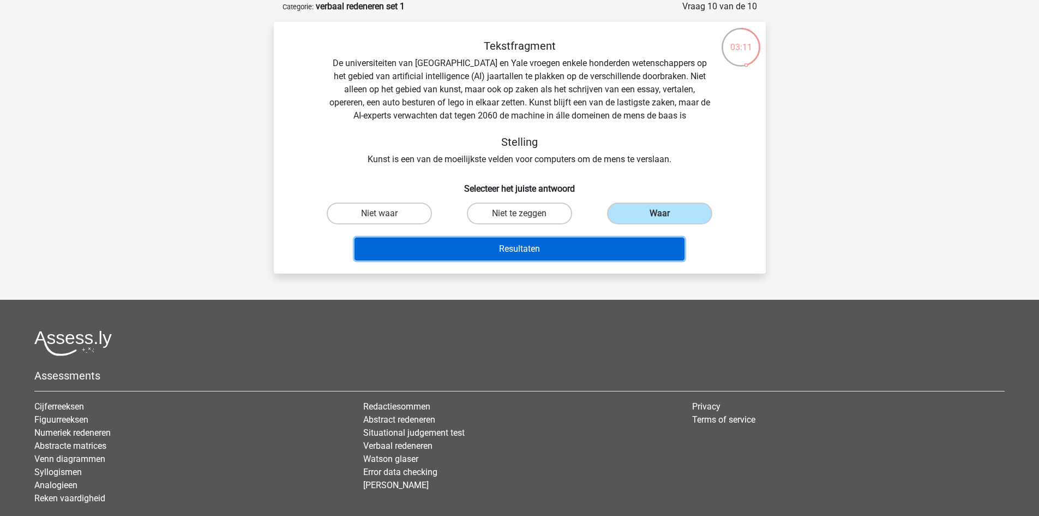
click at [588, 250] on button "Resultaten" at bounding box center [520, 248] width 330 height 23
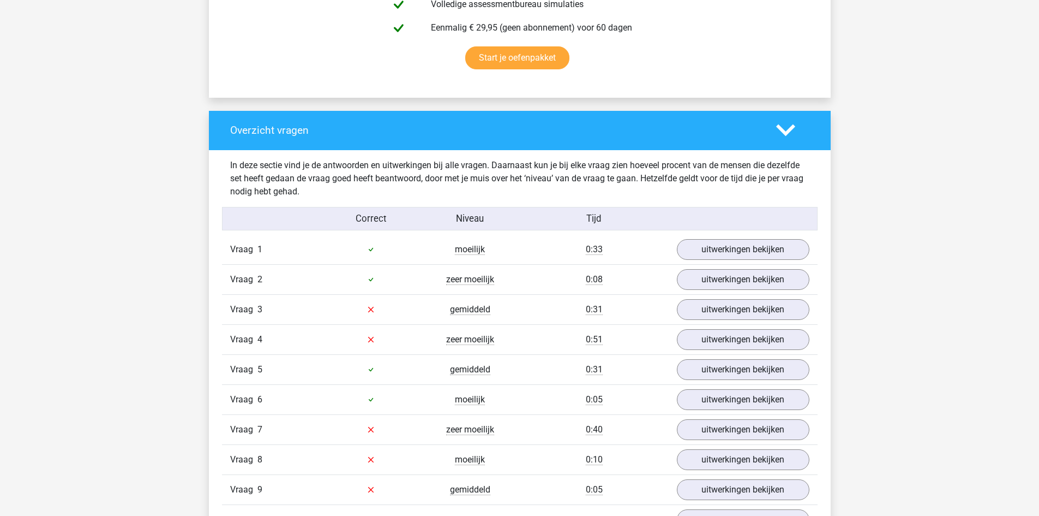
scroll to position [764, 0]
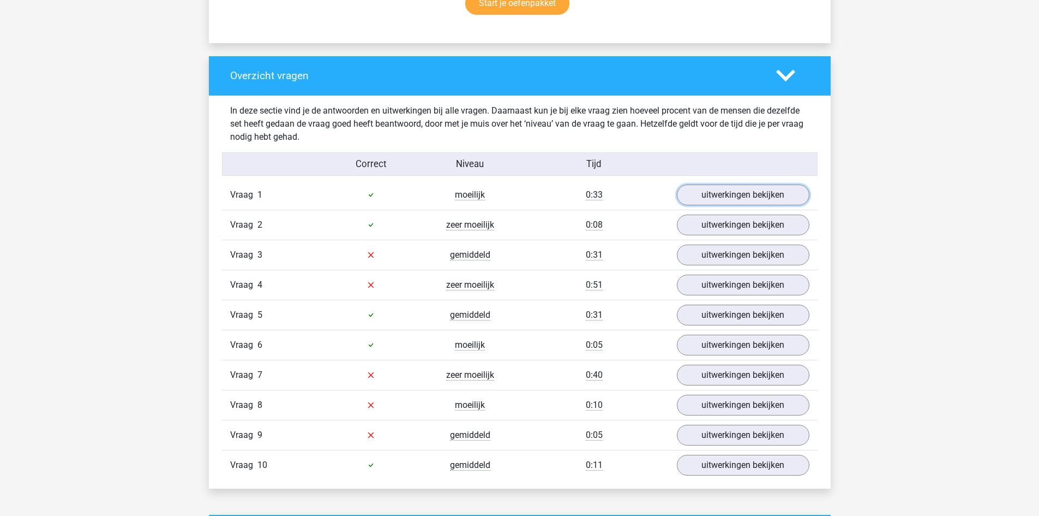
click at [741, 196] on link "uitwerkingen bekijken" at bounding box center [743, 194] width 133 height 21
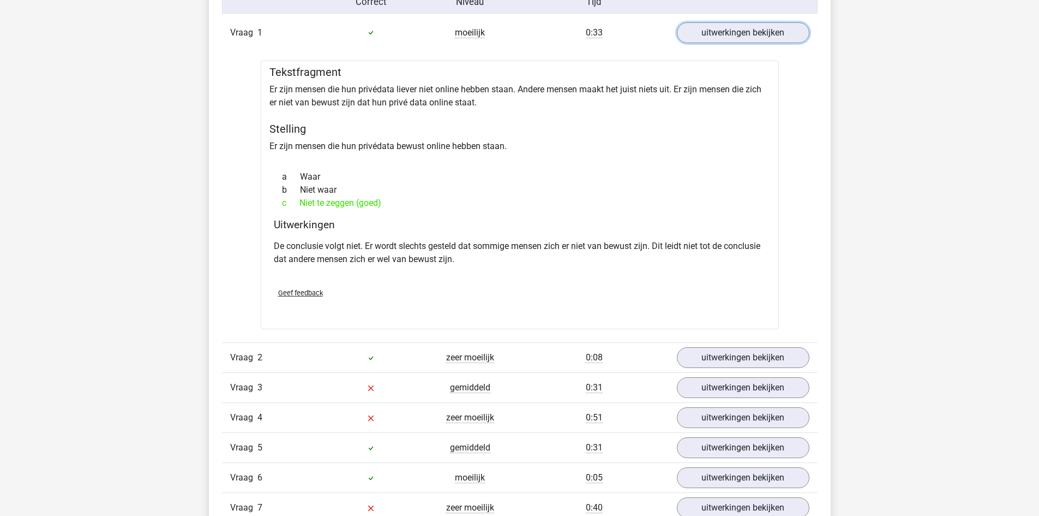
scroll to position [982, 0]
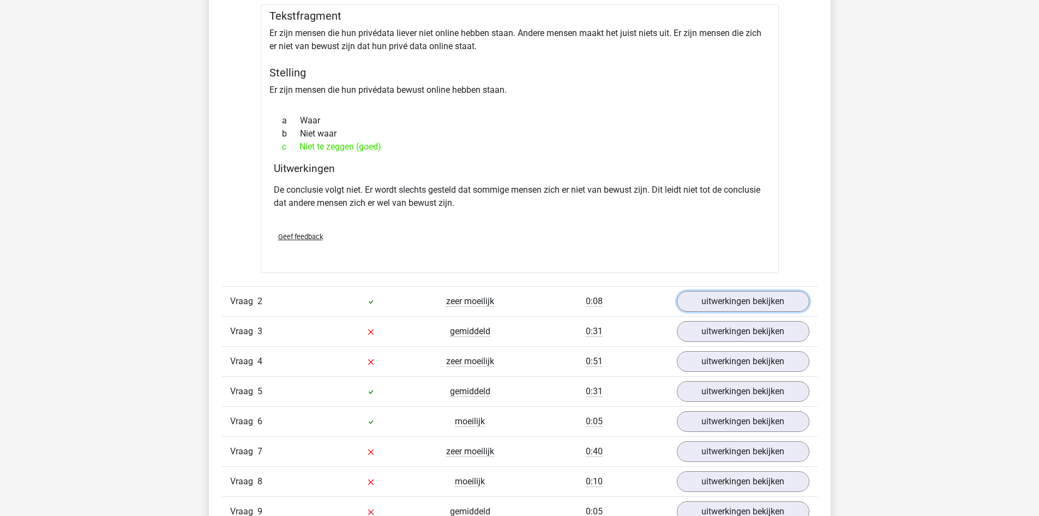
click at [765, 295] on link "uitwerkingen bekijken" at bounding box center [743, 301] width 133 height 21
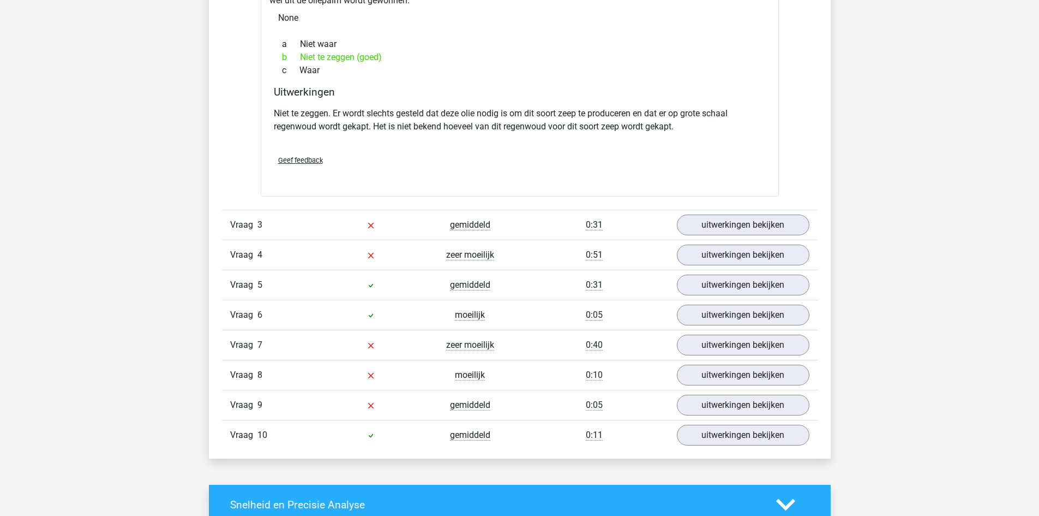
scroll to position [1473, 0]
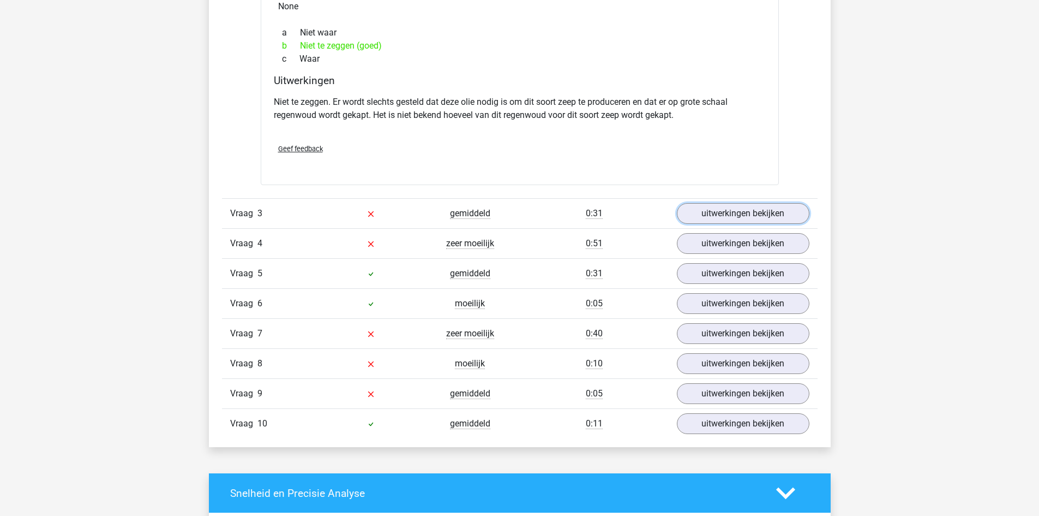
click at [743, 214] on link "uitwerkingen bekijken" at bounding box center [743, 213] width 133 height 21
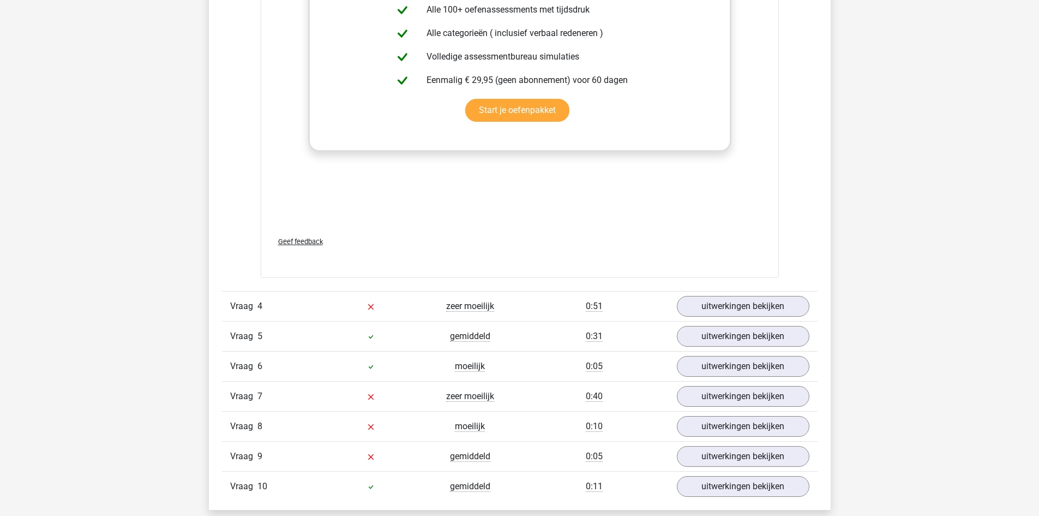
scroll to position [2019, 0]
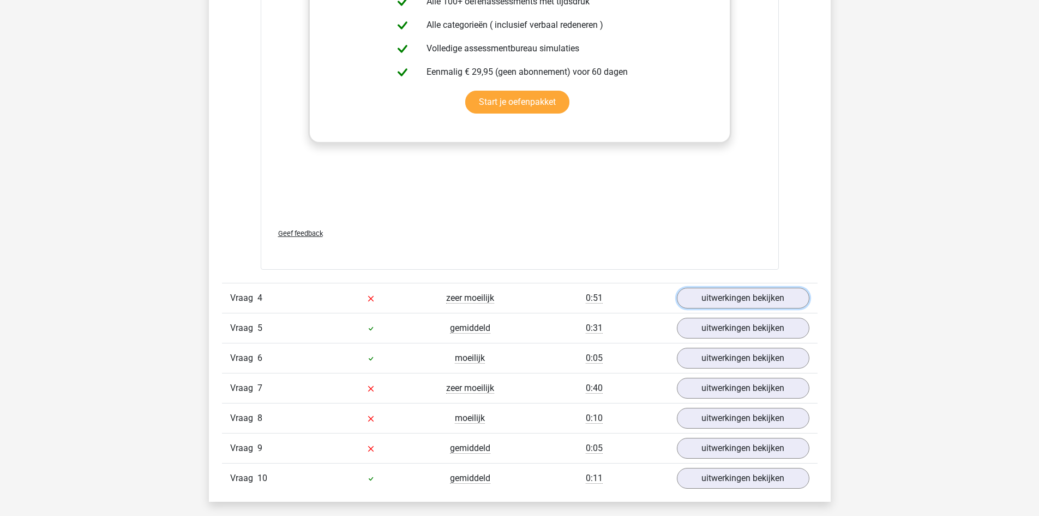
click at [719, 295] on link "uitwerkingen bekijken" at bounding box center [743, 298] width 133 height 21
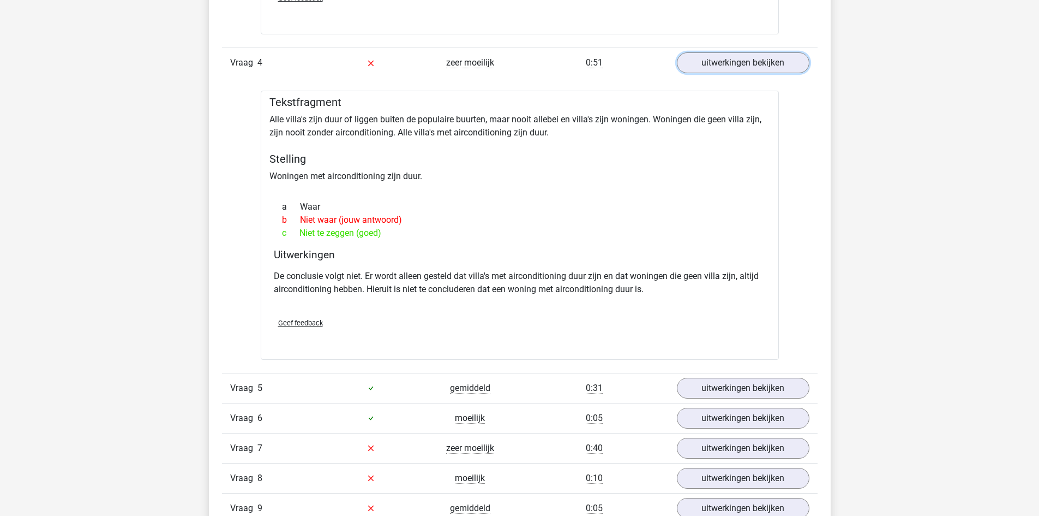
scroll to position [2292, 0]
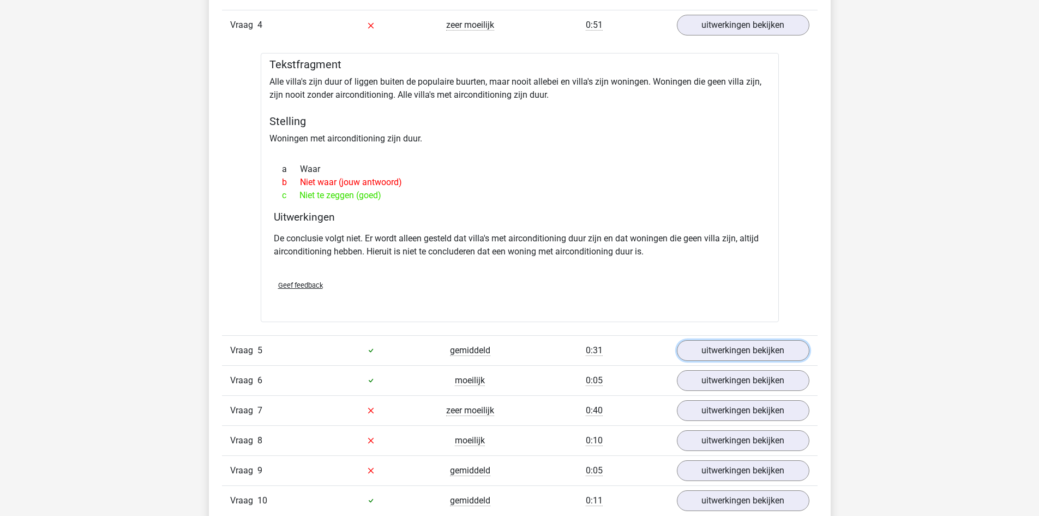
click at [713, 355] on link "uitwerkingen bekijken" at bounding box center [743, 350] width 133 height 21
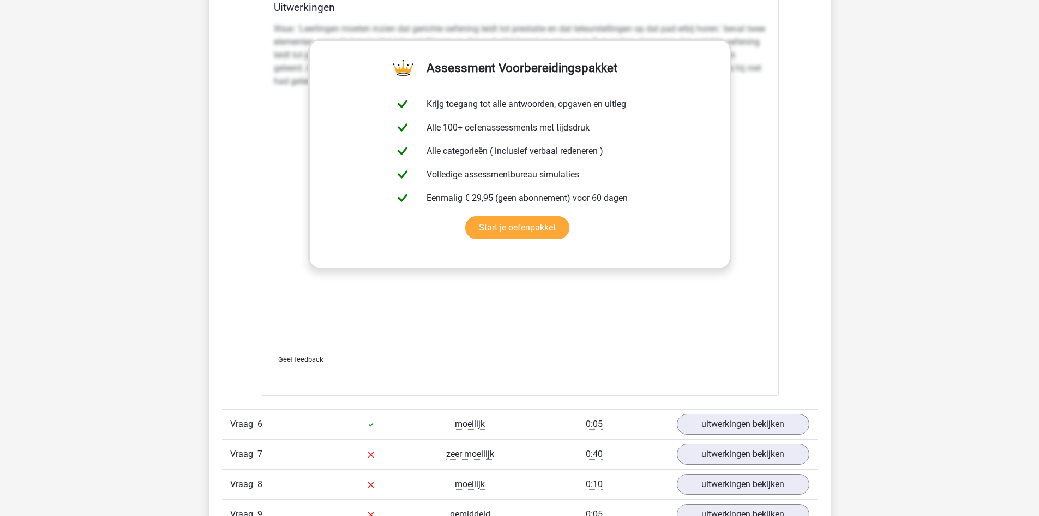
scroll to position [2892, 0]
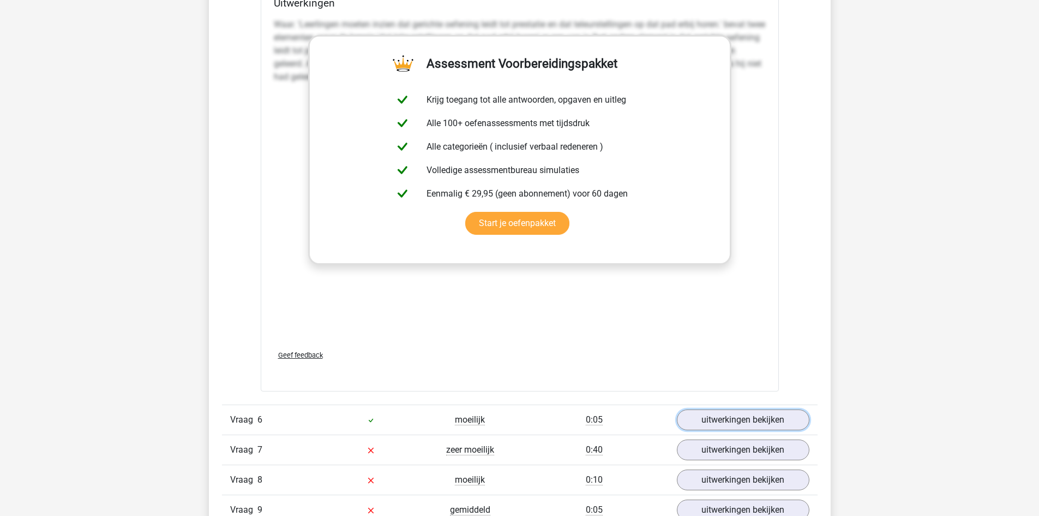
click at [731, 415] on link "uitwerkingen bekijken" at bounding box center [743, 419] width 133 height 21
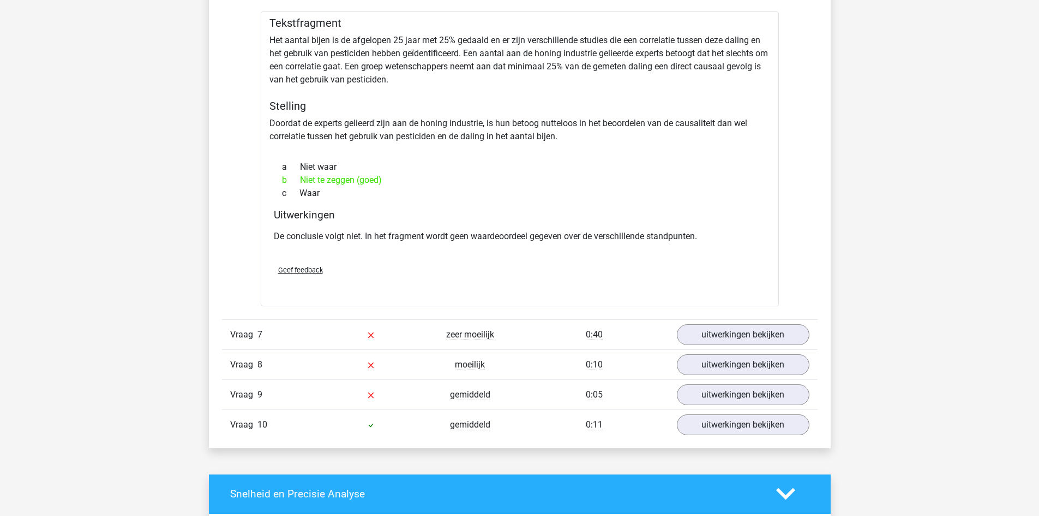
scroll to position [3329, 0]
click at [734, 341] on link "uitwerkingen bekijken" at bounding box center [743, 334] width 133 height 21
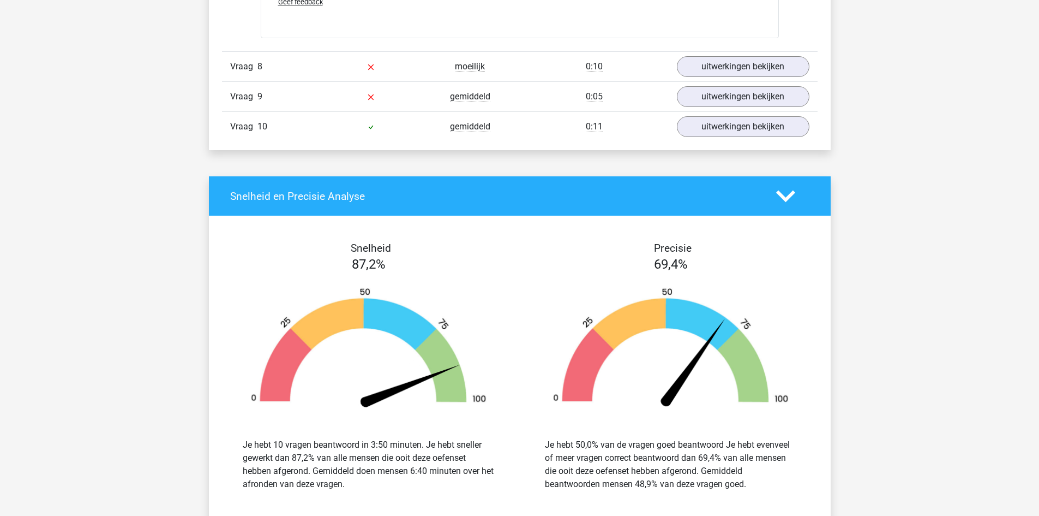
scroll to position [4311, 0]
